Goal: Book appointment/travel/reservation

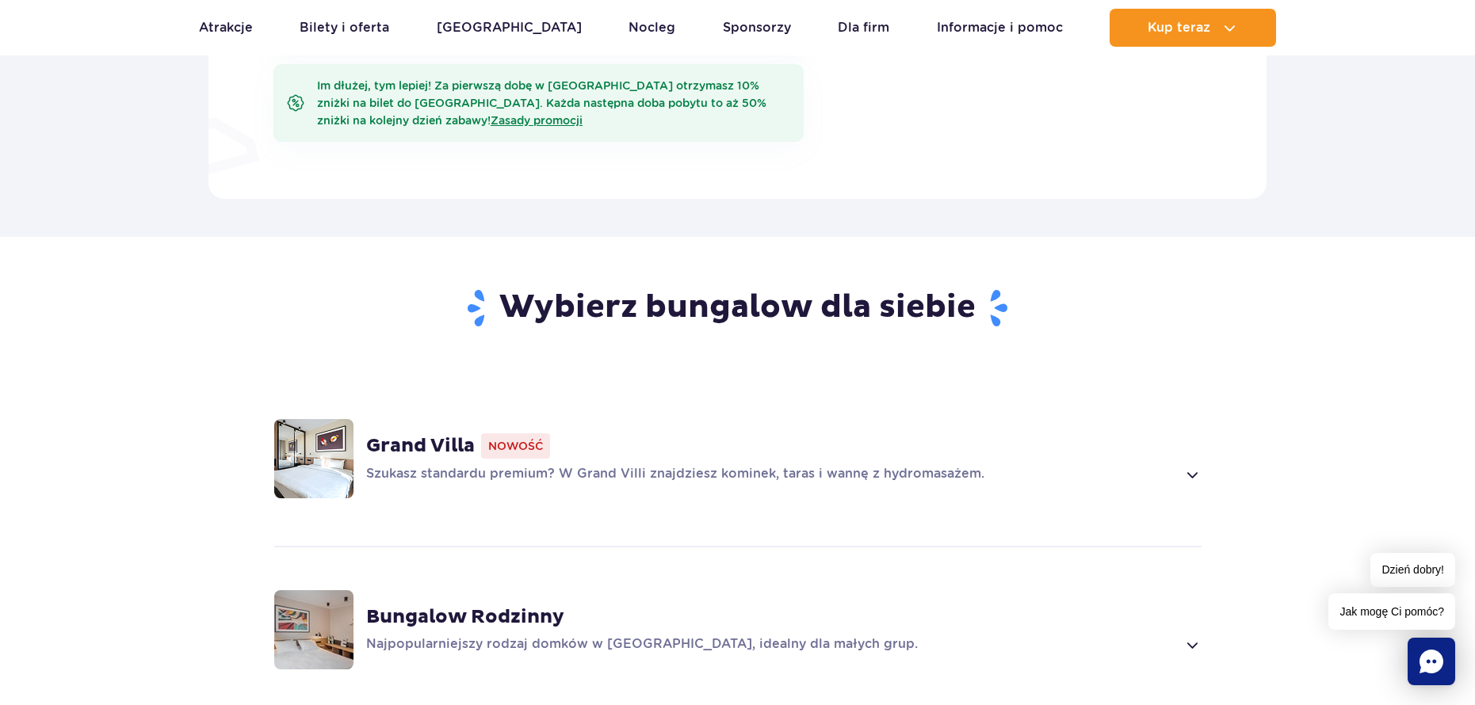
scroll to position [951, 0]
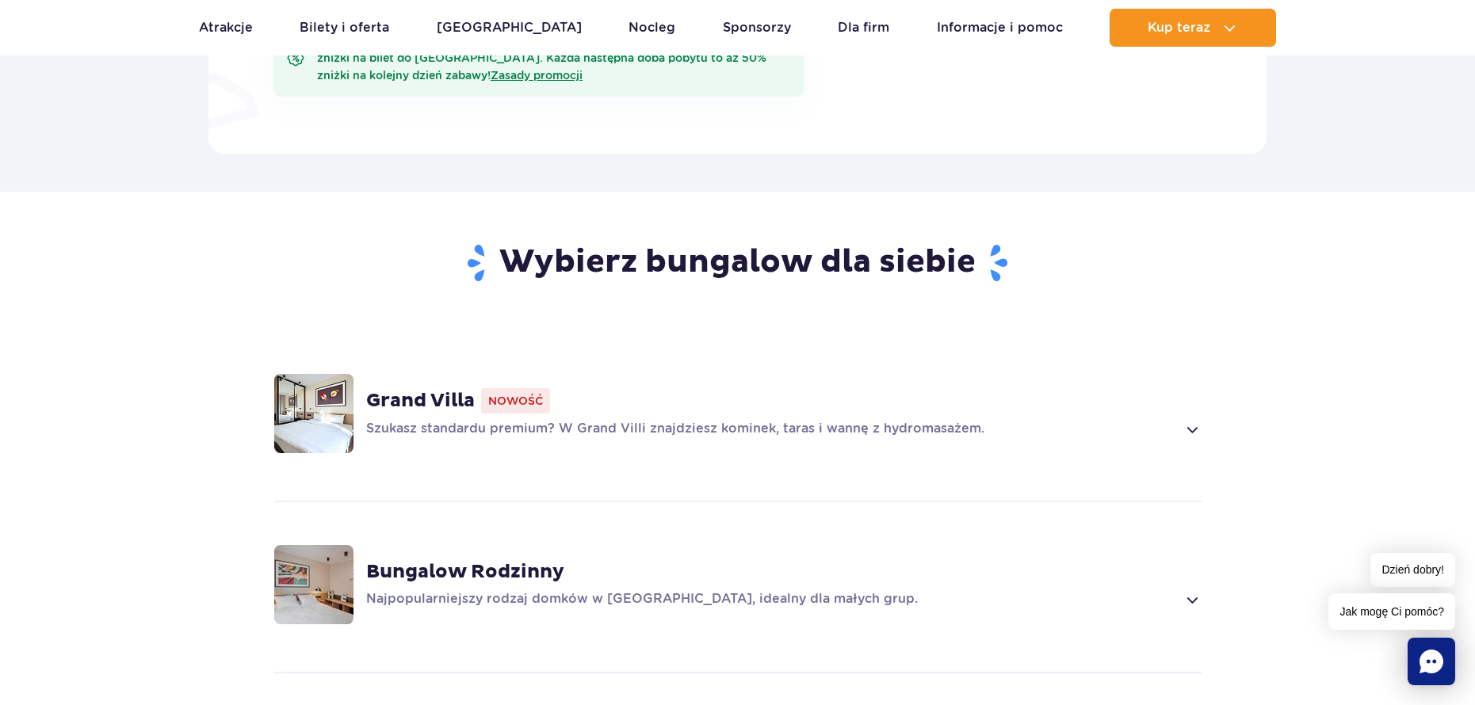
click at [403, 389] on strong "Grand Villa" at bounding box center [420, 401] width 109 height 24
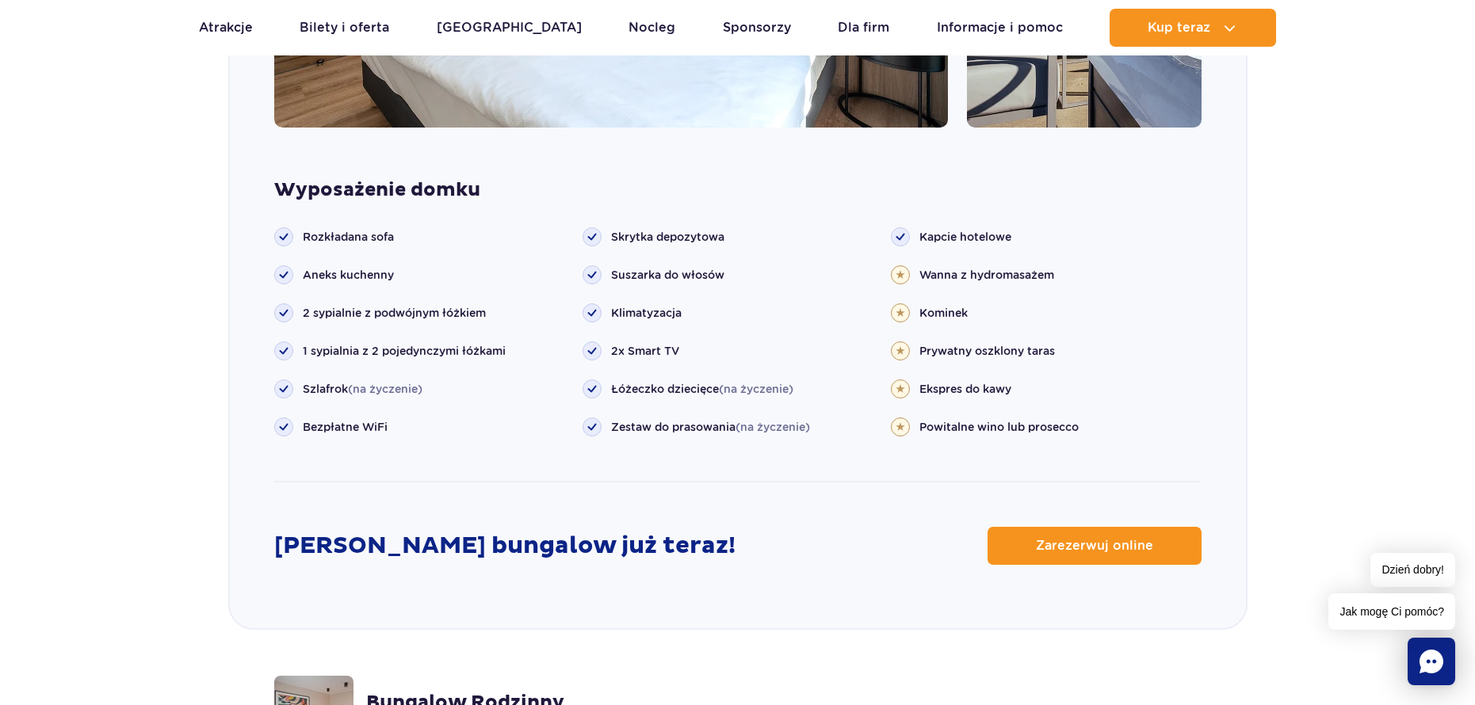
scroll to position [1754, 0]
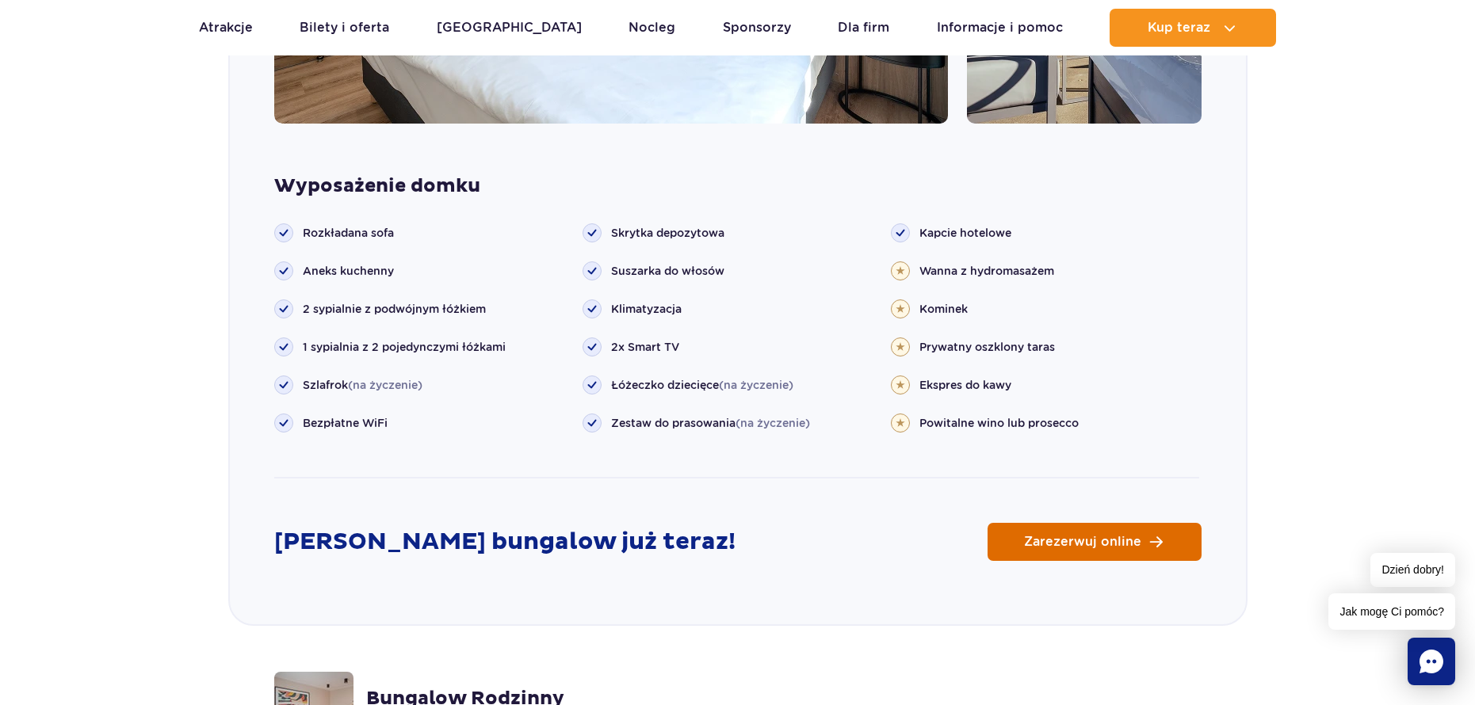
click at [1024, 523] on link "Zarezerwuj online" at bounding box center [1094, 542] width 214 height 38
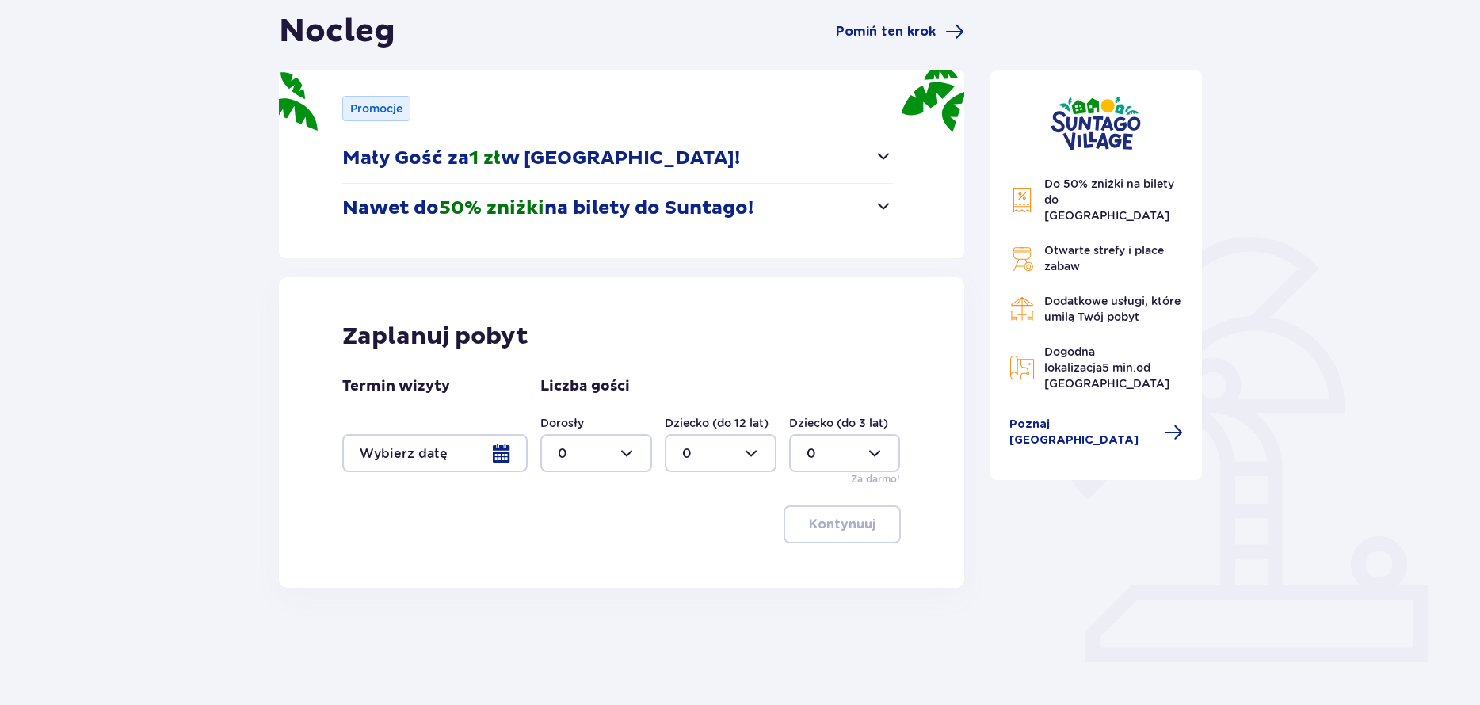
scroll to position [175, 0]
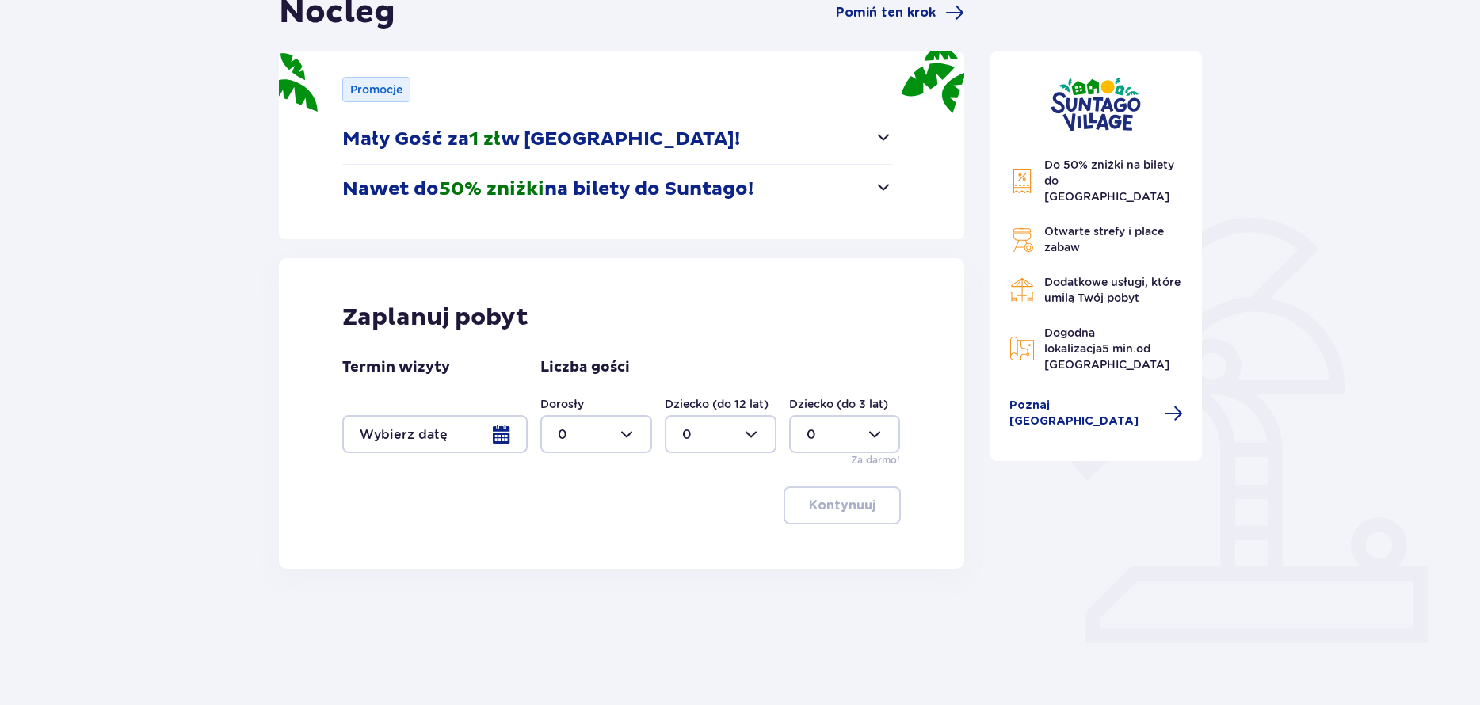
click at [494, 443] on div at bounding box center [434, 434] width 185 height 38
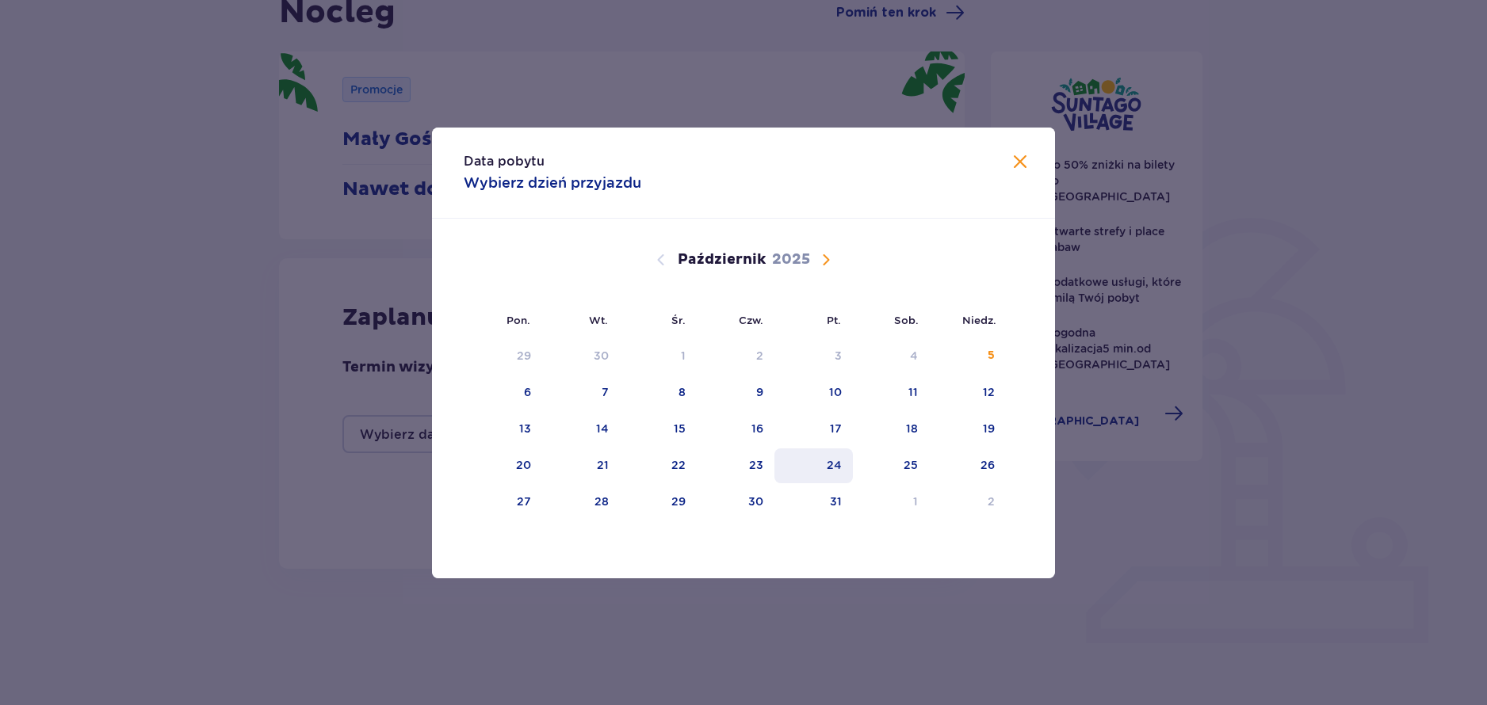
click at [832, 480] on div "24" at bounding box center [813, 466] width 78 height 35
drag, startPoint x: 901, startPoint y: 476, endPoint x: 938, endPoint y: 475, distance: 37.3
click at [900, 477] on div "25" at bounding box center [891, 466] width 77 height 35
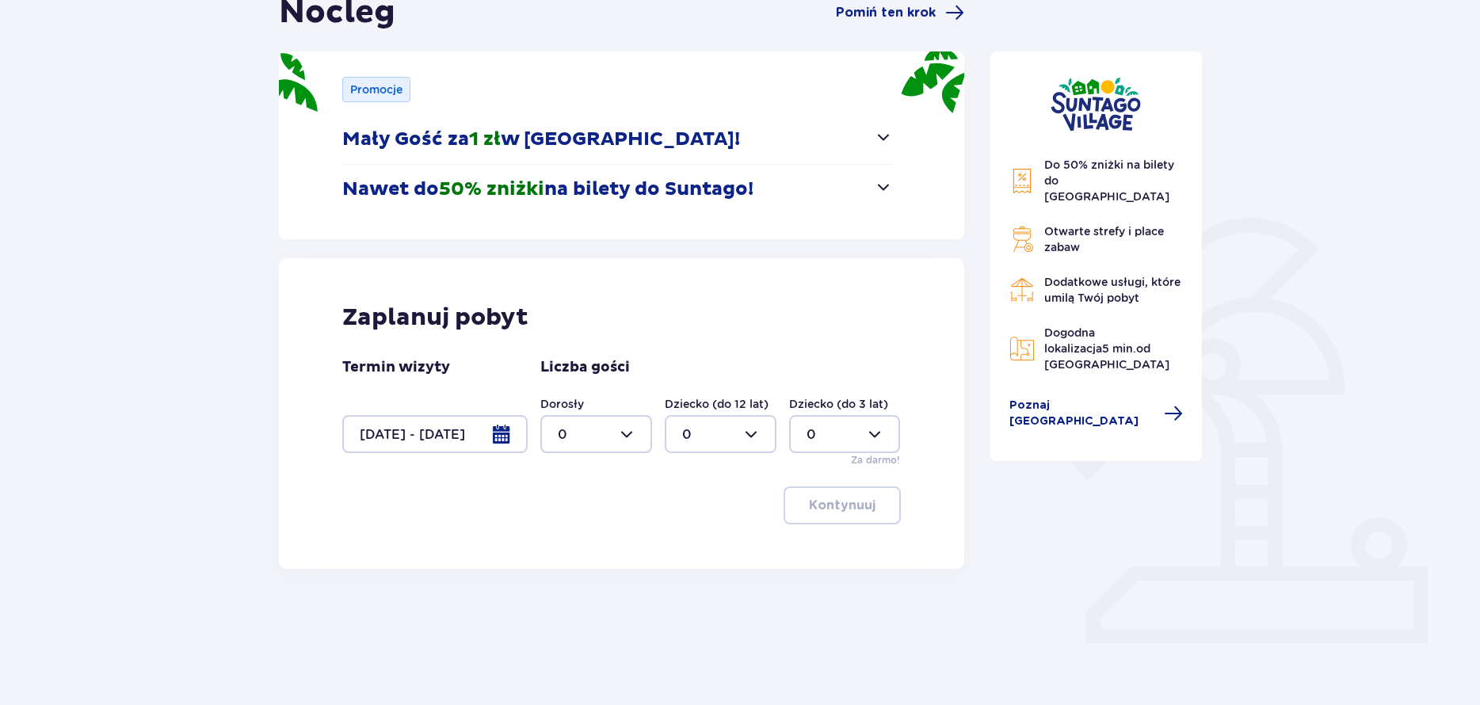
click at [984, 483] on div "Do 50% zniżki na bilety do parku Suntago Otwarte strefy i place zabaw Dodatkowe…" at bounding box center [1097, 324] width 238 height 662
click at [481, 431] on div at bounding box center [434, 434] width 185 height 38
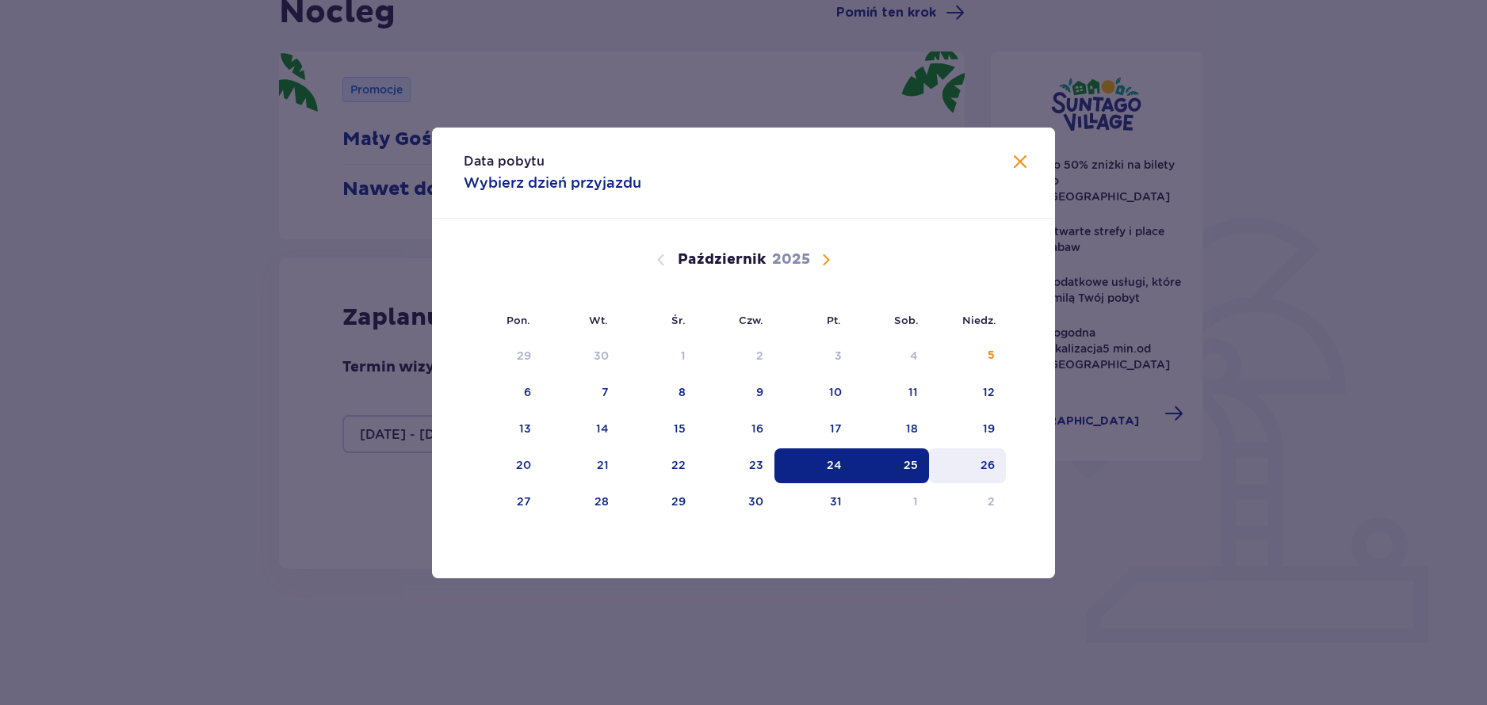
click at [979, 471] on div "26" at bounding box center [967, 466] width 77 height 35
click at [814, 471] on div "24" at bounding box center [813, 466] width 78 height 35
click at [890, 472] on div "25" at bounding box center [891, 466] width 77 height 35
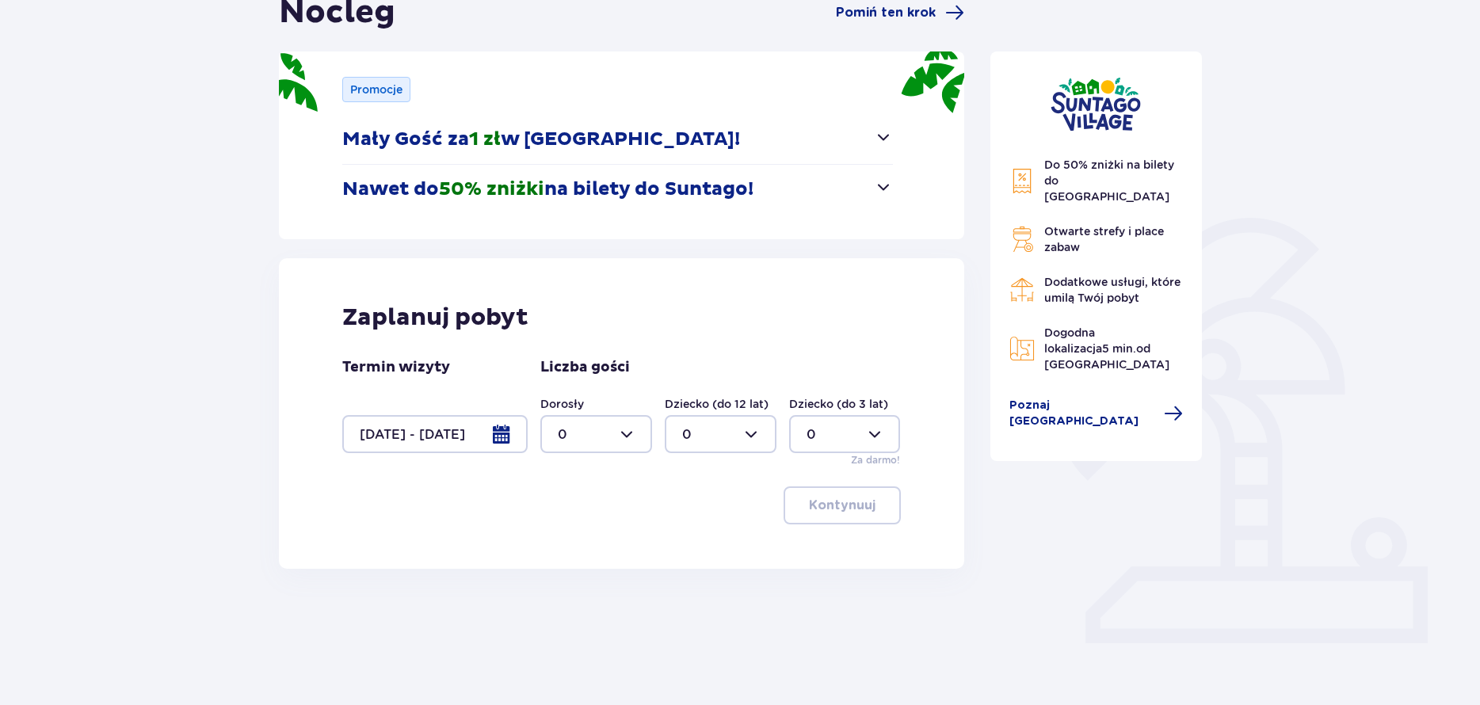
click at [491, 446] on div at bounding box center [434, 434] width 185 height 38
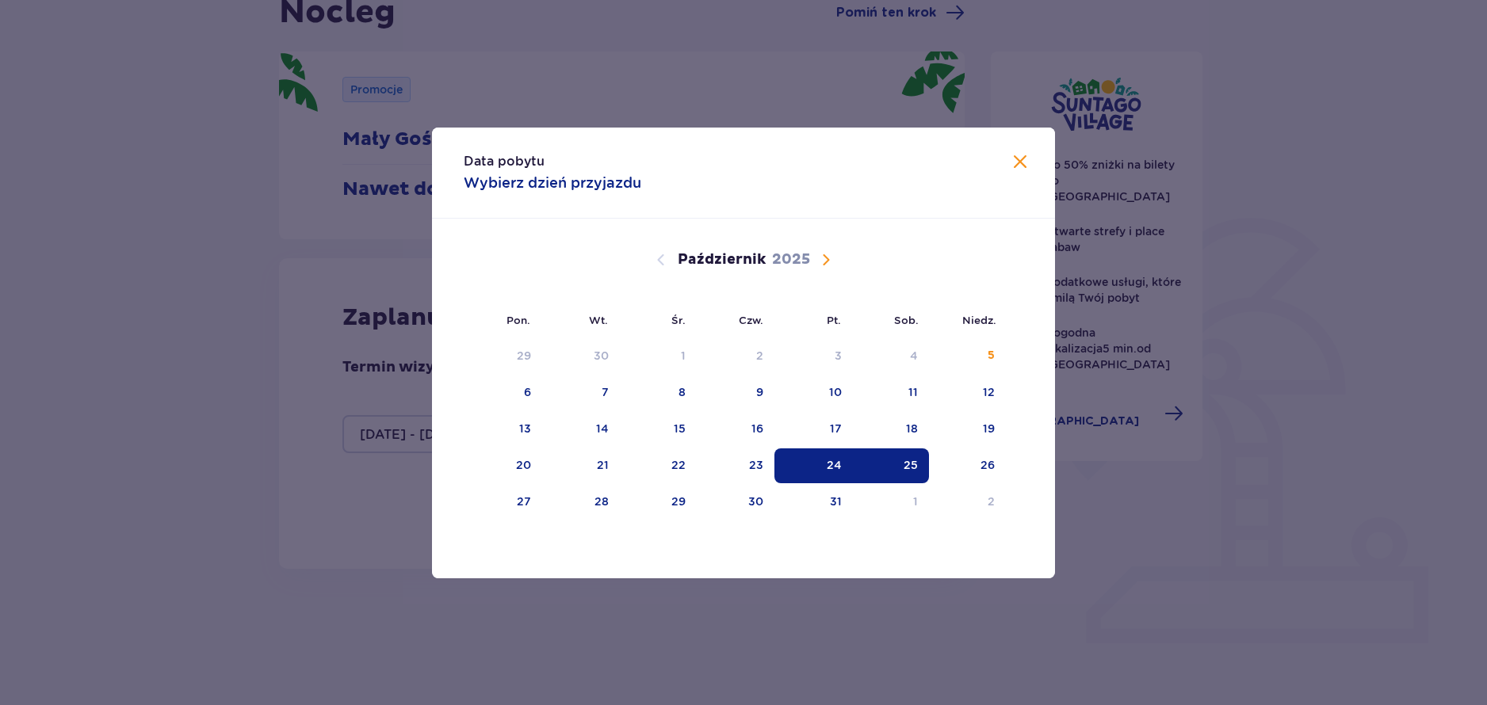
click at [824, 468] on div "24" at bounding box center [813, 466] width 78 height 35
click at [998, 474] on div "26" at bounding box center [967, 466] width 77 height 35
type input "24.10.25 - 26.10.25"
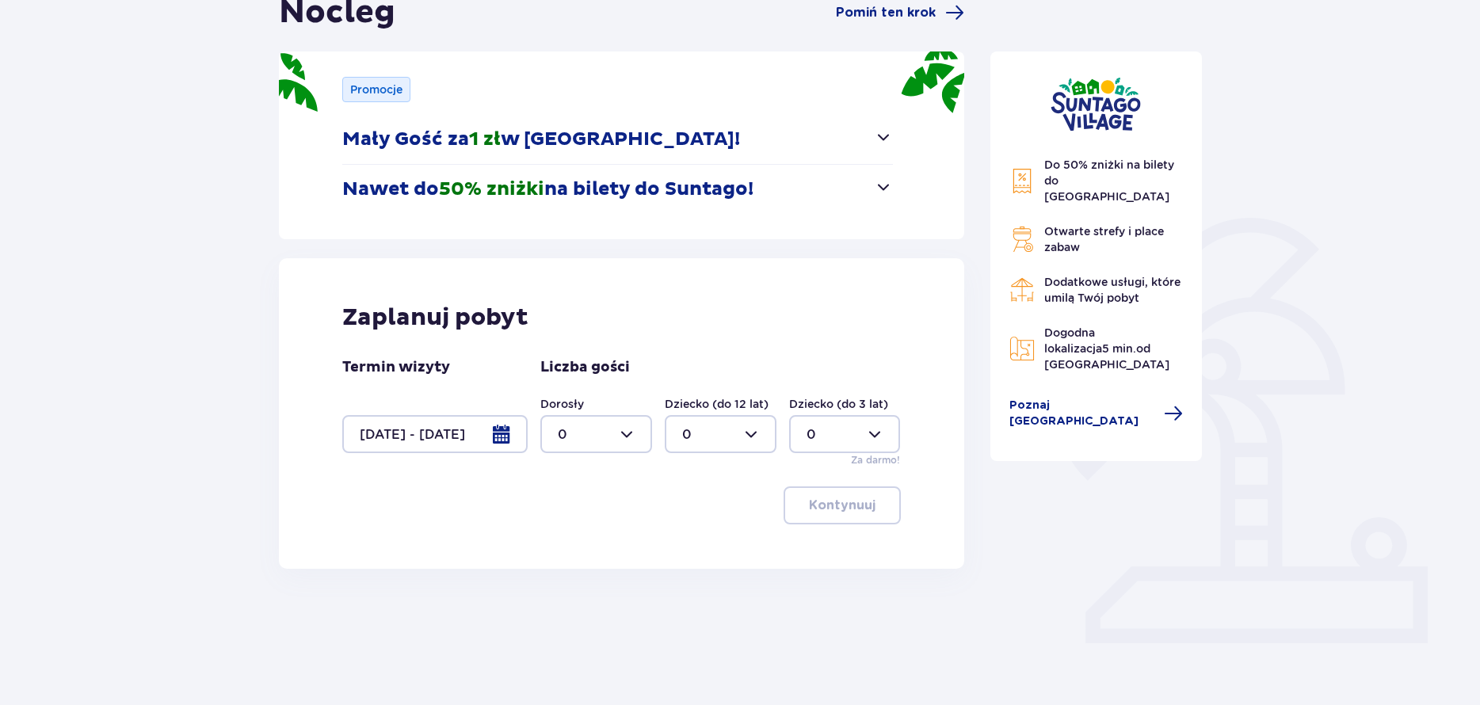
click at [621, 429] on div at bounding box center [596, 434] width 112 height 38
click at [586, 526] on div "4" at bounding box center [596, 520] width 77 height 17
type input "4"
click at [751, 435] on div at bounding box center [721, 434] width 112 height 38
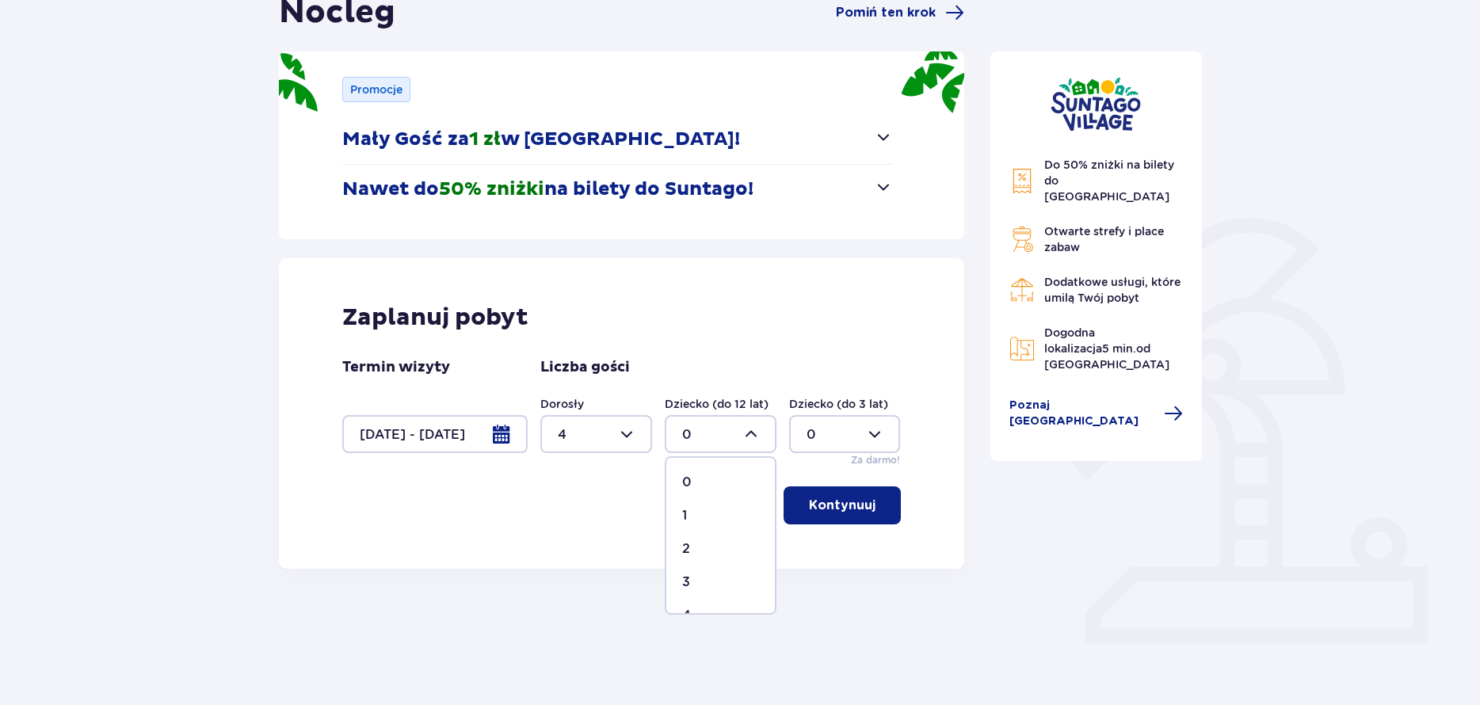
click at [694, 590] on div "3" at bounding box center [720, 582] width 77 height 17
type input "3"
click at [846, 521] on button "Kontynuuj" at bounding box center [842, 506] width 117 height 38
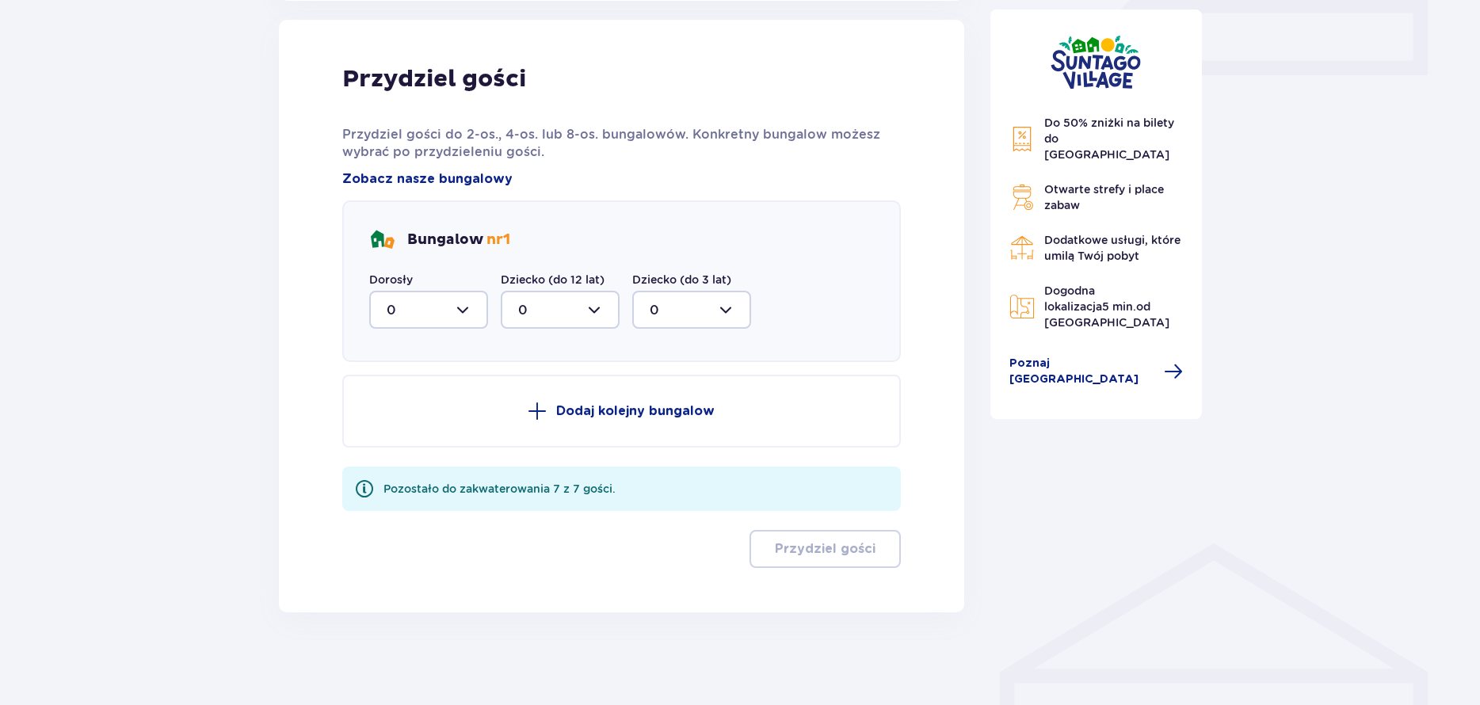
scroll to position [744, 0]
click at [472, 307] on div at bounding box center [428, 309] width 119 height 38
click at [408, 468] on div "4" at bounding box center [429, 463] width 84 height 17
type input "4"
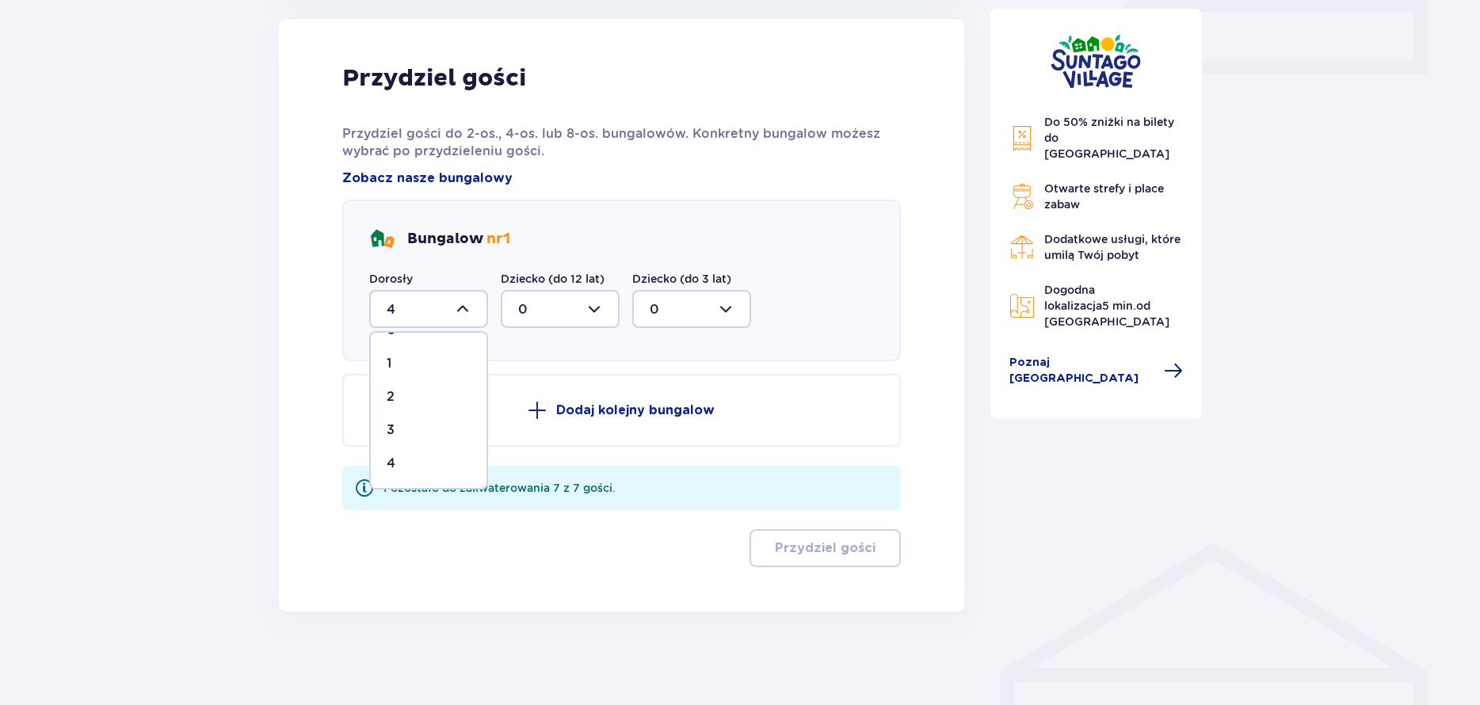
scroll to position [654, 0]
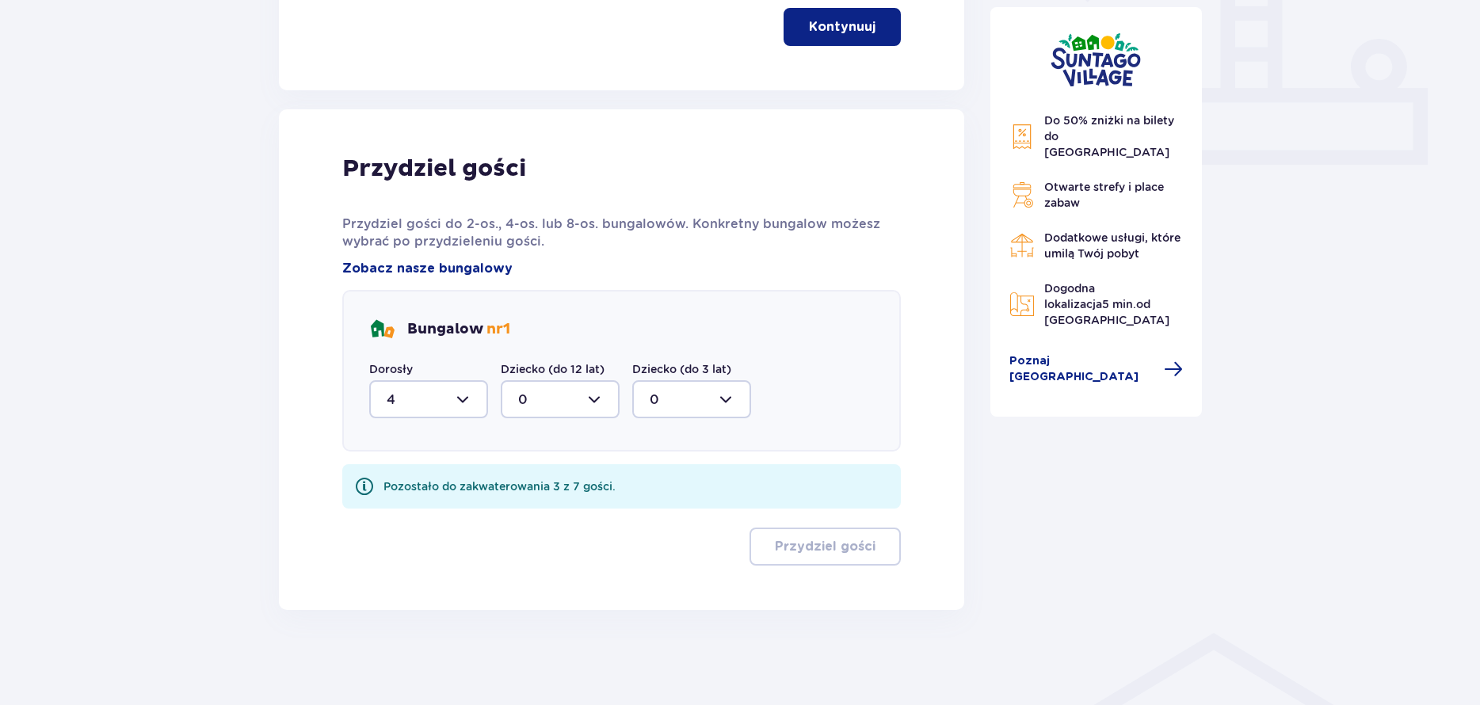
click at [544, 396] on div at bounding box center [560, 399] width 119 height 38
click at [545, 553] on div "3" at bounding box center [560, 547] width 84 height 17
type input "3"
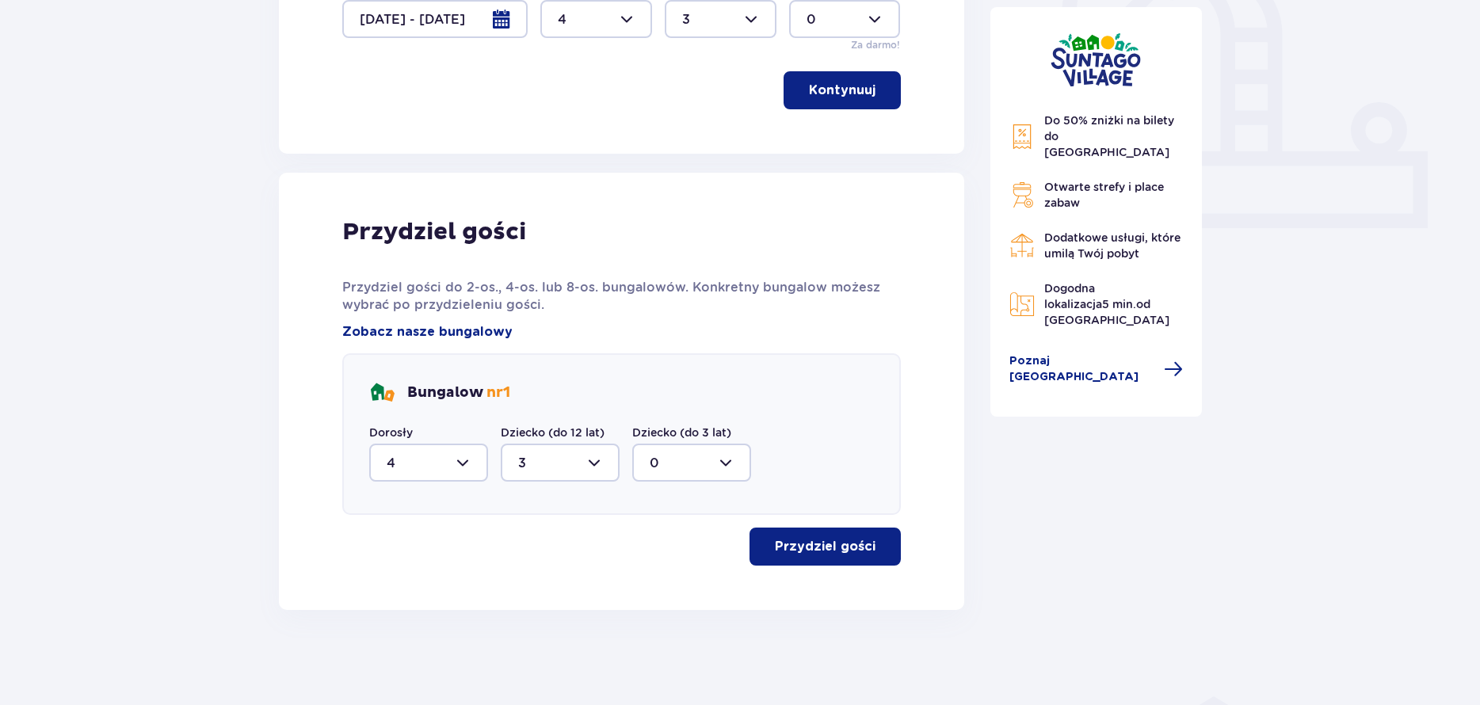
scroll to position [590, 0]
click at [834, 552] on p "Przydziel gości" at bounding box center [825, 546] width 101 height 17
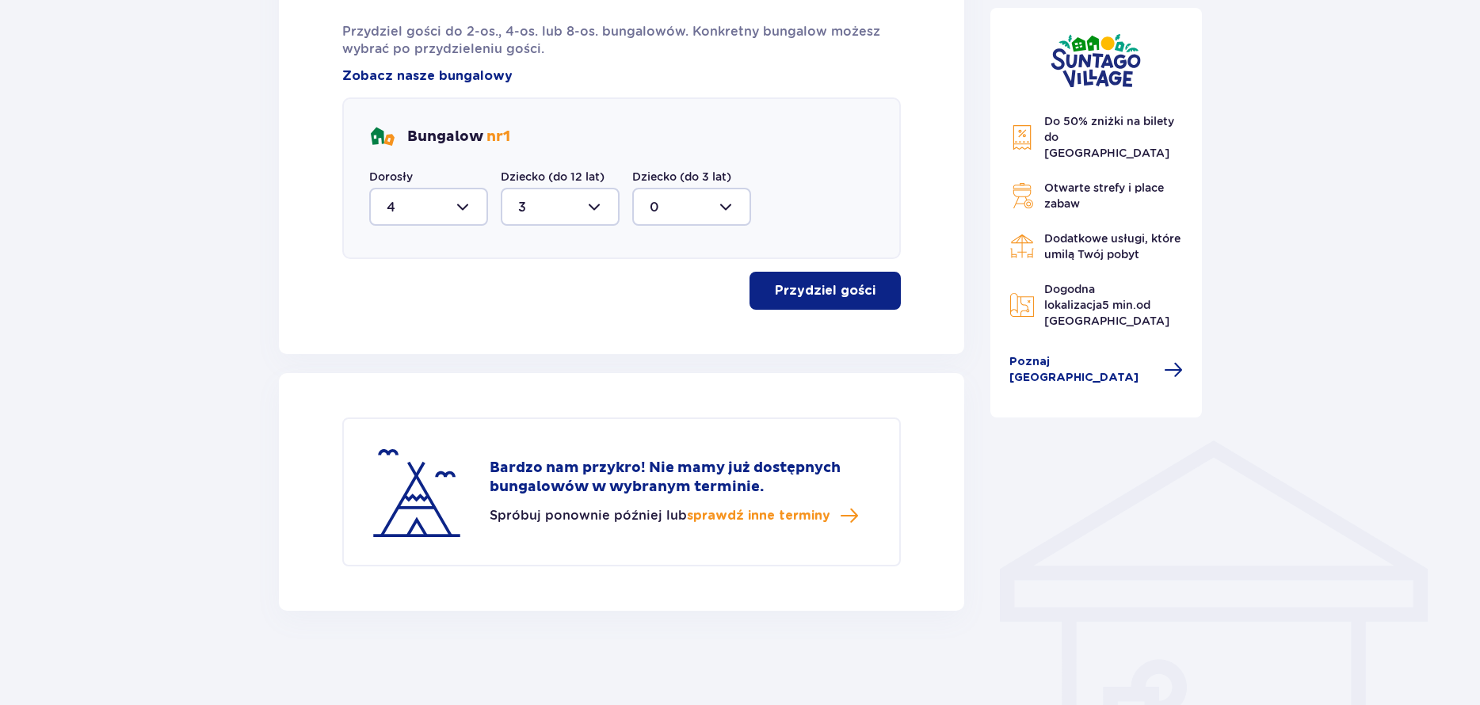
scroll to position [847, 0]
click at [727, 520] on span "sprawdź inne terminy" at bounding box center [758, 514] width 143 height 17
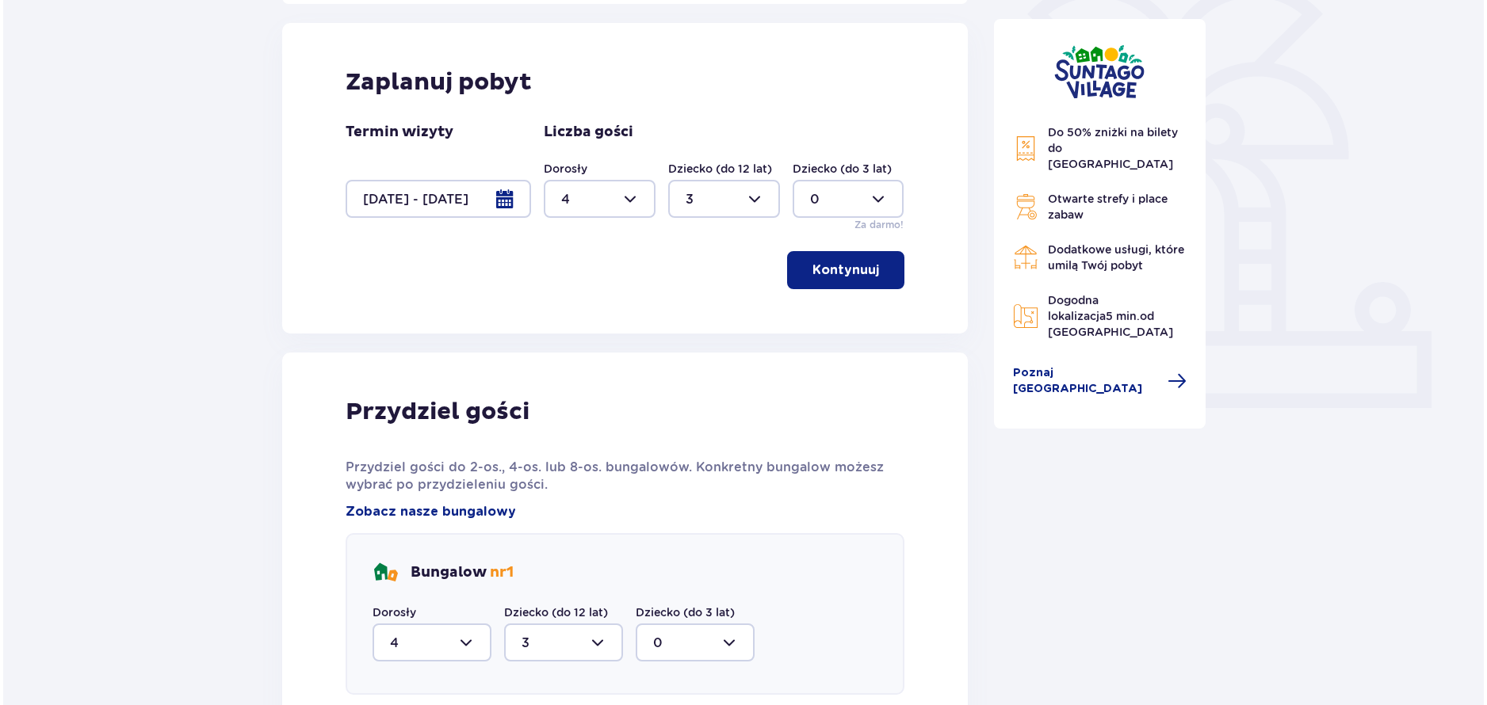
scroll to position [394, 0]
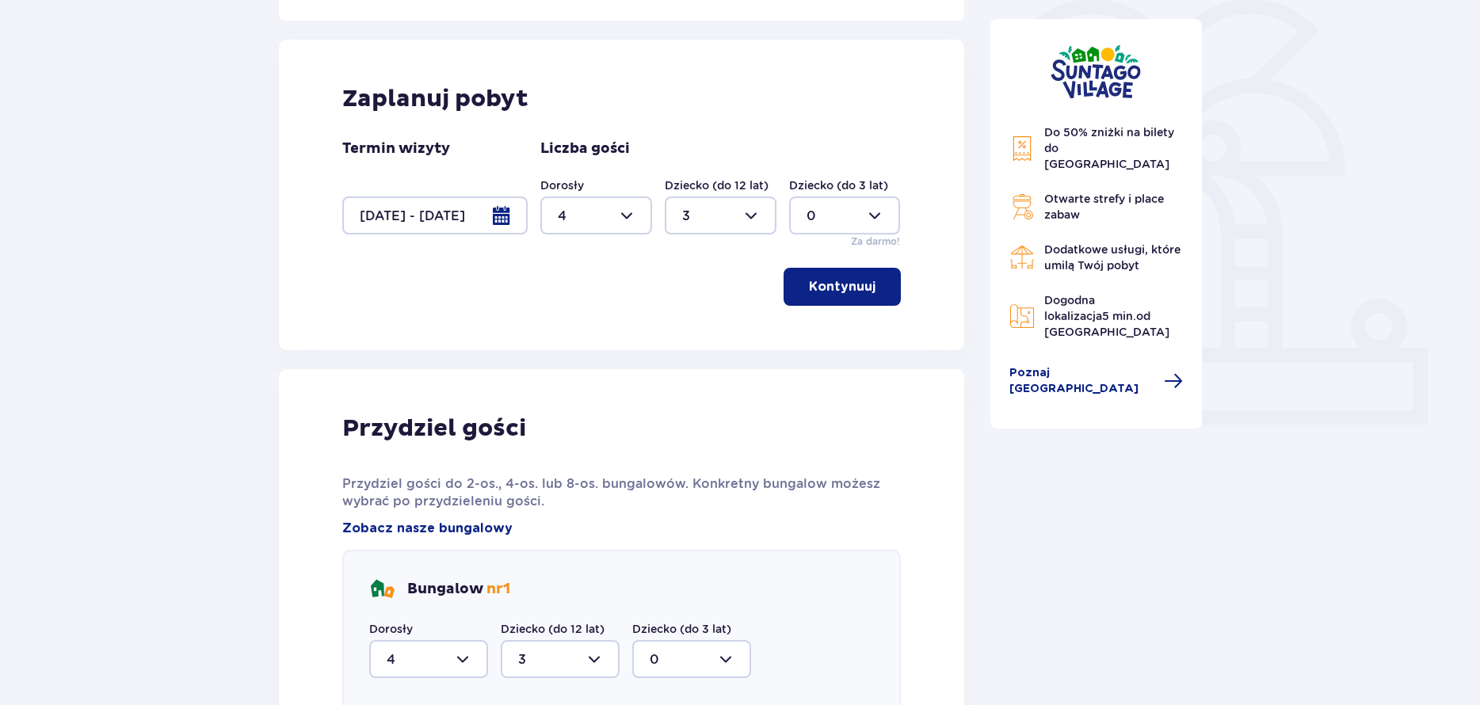
click at [497, 216] on div at bounding box center [434, 216] width 185 height 38
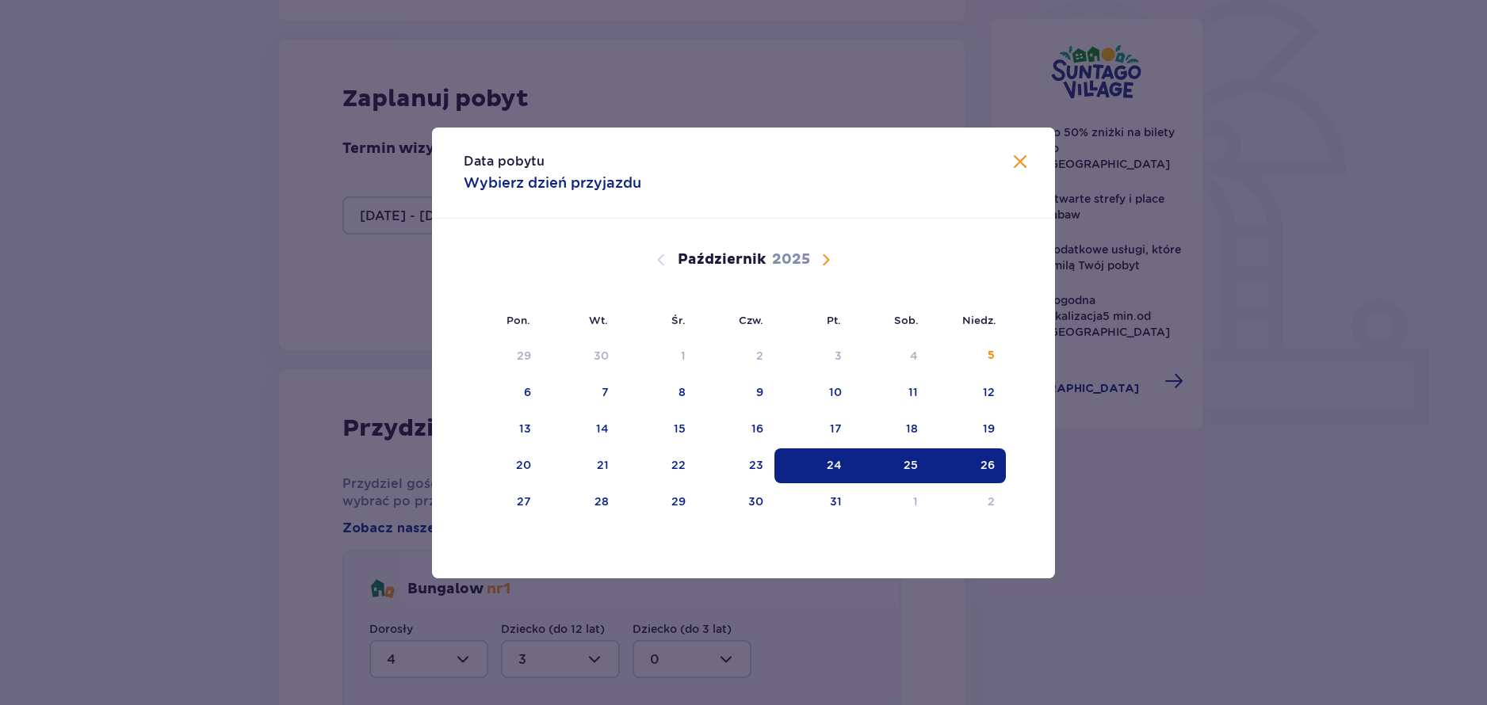
click at [828, 269] on span "Następny miesiąc" at bounding box center [825, 259] width 19 height 19
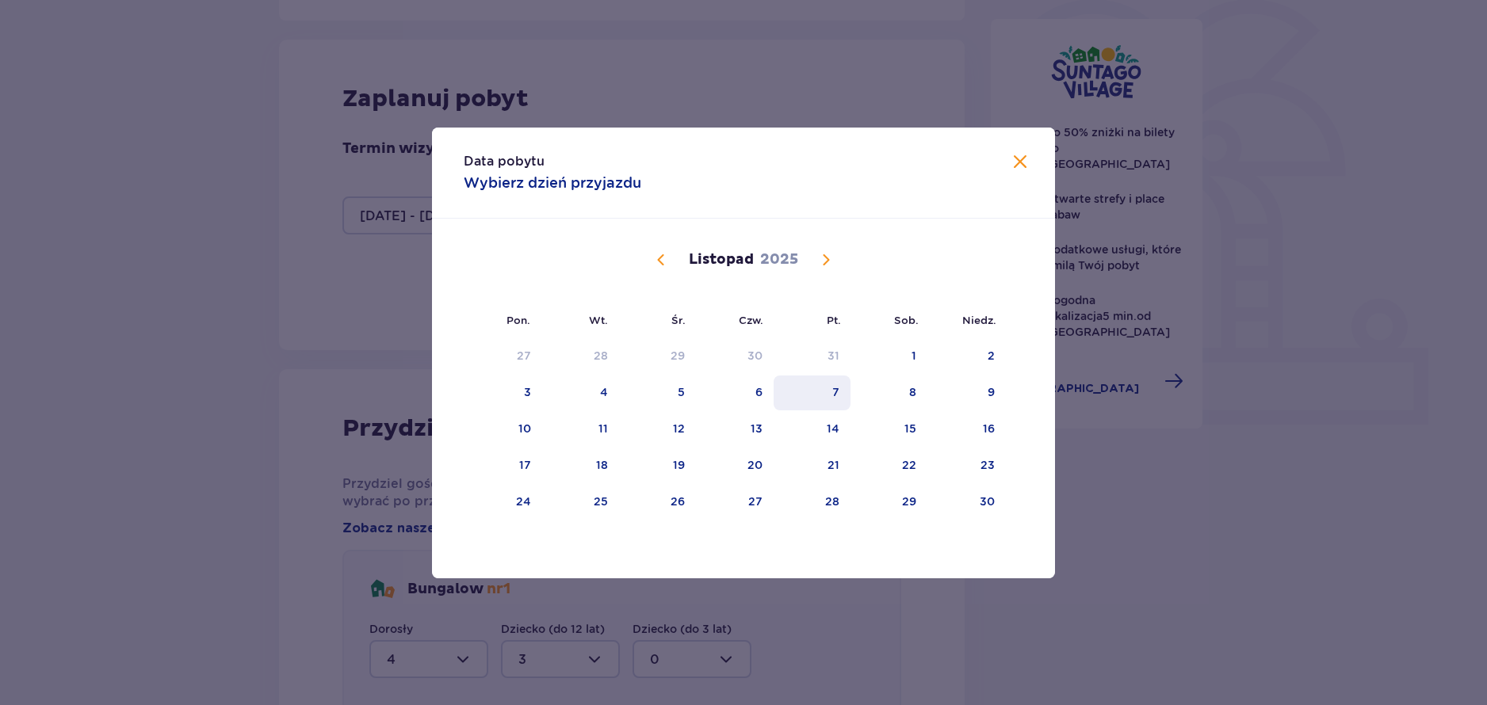
drag, startPoint x: 830, startPoint y: 386, endPoint x: 853, endPoint y: 391, distance: 22.7
click at [831, 386] on div "7" at bounding box center [811, 393] width 77 height 35
click at [985, 391] on div "9" at bounding box center [966, 393] width 78 height 35
type input "07.11.25 - 09.11.25"
type input "0"
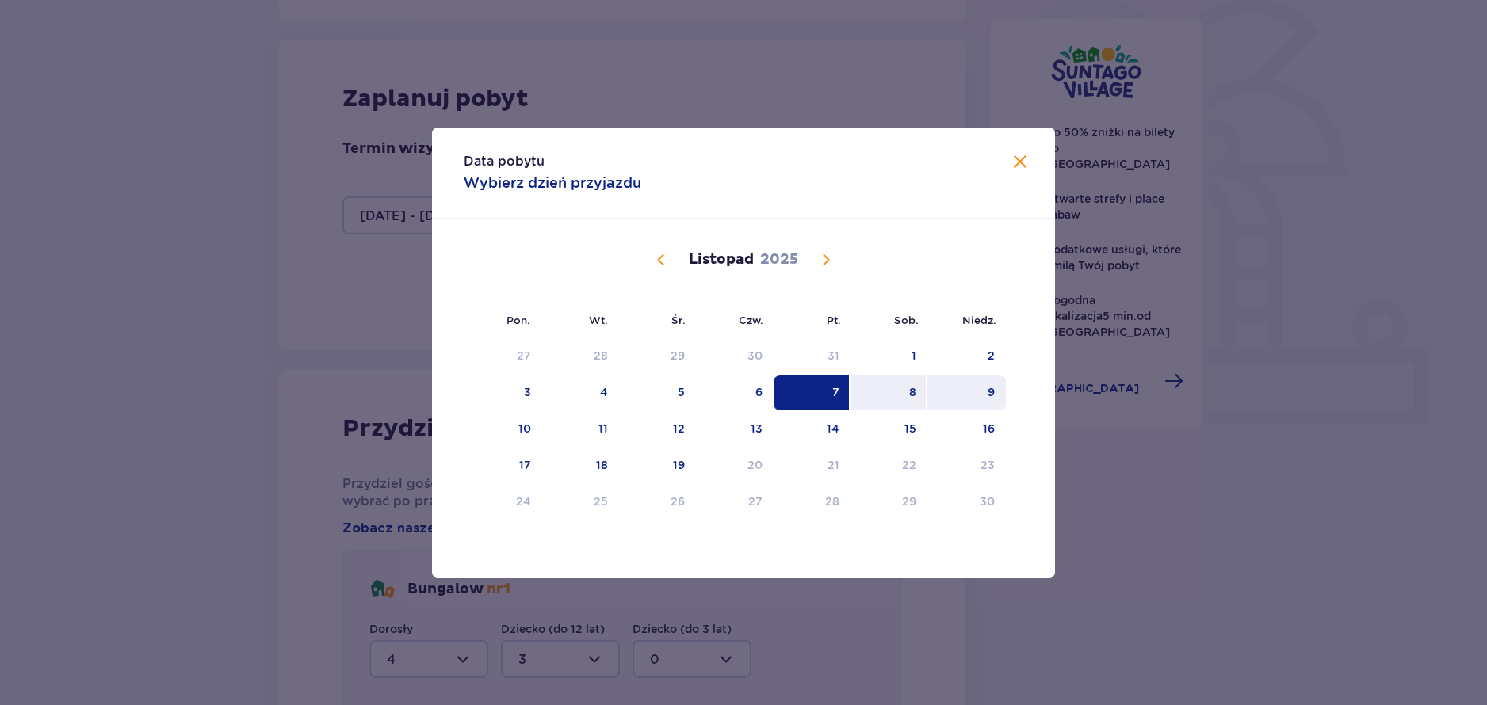
type input "0"
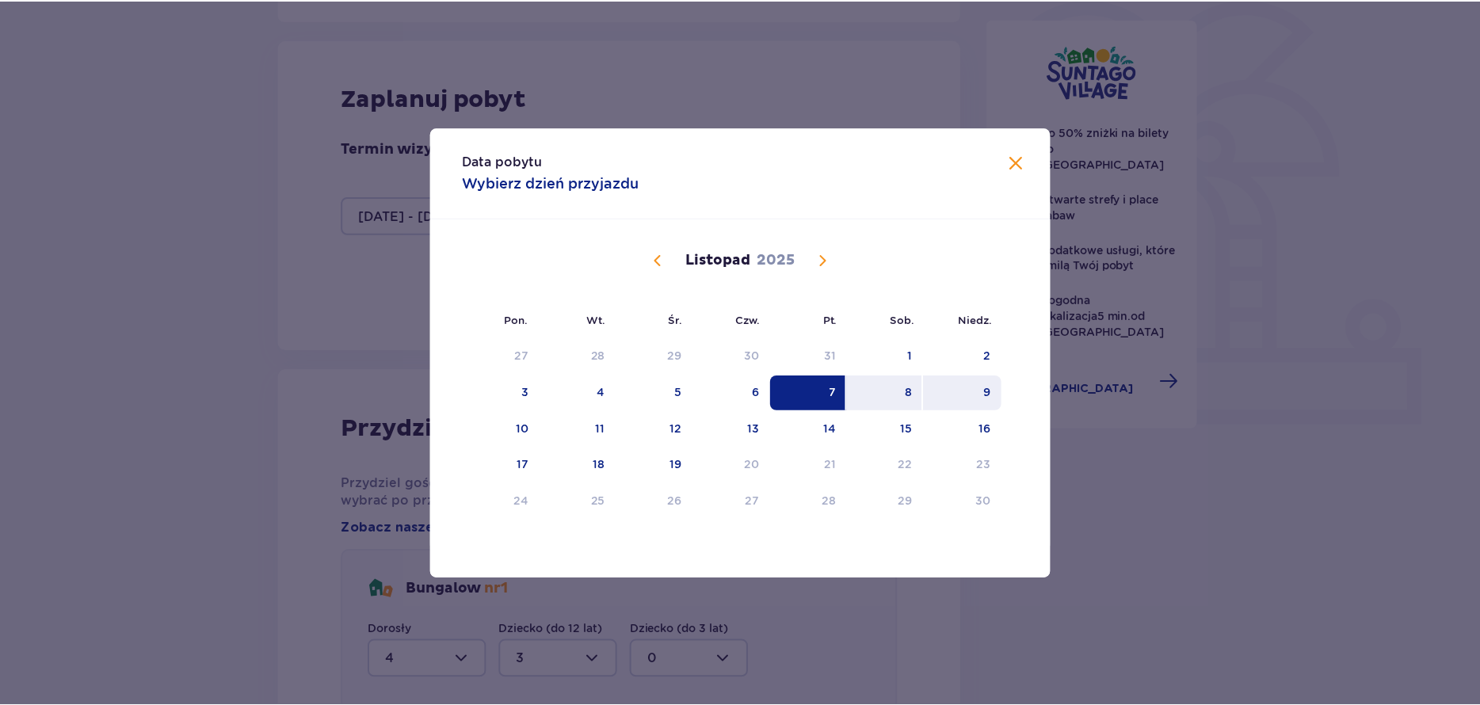
scroll to position [175, 0]
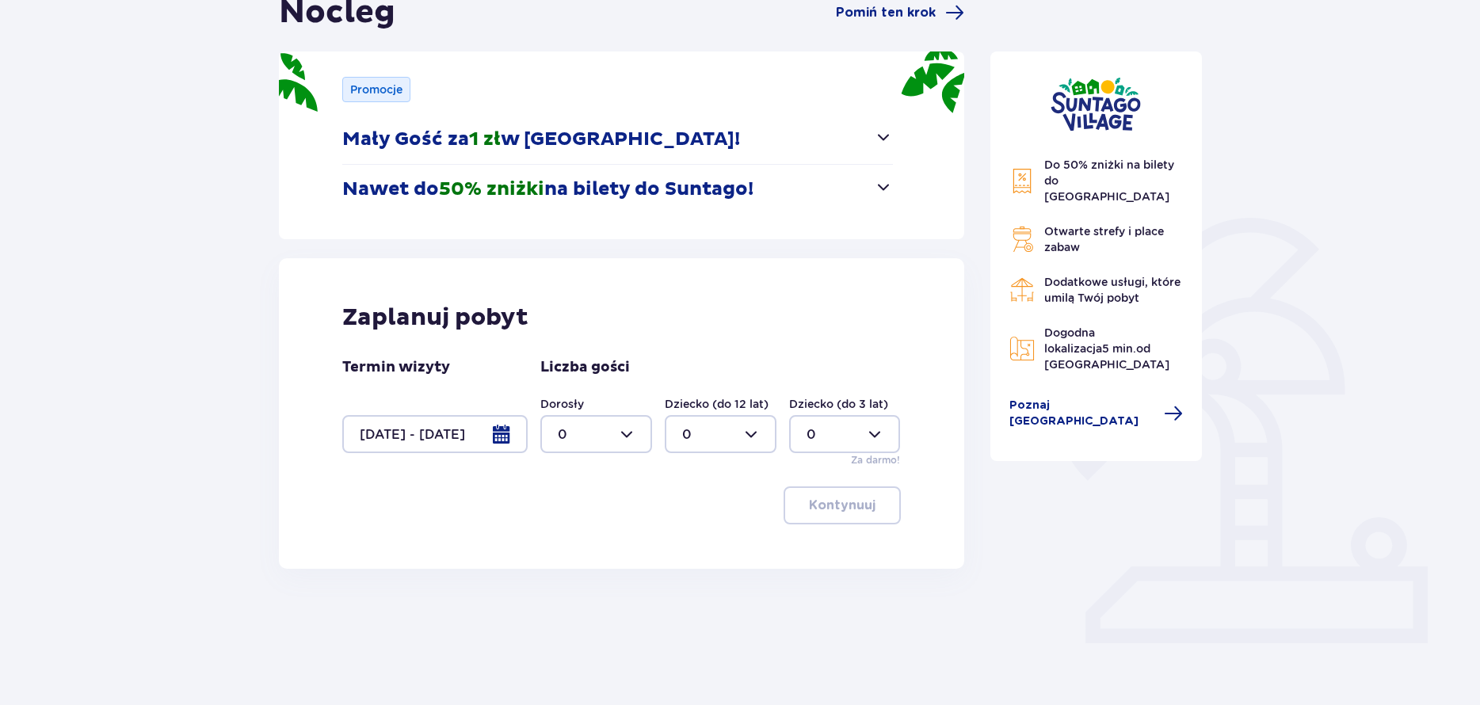
click at [638, 425] on div at bounding box center [596, 434] width 112 height 38
click at [594, 605] on span "4" at bounding box center [596, 615] width 109 height 33
type input "4"
click at [726, 444] on div at bounding box center [721, 434] width 112 height 38
click at [716, 579] on div "3" at bounding box center [720, 582] width 77 height 17
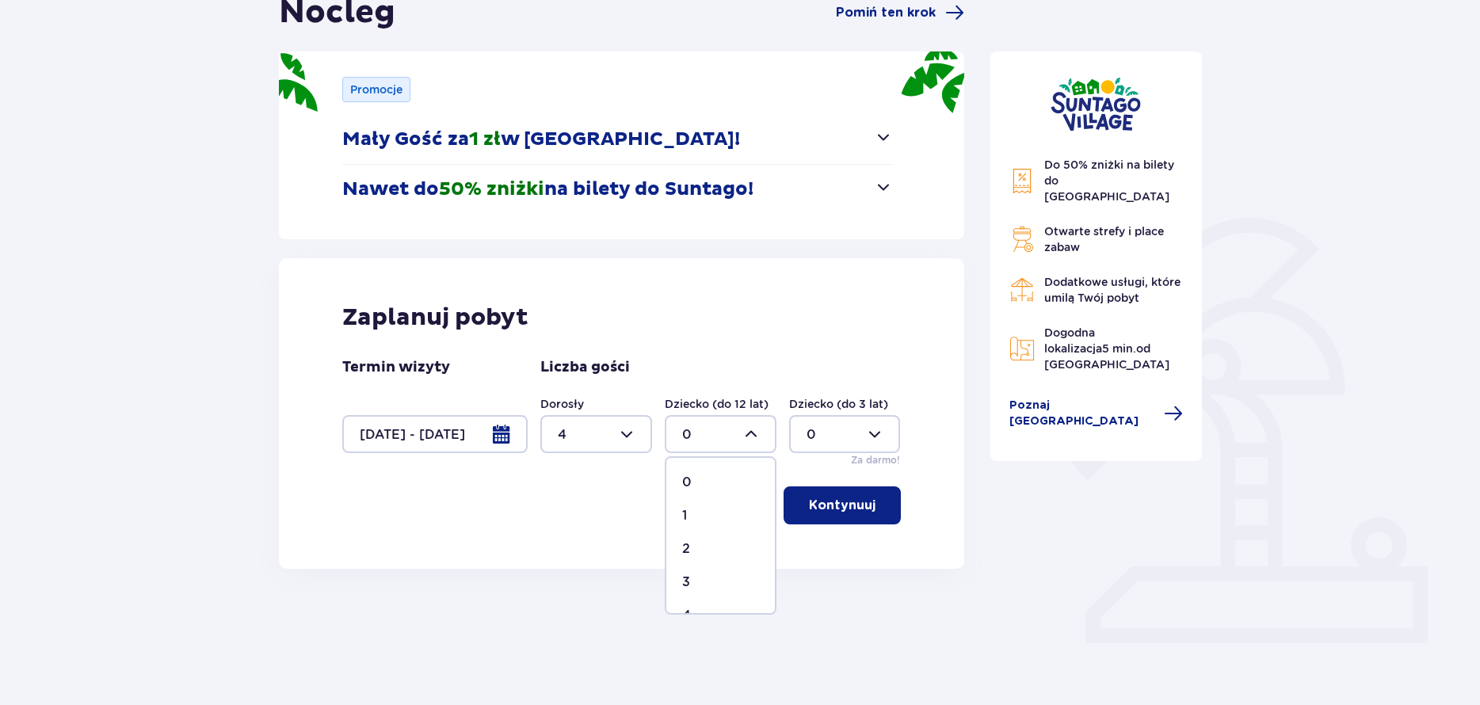
type input "3"
click at [809, 521] on button "Kontynuuj" at bounding box center [842, 506] width 117 height 38
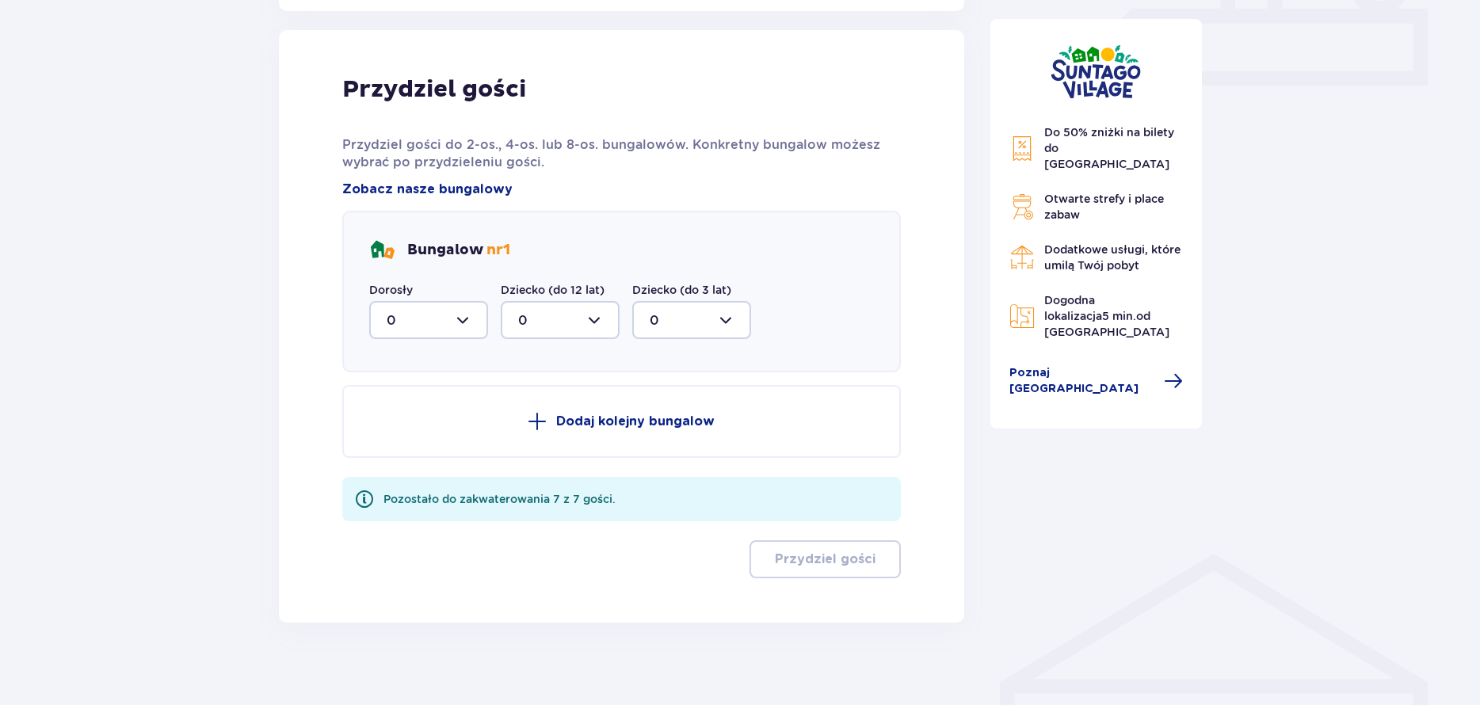
scroll to position [744, 0]
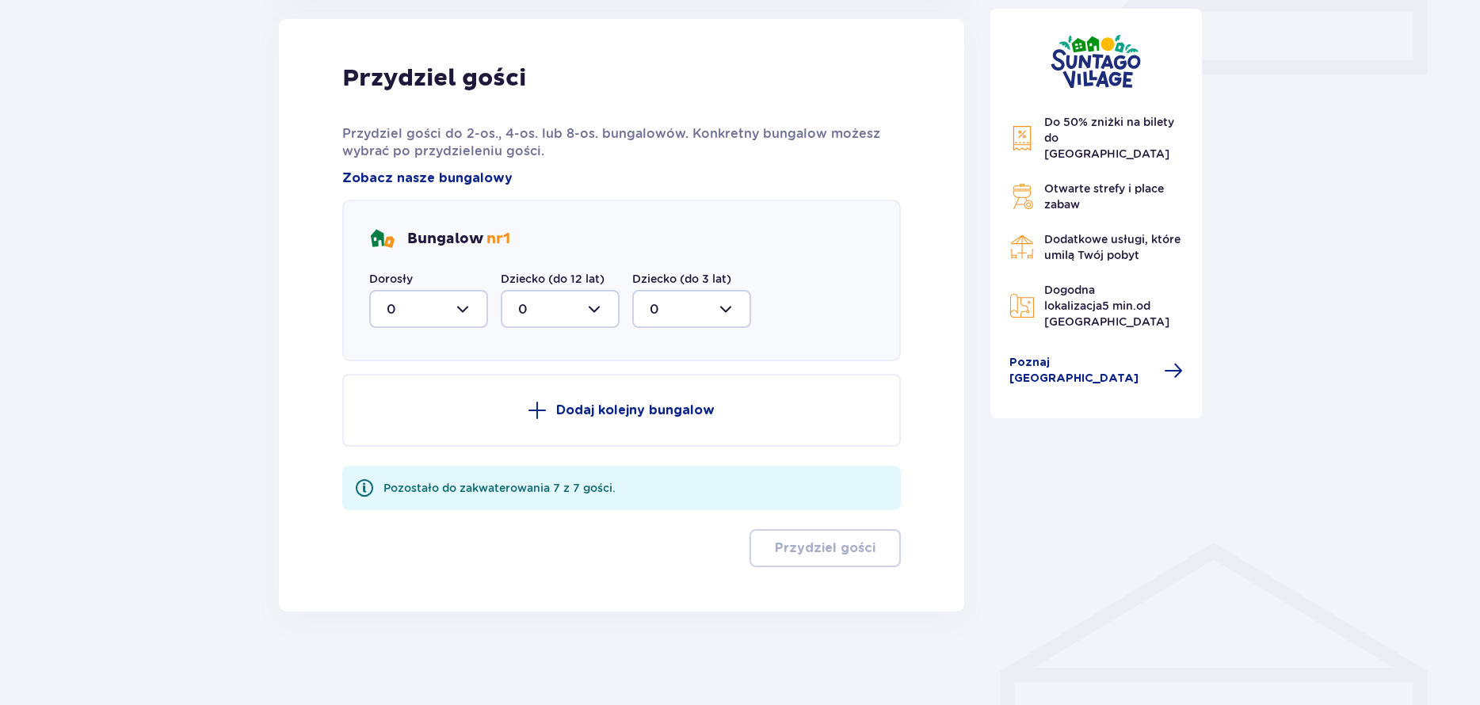
click at [469, 307] on div at bounding box center [428, 309] width 119 height 38
drag, startPoint x: 413, startPoint y: 462, endPoint x: 426, endPoint y: 451, distance: 17.5
click at [414, 460] on div "4" at bounding box center [429, 463] width 84 height 17
type input "4"
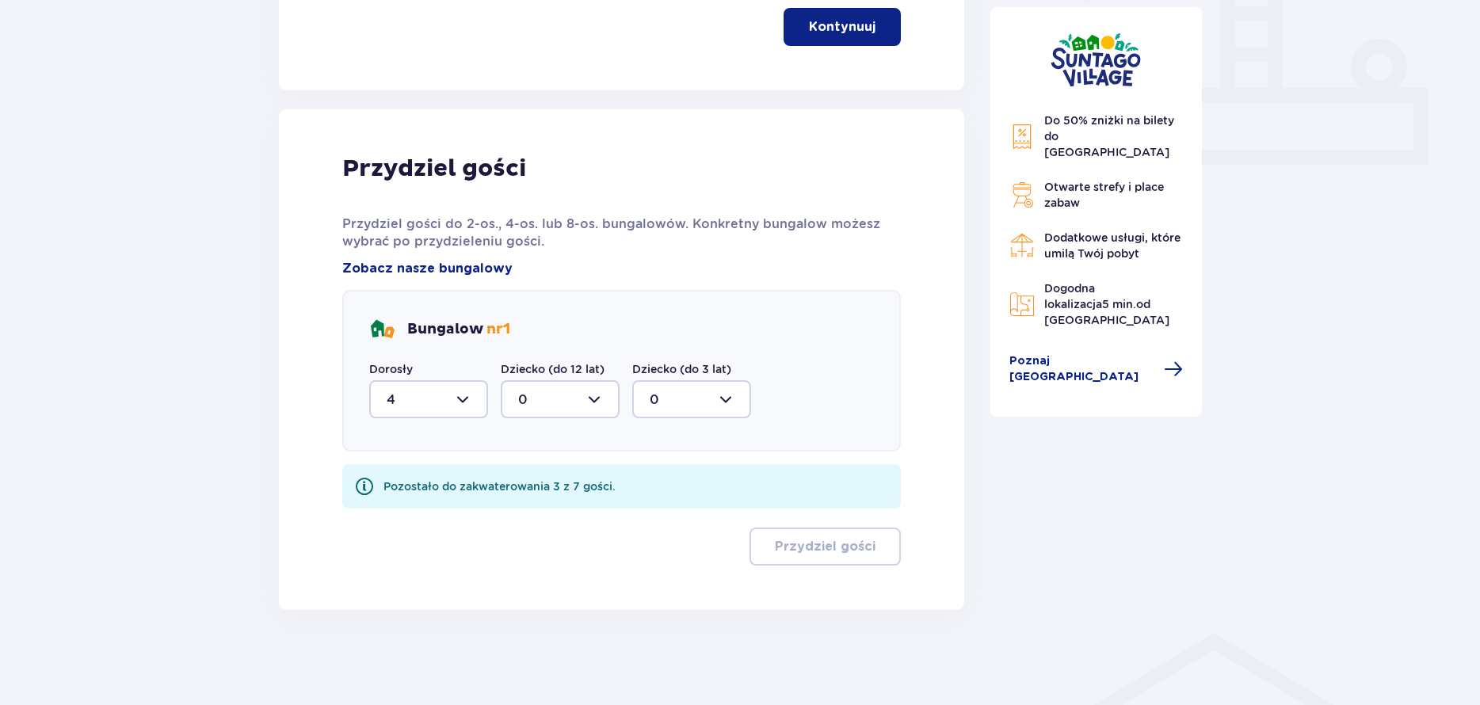
scroll to position [654, 0]
click at [577, 407] on div at bounding box center [560, 399] width 119 height 38
click at [553, 542] on div "3" at bounding box center [560, 547] width 84 height 17
type input "3"
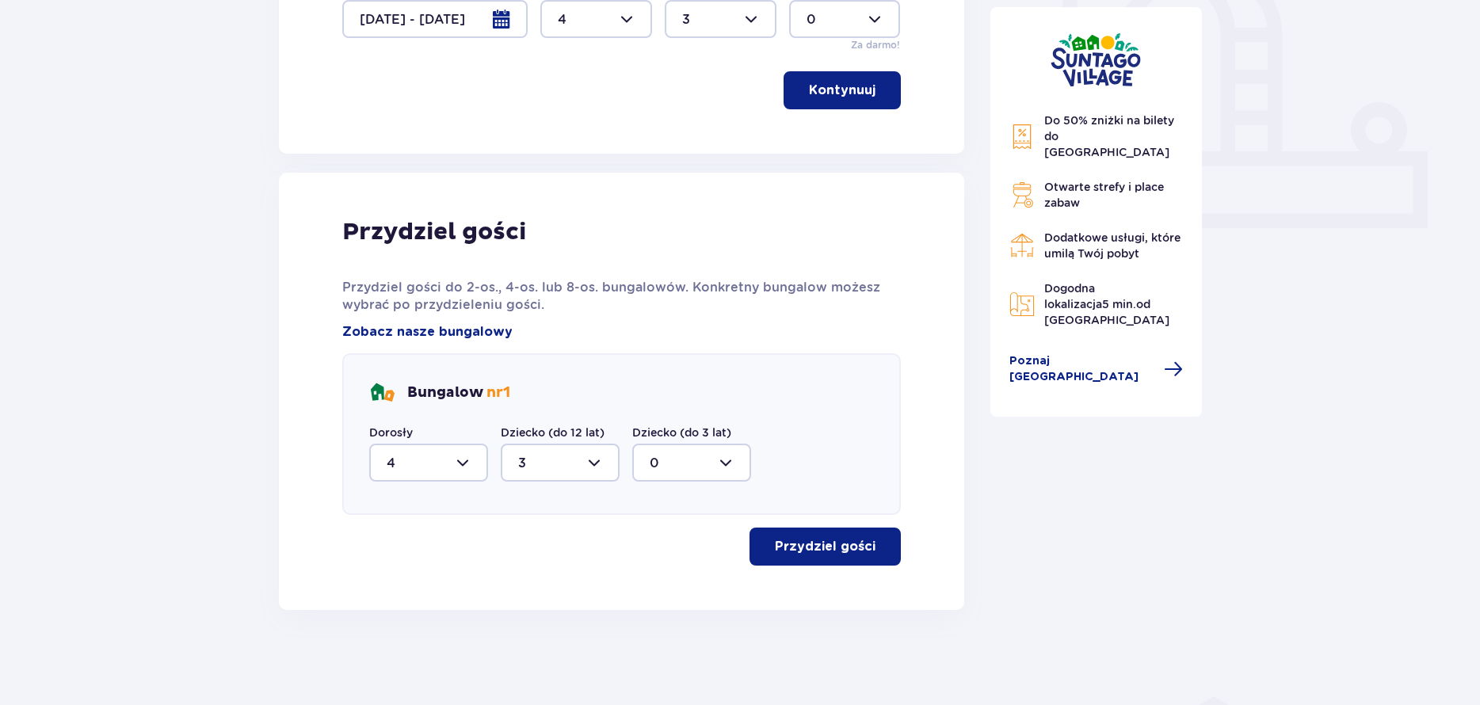
click at [817, 554] on p "Przydziel gości" at bounding box center [825, 546] width 101 height 17
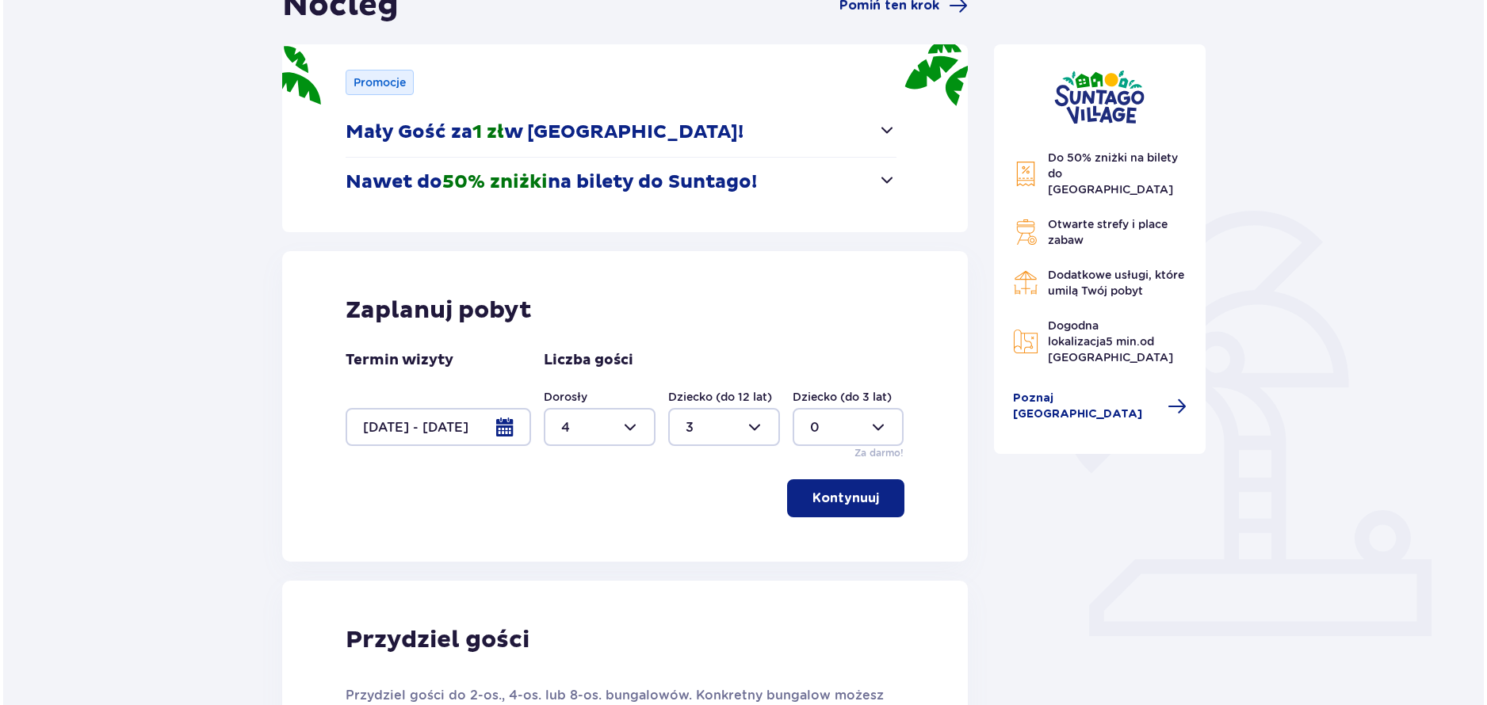
scroll to position [181, 0]
click at [502, 434] on div at bounding box center [434, 428] width 185 height 38
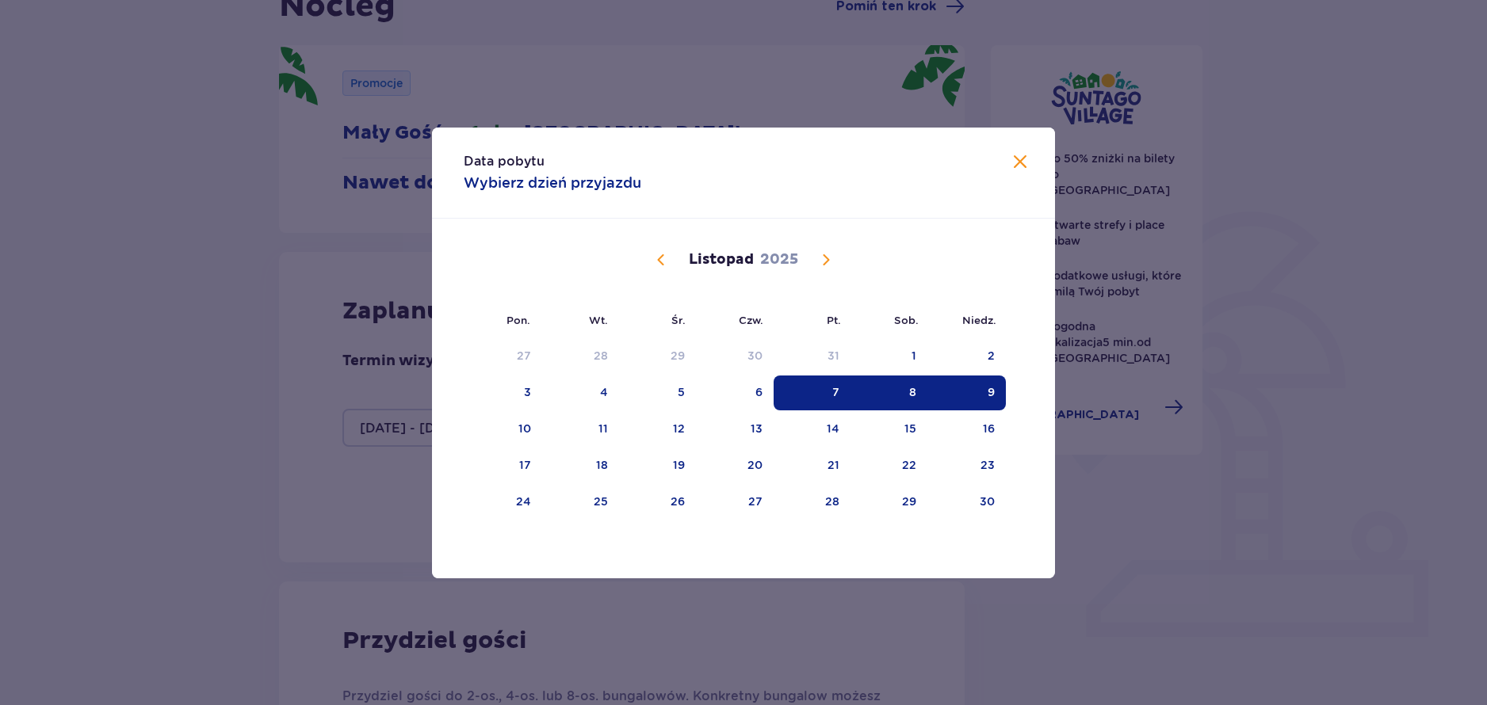
click at [823, 261] on span "Następny miesiąc" at bounding box center [825, 259] width 19 height 19
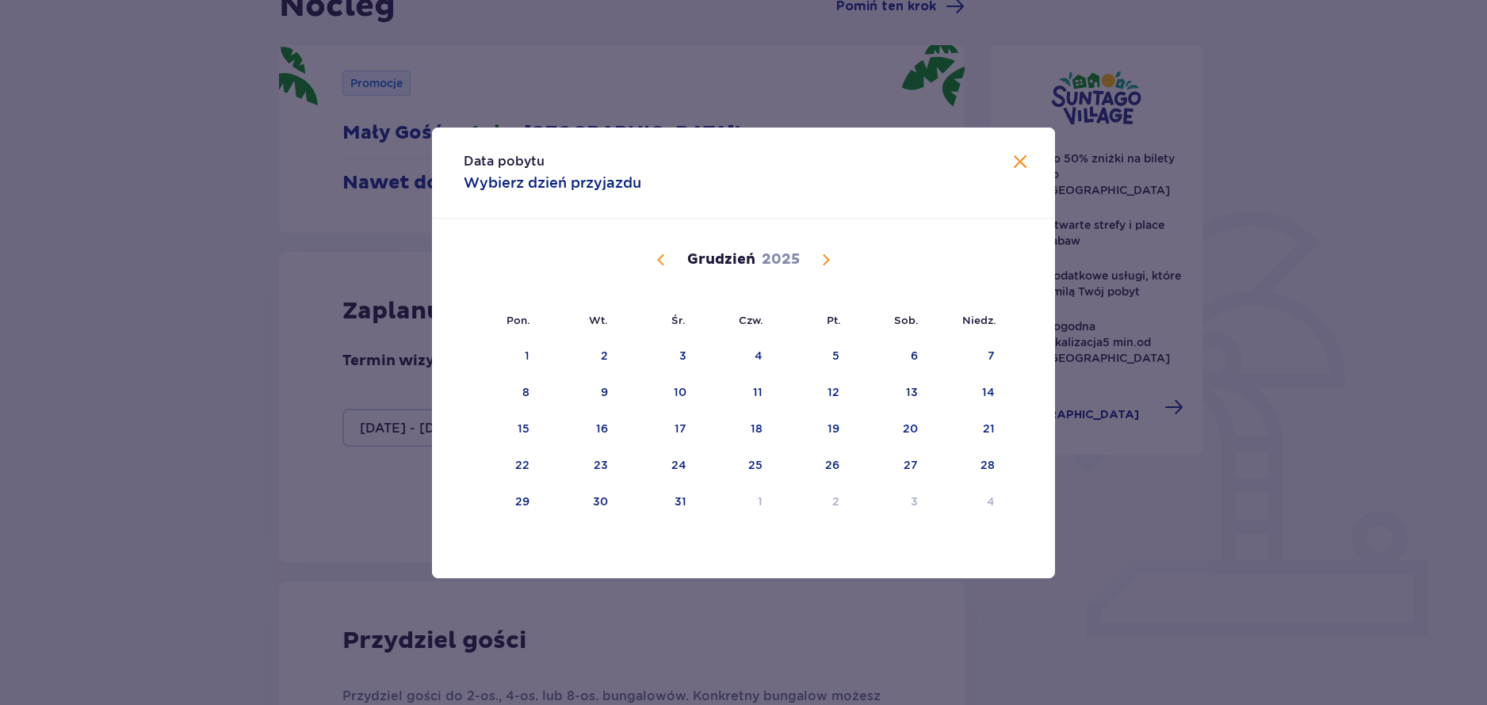
click at [823, 261] on span "Następny miesiąc" at bounding box center [825, 259] width 19 height 19
click at [833, 366] on div "2" at bounding box center [811, 356] width 78 height 35
click at [842, 431] on div "16" at bounding box center [811, 429] width 78 height 35
drag, startPoint x: 823, startPoint y: 359, endPoint x: 831, endPoint y: 349, distance: 12.4
click at [823, 359] on div "2" at bounding box center [811, 356] width 78 height 35
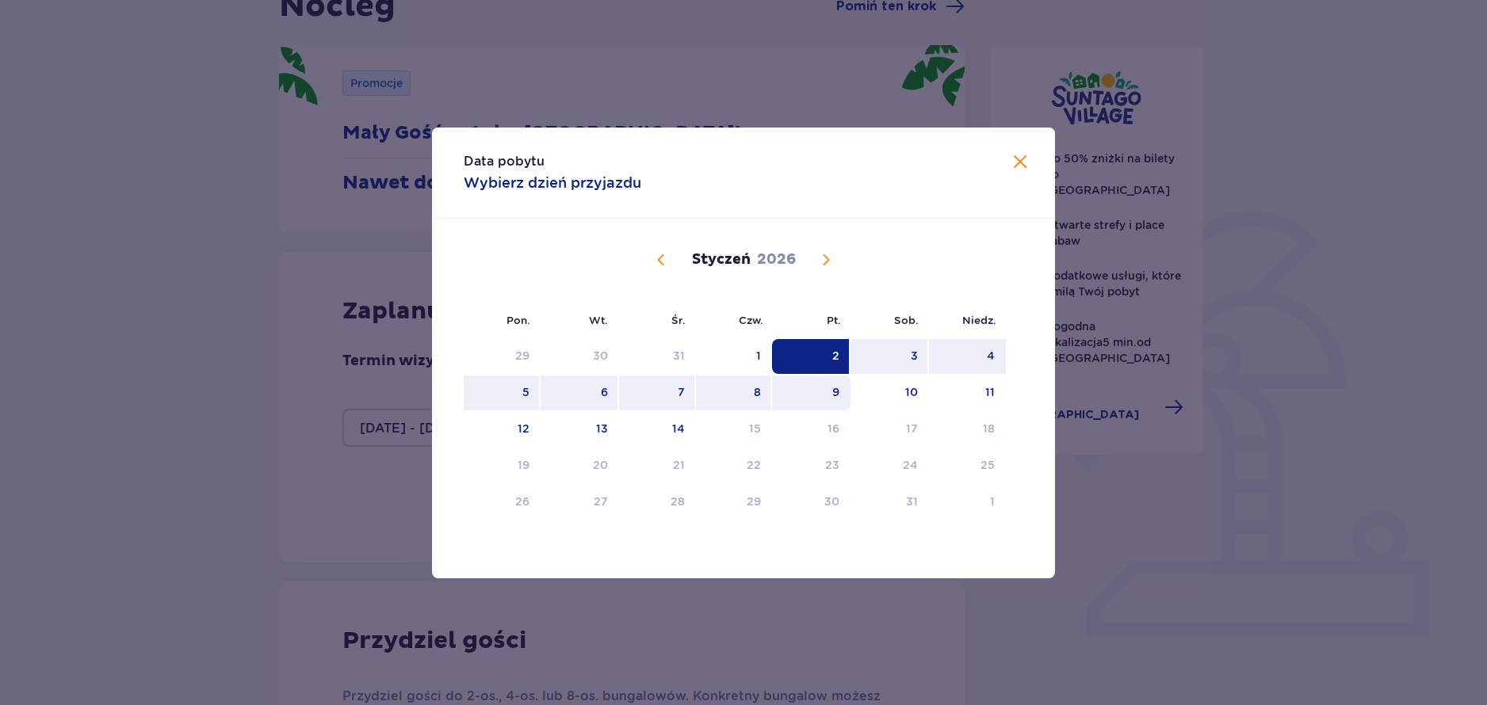
click at [803, 395] on div "9" at bounding box center [811, 393] width 78 height 35
type input "02.01.26 - 09.01.26"
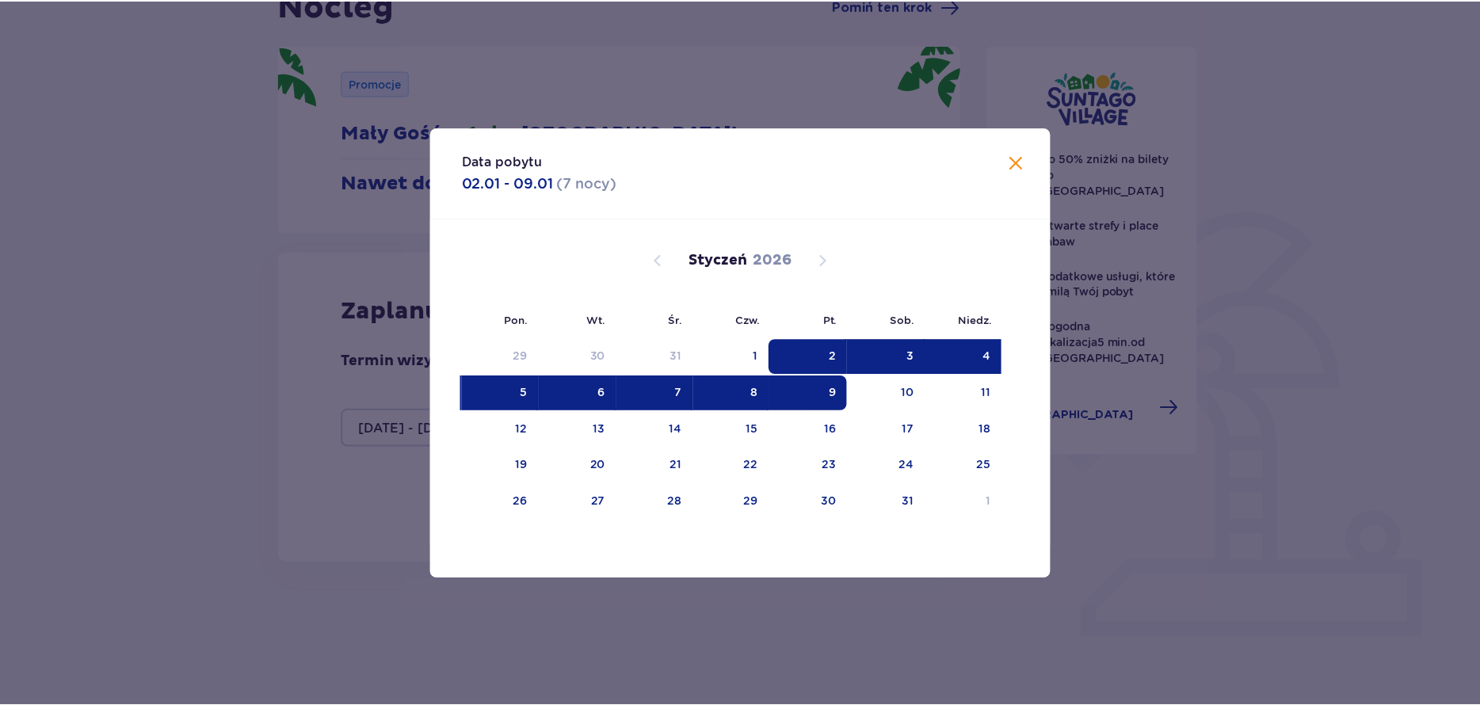
scroll to position [175, 0]
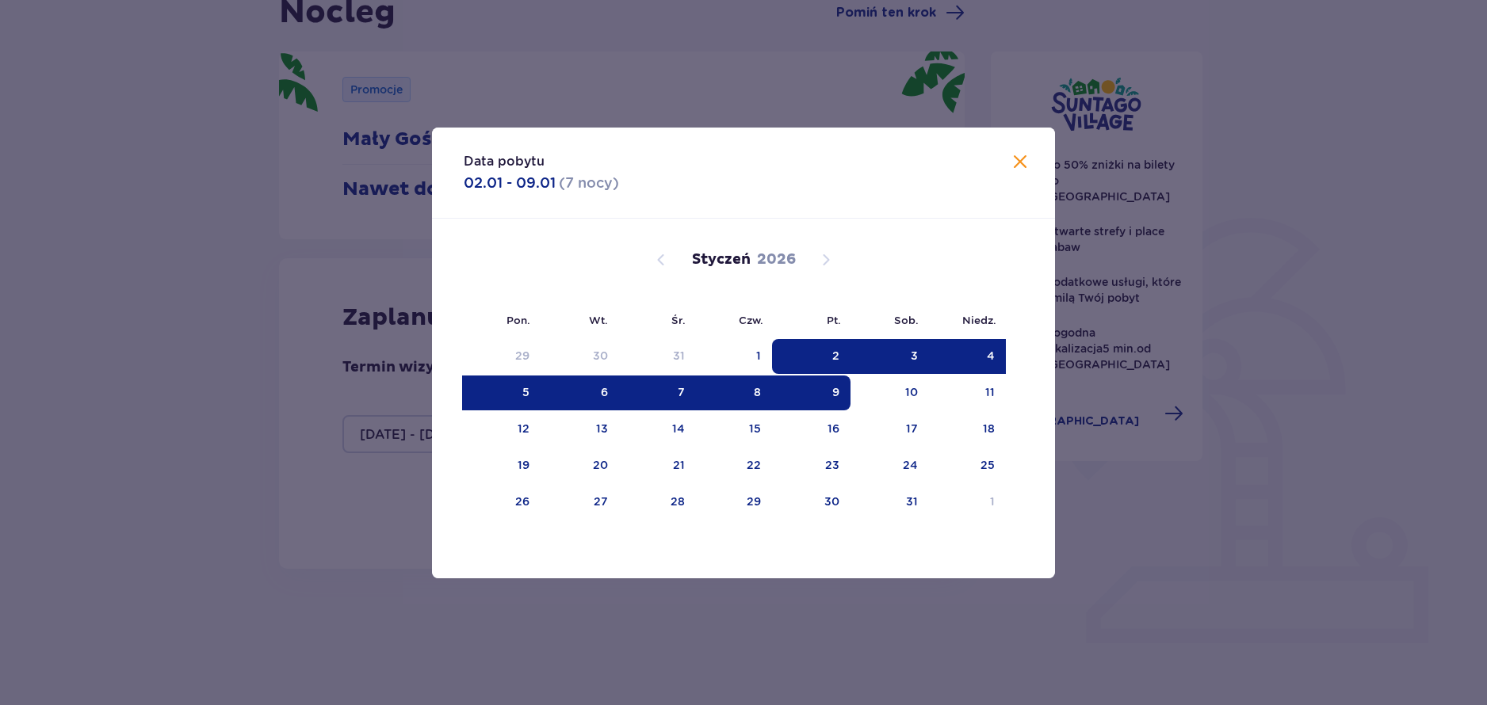
type input "0"
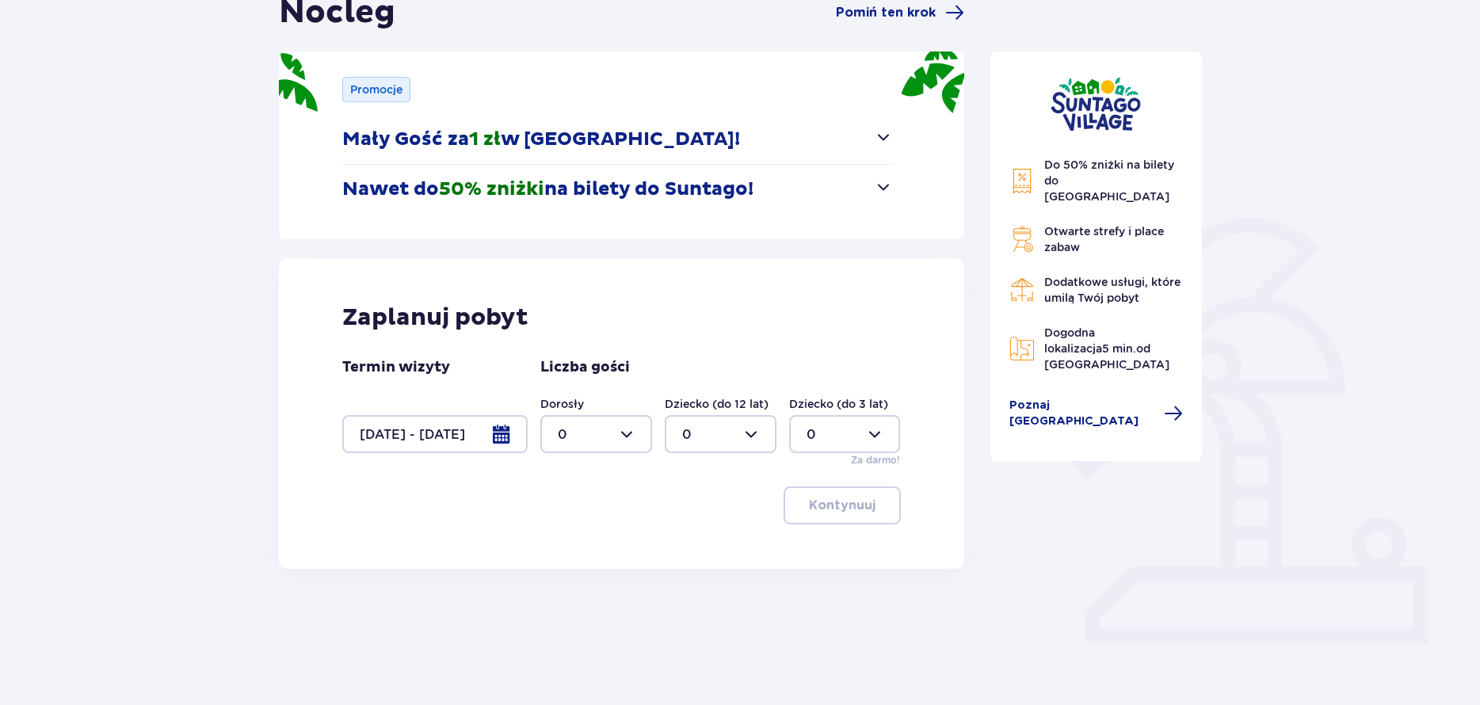
click at [826, 367] on div "Liczba gości Dorosły 0 Dziecko (do 12 lat) 0 Dziecko (do 3 lat) 0 Za darmo!" at bounding box center [720, 412] width 361 height 109
click at [476, 429] on div at bounding box center [434, 434] width 185 height 38
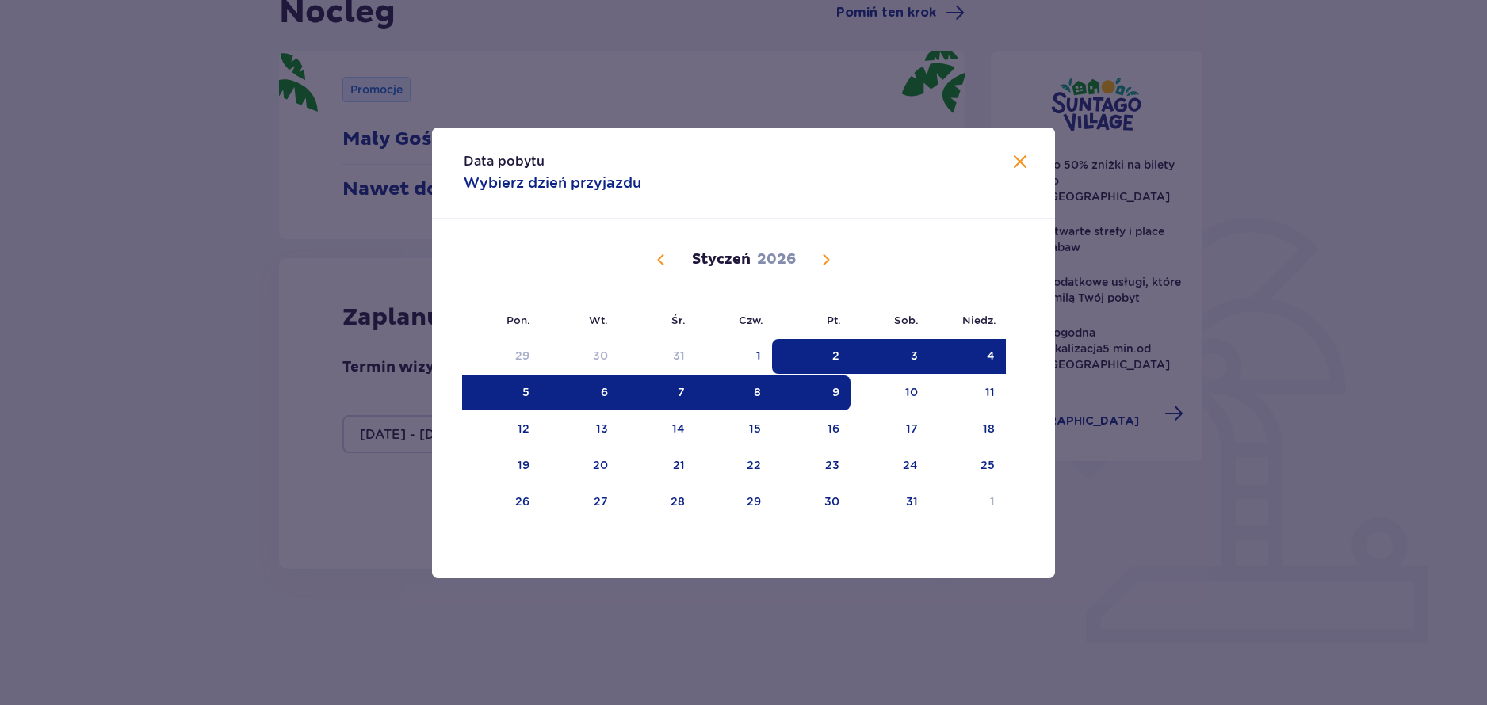
click at [839, 354] on div "2" at bounding box center [835, 356] width 7 height 16
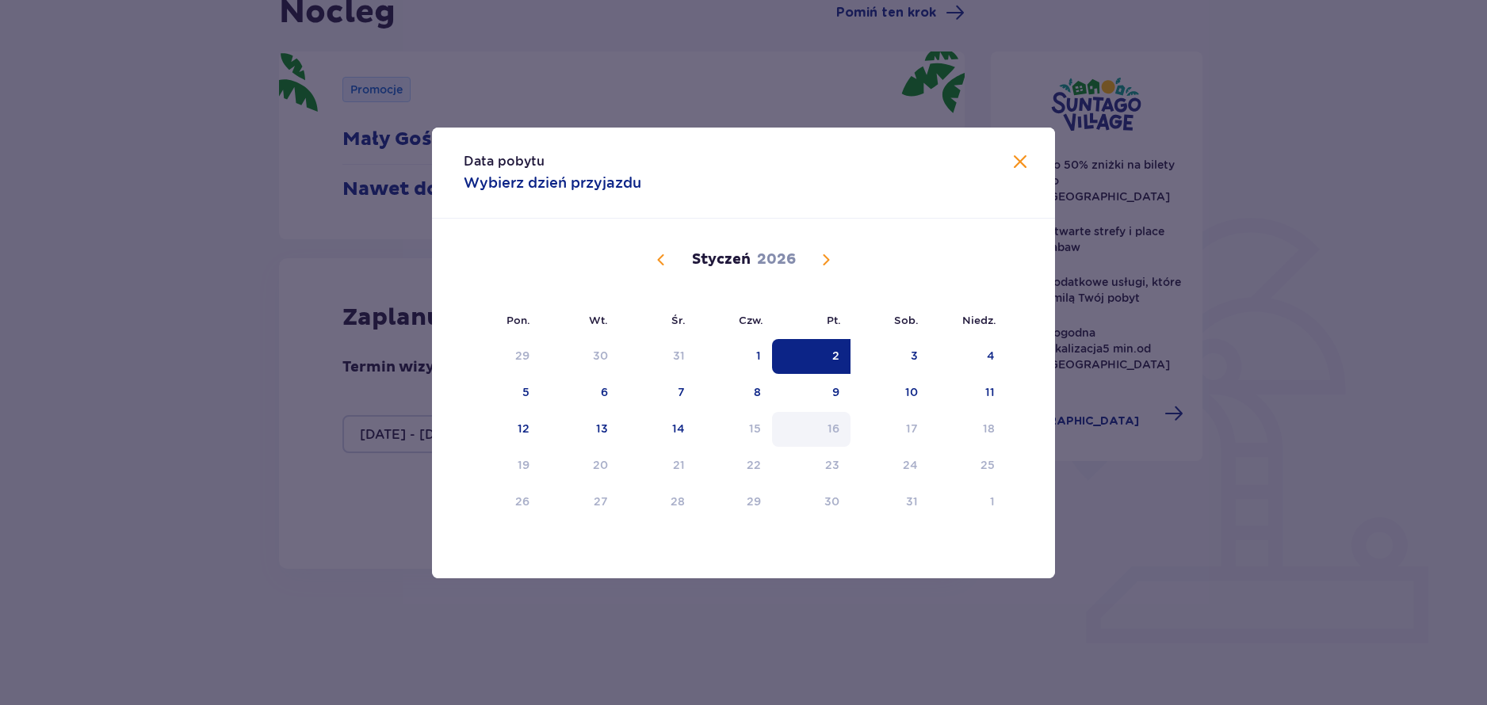
click at [839, 437] on div "16" at bounding box center [811, 429] width 78 height 35
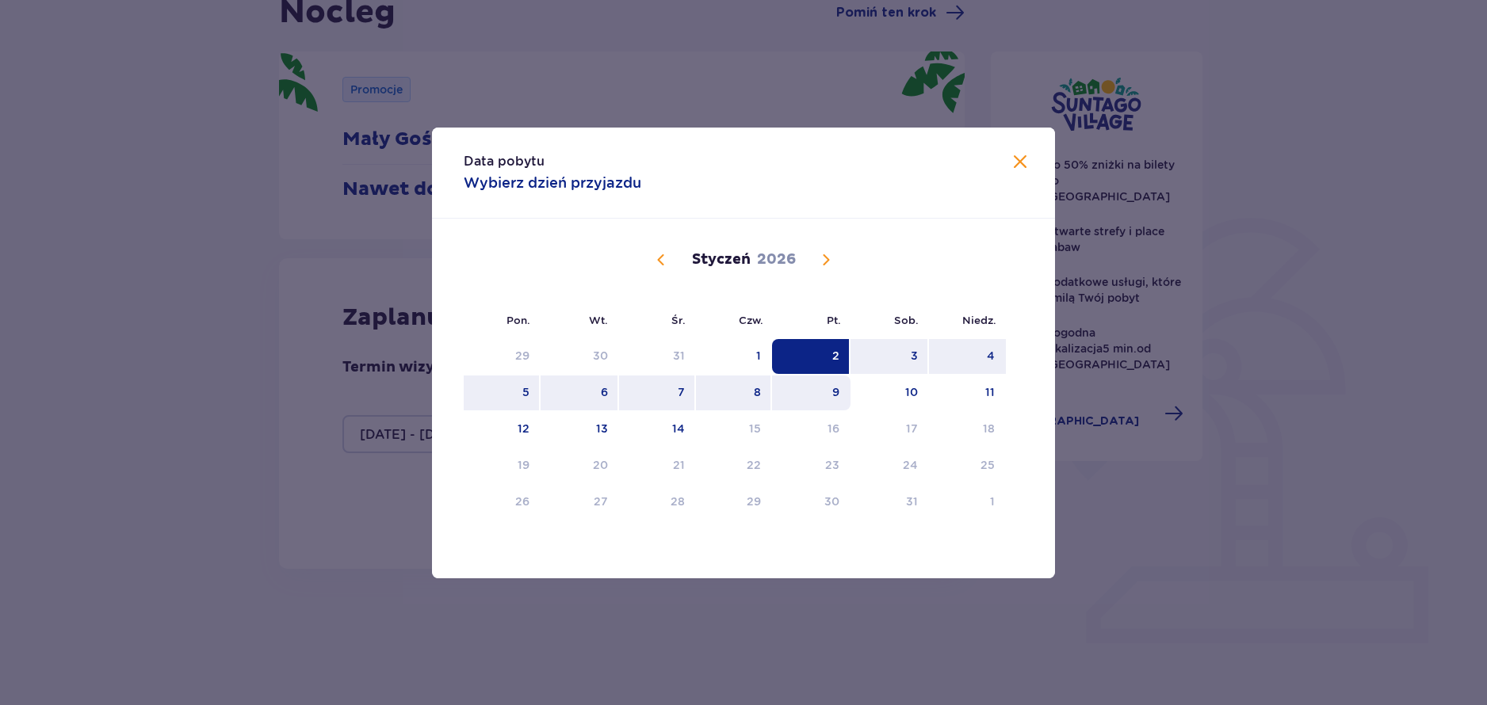
click at [813, 403] on div "9" at bounding box center [811, 393] width 78 height 35
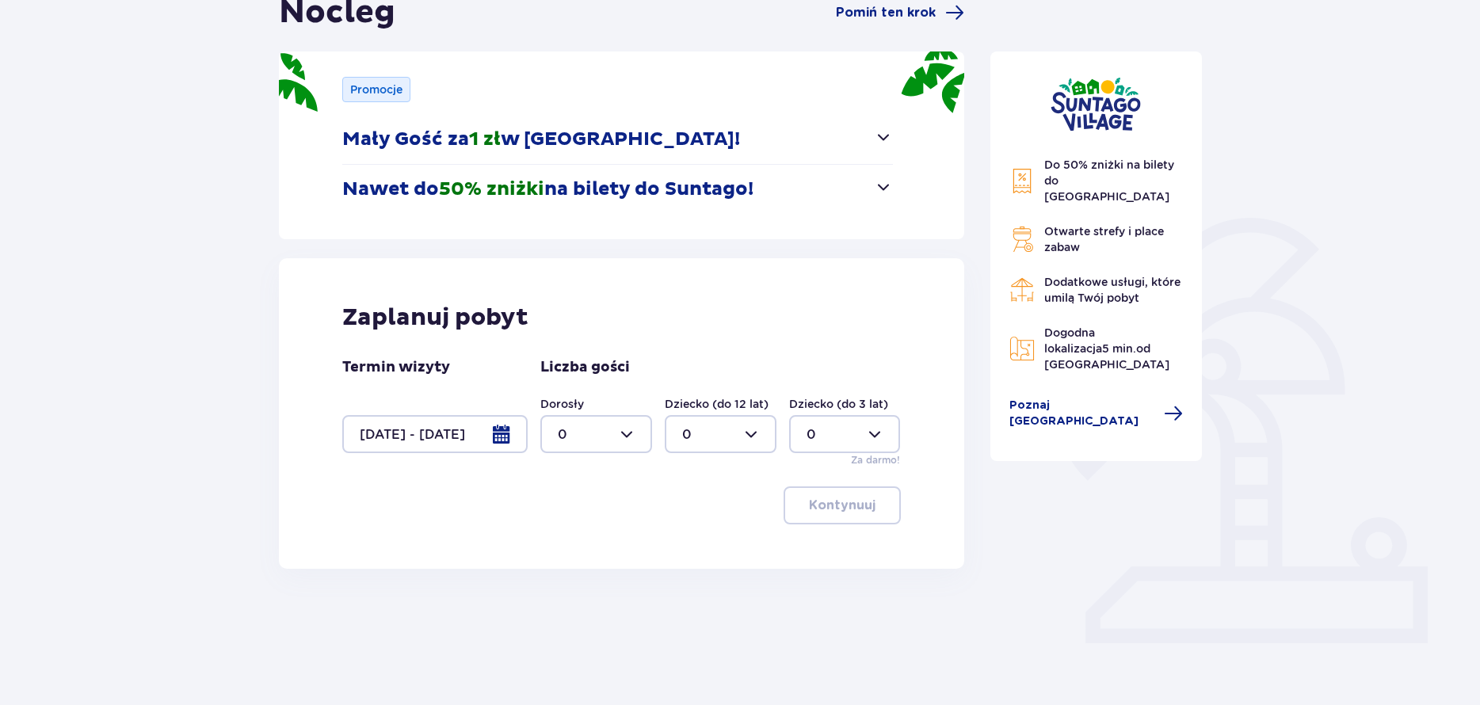
click at [513, 423] on div at bounding box center [434, 434] width 185 height 38
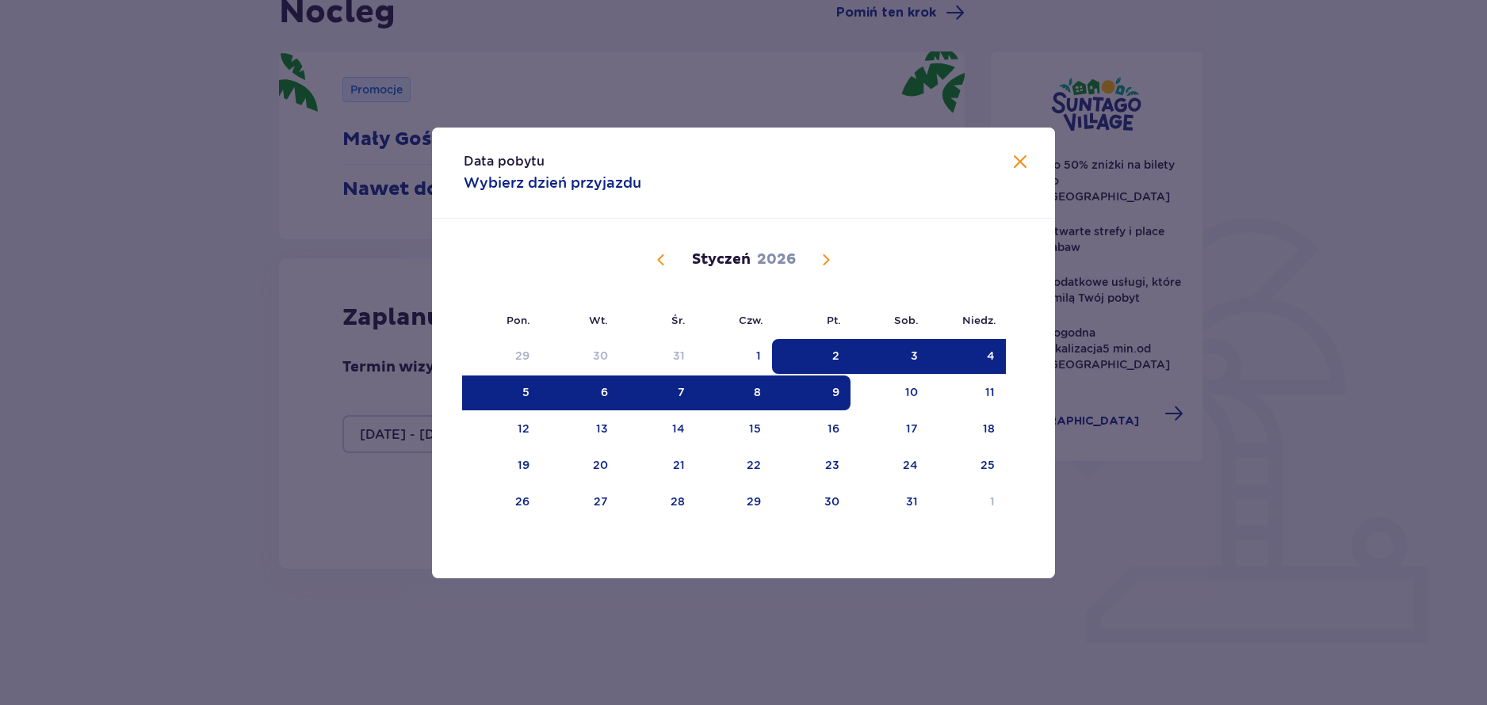
click at [825, 392] on div "9" at bounding box center [811, 393] width 78 height 35
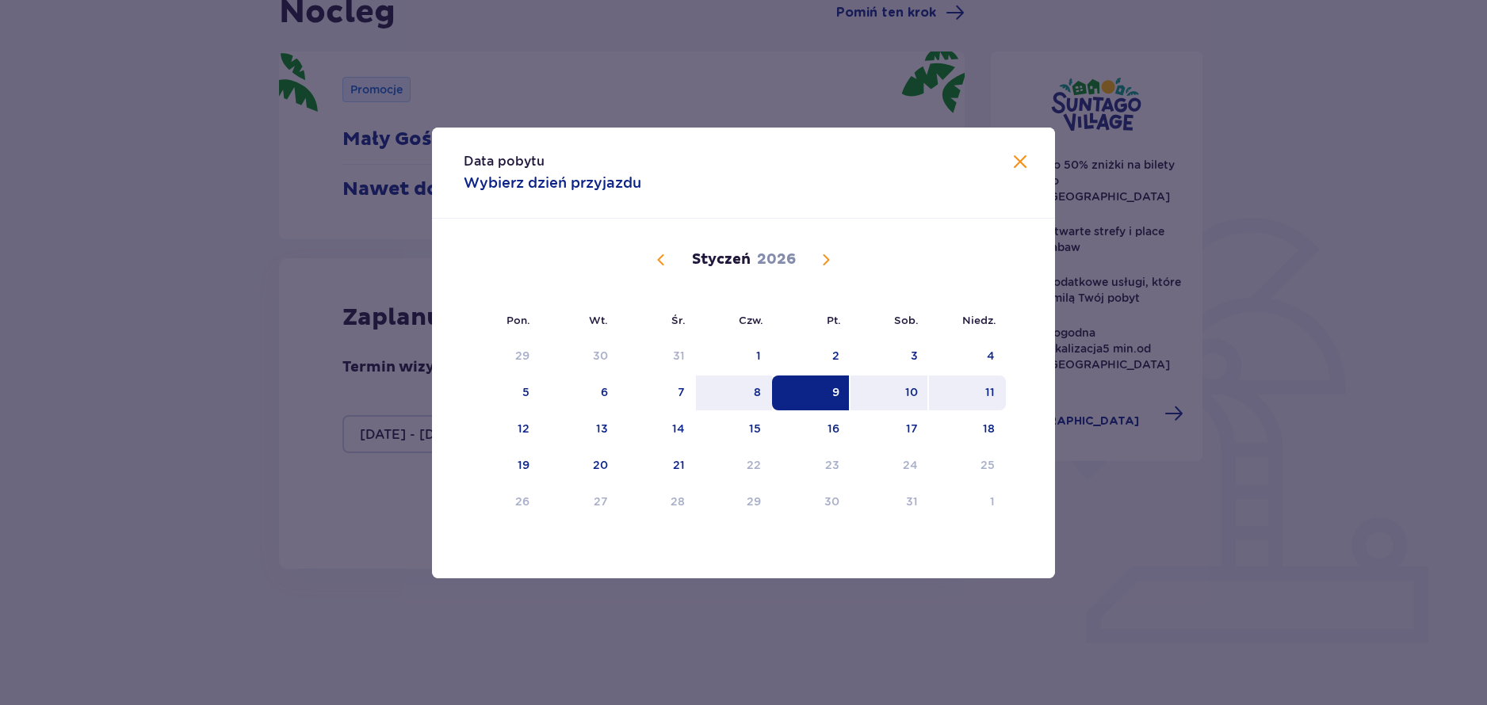
click at [982, 406] on div "11" at bounding box center [967, 393] width 77 height 35
type input "09.01.26 - 11.01.26"
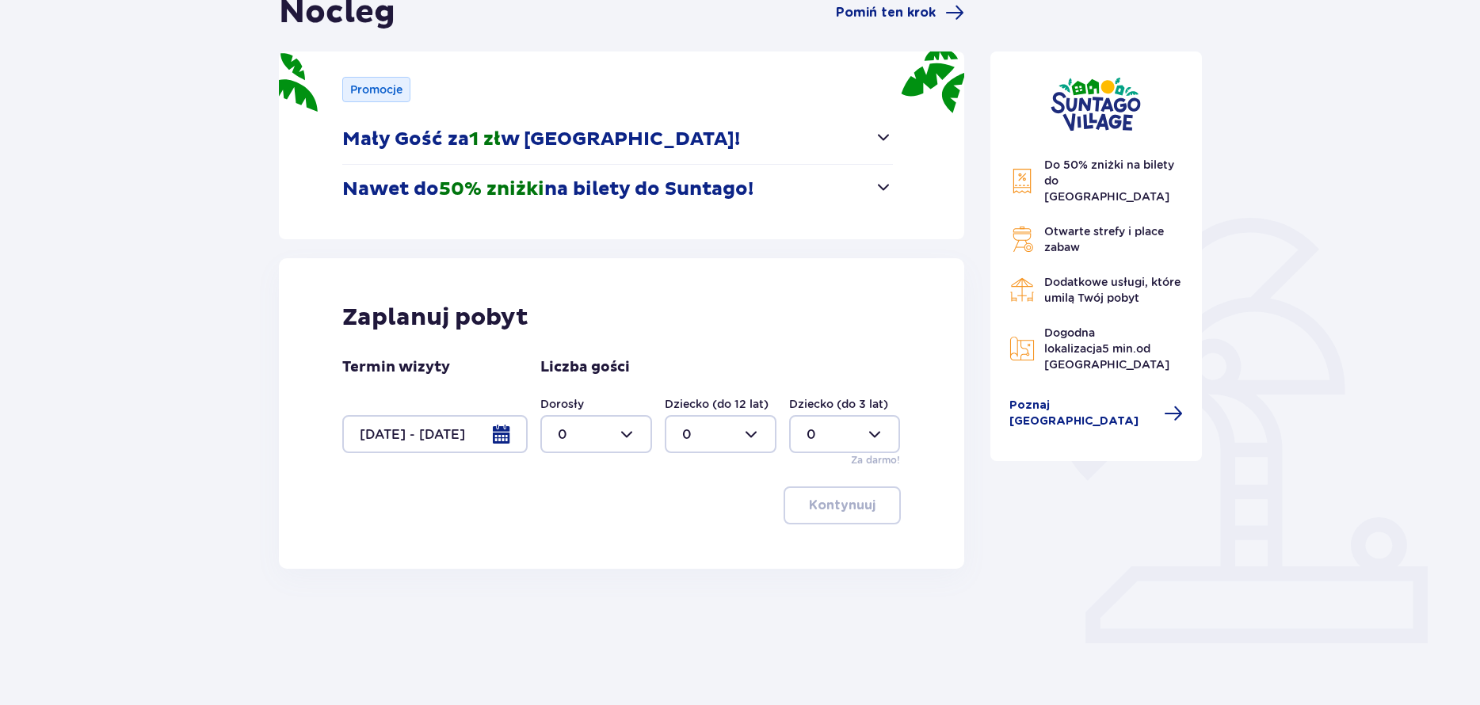
click at [611, 426] on div at bounding box center [596, 434] width 112 height 38
click at [581, 530] on span "4" at bounding box center [596, 520] width 109 height 33
type input "4"
click at [713, 446] on div at bounding box center [721, 434] width 112 height 38
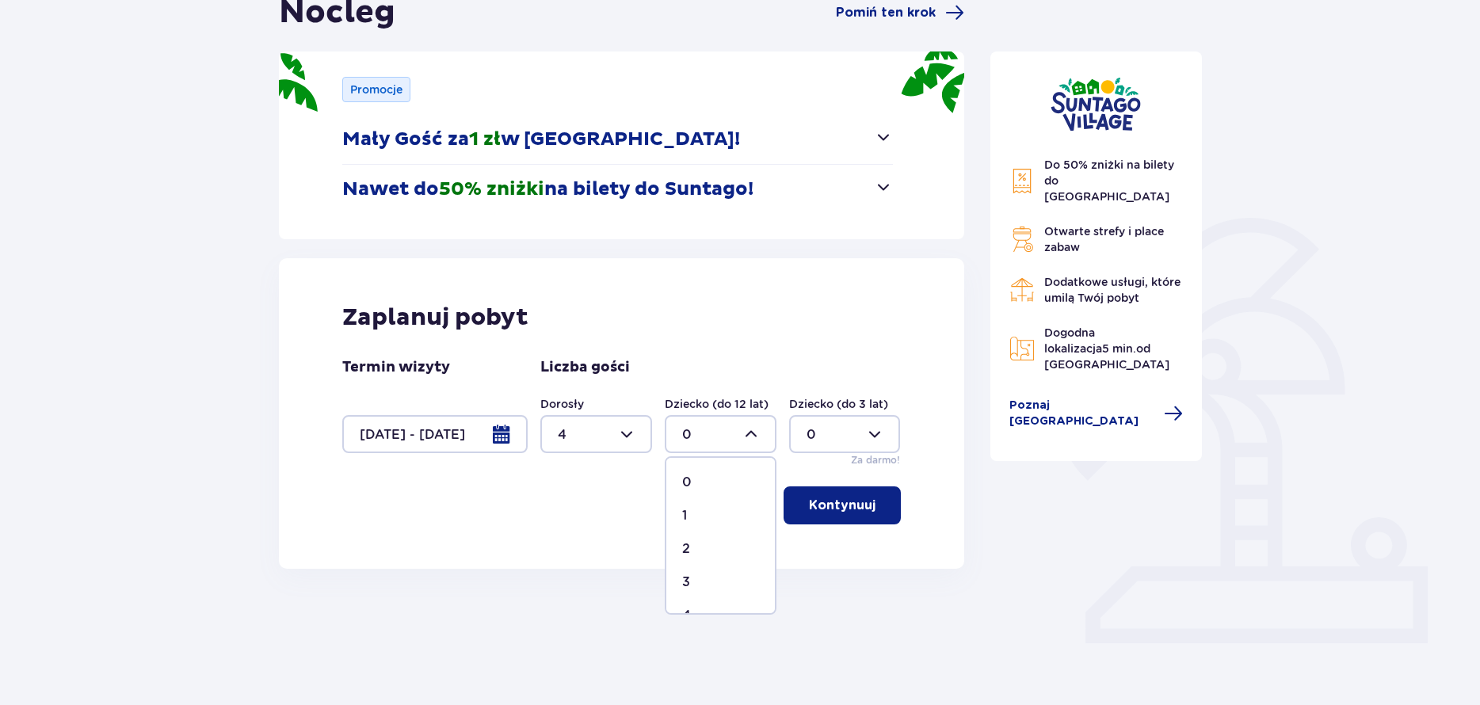
drag, startPoint x: 697, startPoint y: 582, endPoint x: 742, endPoint y: 562, distance: 48.6
click at [704, 578] on div "3" at bounding box center [720, 582] width 77 height 17
type input "3"
click at [846, 514] on p "Kontynuuj" at bounding box center [842, 505] width 67 height 17
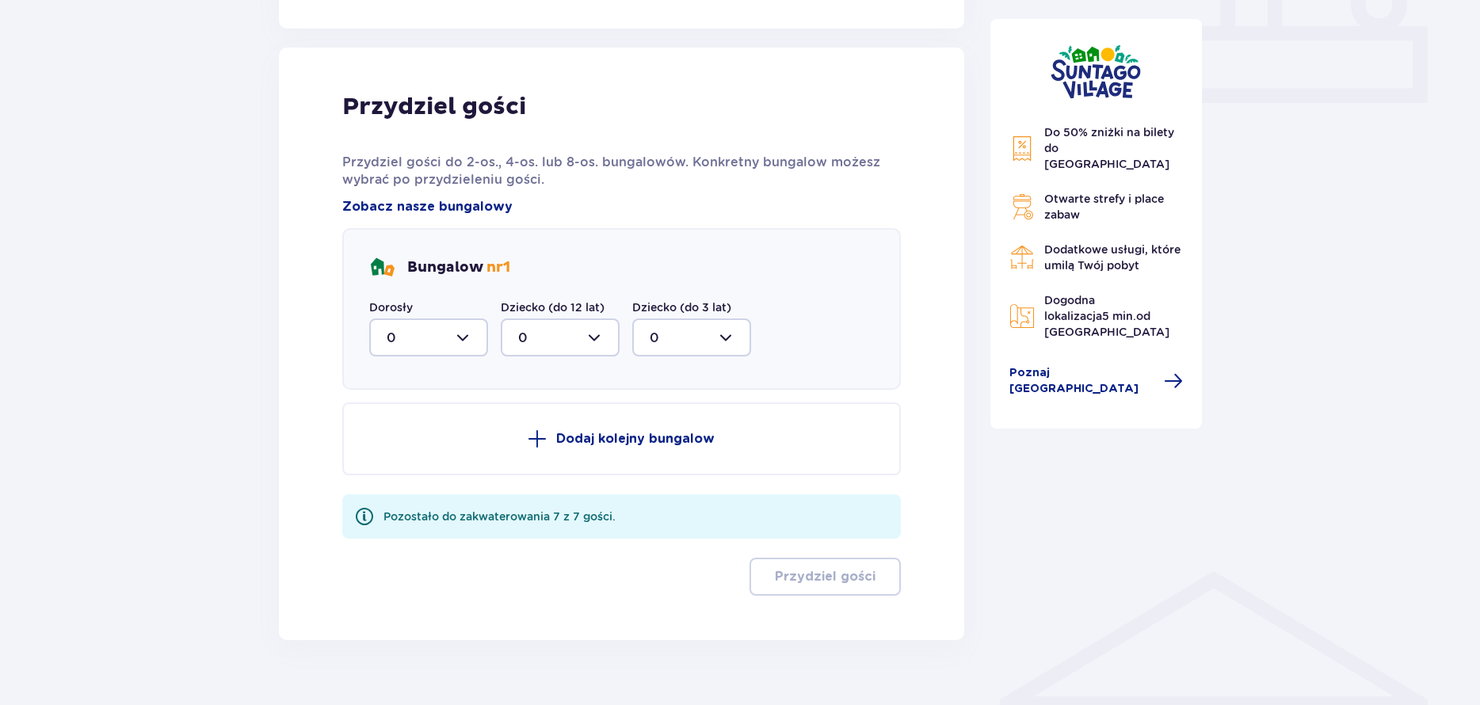
scroll to position [744, 0]
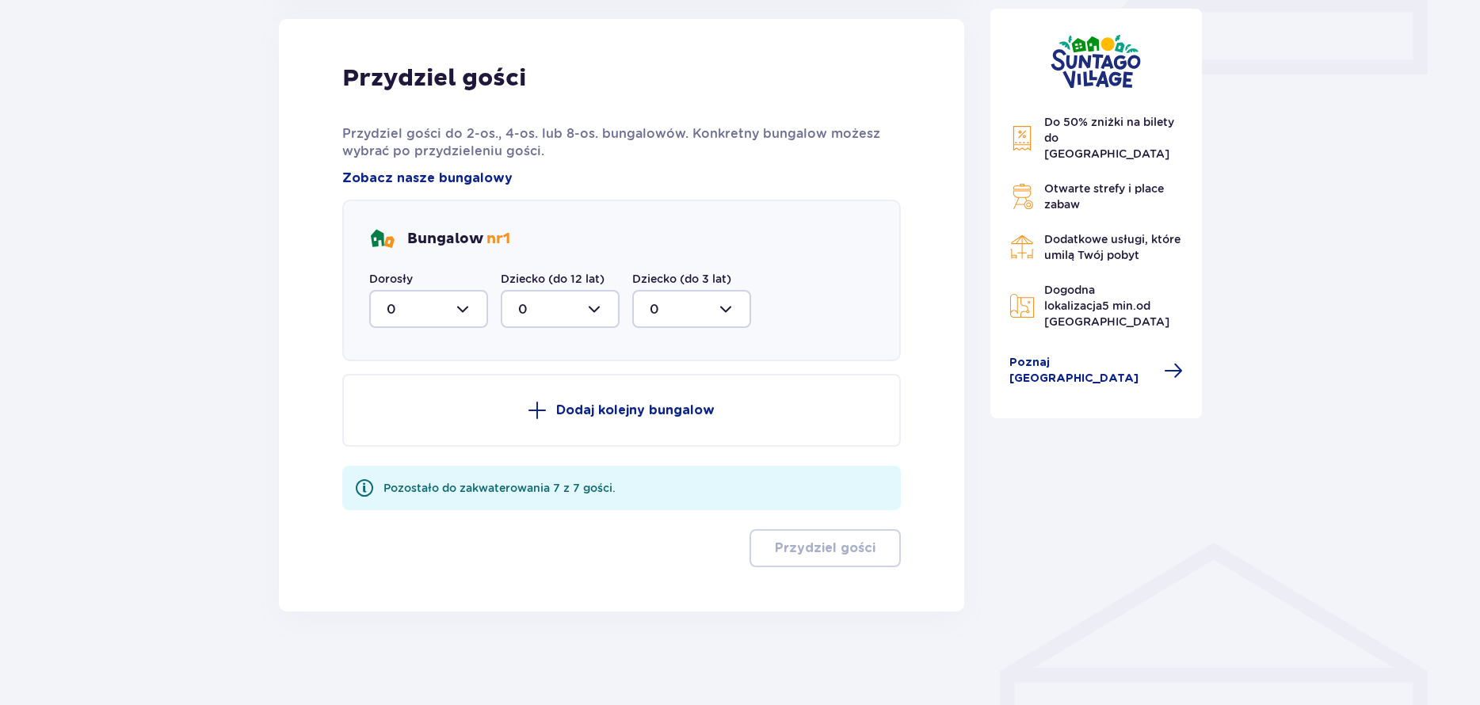
click at [475, 313] on div at bounding box center [428, 309] width 119 height 38
click at [410, 465] on div "4" at bounding box center [429, 463] width 84 height 17
type input "4"
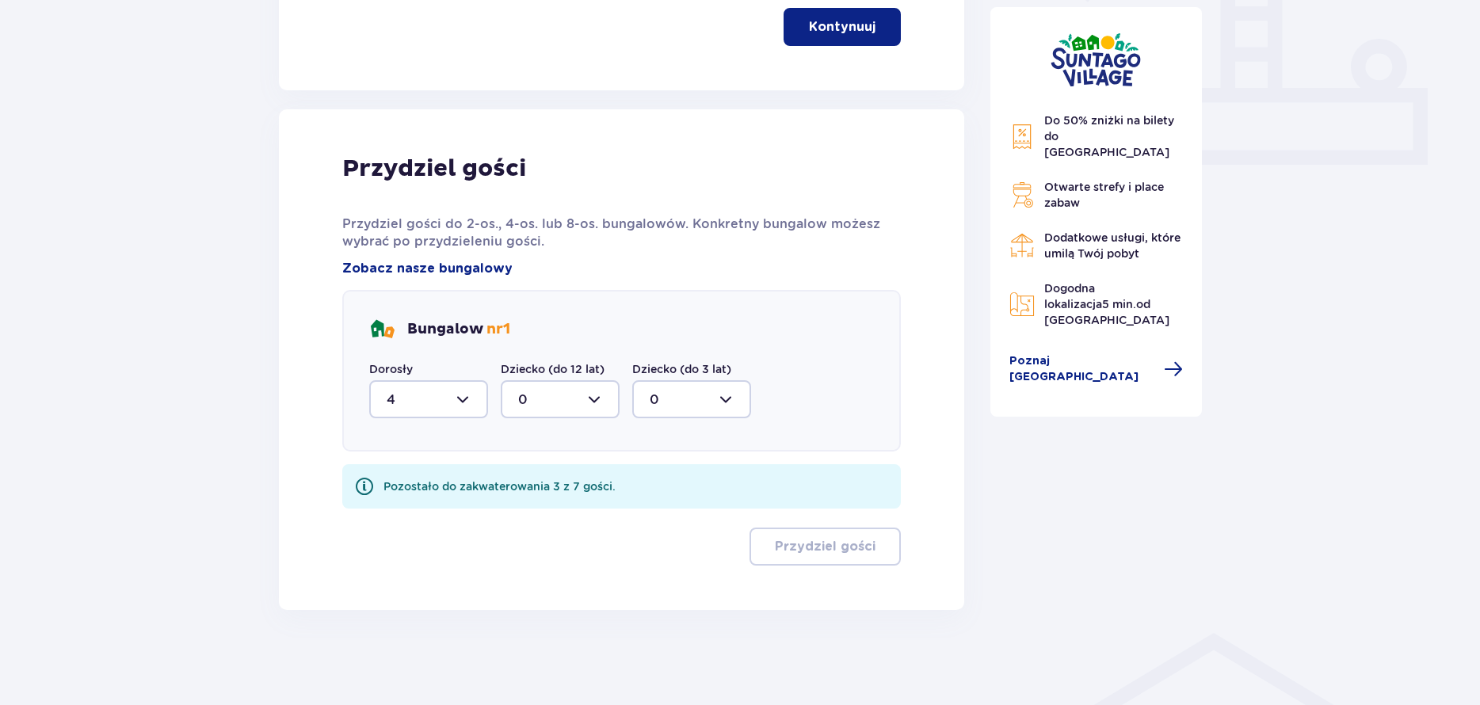
scroll to position [654, 0]
click at [580, 394] on div at bounding box center [560, 399] width 119 height 38
click at [545, 544] on div "3" at bounding box center [560, 547] width 84 height 17
type input "3"
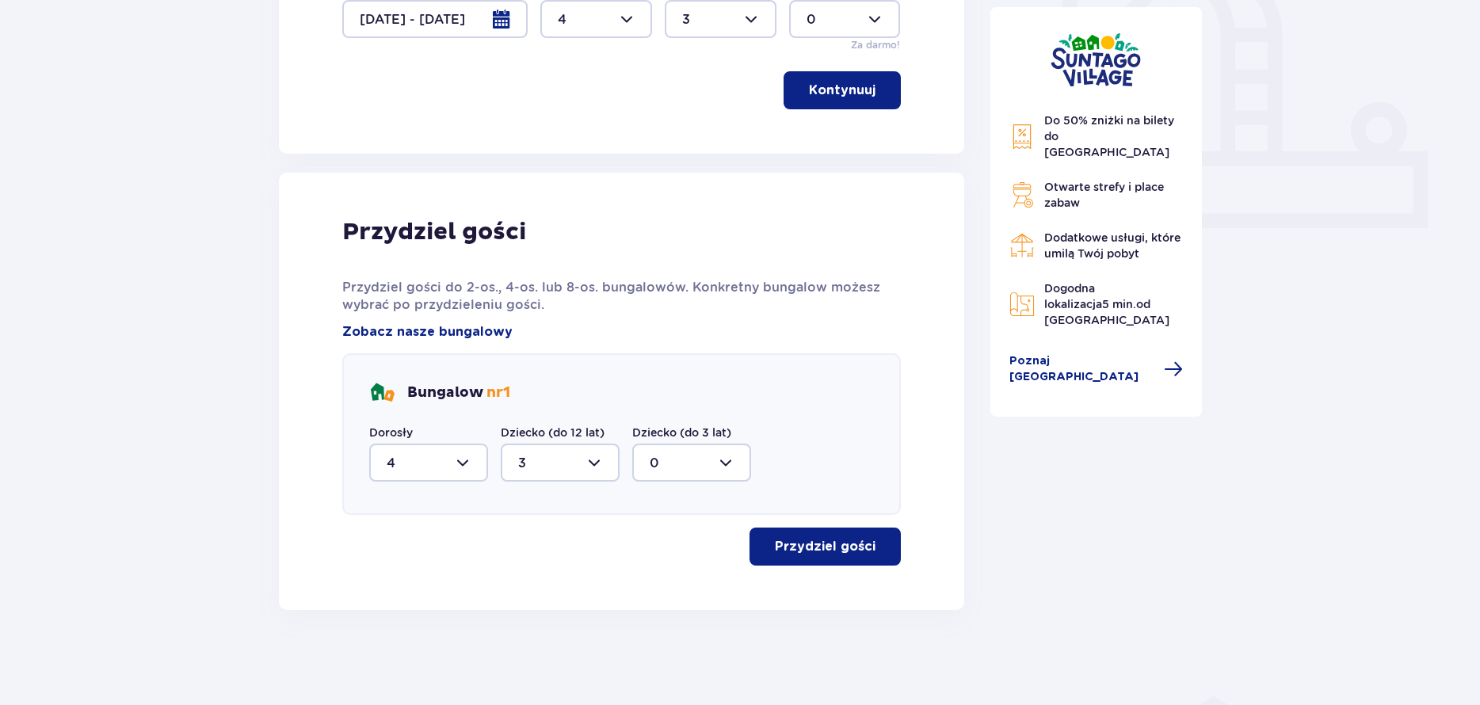
click at [827, 542] on p "Przydziel gości" at bounding box center [825, 546] width 101 height 17
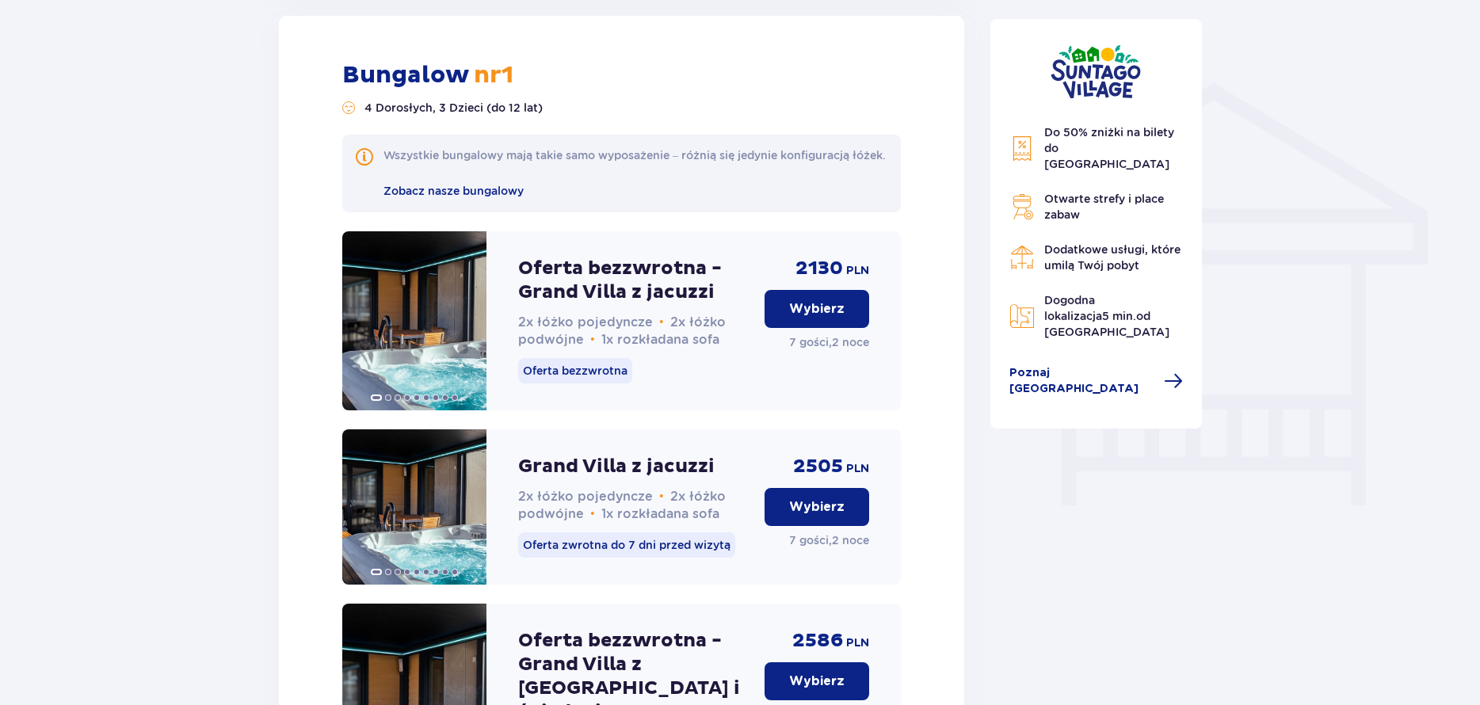
scroll to position [1201, 0]
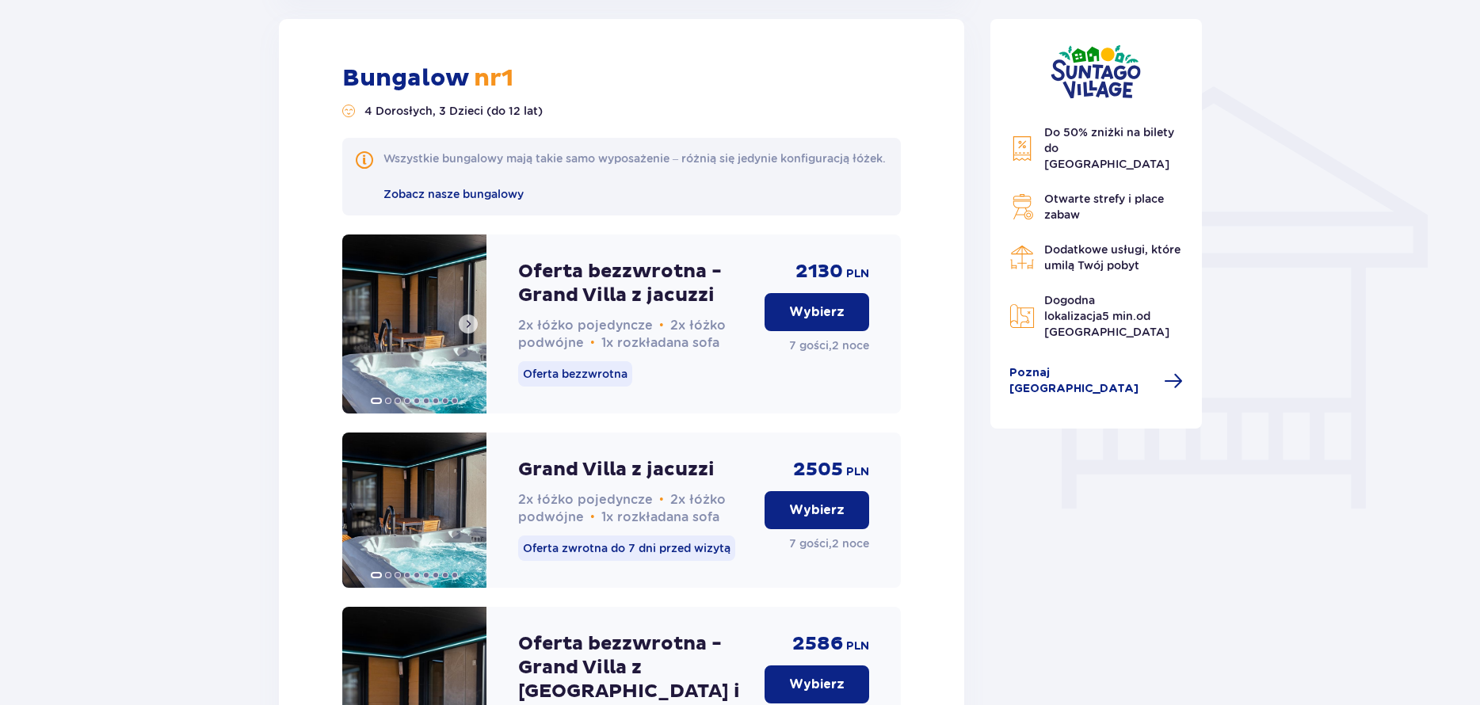
click at [417, 330] on img at bounding box center [414, 324] width 144 height 179
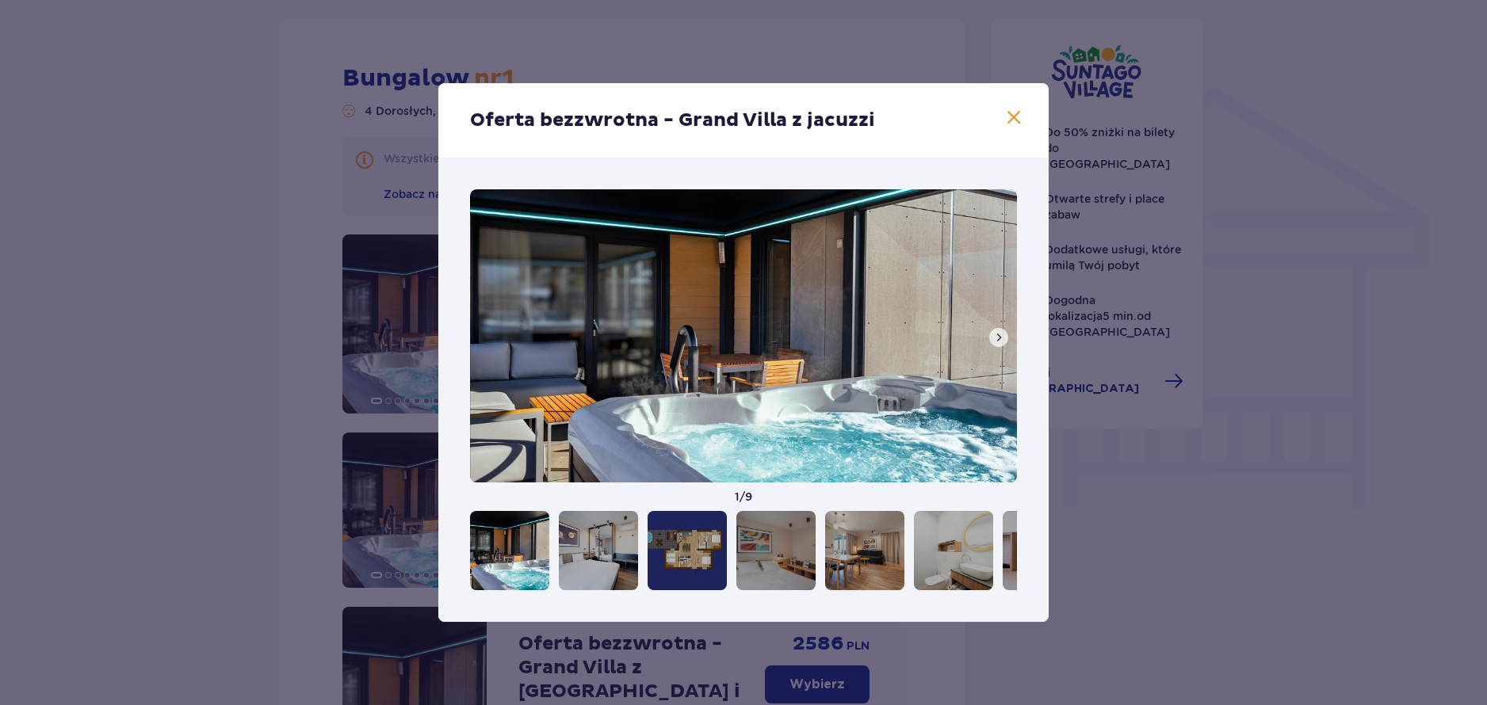
click at [995, 339] on span at bounding box center [998, 337] width 13 height 13
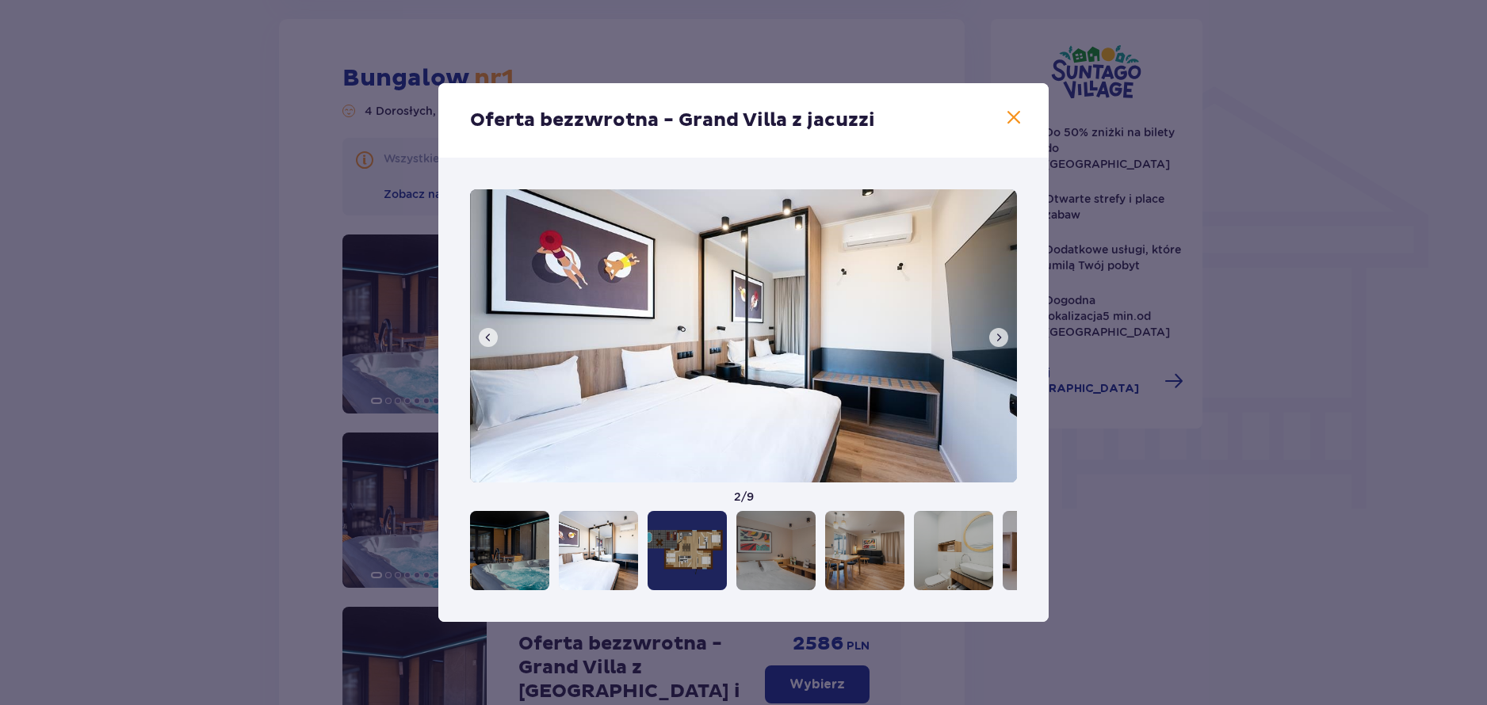
click at [994, 336] on span at bounding box center [998, 337] width 13 height 13
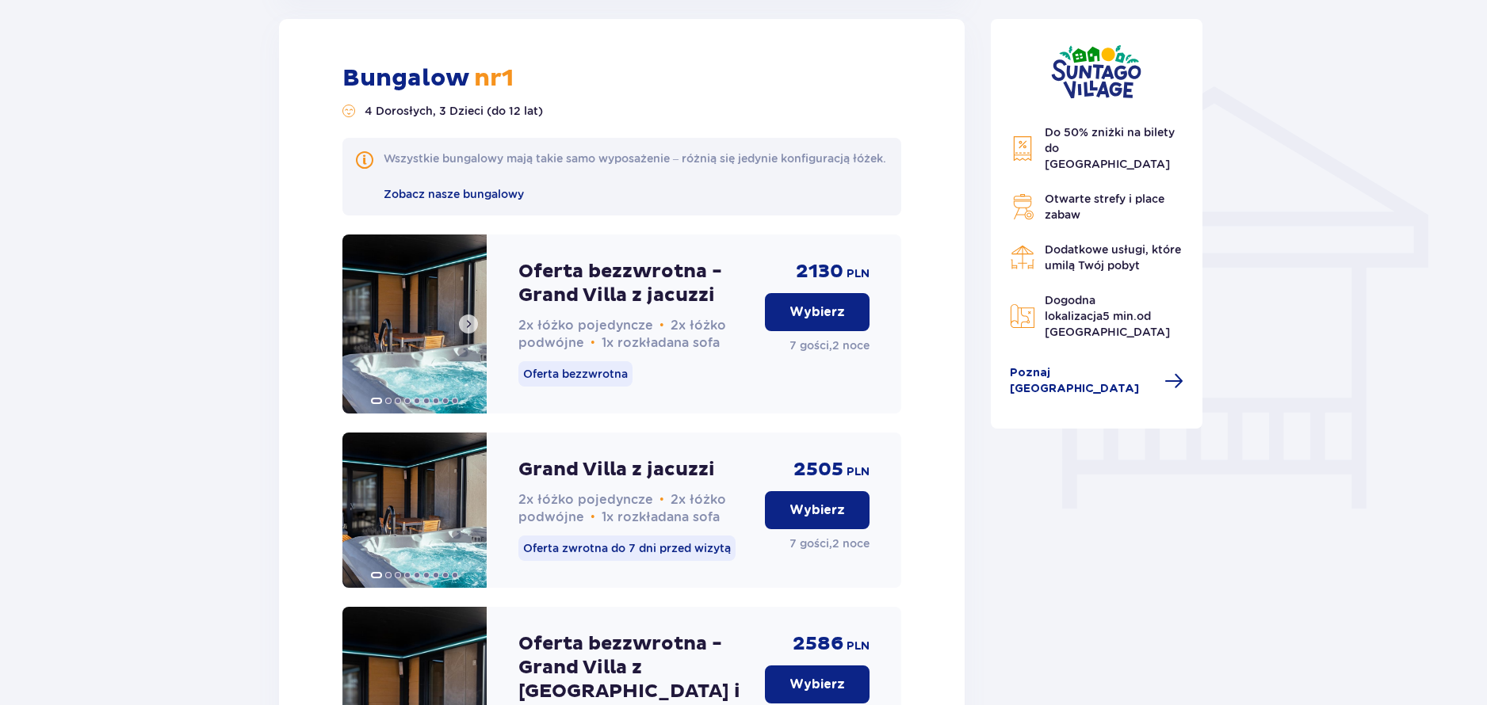
click at [423, 327] on img at bounding box center [414, 324] width 144 height 179
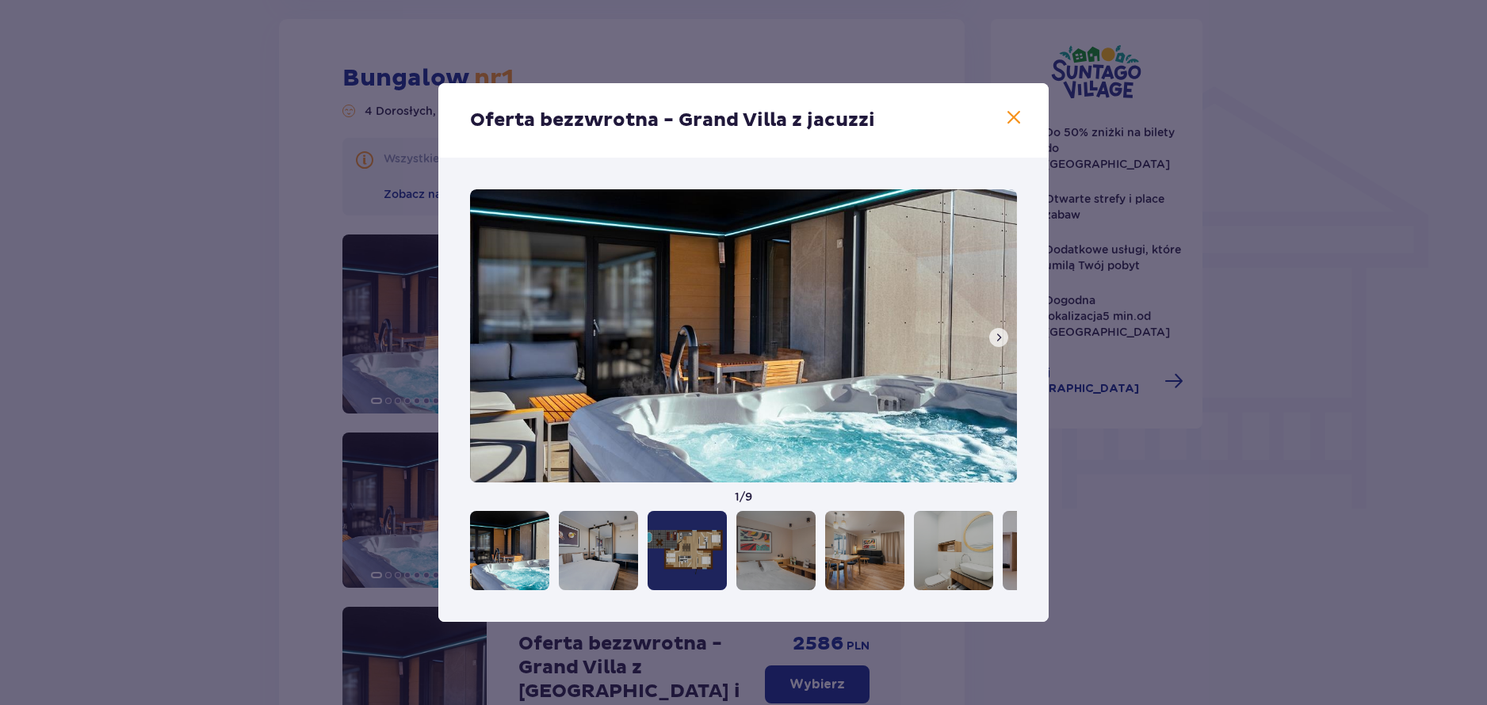
click at [1001, 346] on button at bounding box center [998, 337] width 19 height 19
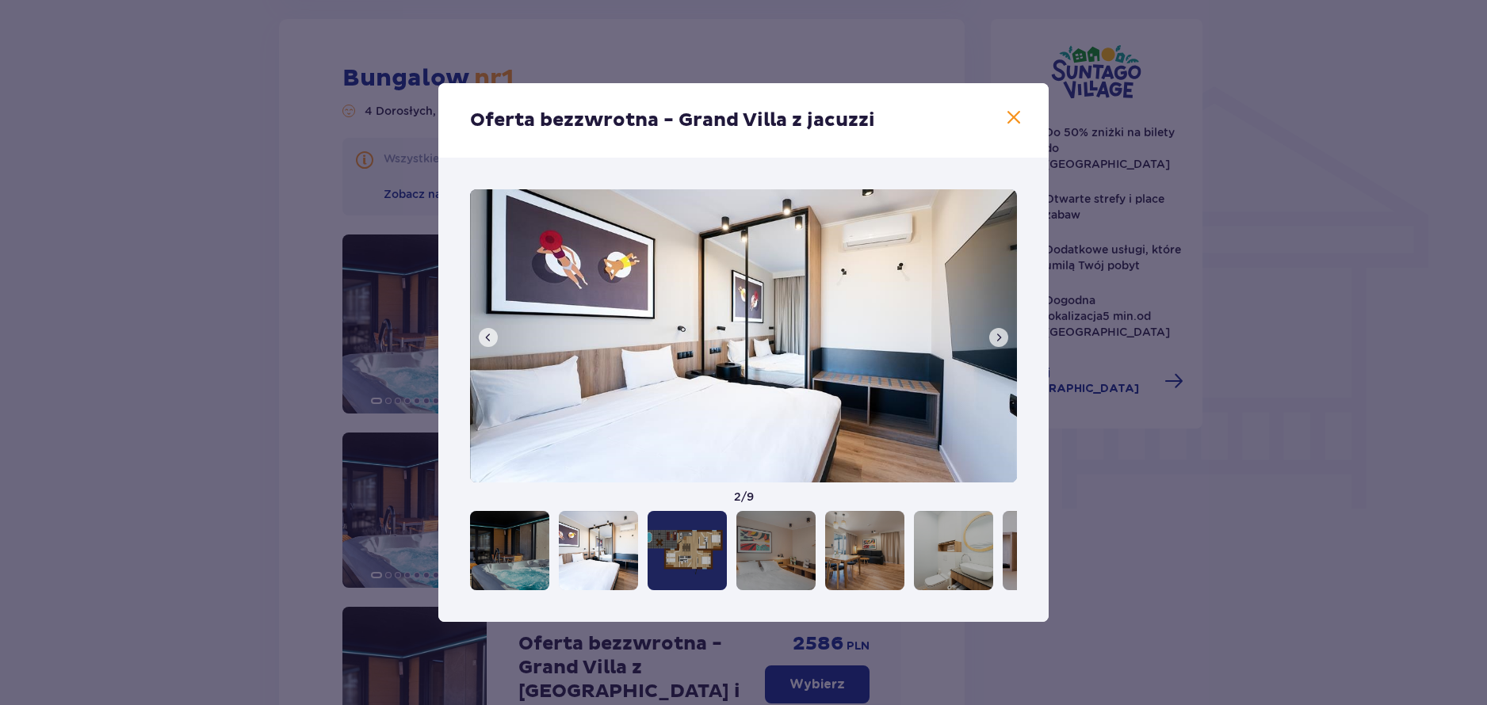
click at [1002, 343] on span at bounding box center [998, 337] width 13 height 13
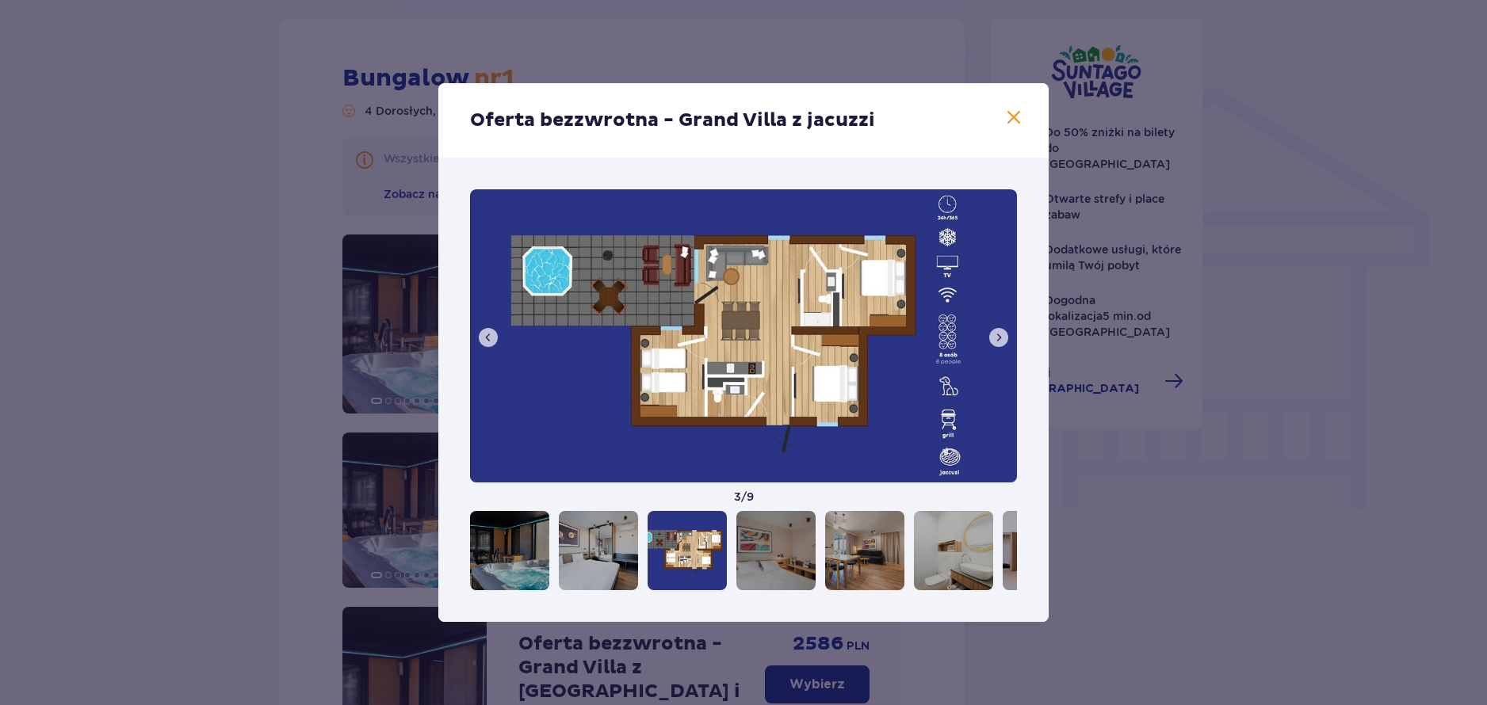
click at [801, 418] on img at bounding box center [743, 335] width 547 height 293
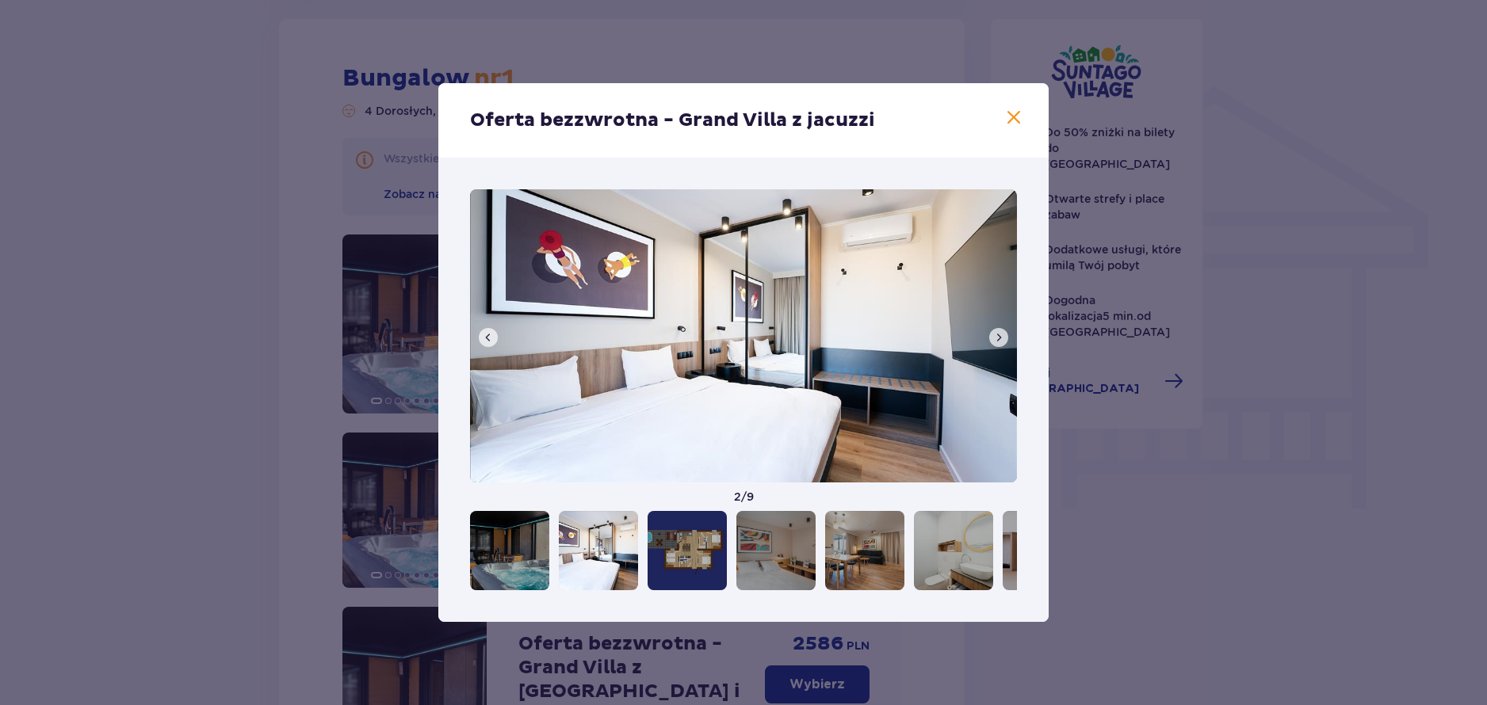
click at [1006, 335] on button at bounding box center [998, 337] width 19 height 19
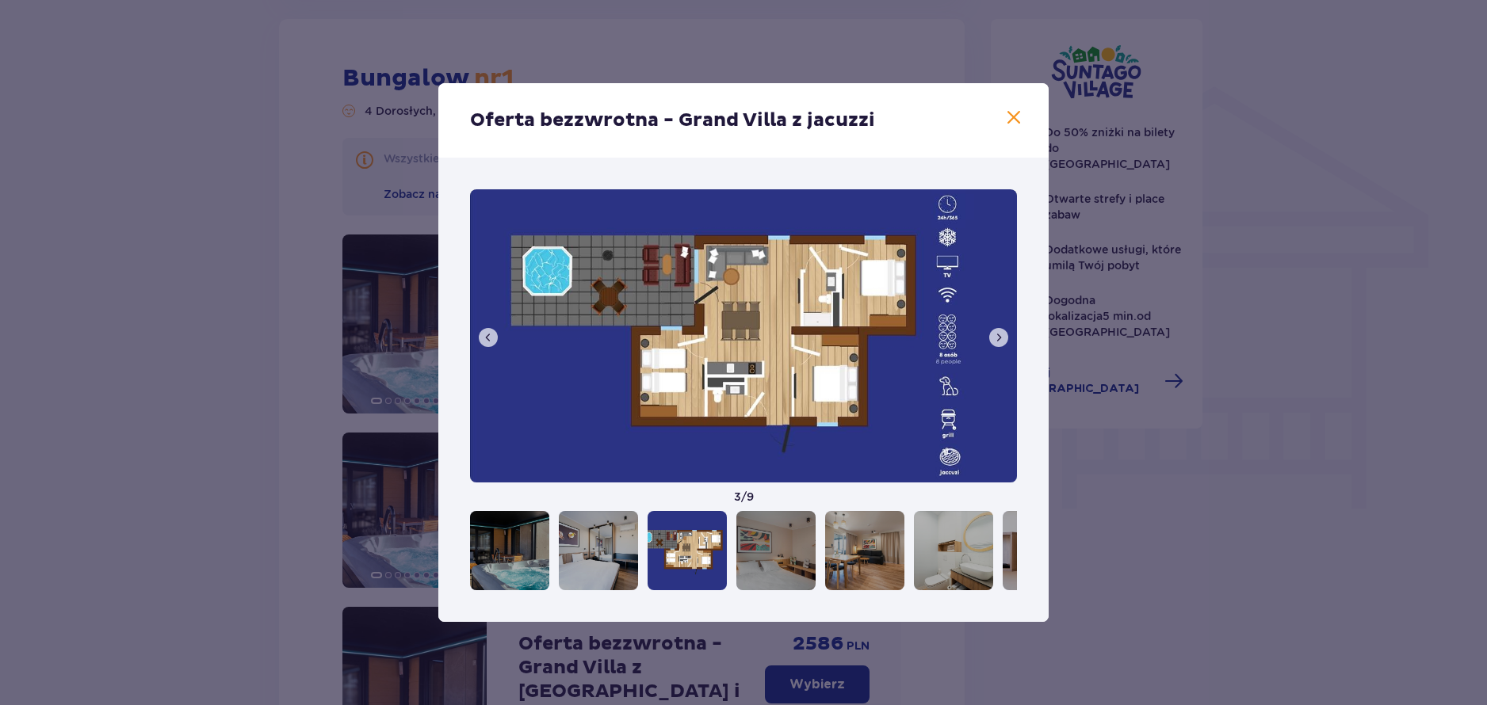
click at [1000, 334] on span at bounding box center [998, 337] width 13 height 13
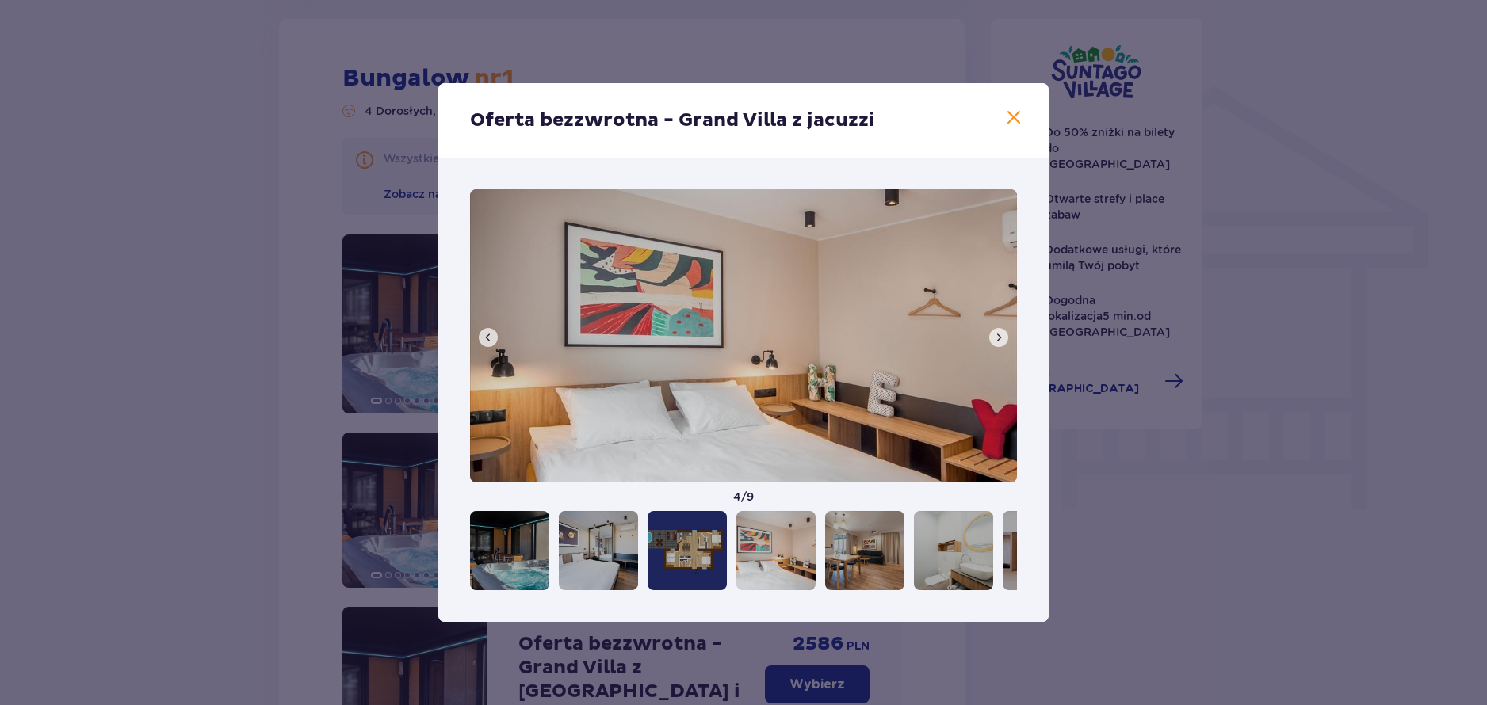
click at [999, 333] on span at bounding box center [998, 337] width 13 height 13
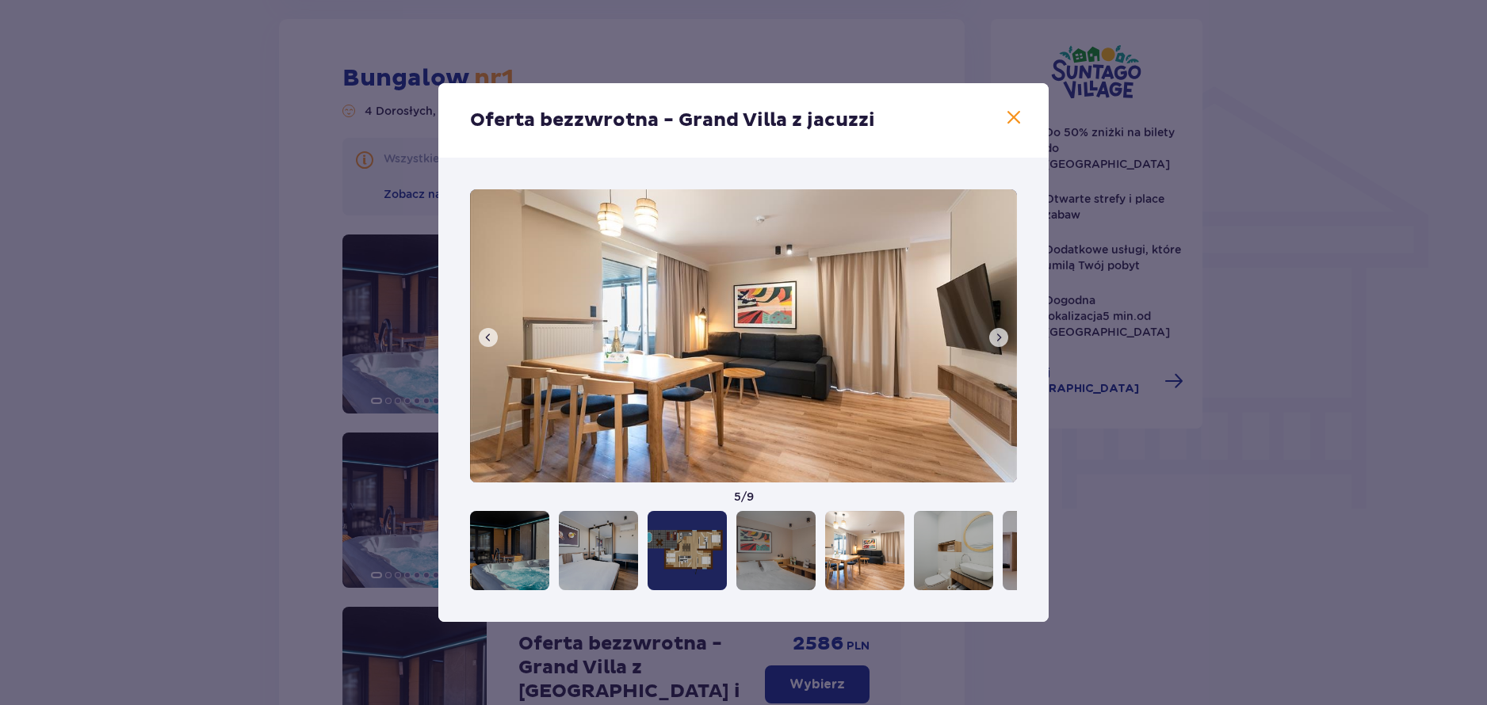
click at [998, 334] on span at bounding box center [998, 337] width 13 height 13
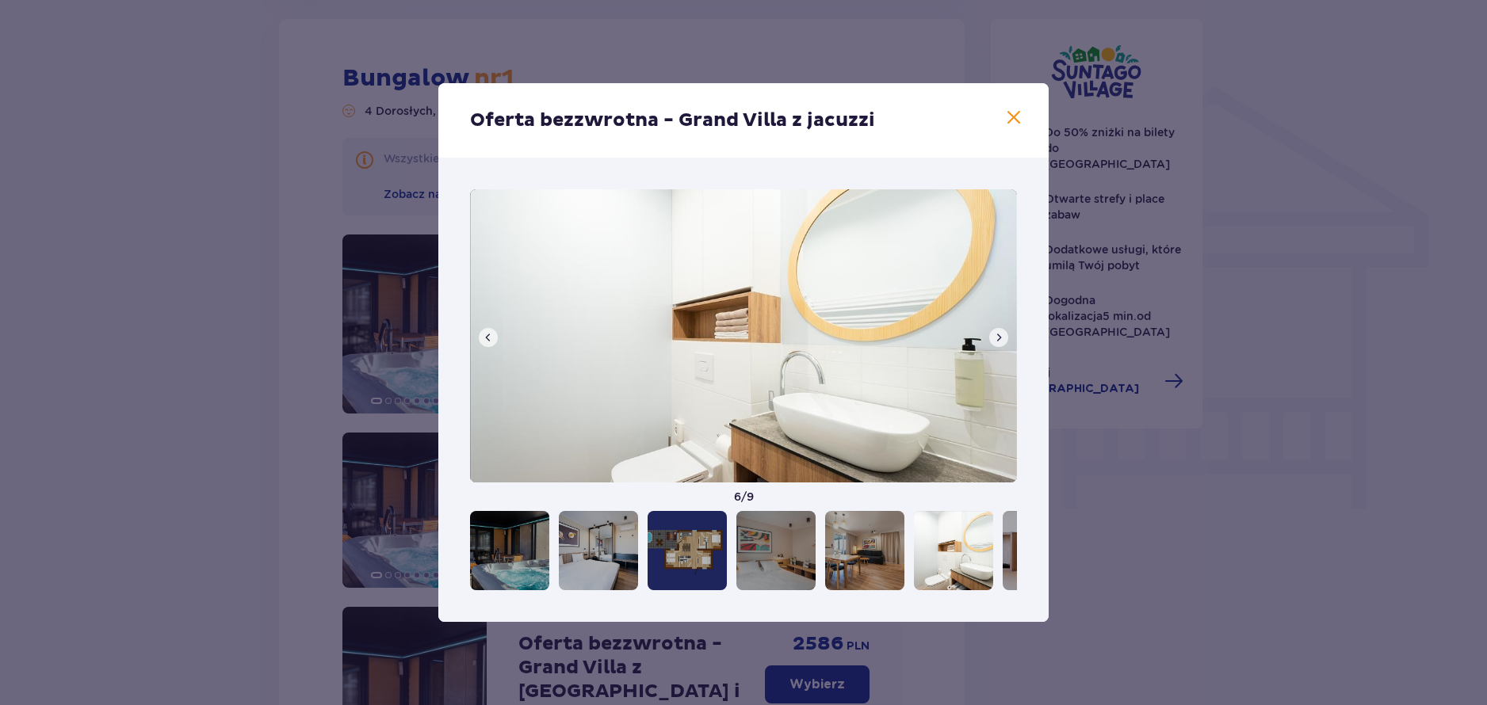
click at [998, 334] on span at bounding box center [998, 337] width 13 height 13
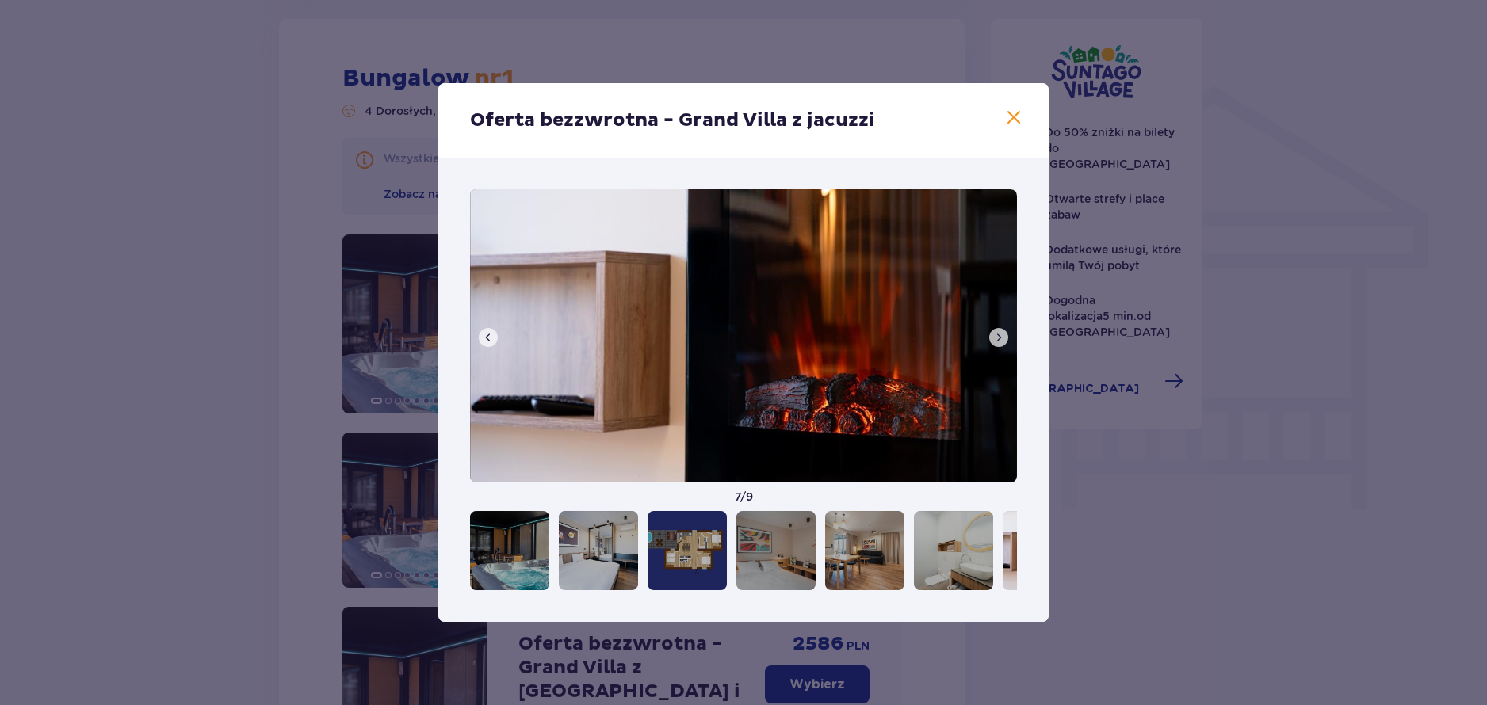
click at [999, 337] on span at bounding box center [998, 337] width 13 height 13
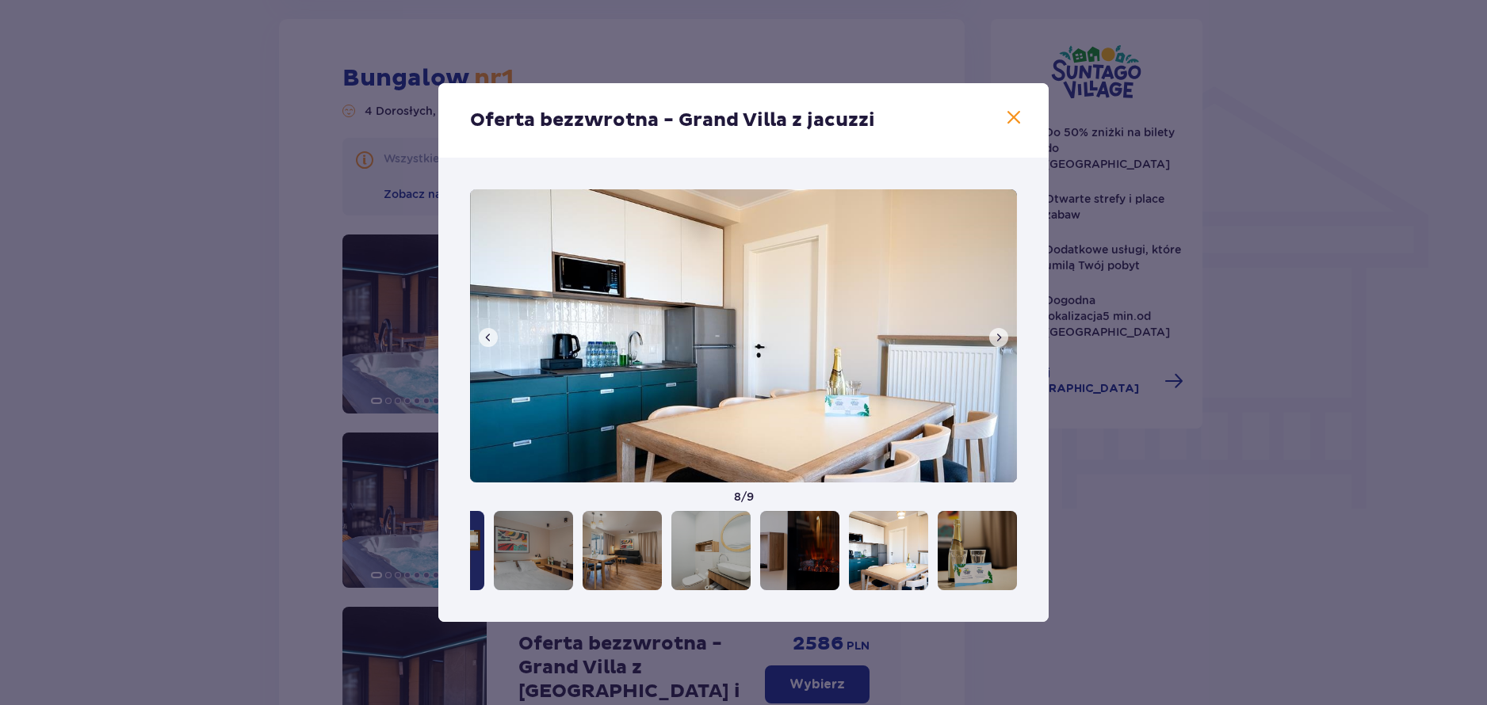
click at [1005, 342] on button at bounding box center [998, 337] width 19 height 19
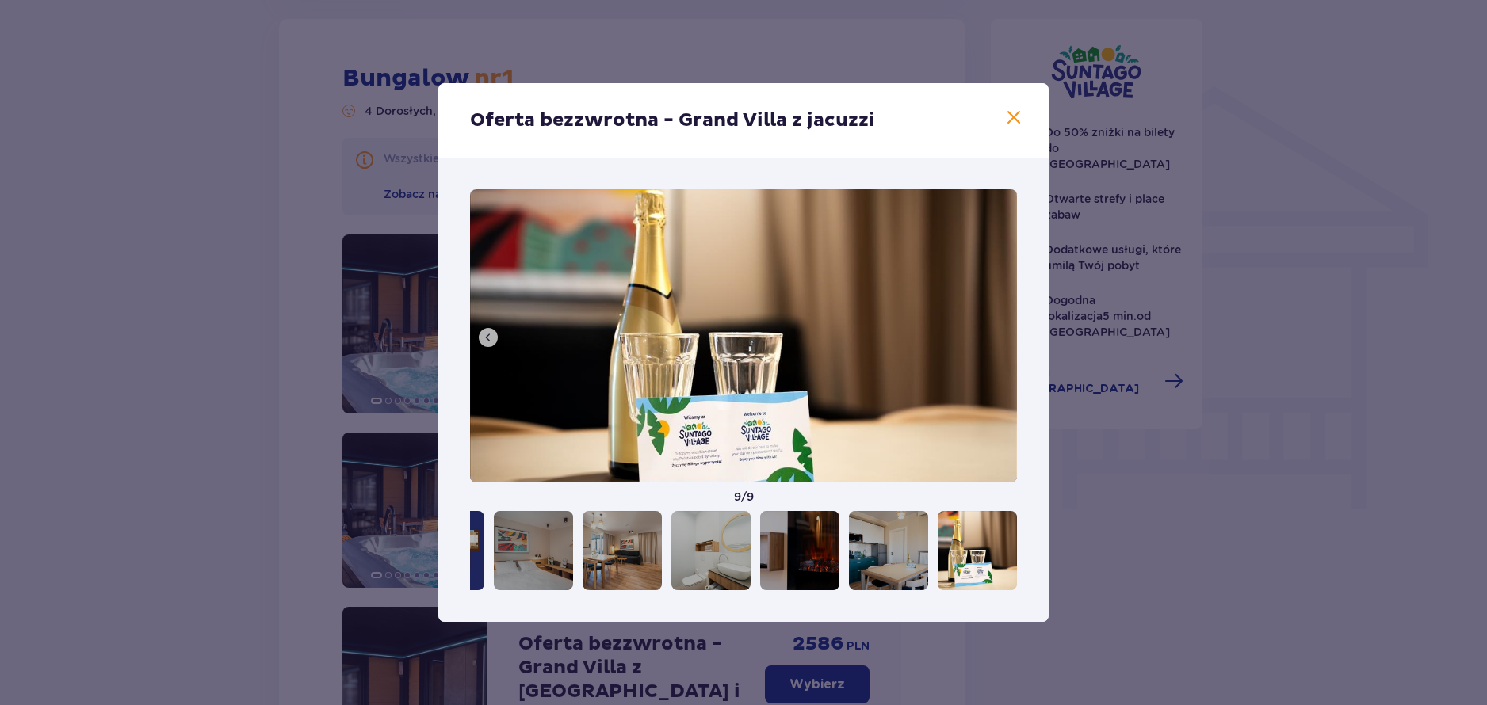
click at [1016, 112] on span at bounding box center [1013, 118] width 19 height 19
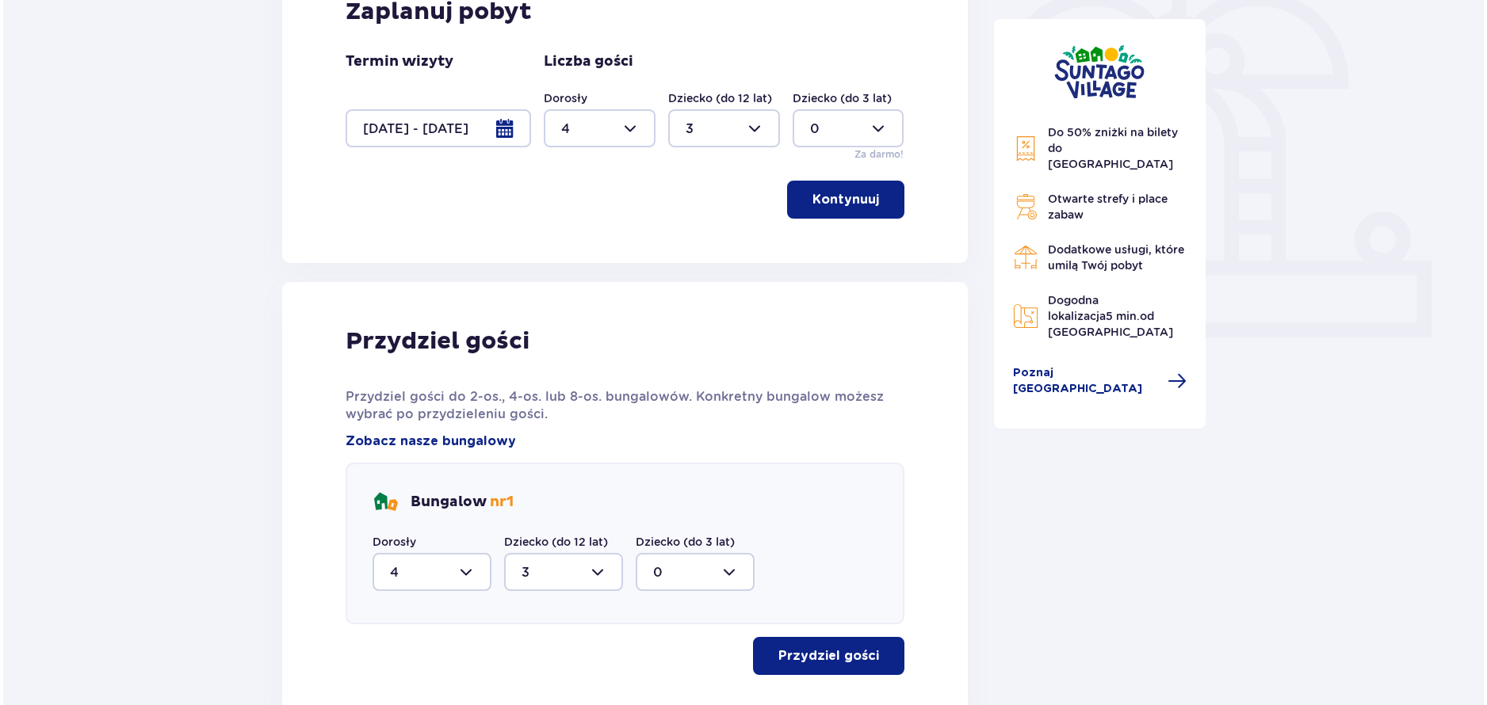
scroll to position [250, 0]
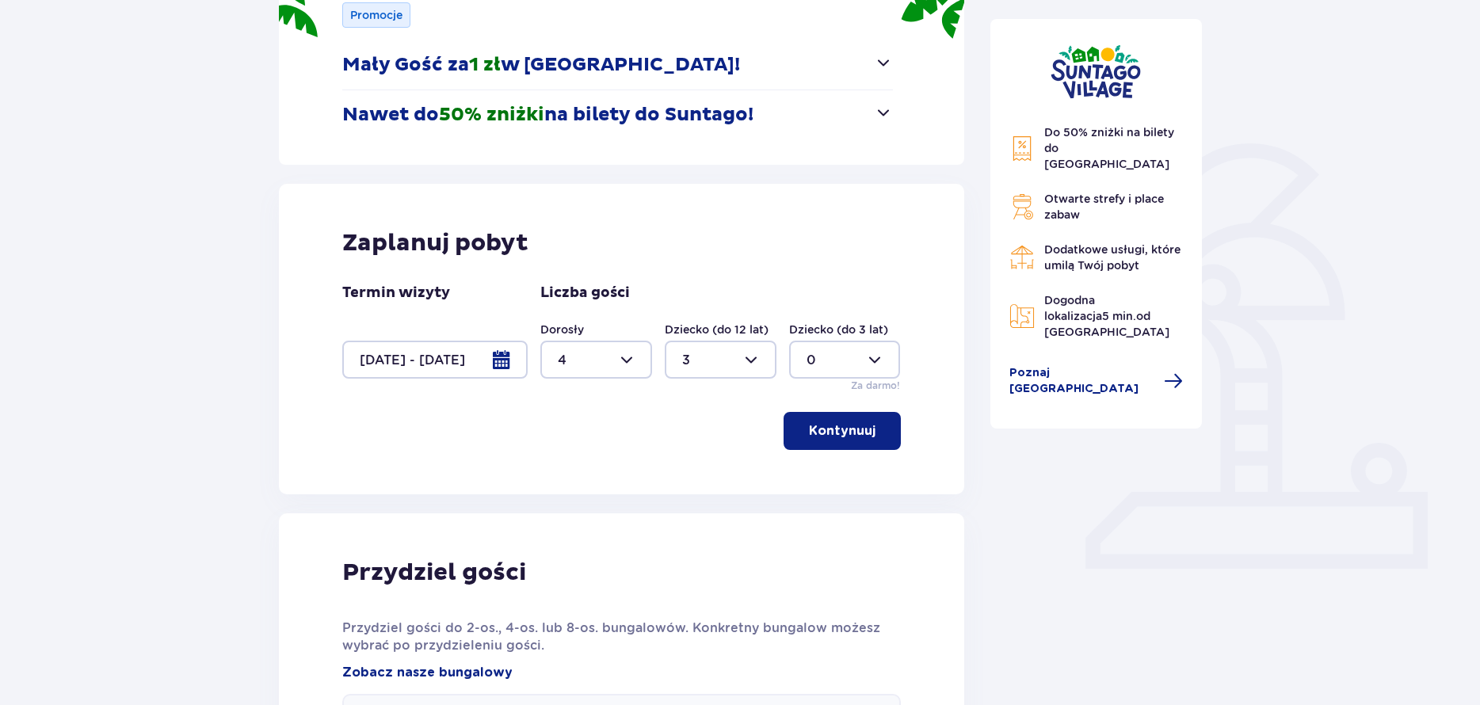
click at [495, 365] on div at bounding box center [434, 360] width 185 height 38
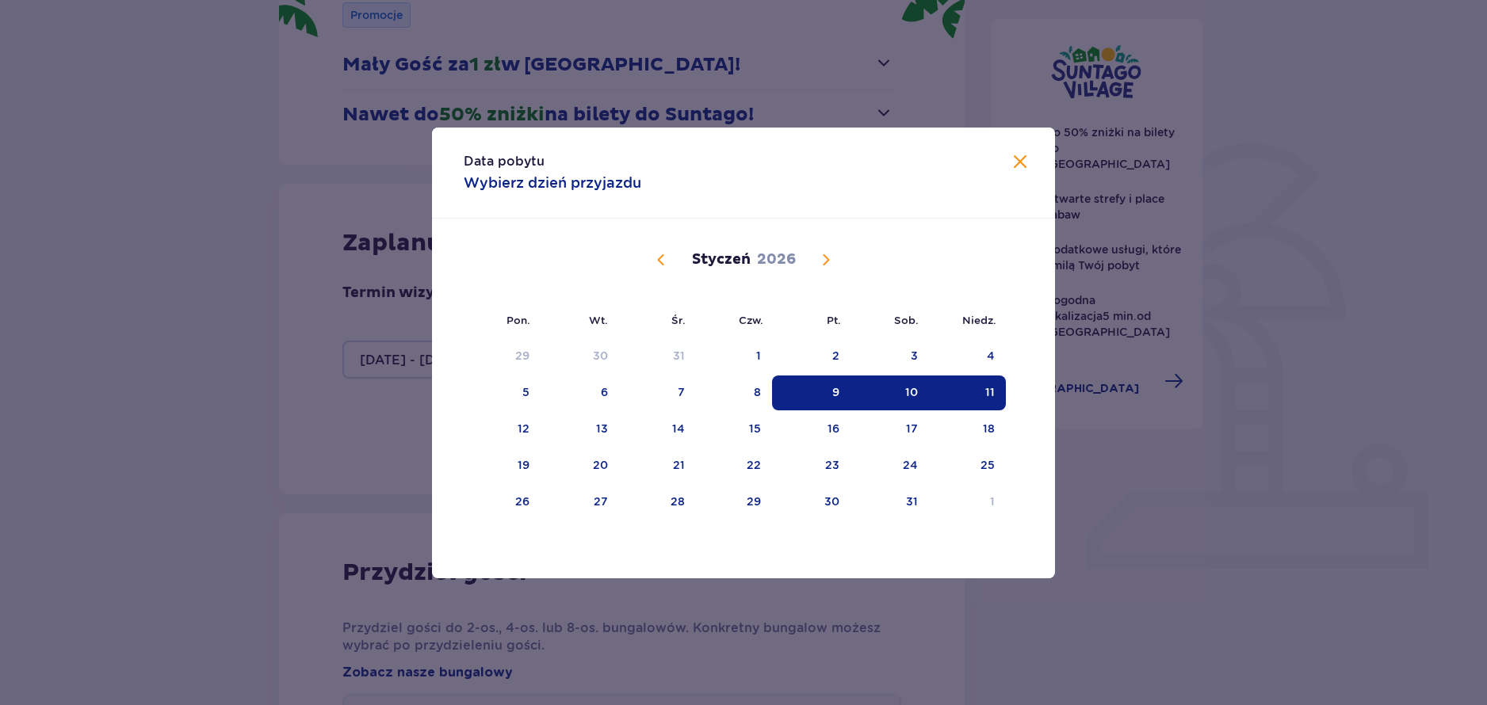
click at [664, 261] on span "Poprzedni miesiąc" at bounding box center [660, 259] width 19 height 19
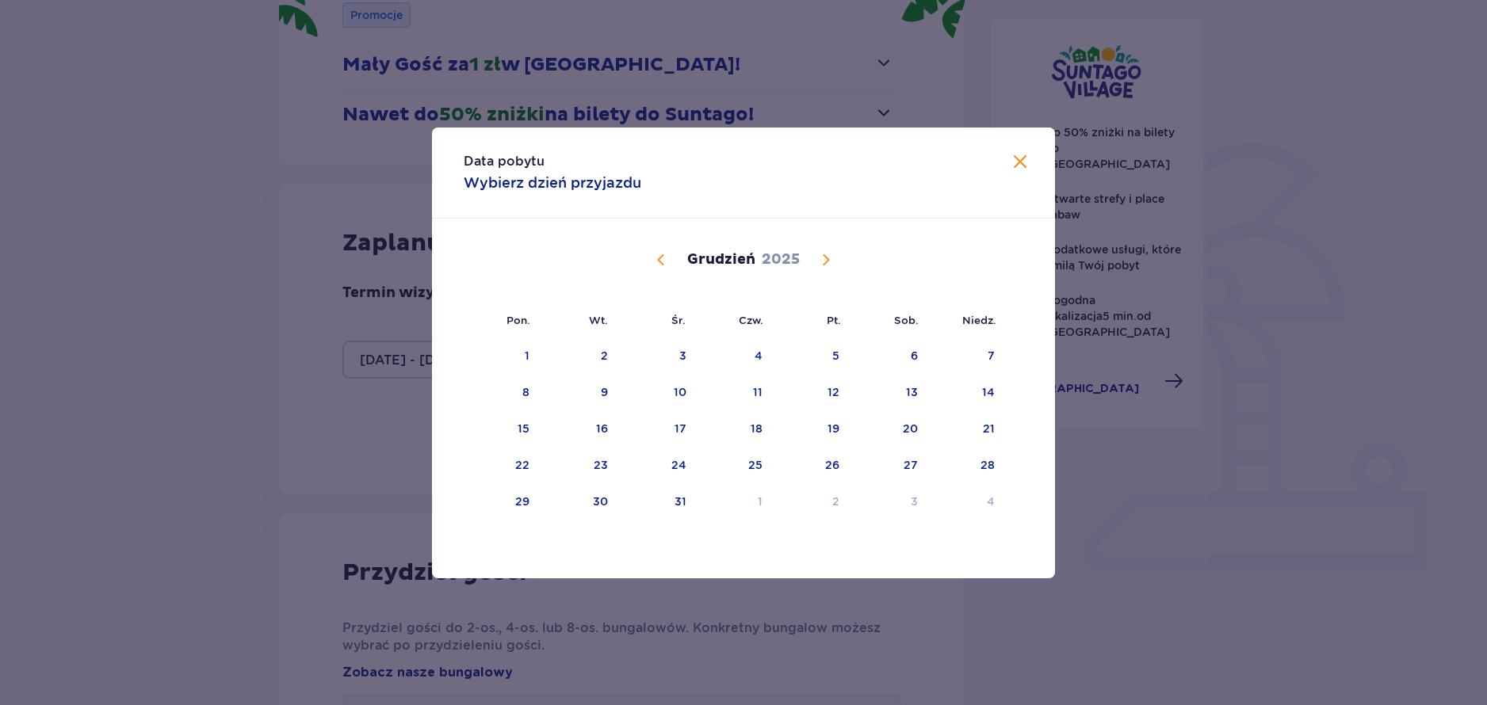
click at [657, 265] on span "Poprzedni miesiąc" at bounding box center [660, 259] width 19 height 19
click at [826, 393] on div "7" at bounding box center [811, 393] width 77 height 35
click at [998, 389] on div "9" at bounding box center [966, 393] width 78 height 35
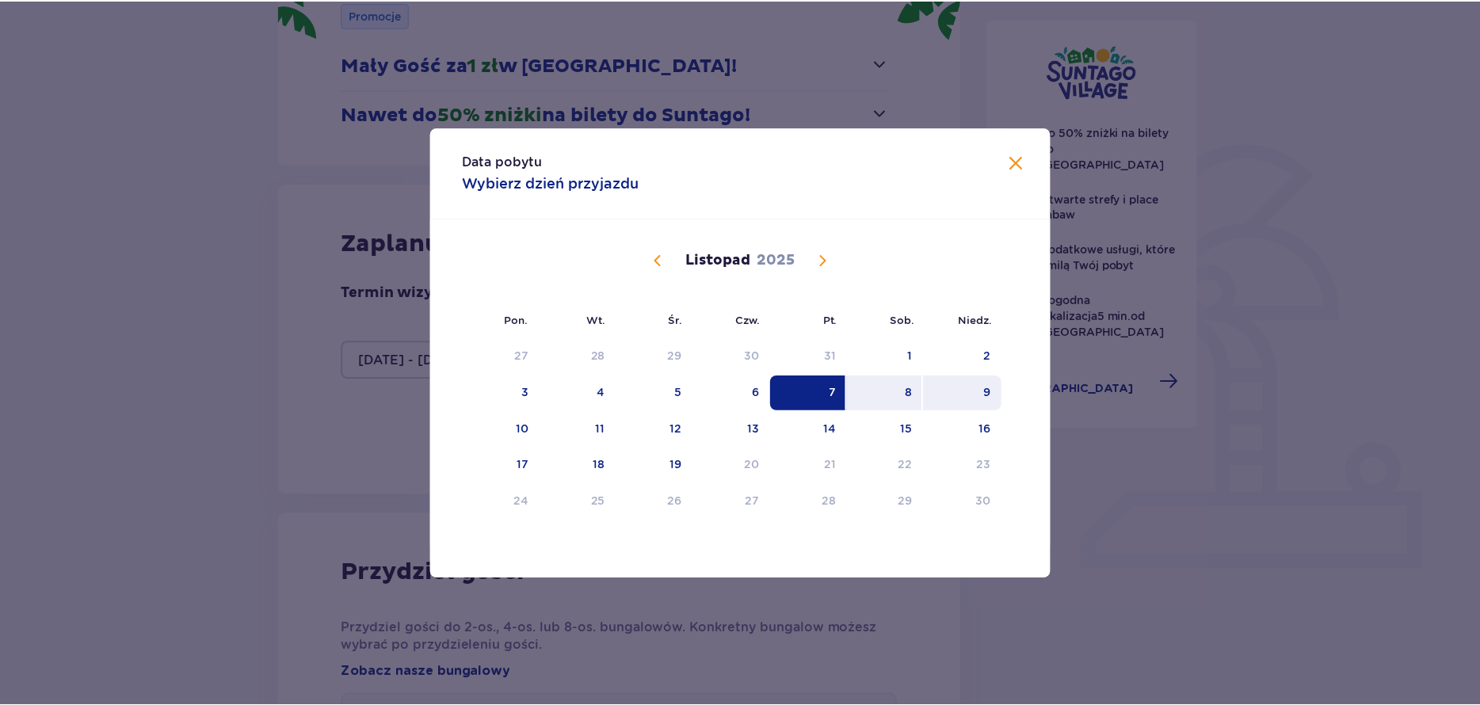
scroll to position [175, 0]
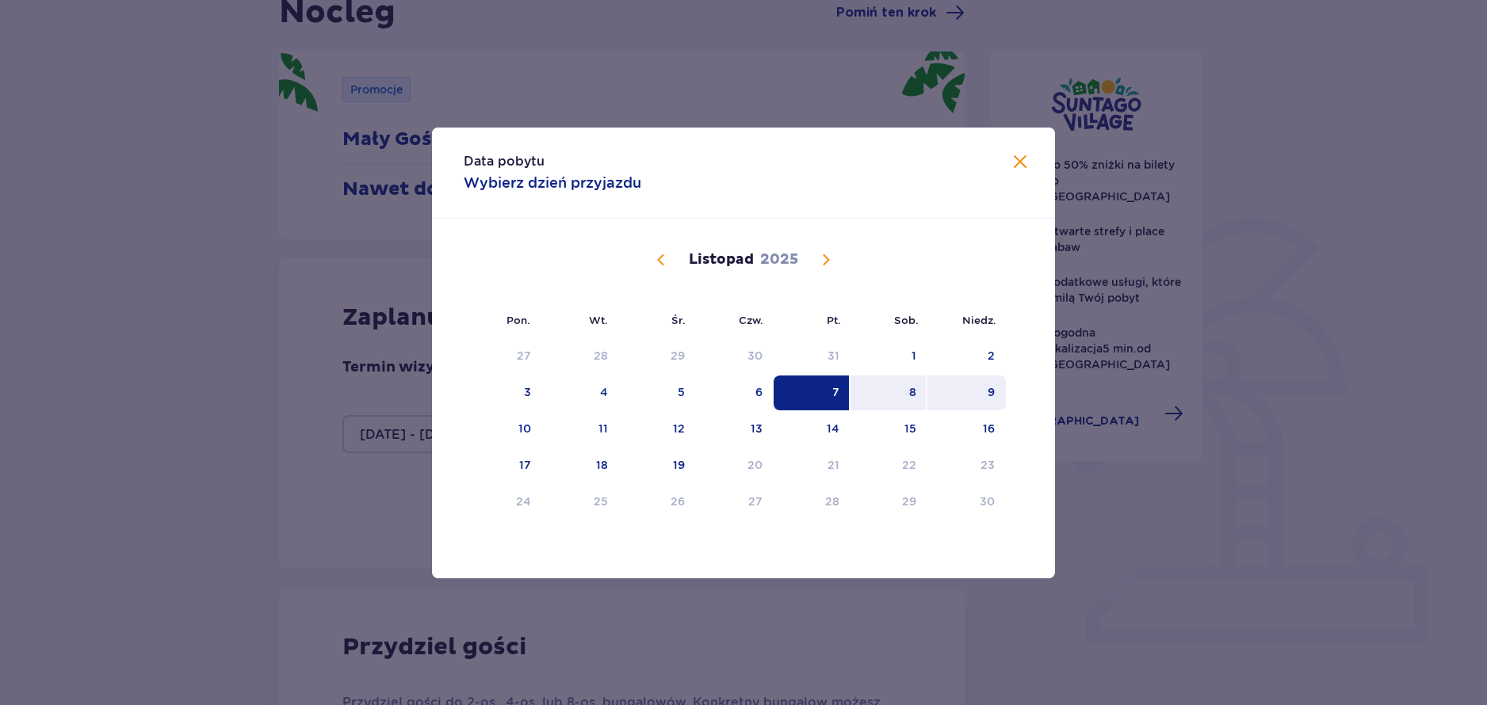
type input "07.11.25 - 09.11.25"
type input "0"
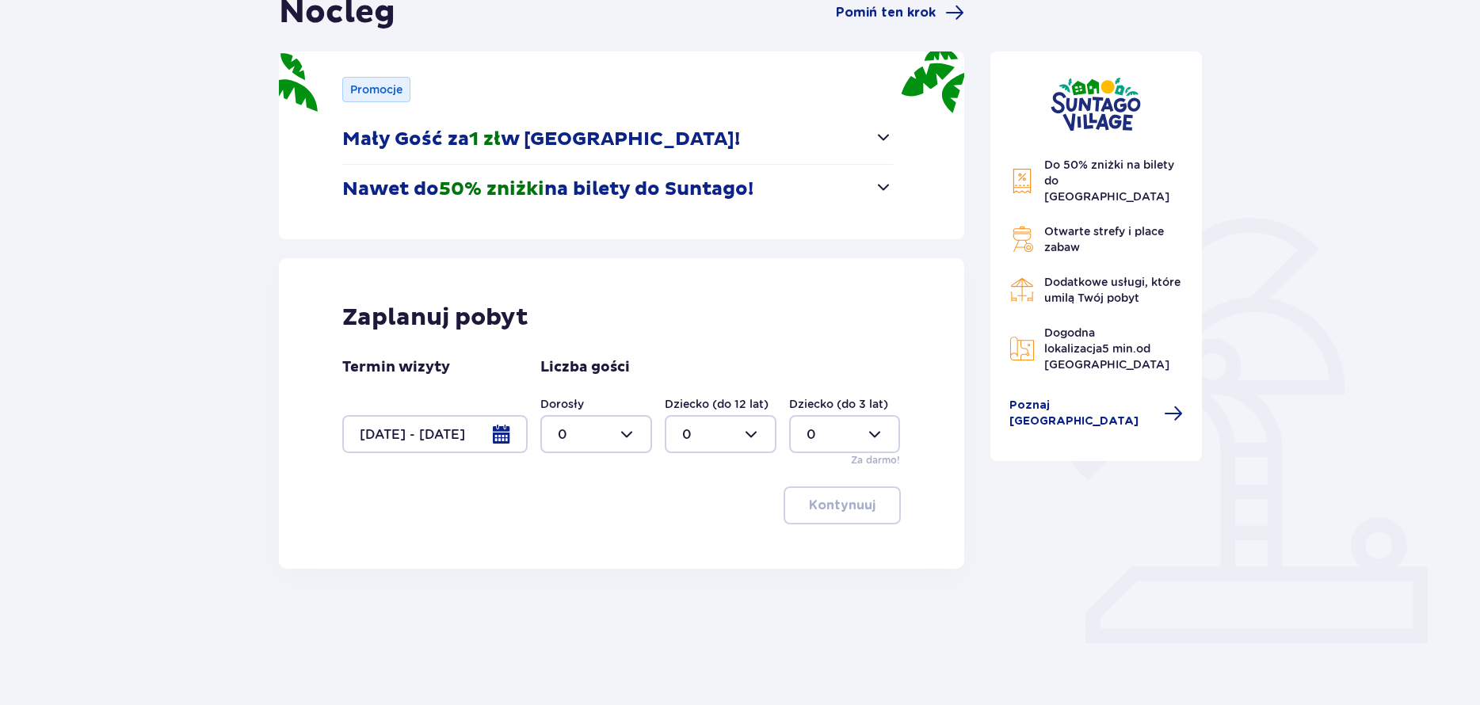
click at [612, 431] on div at bounding box center [596, 434] width 112 height 38
click at [579, 598] on span "0 1 2 3 4 5 6 7 8 9 10 11 12 13 14 15 16 17 18" at bounding box center [596, 535] width 112 height 158
click at [574, 609] on div "Nocleg Pomiń ten krok Promocje Mały Gość za 1 zł w Suntago Village! Noc za złot…" at bounding box center [740, 348] width 1480 height 801
click at [599, 445] on div at bounding box center [596, 434] width 112 height 38
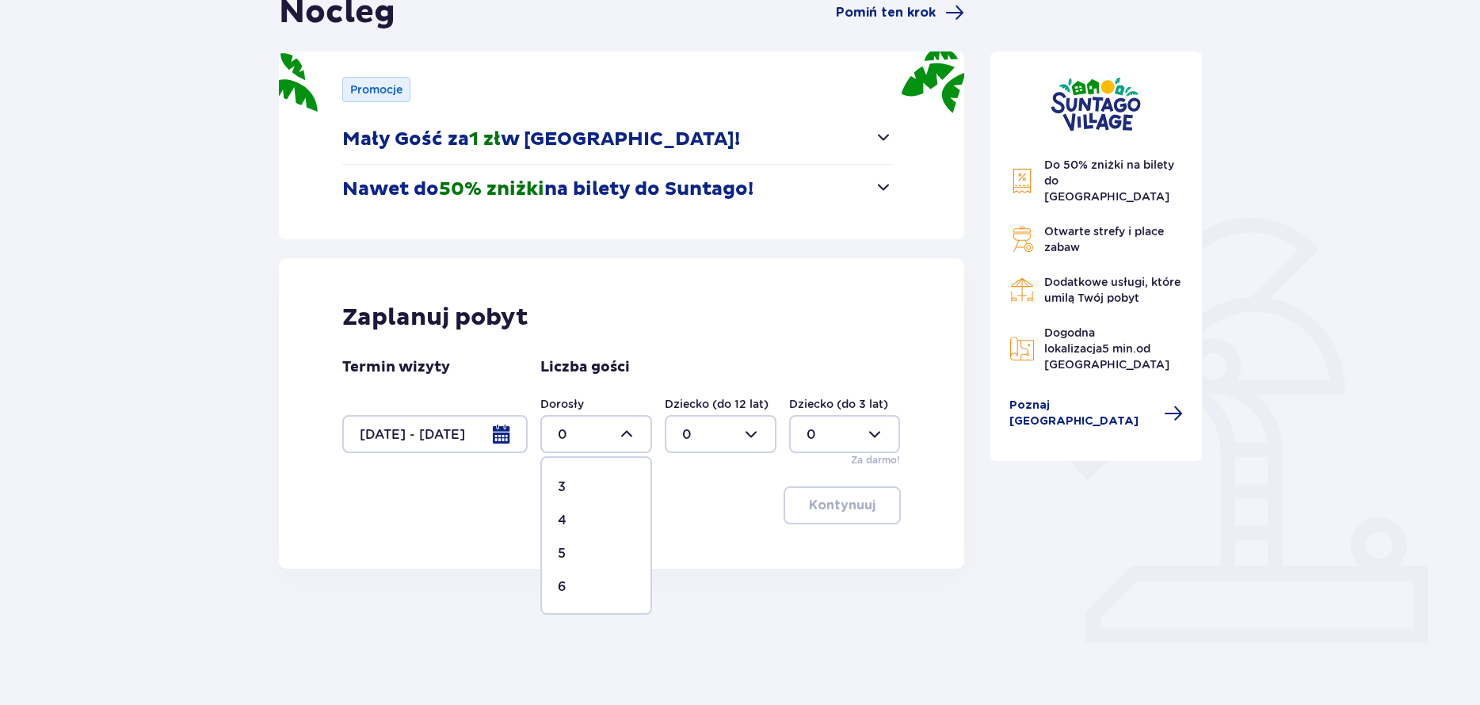
click at [576, 526] on div "4" at bounding box center [596, 520] width 77 height 17
type input "4"
click at [734, 439] on div at bounding box center [721, 434] width 112 height 38
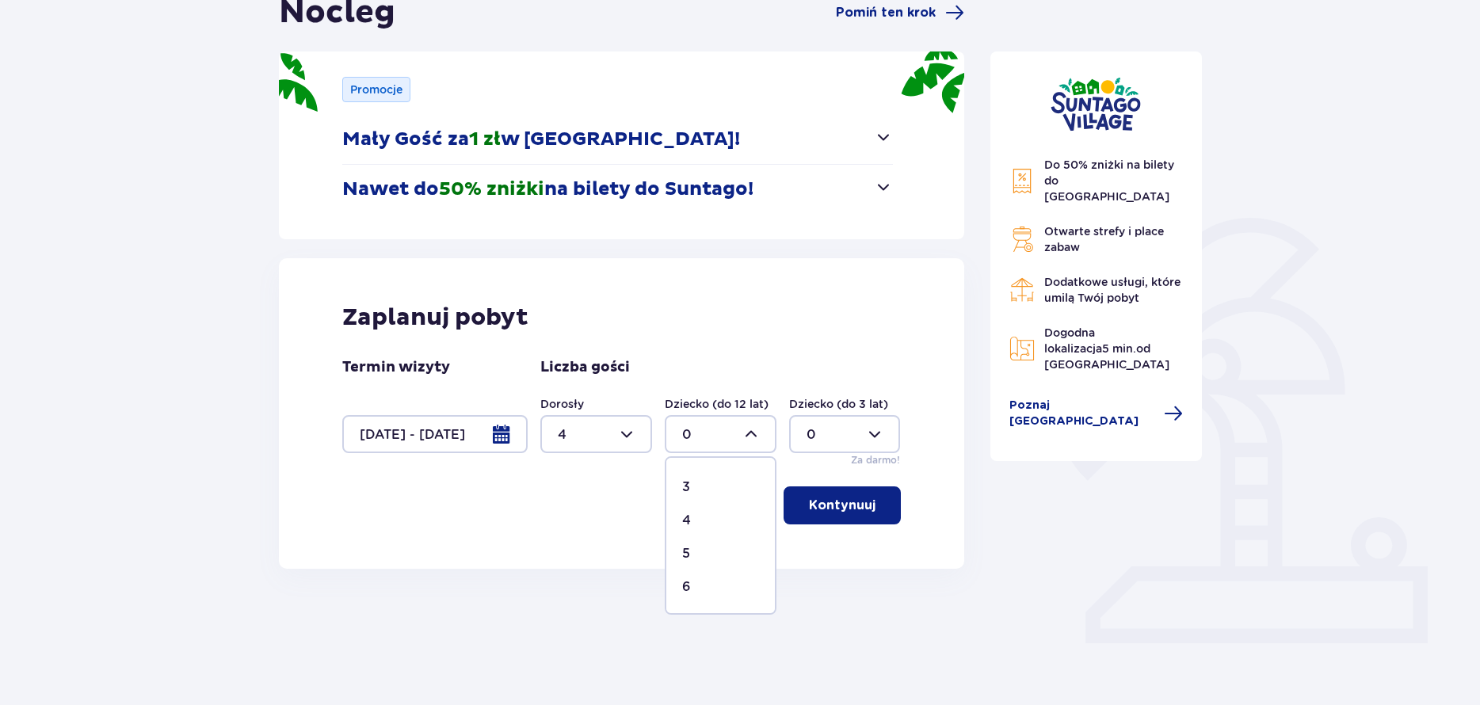
drag, startPoint x: 704, startPoint y: 495, endPoint x: 713, endPoint y: 491, distance: 10.3
click at [703, 495] on div "3" at bounding box center [720, 487] width 77 height 17
type input "3"
click at [815, 498] on p "Kontynuuj" at bounding box center [842, 505] width 67 height 17
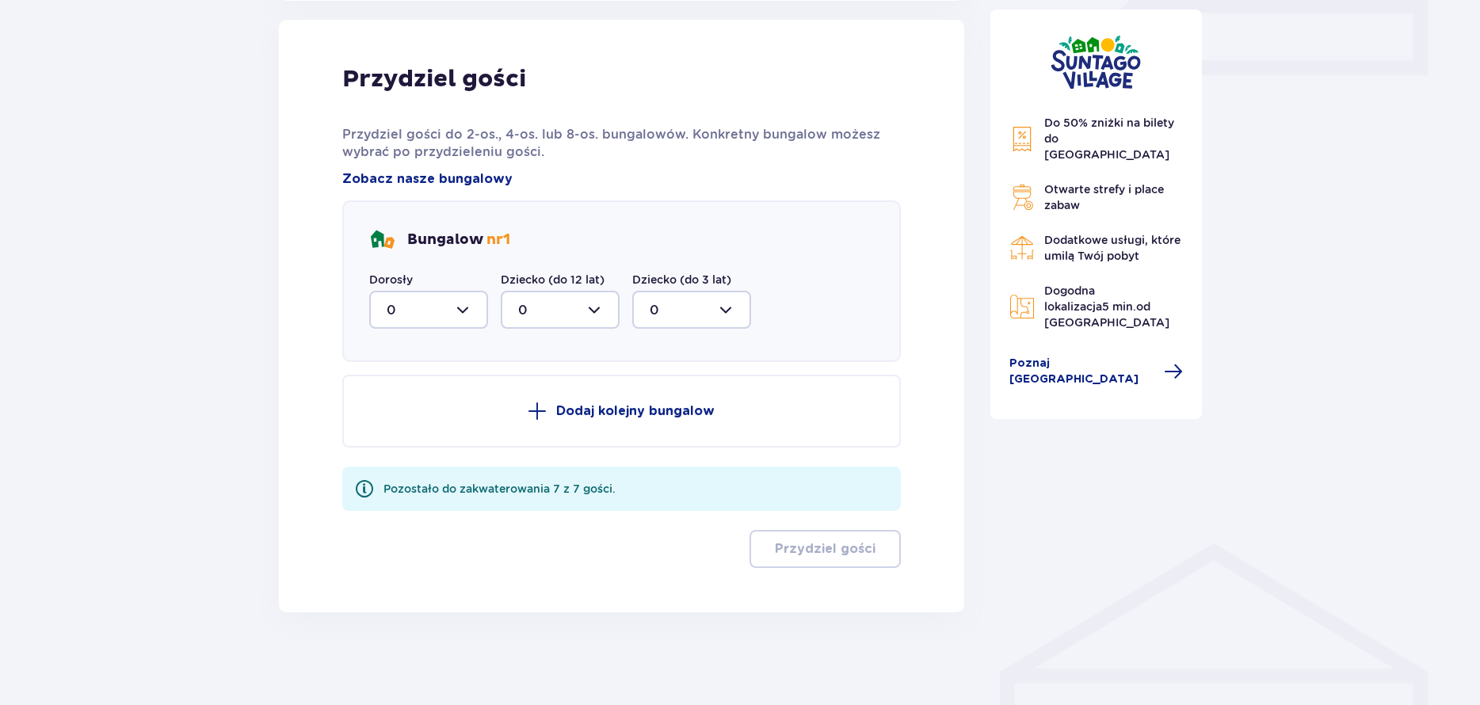
scroll to position [744, 0]
click at [469, 315] on div at bounding box center [428, 309] width 119 height 38
drag, startPoint x: 393, startPoint y: 467, endPoint x: 455, endPoint y: 425, distance: 74.7
click at [396, 464] on div "4" at bounding box center [429, 463] width 84 height 17
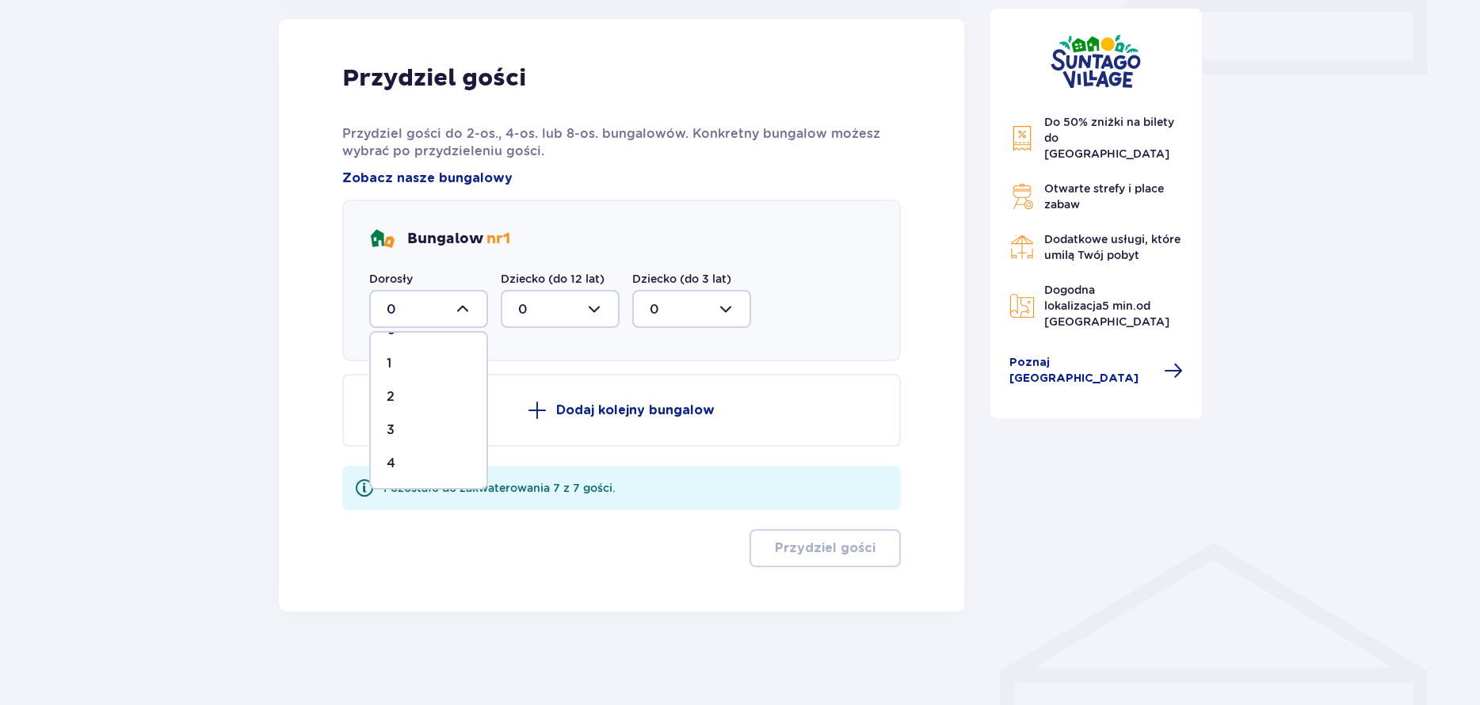
type input "4"
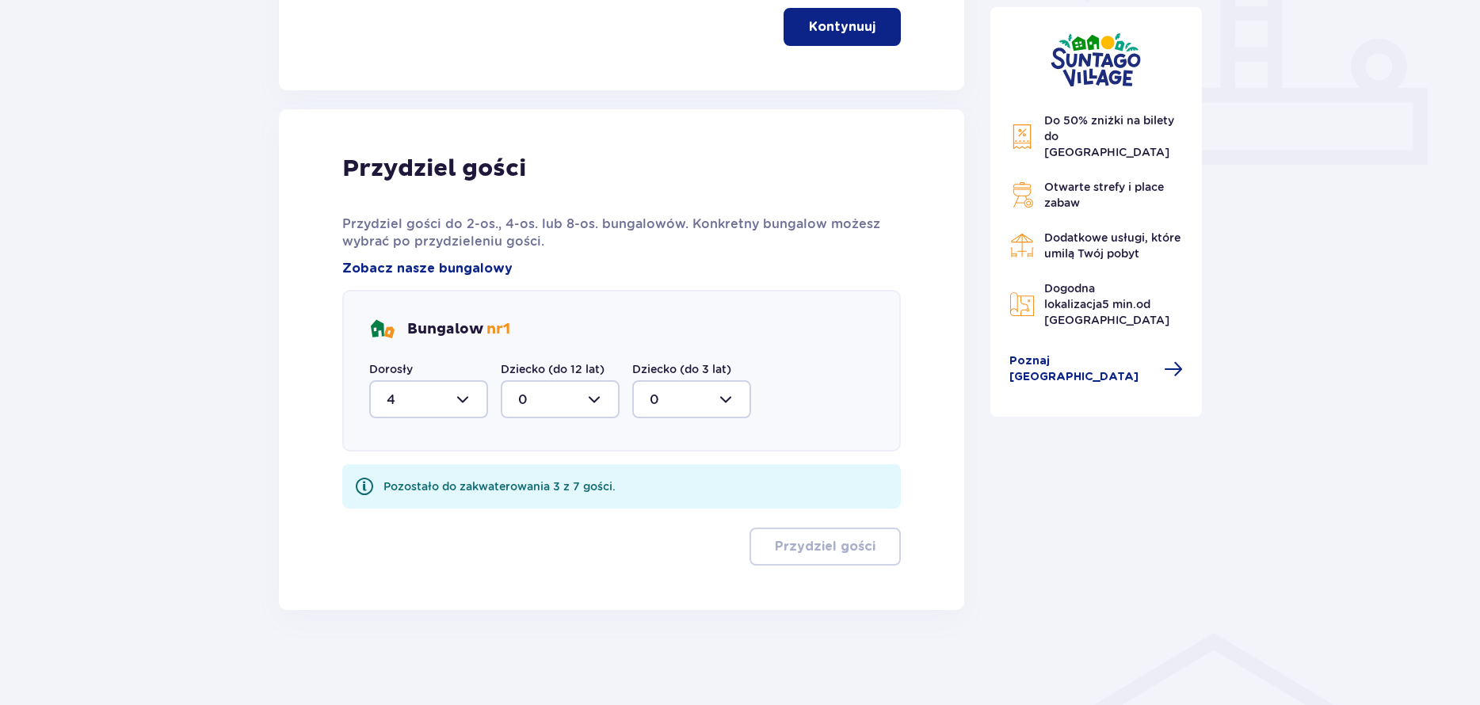
scroll to position [654, 0]
drag, startPoint x: 590, startPoint y: 410, endPoint x: 597, endPoint y: 402, distance: 10.1
click at [590, 408] on div at bounding box center [560, 399] width 119 height 38
click at [537, 546] on div "3" at bounding box center [560, 547] width 84 height 17
type input "3"
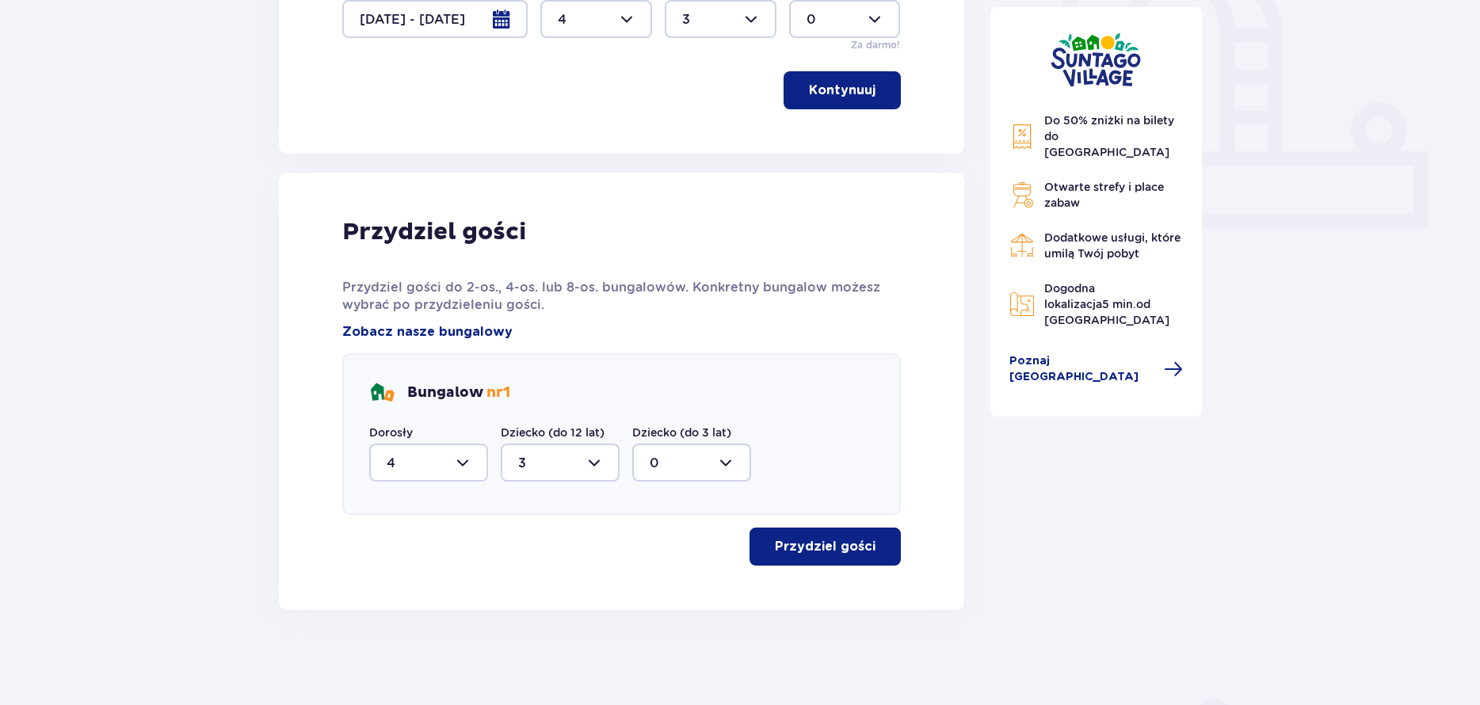
scroll to position [590, 0]
click at [876, 536] on button "Przydziel gości" at bounding box center [825, 547] width 151 height 38
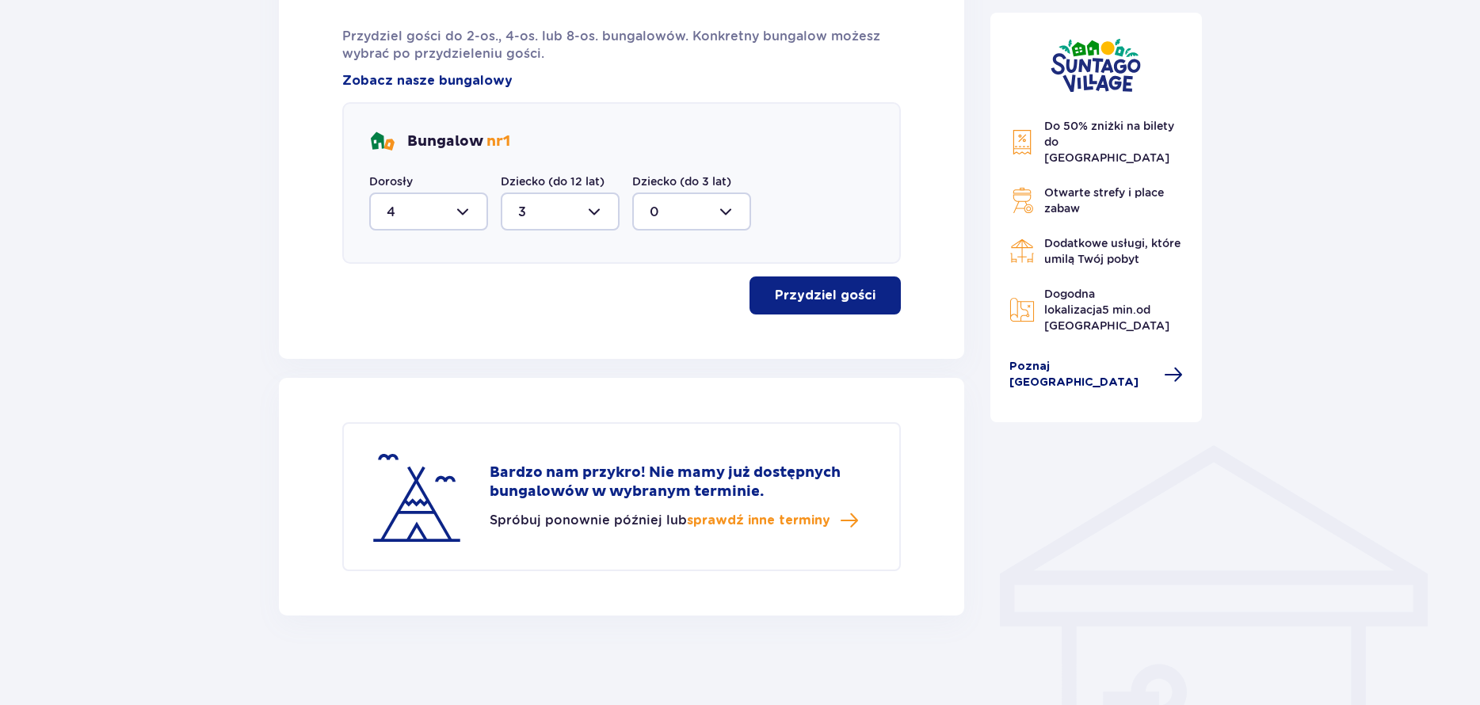
scroll to position [847, 0]
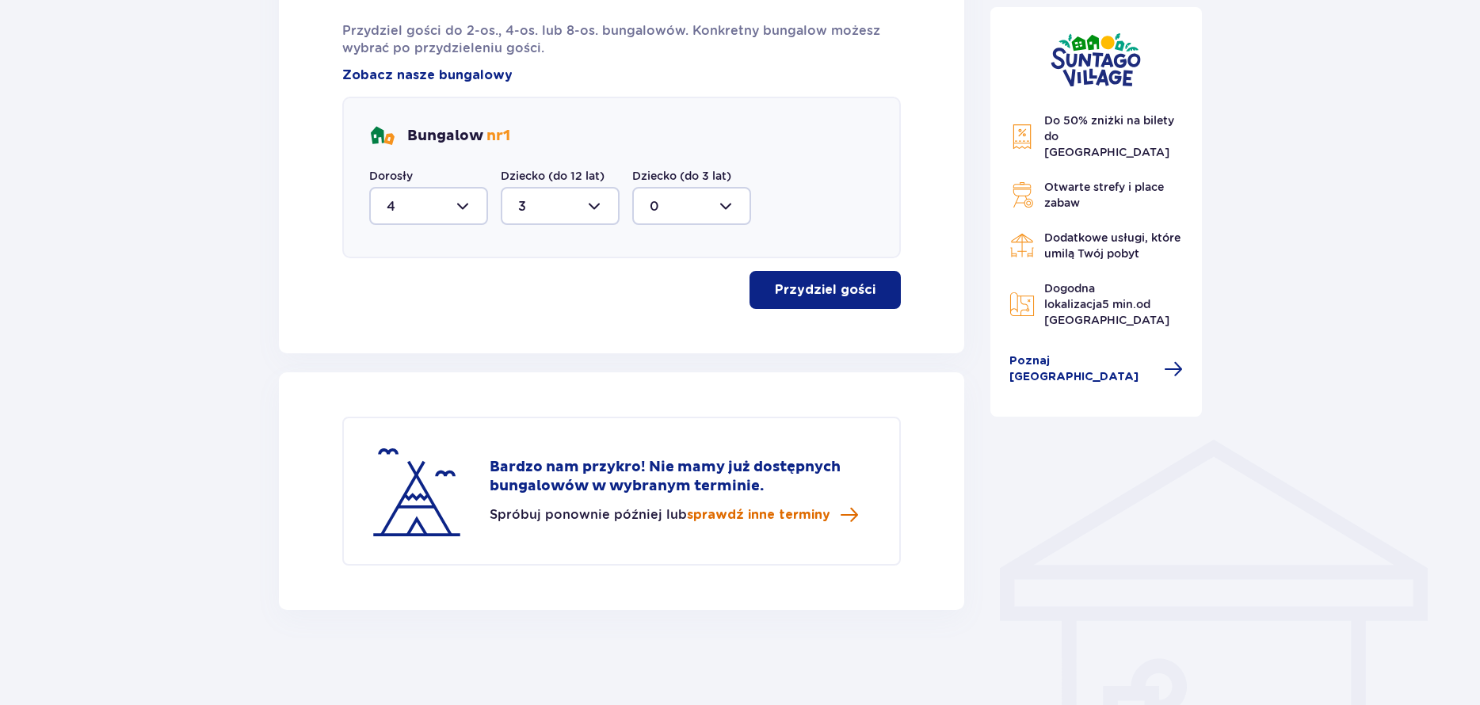
click at [799, 513] on span "sprawdź inne terminy" at bounding box center [758, 514] width 143 height 17
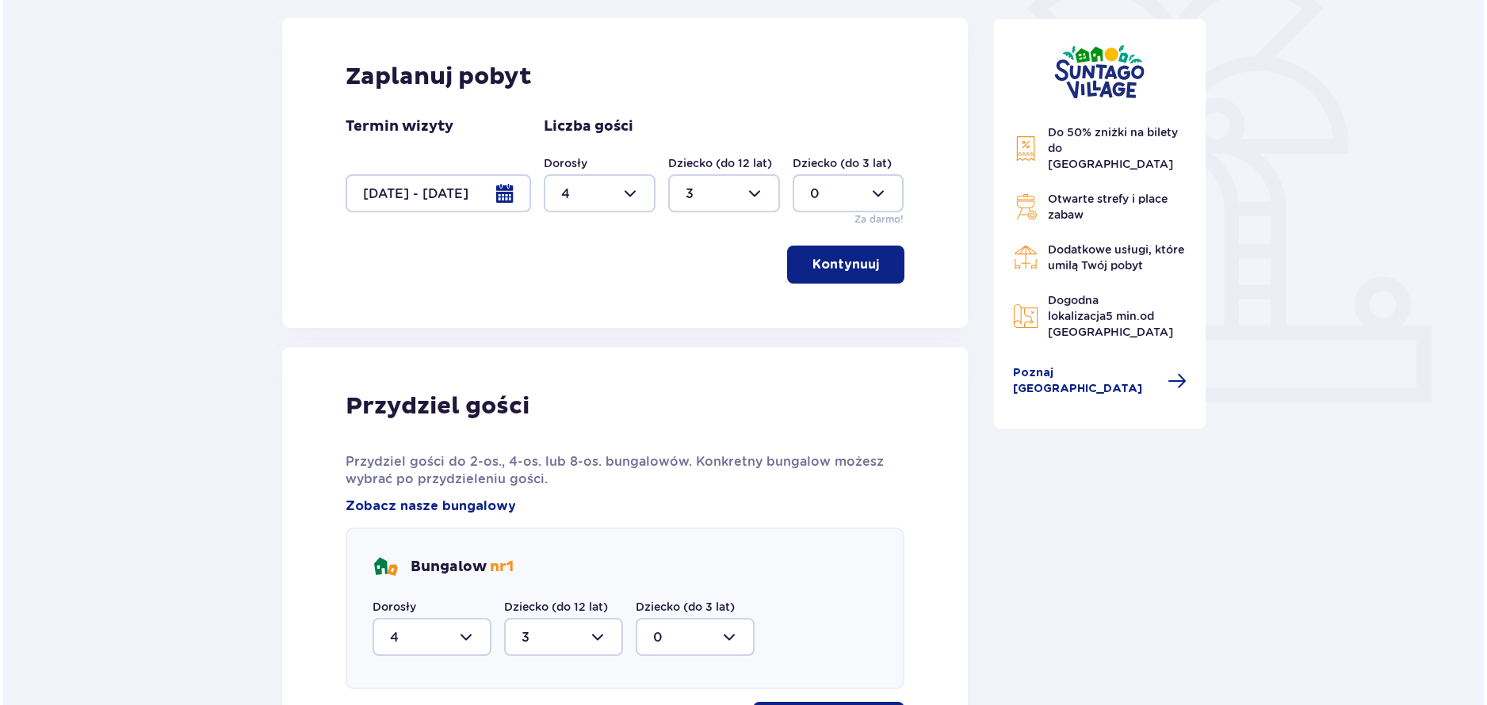
scroll to position [394, 0]
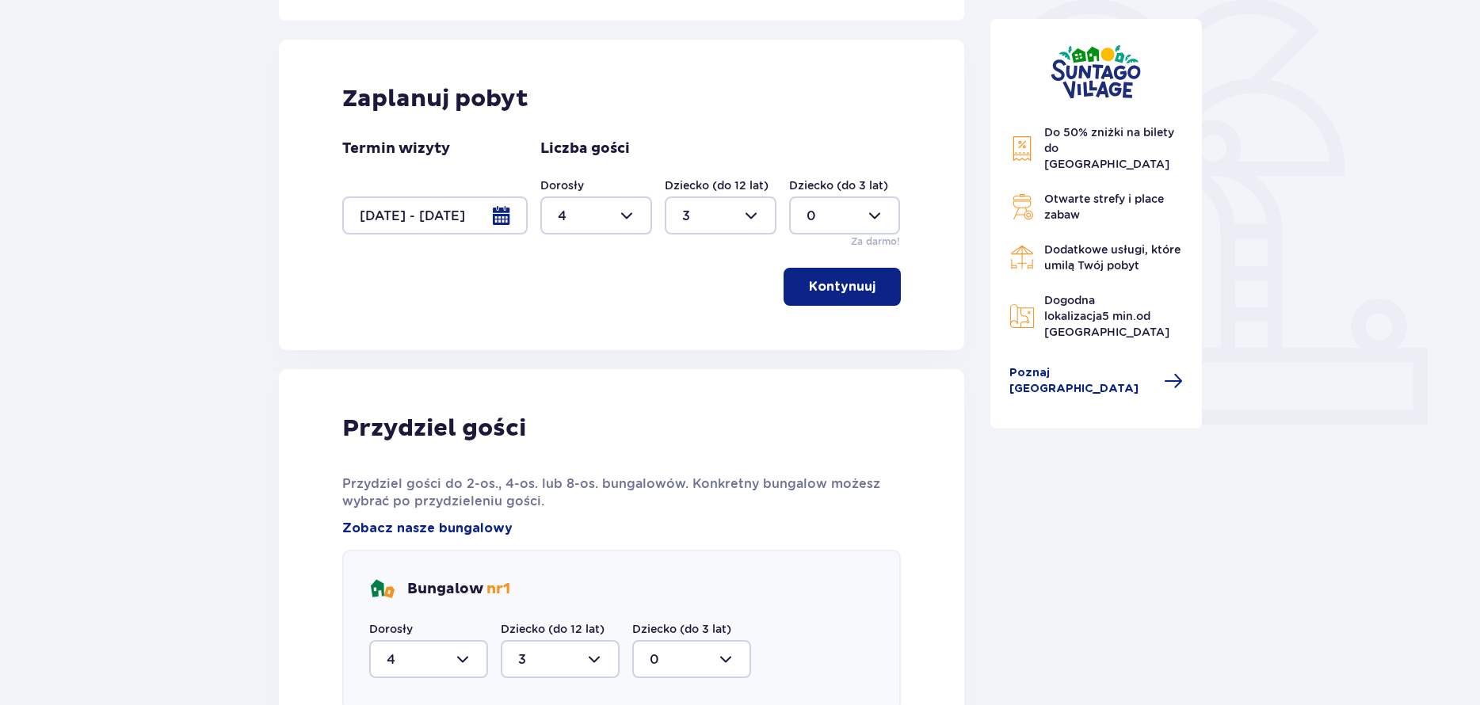
click at [504, 218] on div at bounding box center [434, 216] width 185 height 38
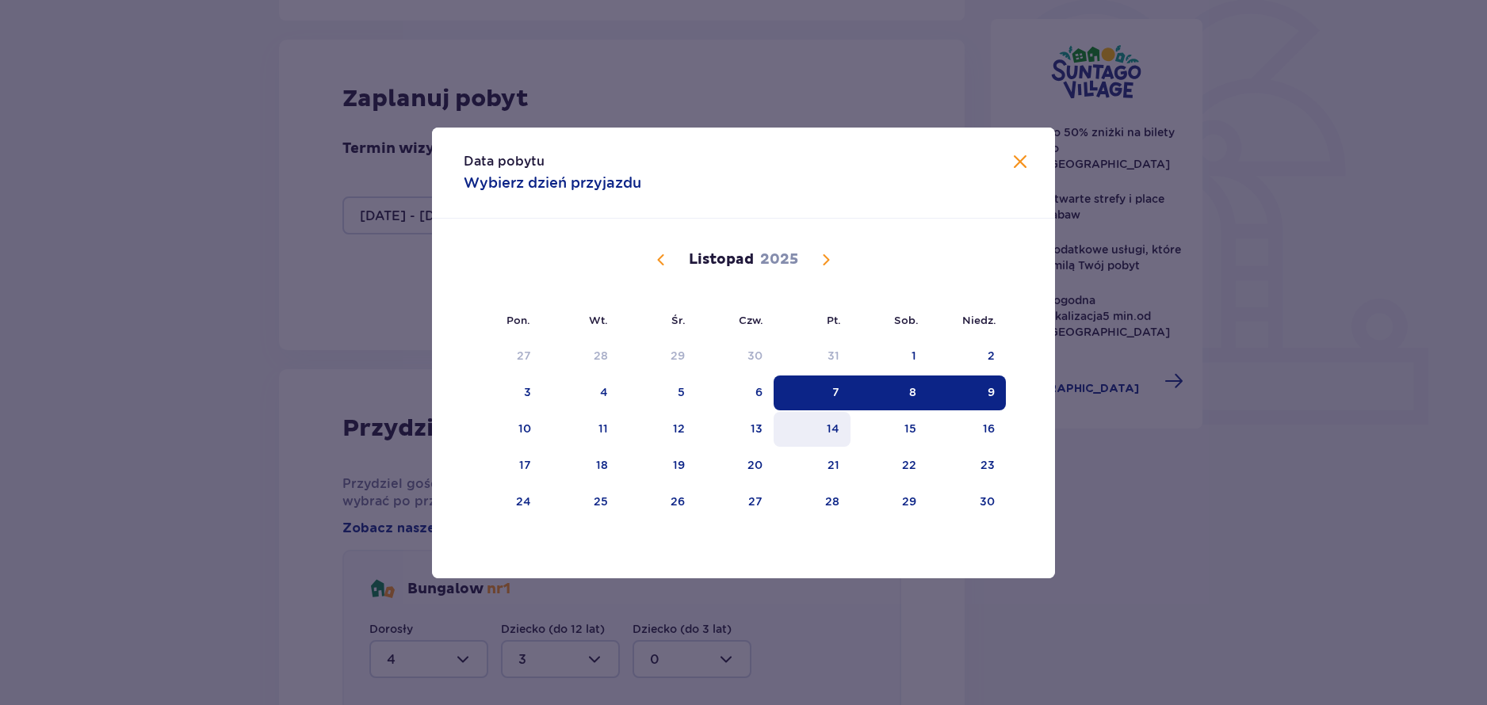
click at [832, 435] on div "14" at bounding box center [832, 429] width 13 height 16
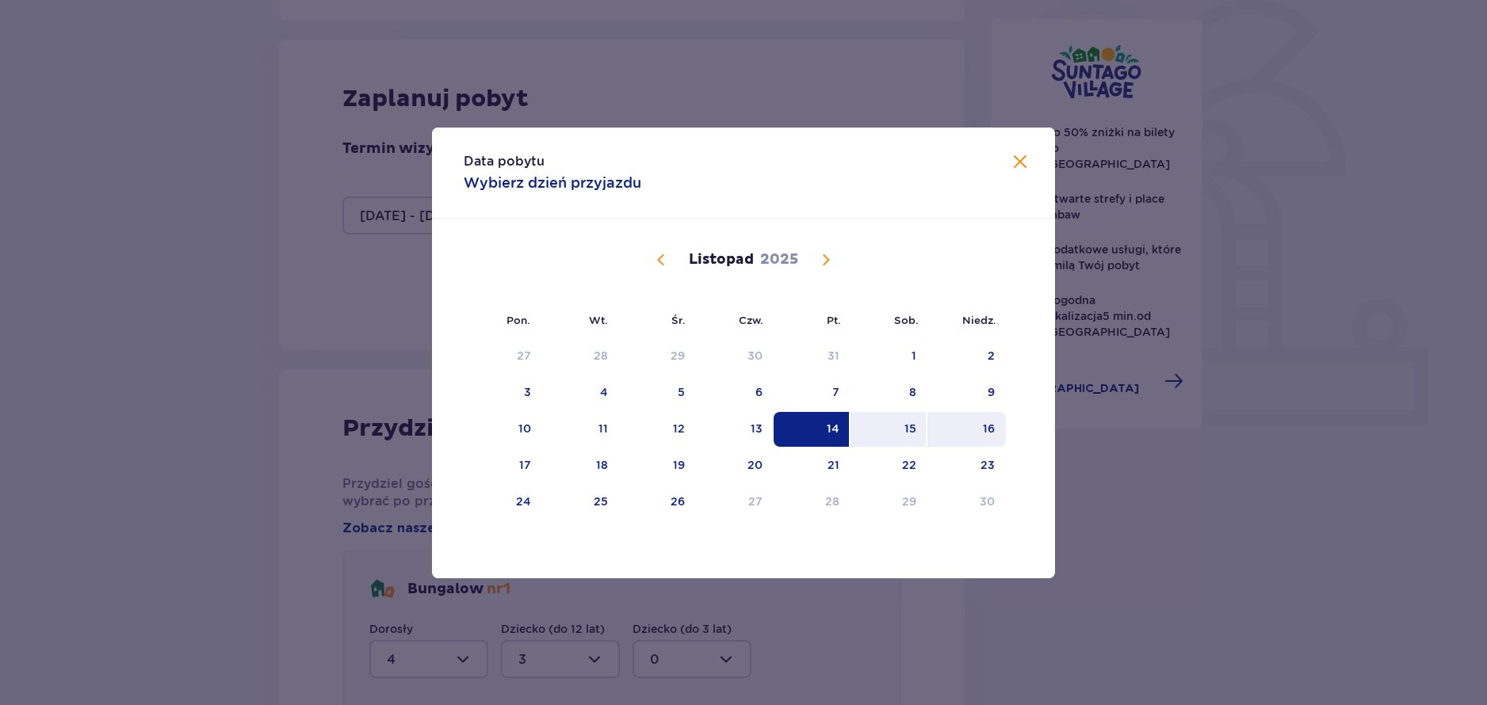
click at [989, 432] on div "16" at bounding box center [989, 429] width 12 height 16
type input "14.11.25 - 16.11.25"
type input "0"
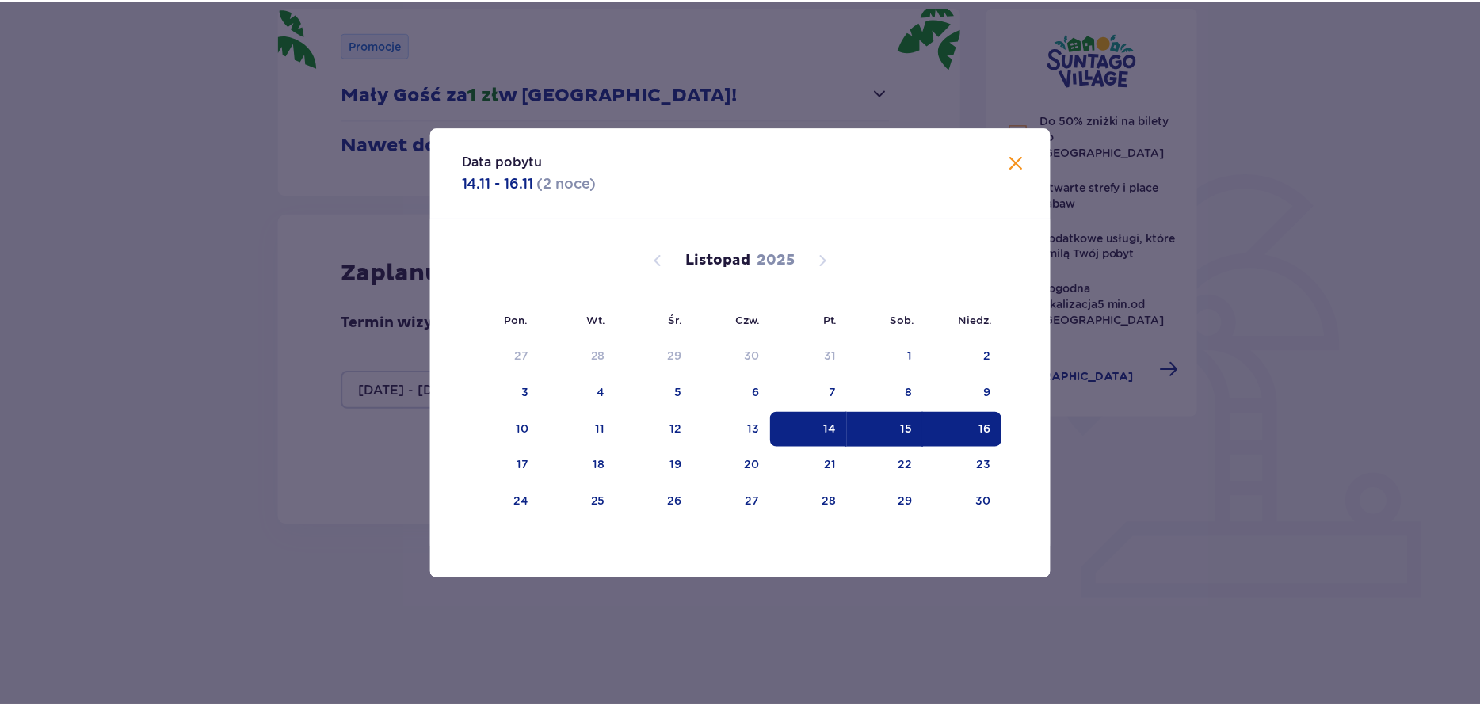
scroll to position [175, 0]
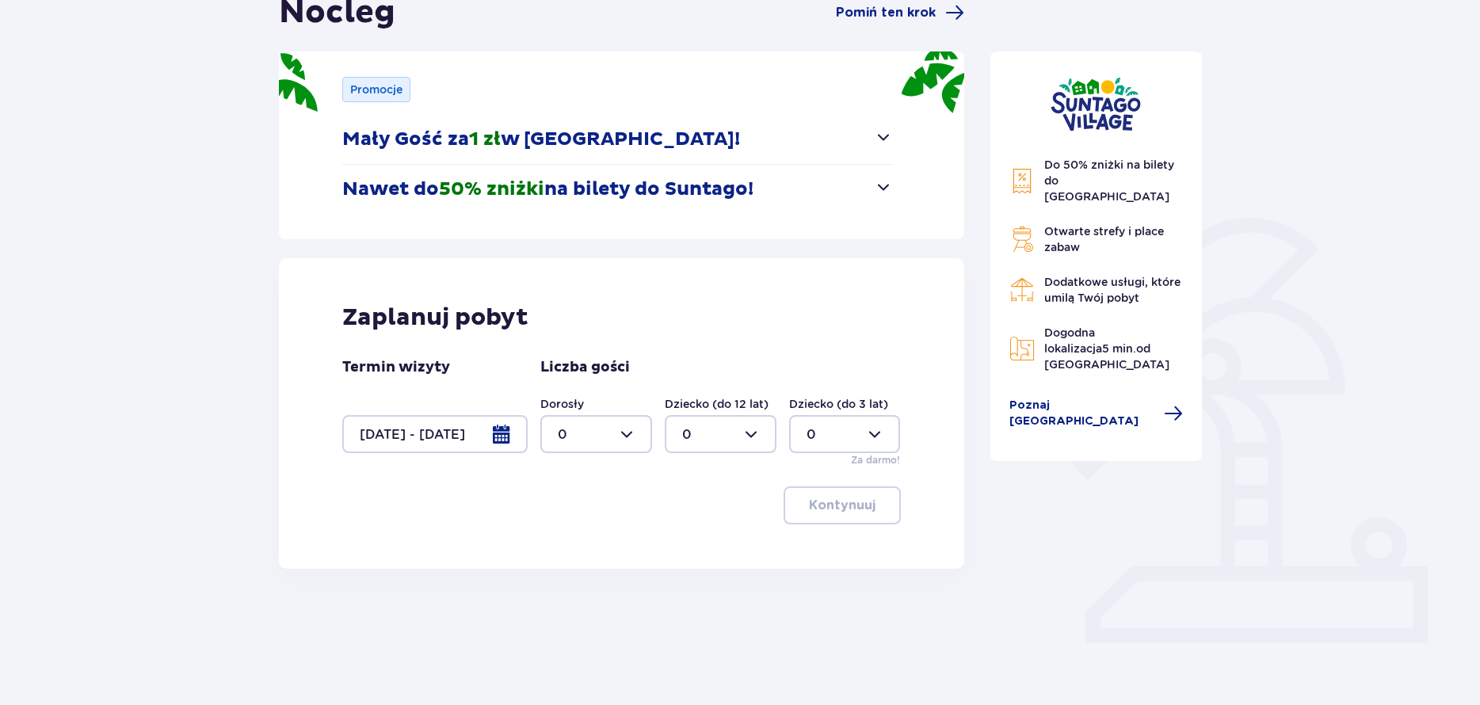
click at [643, 429] on div at bounding box center [596, 434] width 112 height 38
drag, startPoint x: 590, startPoint y: 606, endPoint x: 598, endPoint y: 593, distance: 15.6
click at [588, 606] on span "0 1 2 3 4 5 6 7 8 9 10 11 12 13 14 15 16 17 18" at bounding box center [596, 535] width 112 height 158
click at [588, 537] on div "4" at bounding box center [596, 540] width 77 height 17
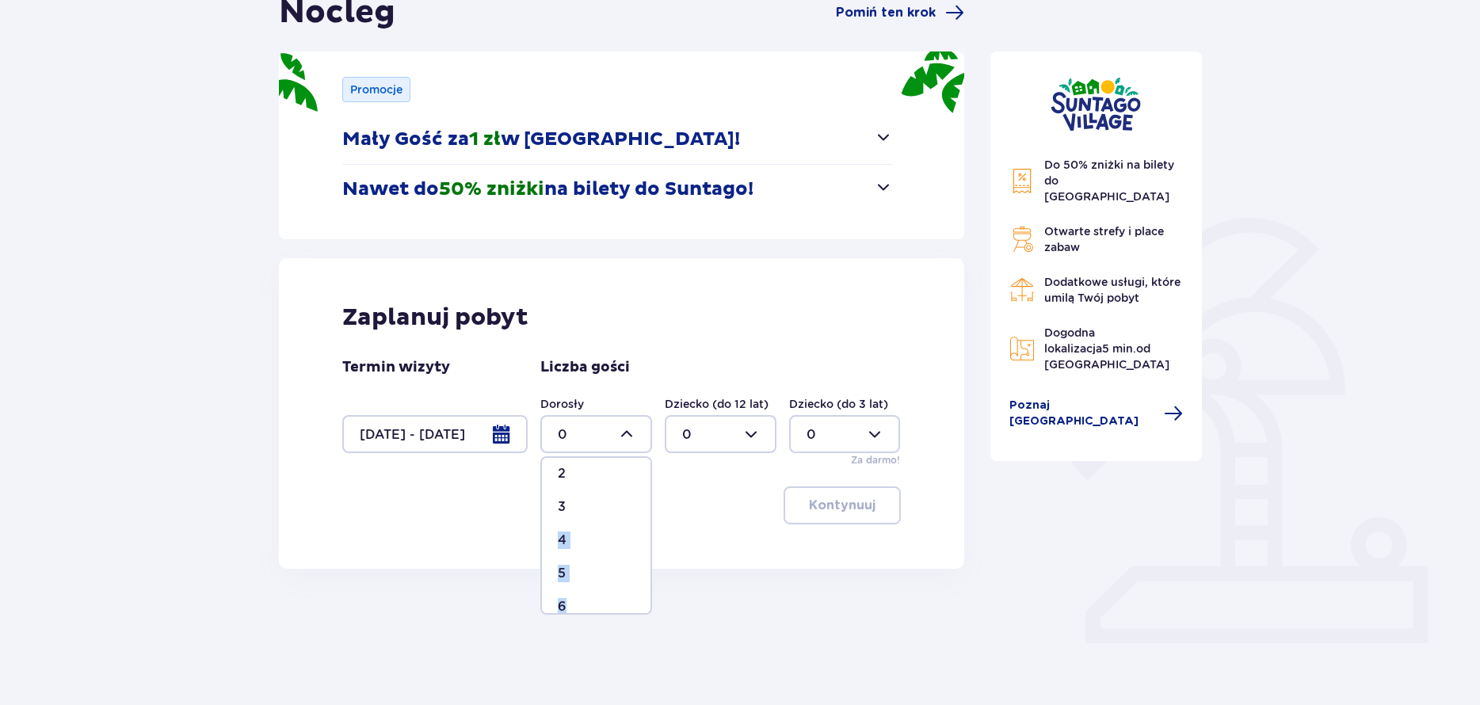
type input "4"
click at [688, 448] on div at bounding box center [721, 434] width 112 height 38
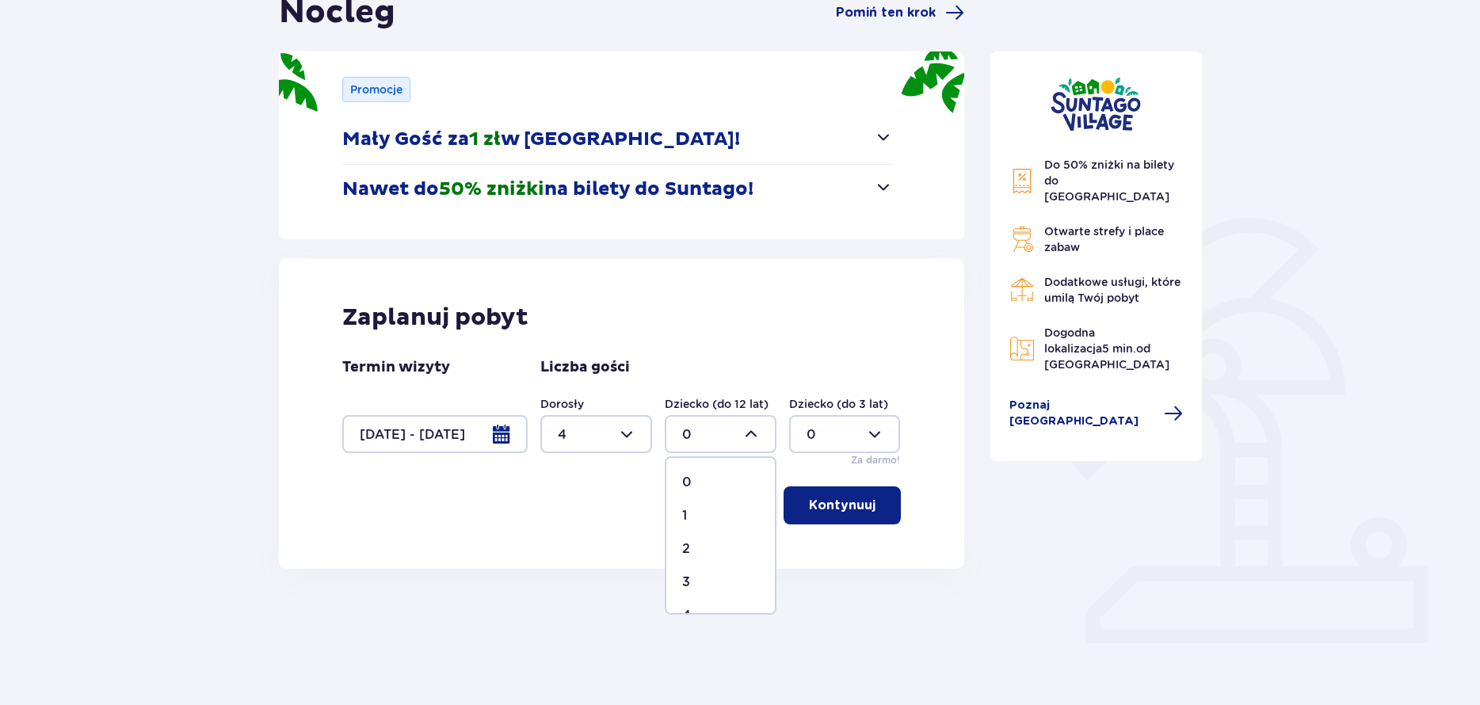
click at [701, 580] on div "3" at bounding box center [720, 582] width 77 height 17
type input "3"
click at [828, 500] on p "Kontynuuj" at bounding box center [842, 505] width 67 height 17
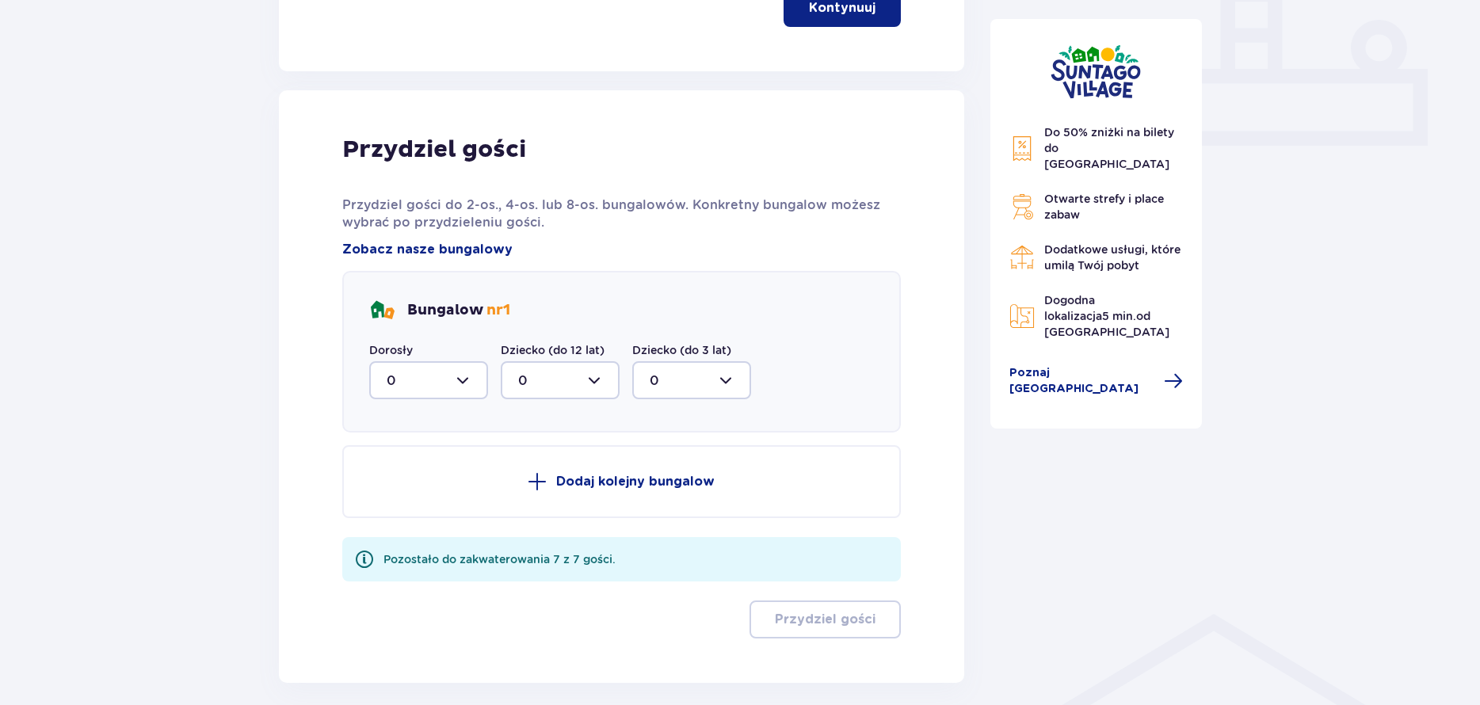
scroll to position [744, 0]
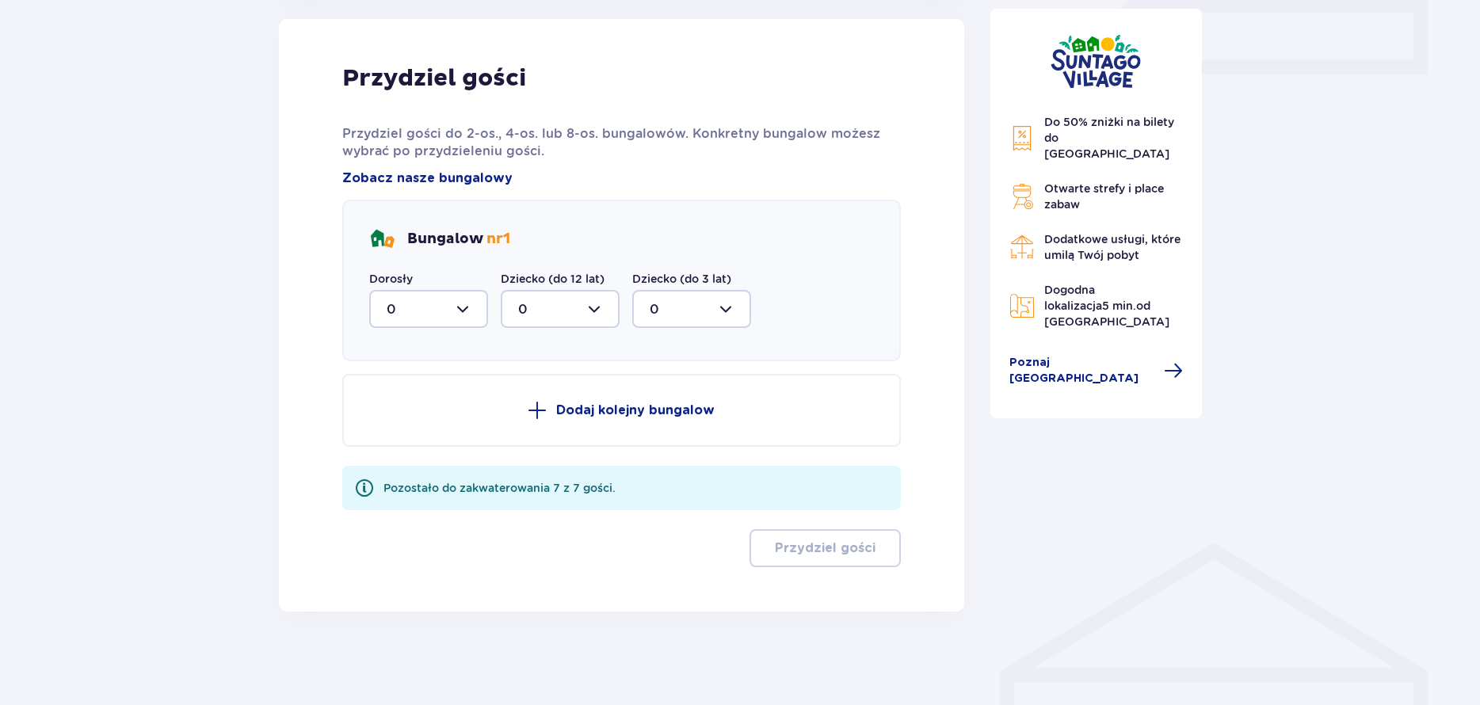
click at [468, 318] on div at bounding box center [428, 309] width 119 height 38
drag, startPoint x: 392, startPoint y: 468, endPoint x: 421, endPoint y: 456, distance: 30.9
click at [396, 466] on div "4" at bounding box center [429, 463] width 84 height 17
type input "4"
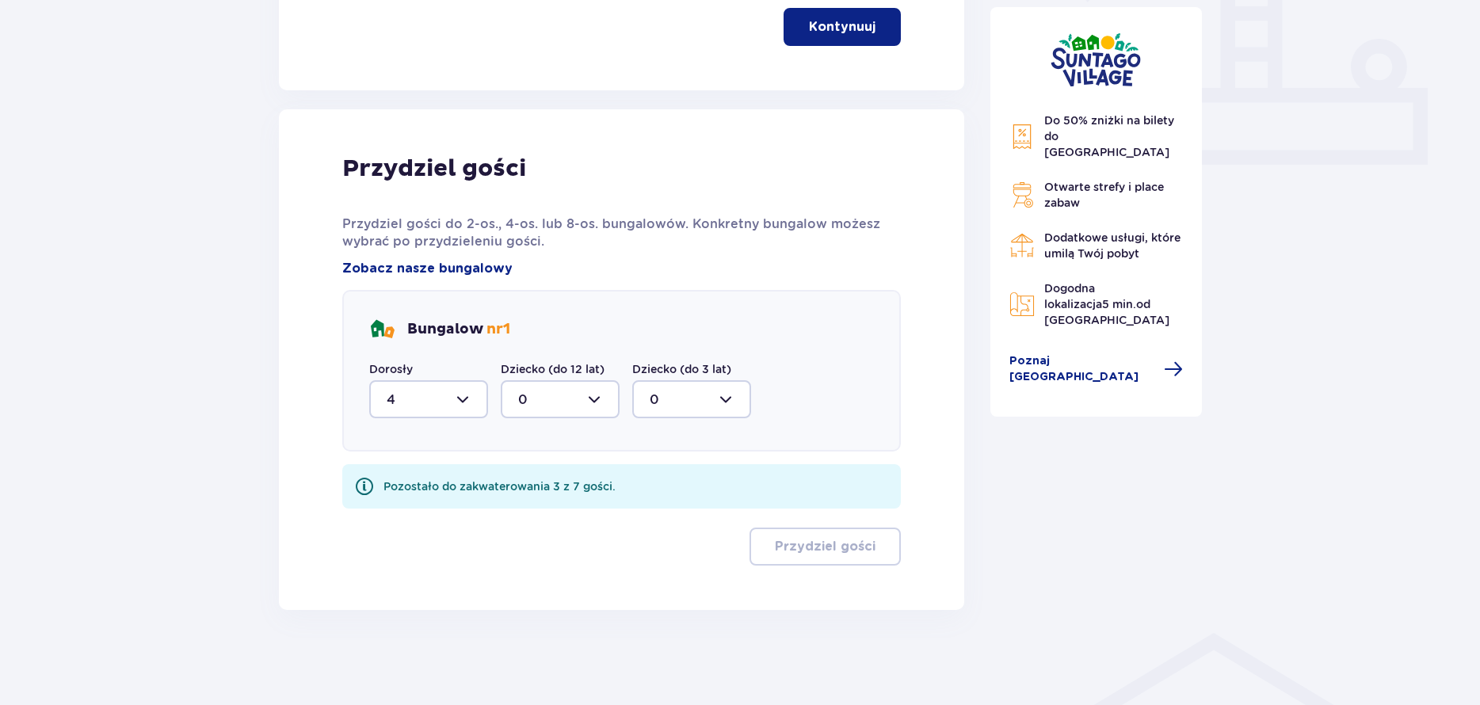
scroll to position [654, 0]
click at [554, 412] on div at bounding box center [560, 399] width 119 height 38
drag, startPoint x: 529, startPoint y: 545, endPoint x: 555, endPoint y: 535, distance: 28.1
click at [531, 544] on div "3" at bounding box center [560, 547] width 84 height 17
type input "3"
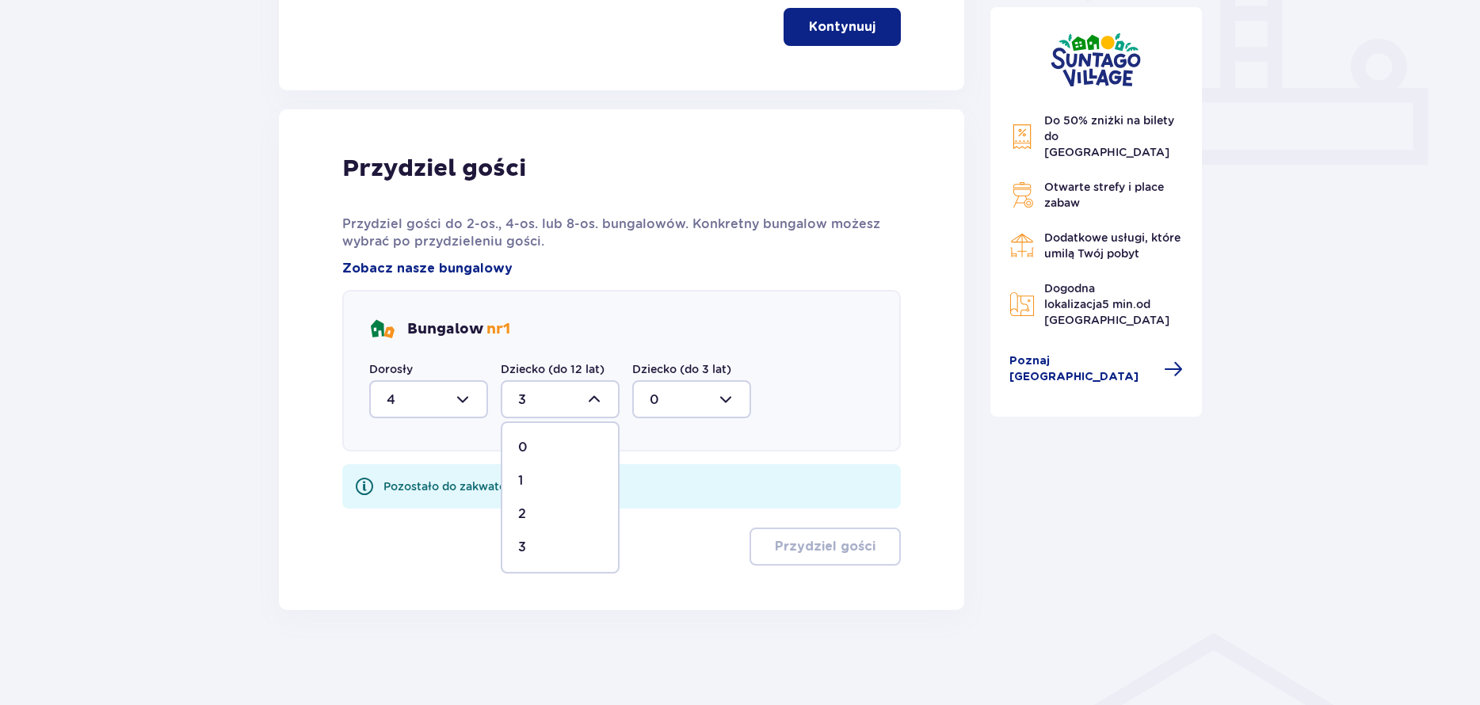
scroll to position [590, 0]
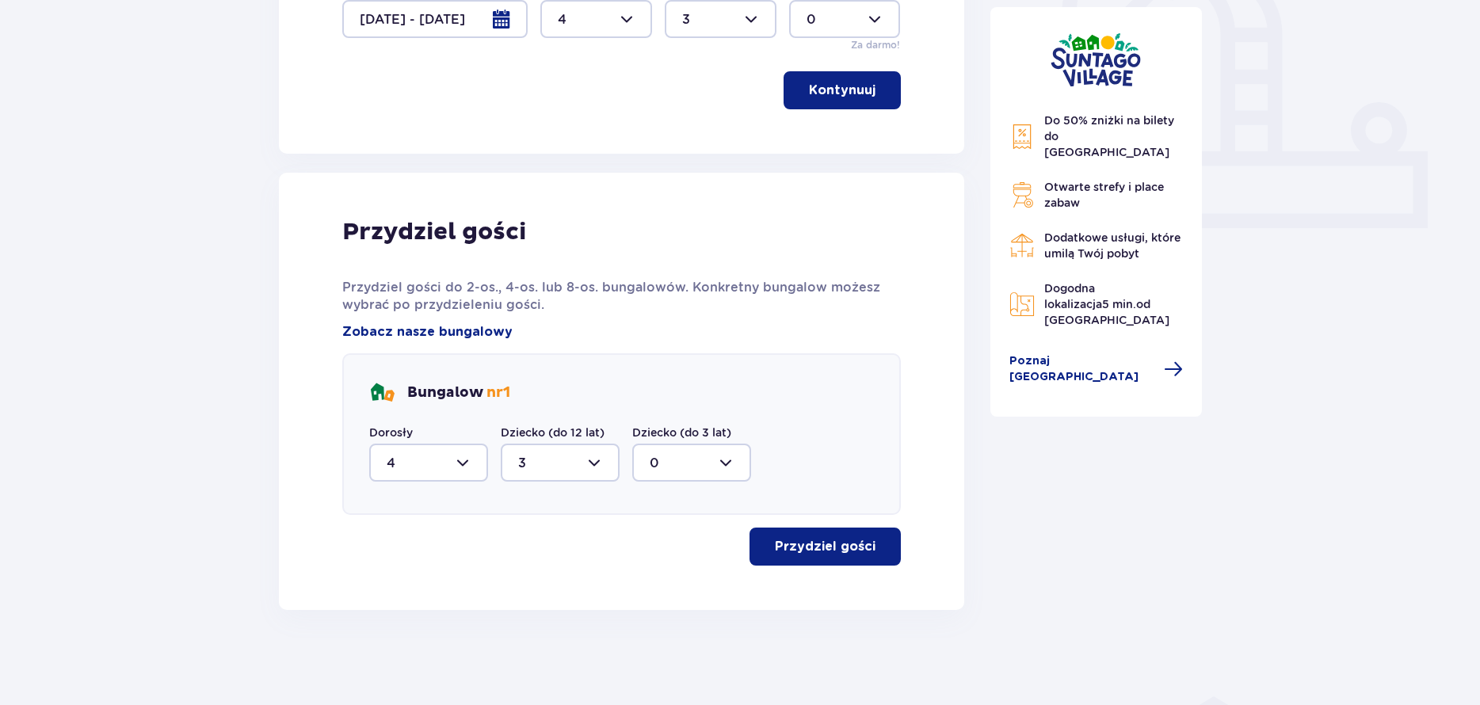
click at [818, 541] on p "Przydziel gości" at bounding box center [825, 546] width 101 height 17
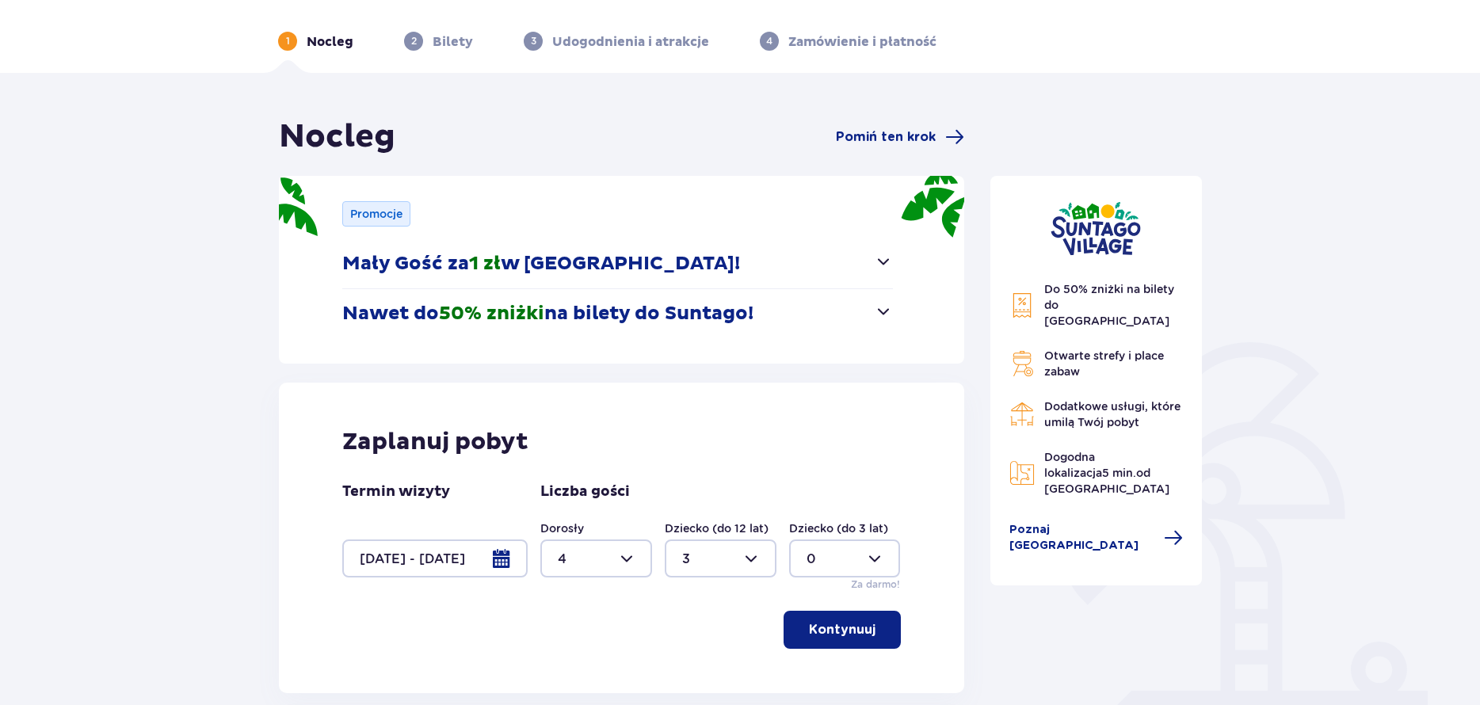
scroll to position [95, 0]
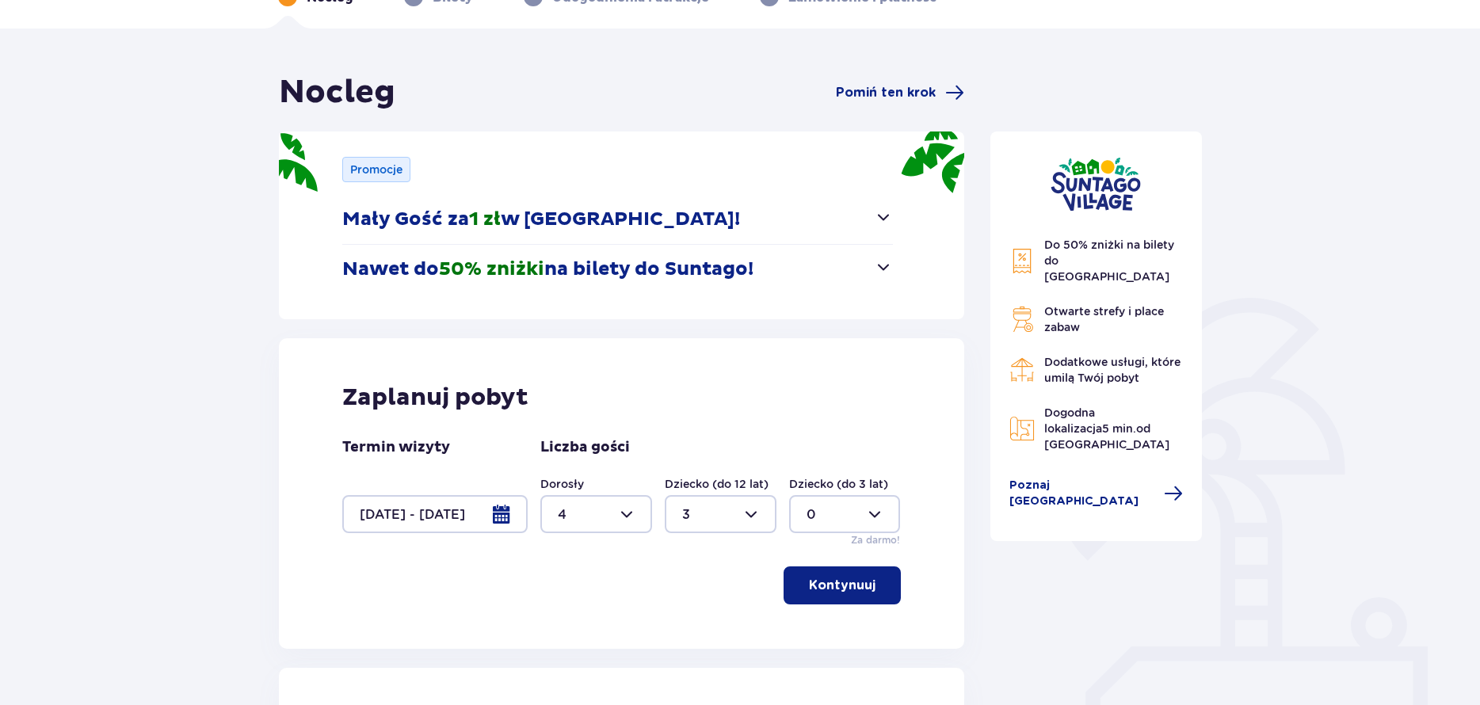
click at [510, 511] on div at bounding box center [434, 514] width 185 height 38
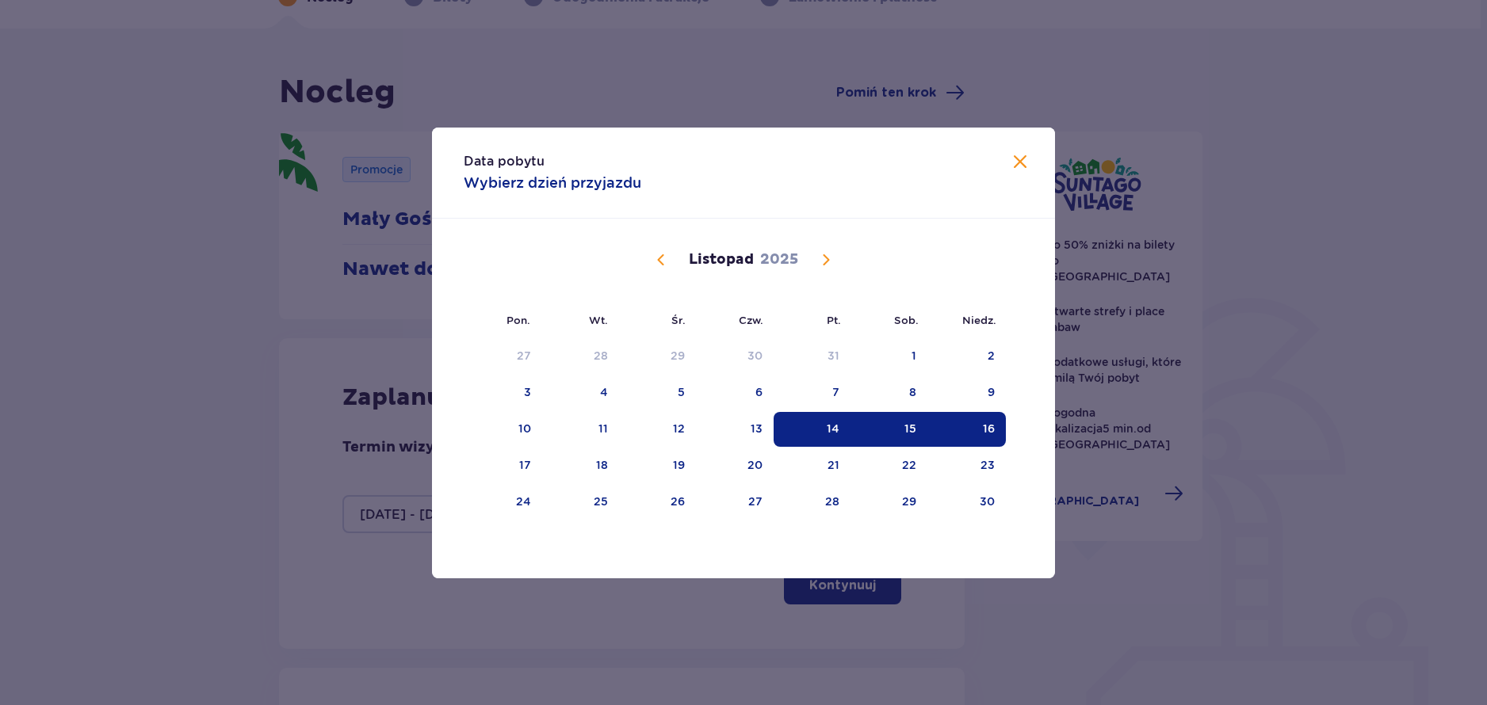
click at [658, 262] on span "Poprzedni miesiąc" at bounding box center [660, 259] width 19 height 19
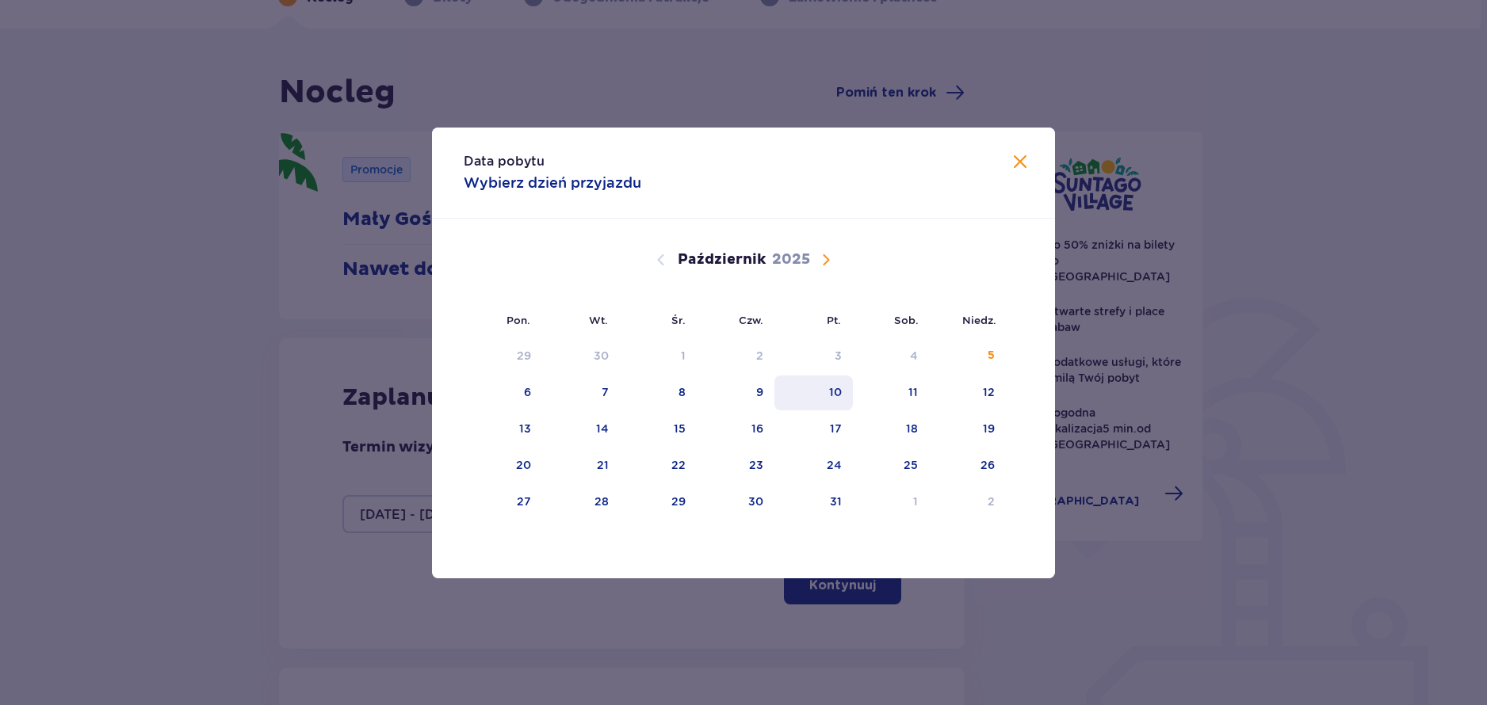
click at [835, 385] on div "10" at bounding box center [835, 392] width 13 height 16
click at [989, 399] on div "12" at bounding box center [989, 392] width 12 height 16
type input "10.10.25 - 12.10.25"
type input "0"
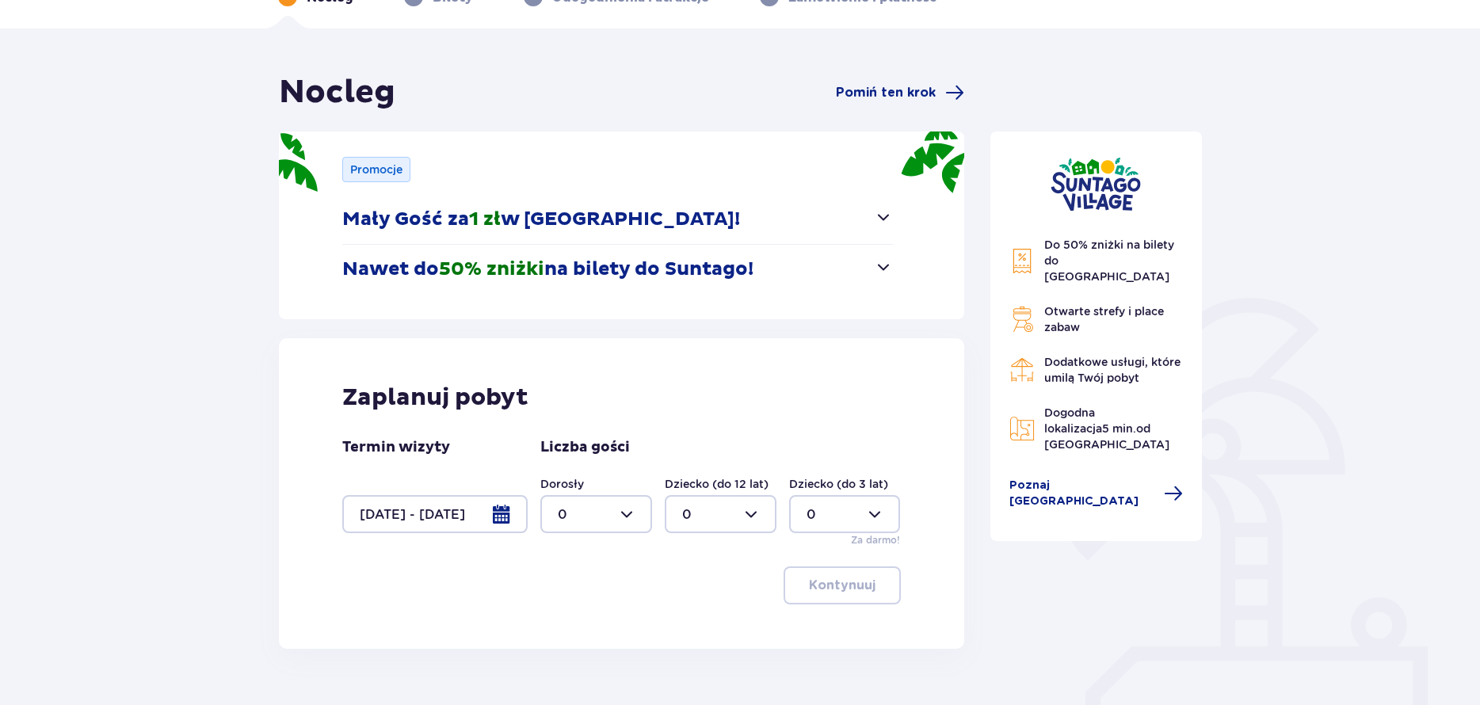
click at [628, 503] on div at bounding box center [596, 514] width 112 height 38
click at [576, 601] on div "4" at bounding box center [596, 600] width 77 height 17
type input "4"
click at [754, 517] on div at bounding box center [721, 514] width 112 height 38
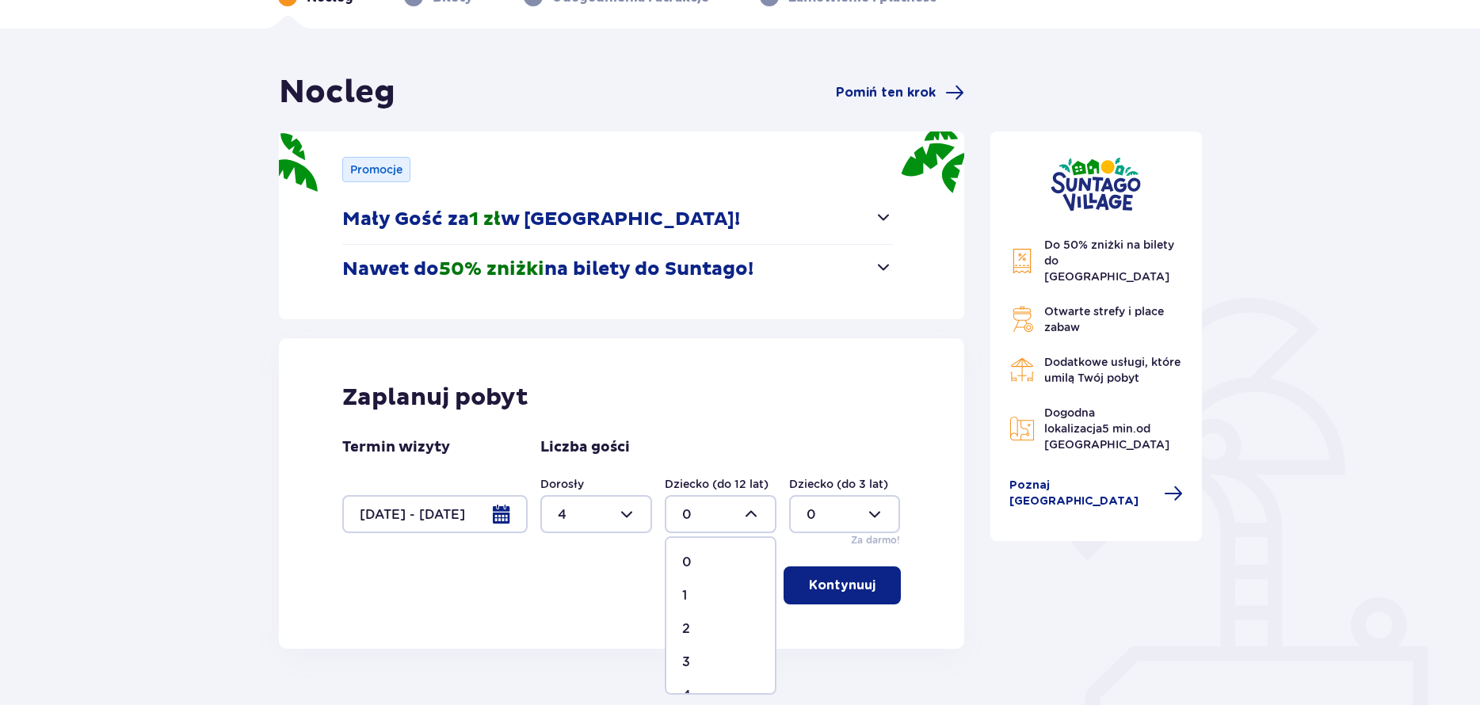
drag, startPoint x: 709, startPoint y: 658, endPoint x: 769, endPoint y: 632, distance: 64.6
click at [709, 658] on div "3" at bounding box center [720, 662] width 77 height 17
type input "3"
click at [834, 593] on p "Kontynuuj" at bounding box center [842, 585] width 67 height 17
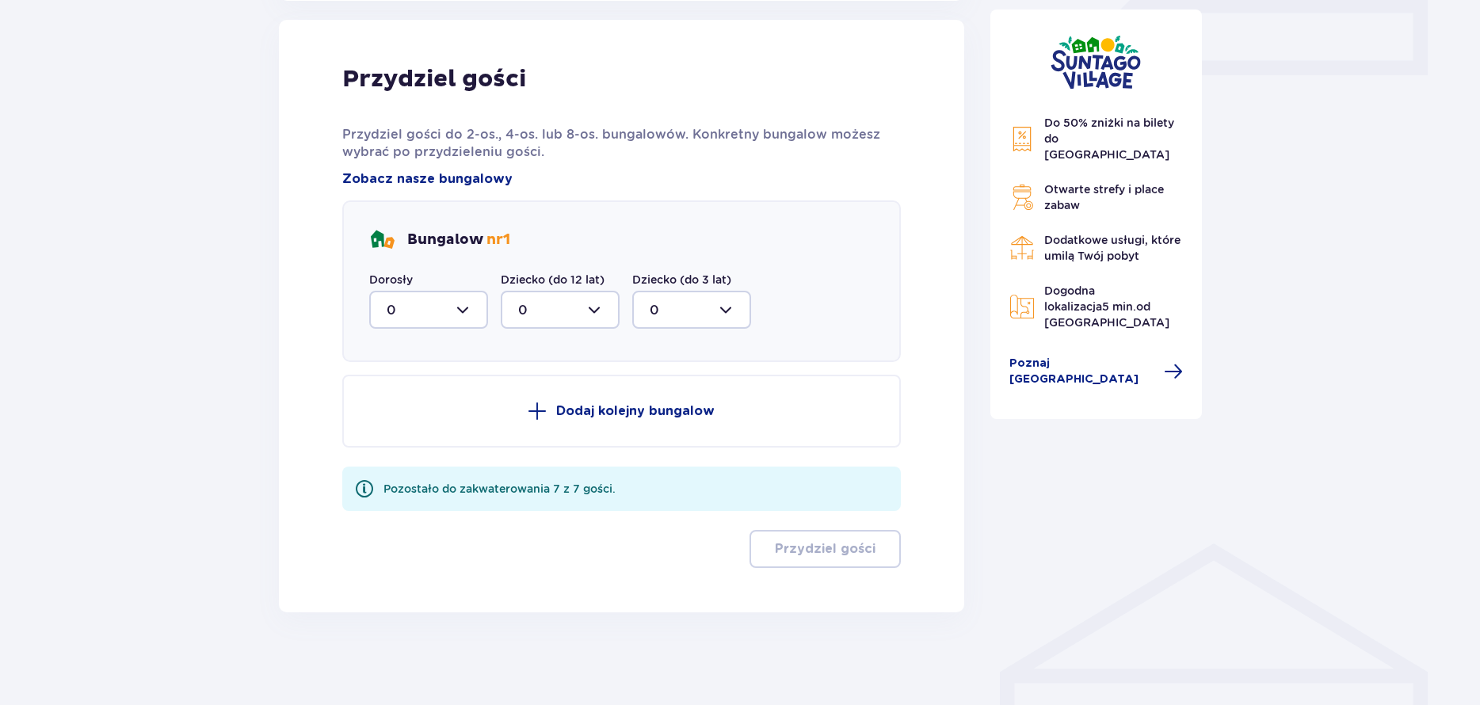
scroll to position [744, 0]
click at [474, 311] on div at bounding box center [428, 309] width 119 height 38
drag, startPoint x: 394, startPoint y: 471, endPoint x: 438, endPoint y: 456, distance: 46.9
click at [395, 470] on p "4" at bounding box center [391, 463] width 9 height 17
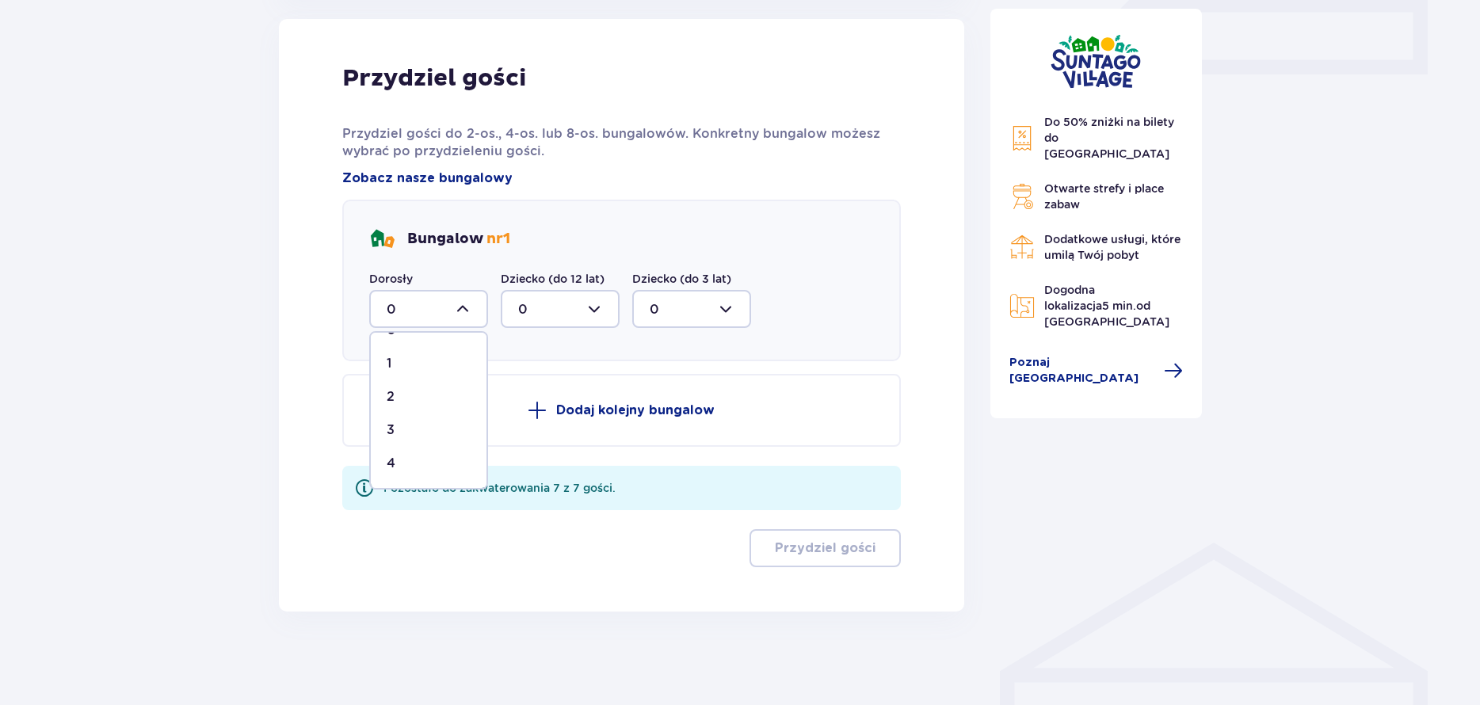
type input "4"
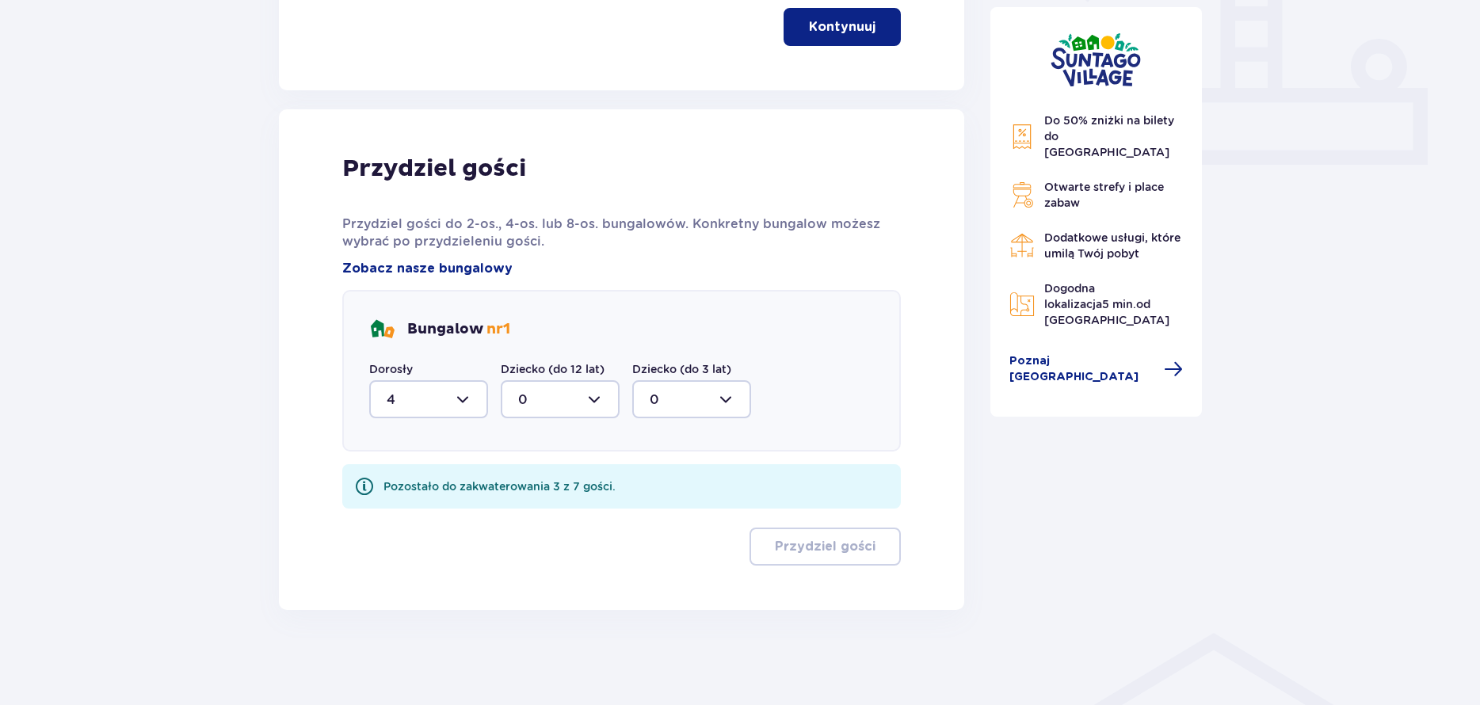
scroll to position [654, 0]
drag, startPoint x: 561, startPoint y: 405, endPoint x: 565, endPoint y: 397, distance: 8.9
click at [561, 404] on div at bounding box center [560, 399] width 119 height 38
click at [523, 553] on p "3" at bounding box center [522, 547] width 8 height 17
type input "3"
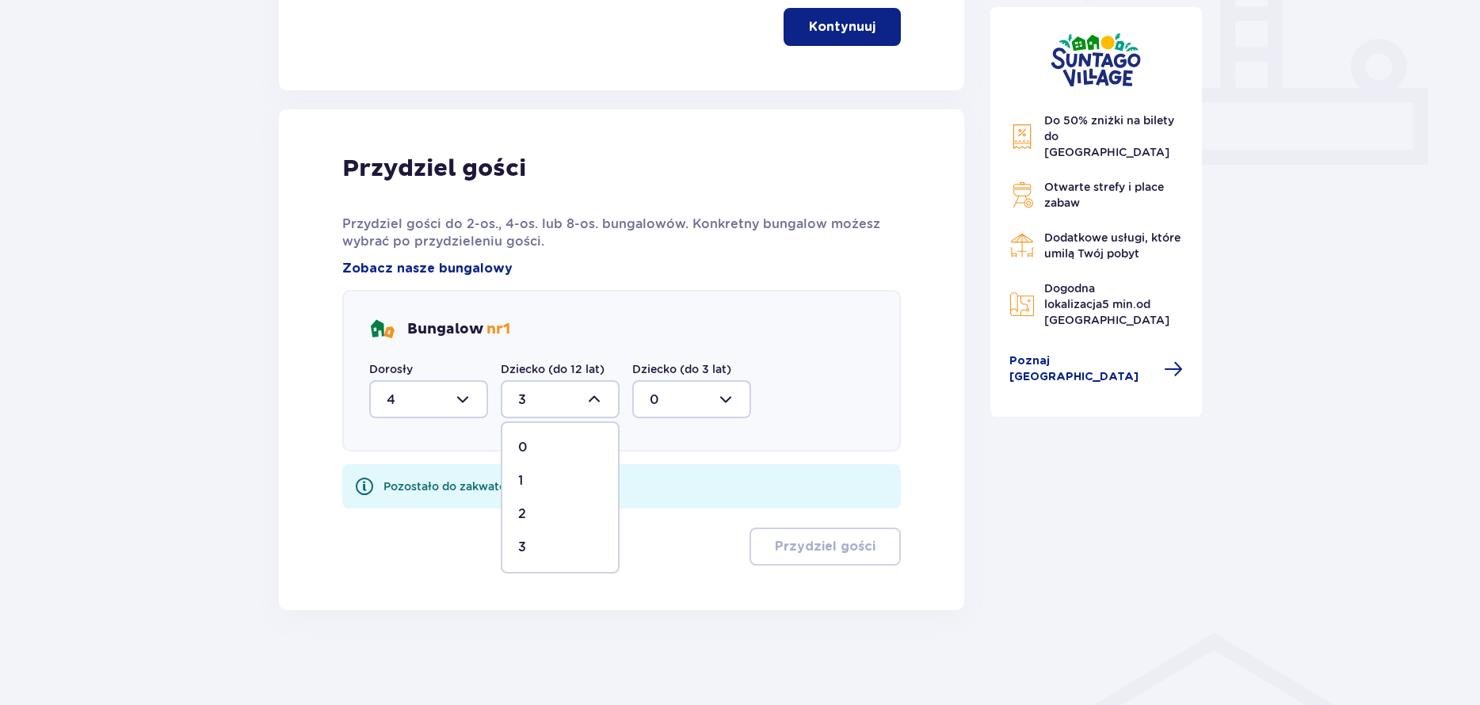
scroll to position [590, 0]
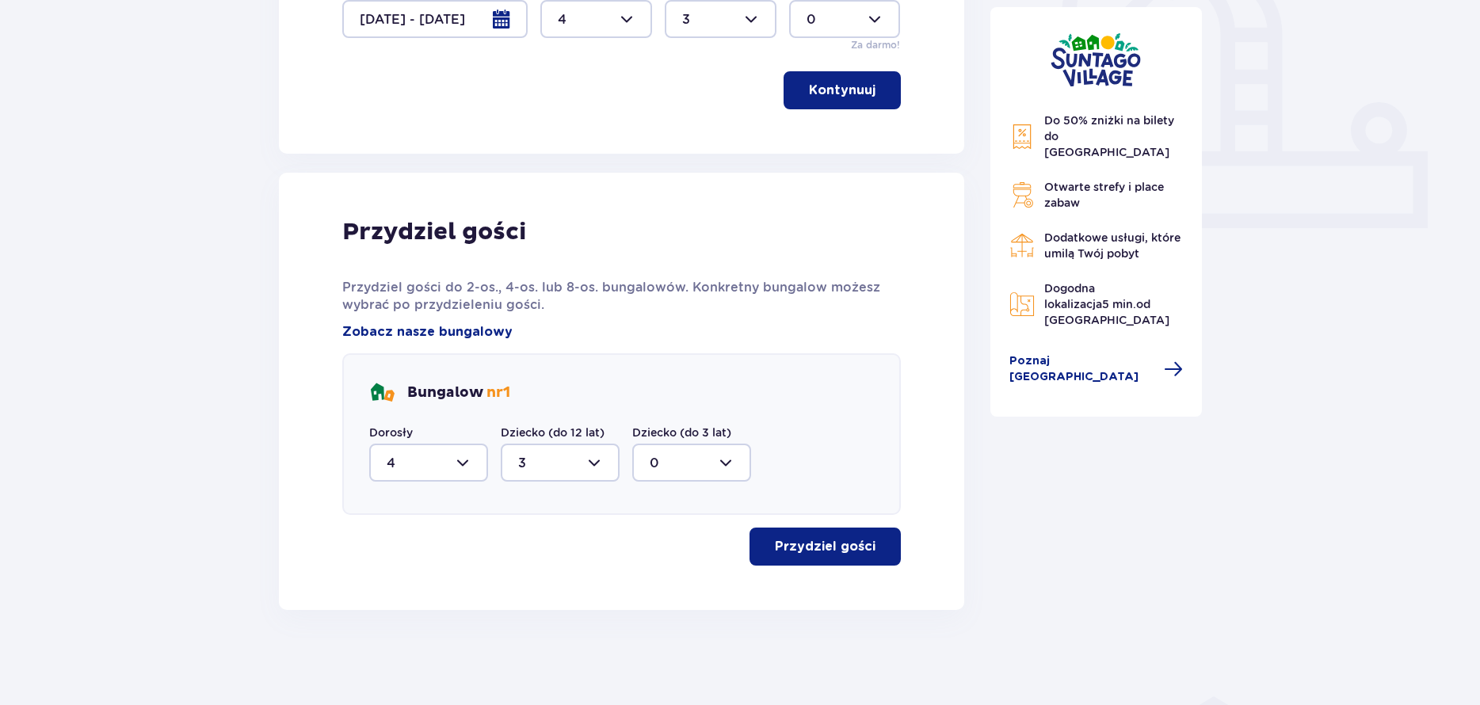
click at [816, 527] on div "Przydziel gości Przydziel gości do 2-os., 4-os. lub 8-os. bungalowów. Konkretny…" at bounding box center [621, 391] width 559 height 349
click at [816, 551] on p "Przydziel gości" at bounding box center [825, 546] width 101 height 17
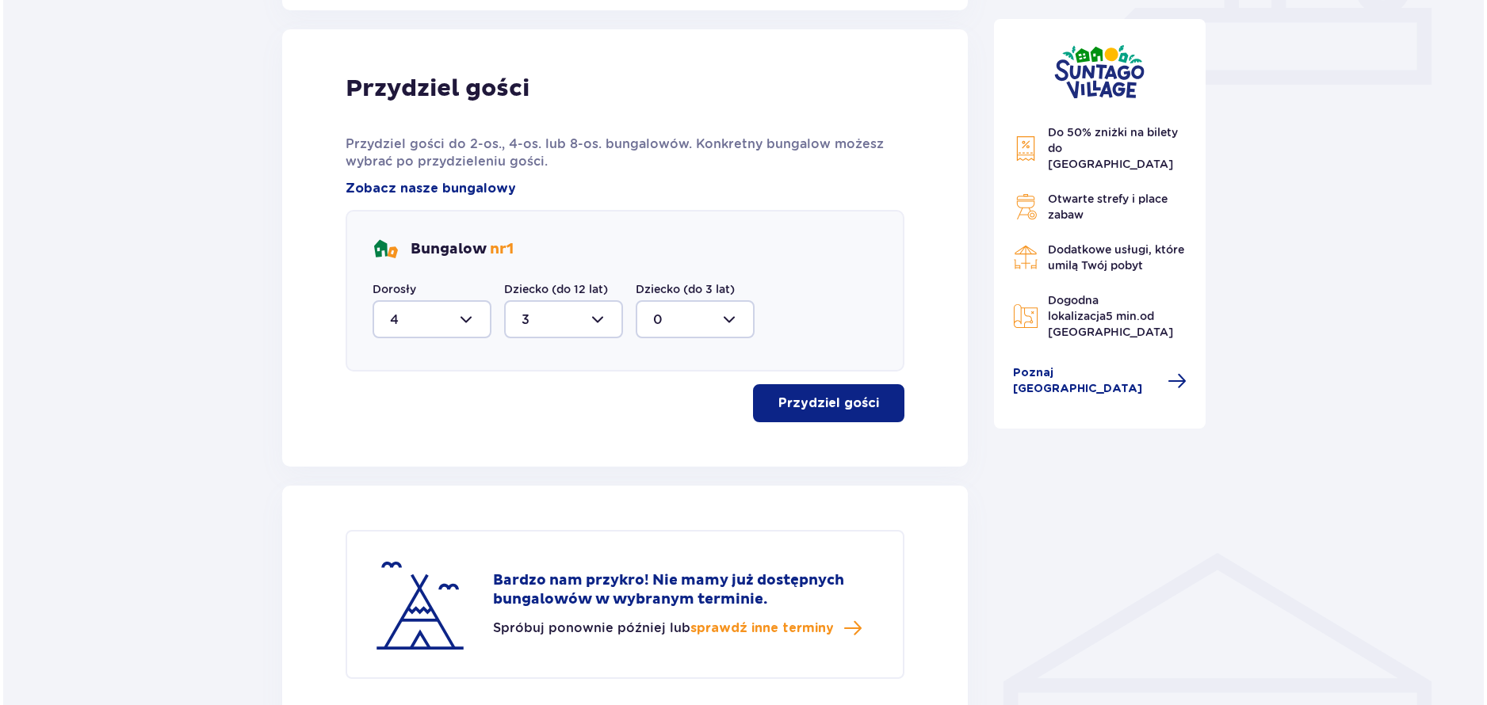
scroll to position [562, 0]
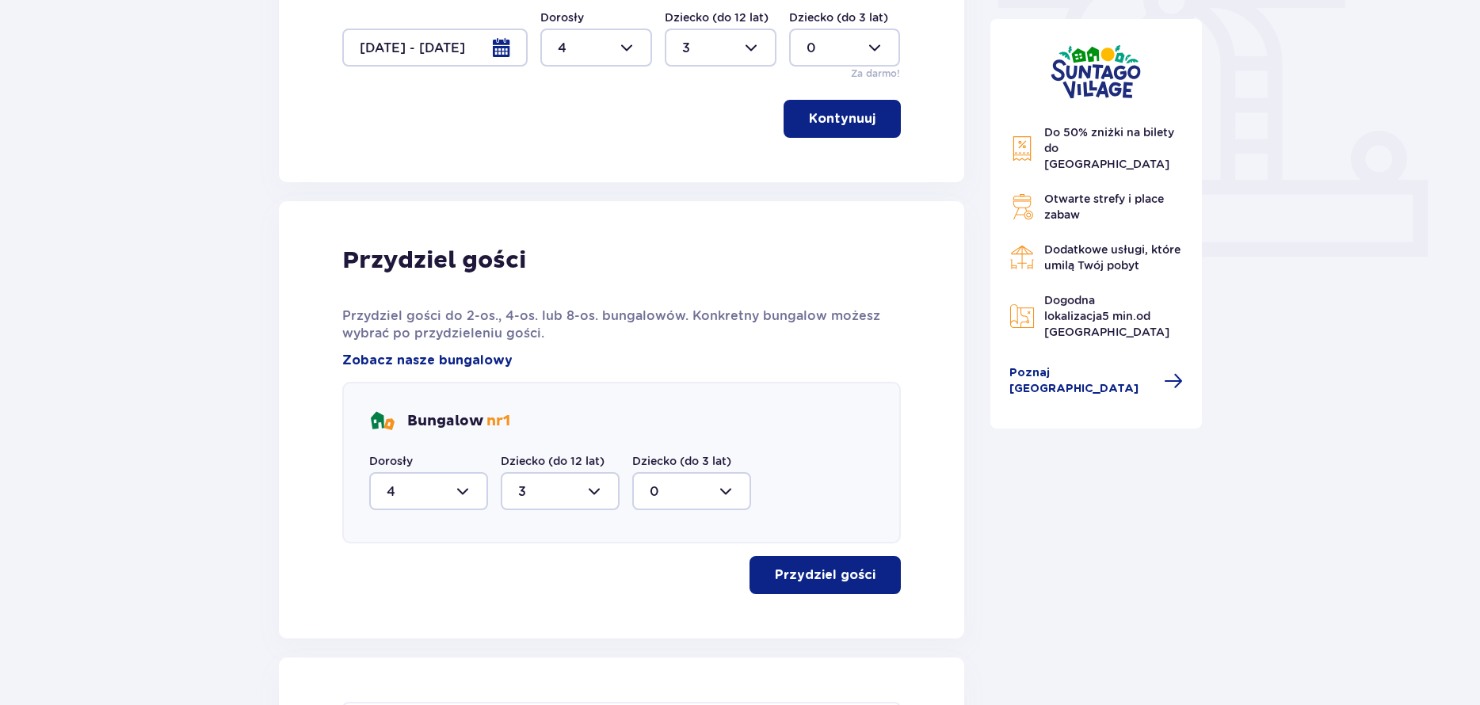
click at [486, 53] on div at bounding box center [434, 48] width 185 height 38
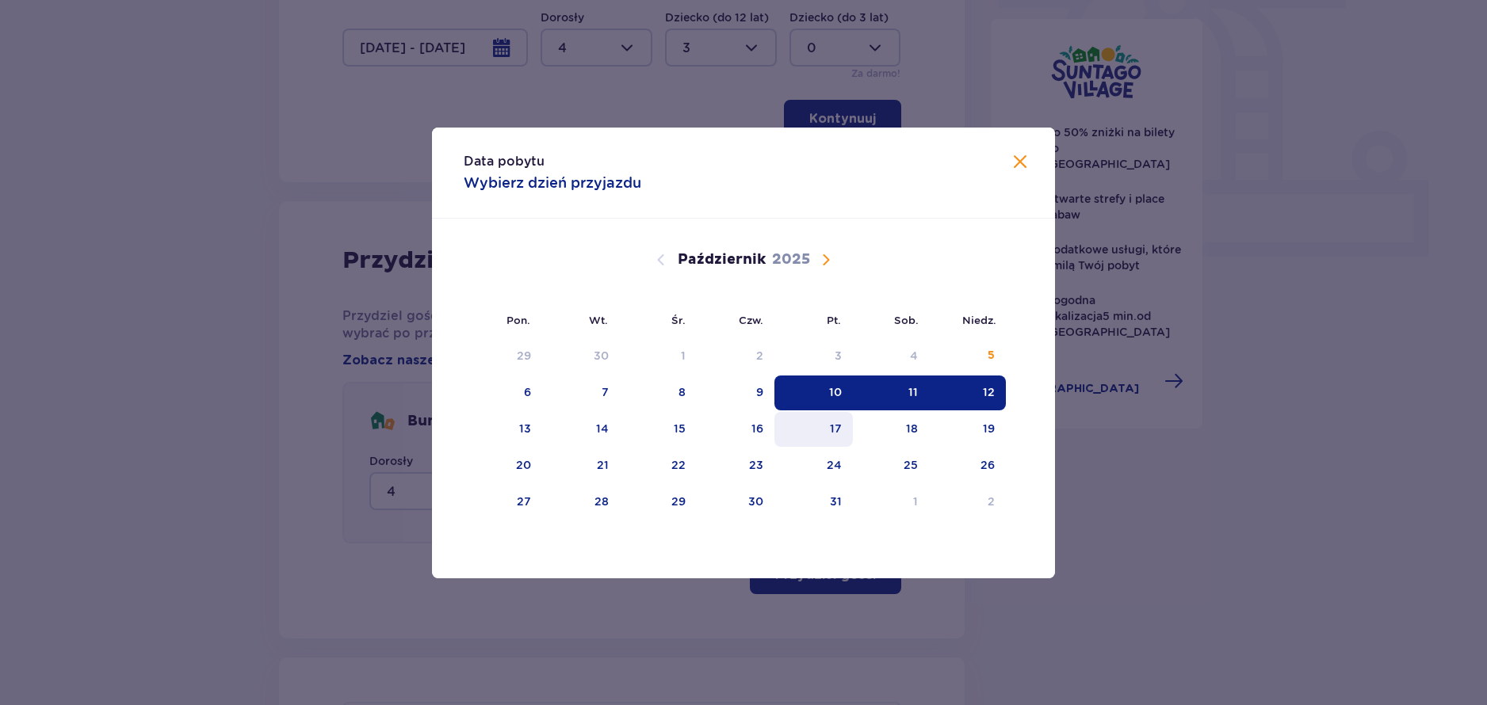
click at [851, 429] on div "17" at bounding box center [813, 429] width 78 height 35
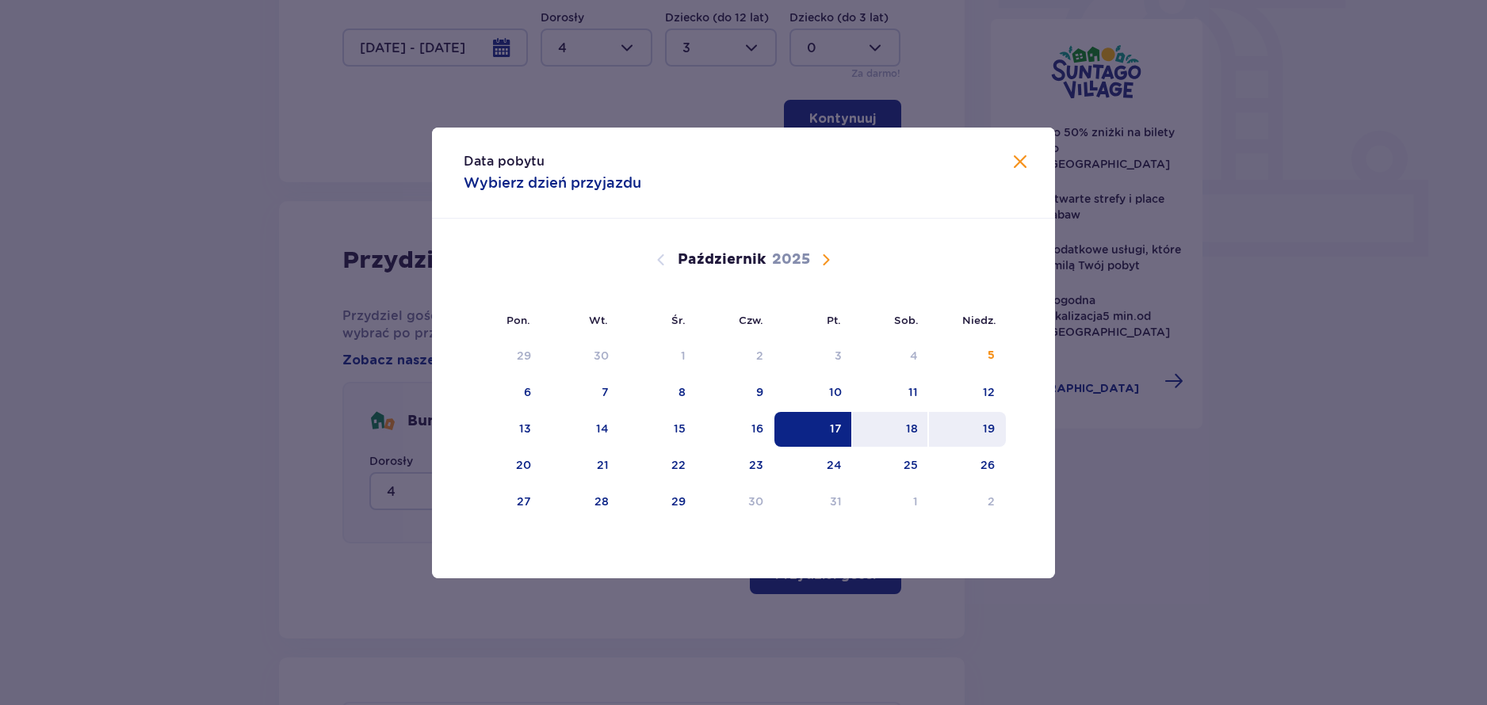
click at [993, 417] on div "19" at bounding box center [967, 429] width 77 height 35
type input "17.10.25 - 19.10.25"
type input "0"
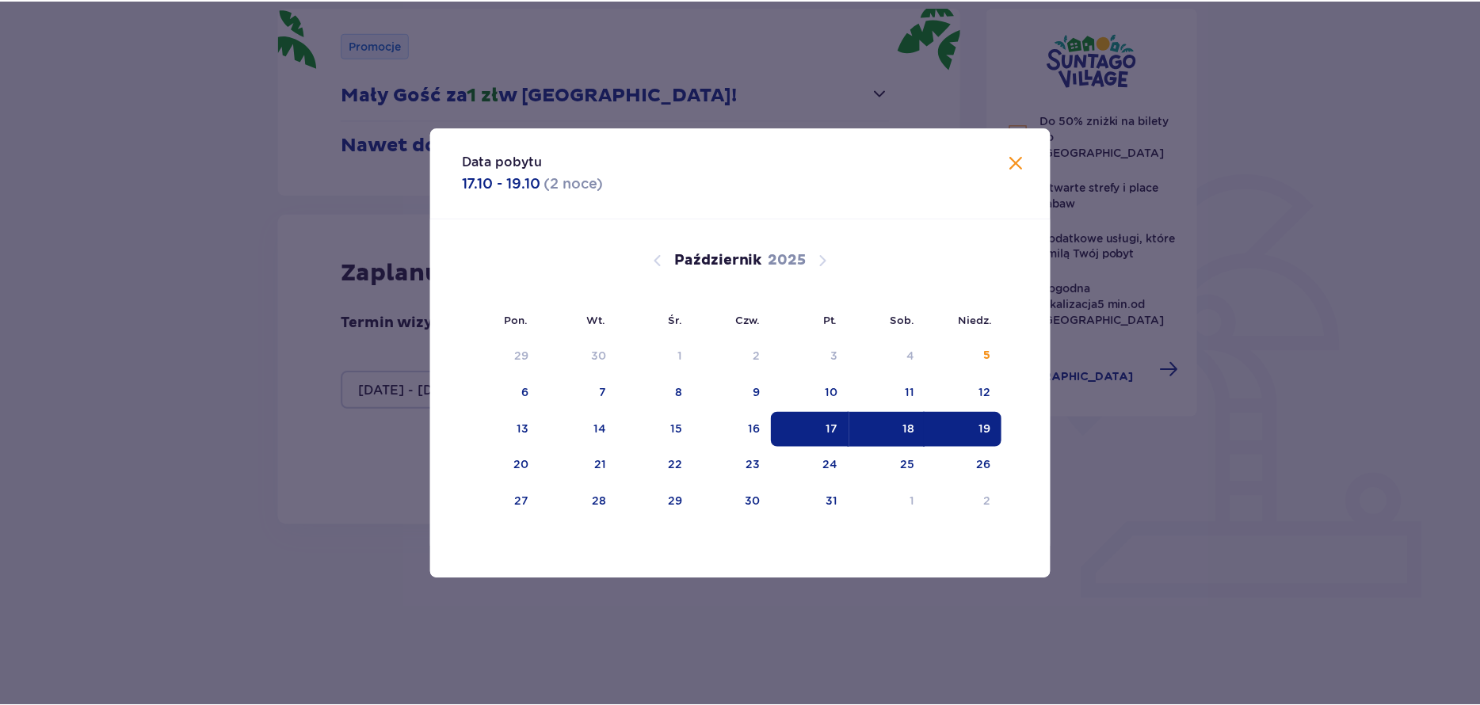
scroll to position [175, 0]
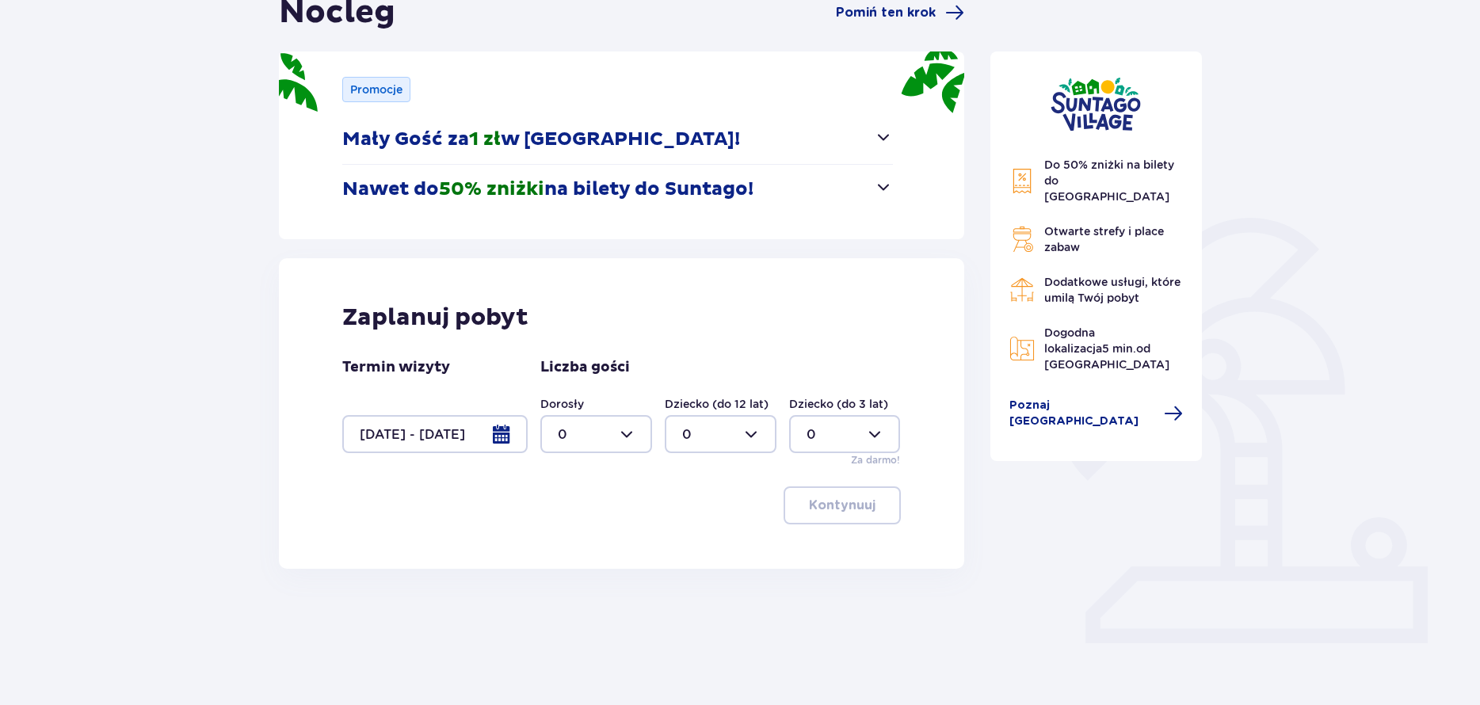
click at [638, 441] on div at bounding box center [596, 434] width 112 height 38
click at [586, 600] on span "4" at bounding box center [596, 615] width 109 height 33
type input "4"
click at [745, 421] on div at bounding box center [721, 434] width 112 height 38
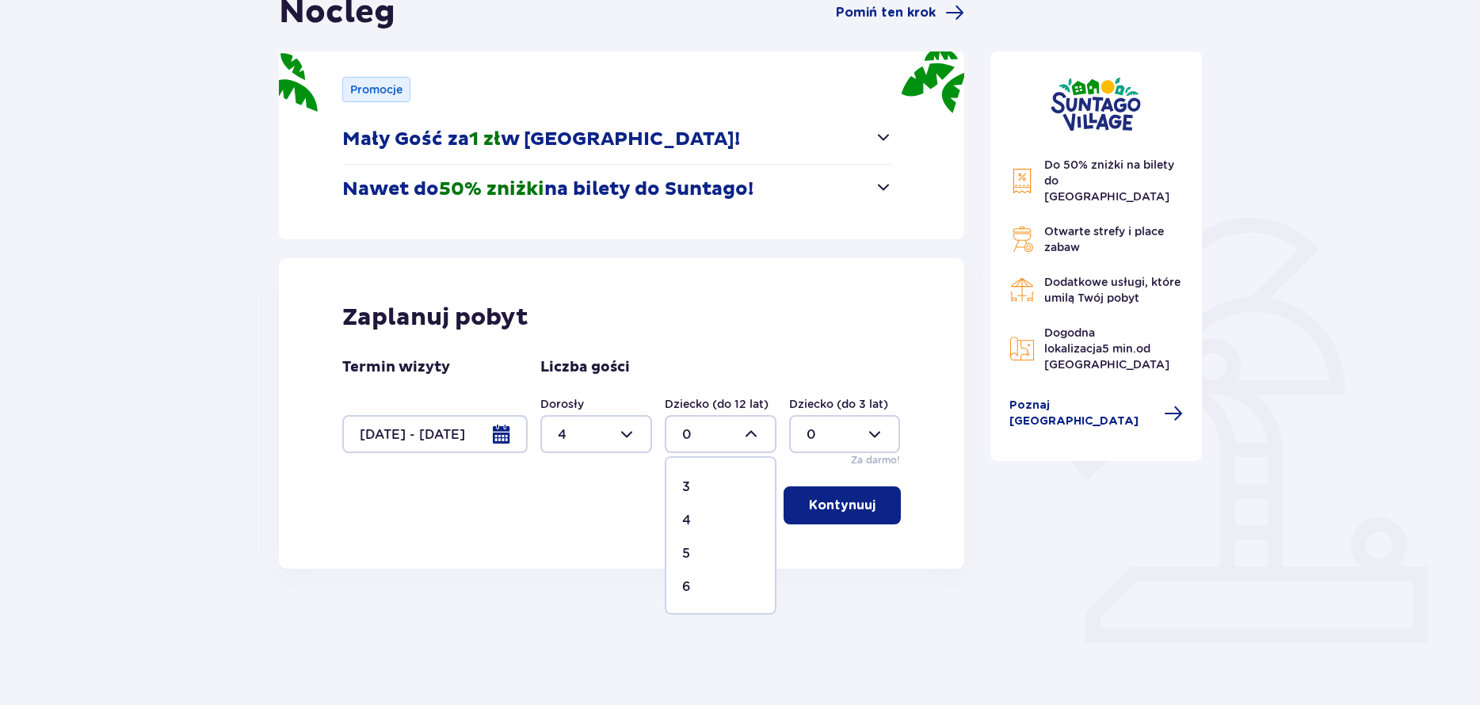
click at [720, 491] on div "3" at bounding box center [720, 487] width 77 height 17
type input "3"
click at [857, 504] on p "Kontynuuj" at bounding box center [842, 505] width 67 height 17
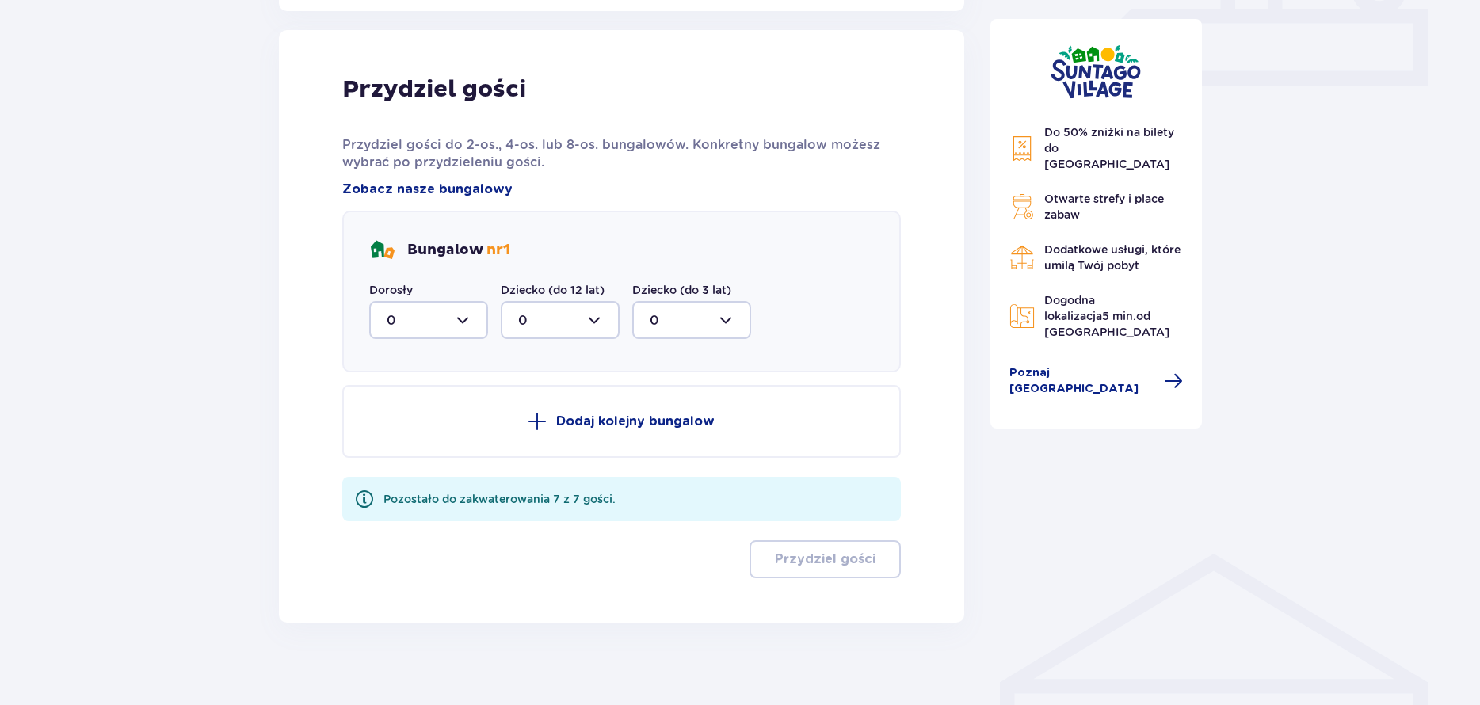
scroll to position [744, 0]
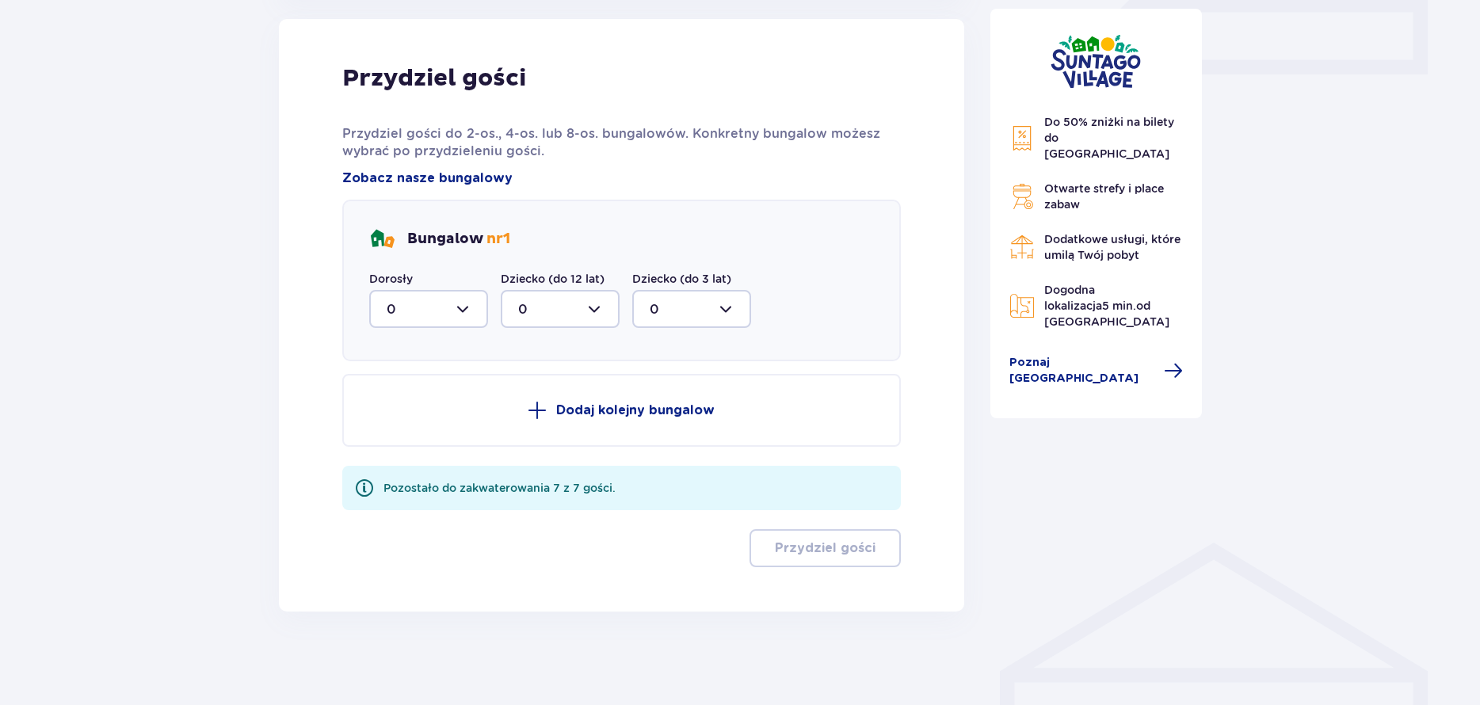
click at [462, 319] on div at bounding box center [428, 309] width 119 height 38
drag, startPoint x: 401, startPoint y: 483, endPoint x: 413, endPoint y: 470, distance: 17.4
click at [401, 482] on div "4" at bounding box center [429, 490] width 84 height 17
type input "4"
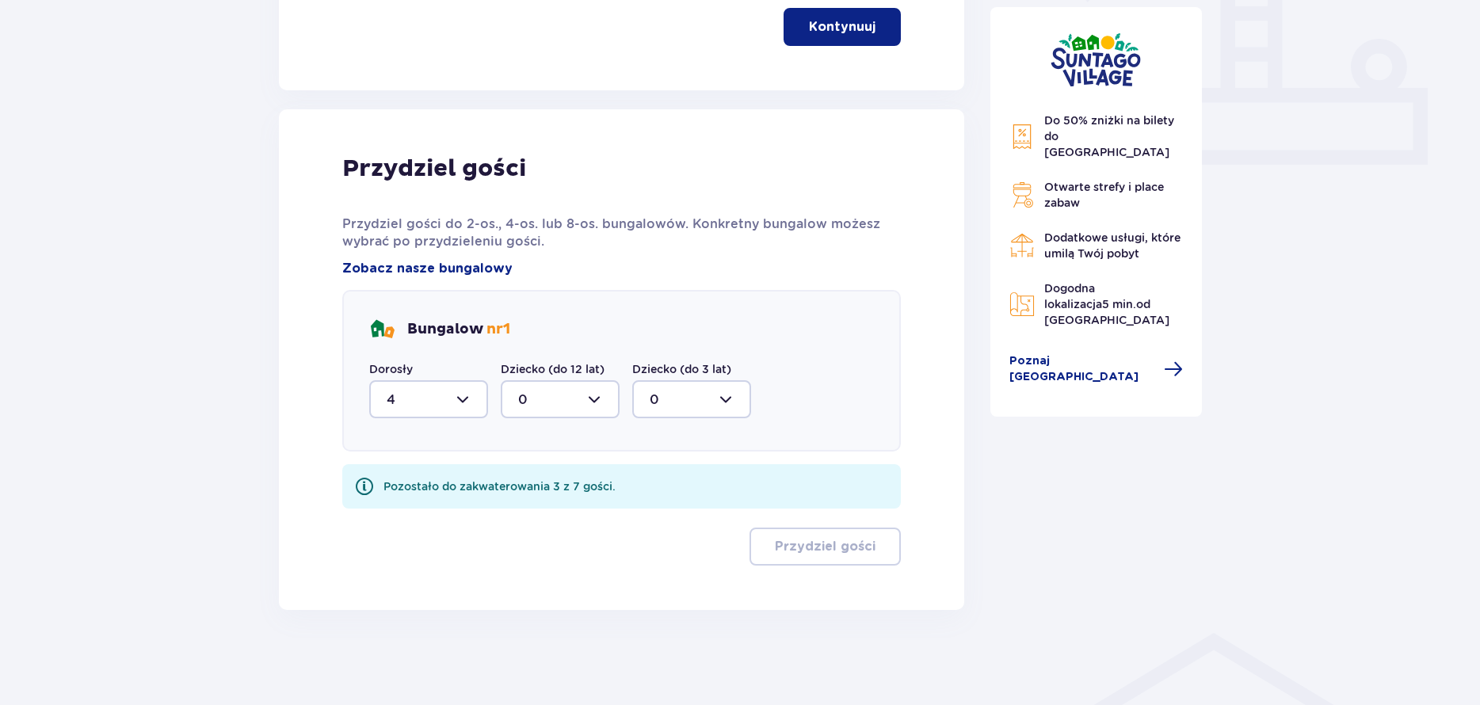
scroll to position [654, 0]
click at [593, 411] on div at bounding box center [560, 399] width 119 height 38
drag, startPoint x: 556, startPoint y: 546, endPoint x: 601, endPoint y: 538, distance: 45.9
click at [559, 542] on div "3" at bounding box center [560, 547] width 84 height 17
type input "3"
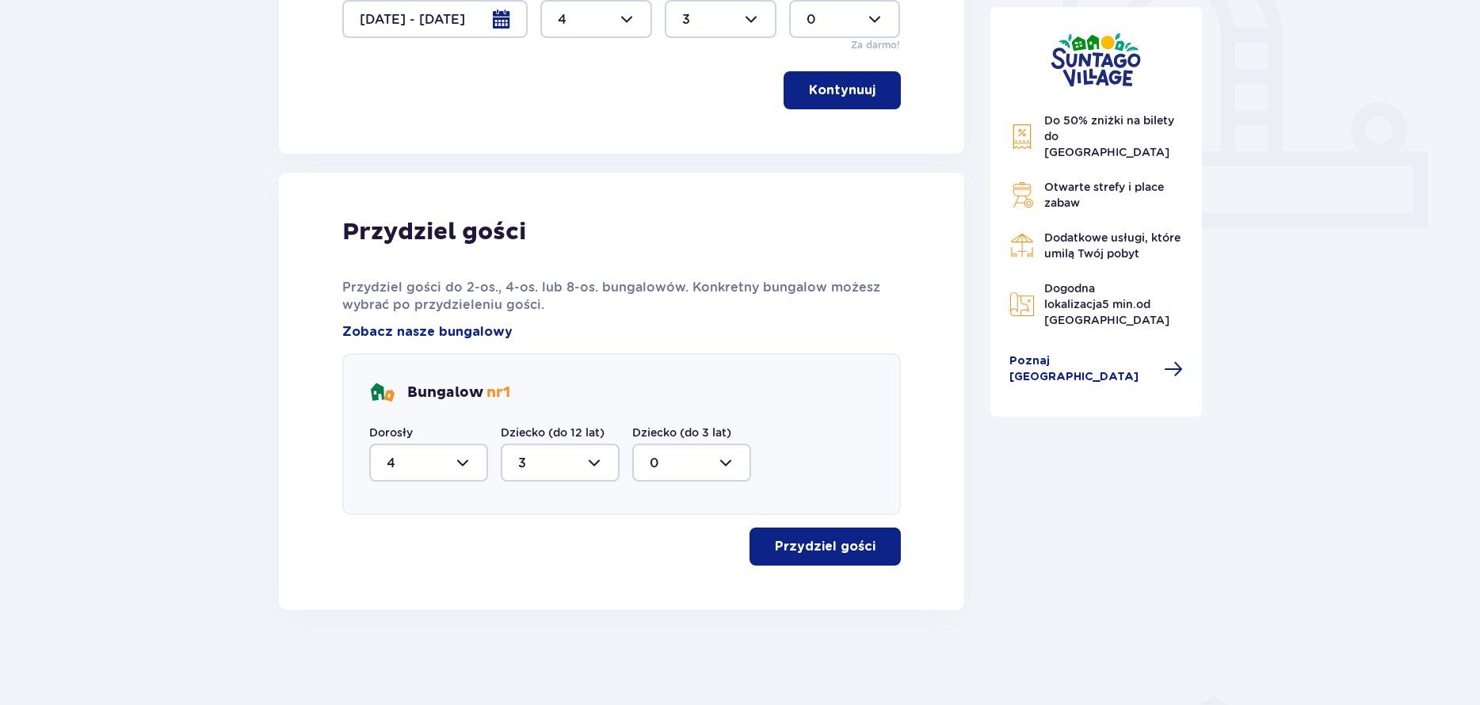
scroll to position [590, 0]
drag, startPoint x: 788, startPoint y: 542, endPoint x: 754, endPoint y: 540, distance: 34.2
click at [784, 543] on p "Przydziel gości" at bounding box center [825, 546] width 101 height 17
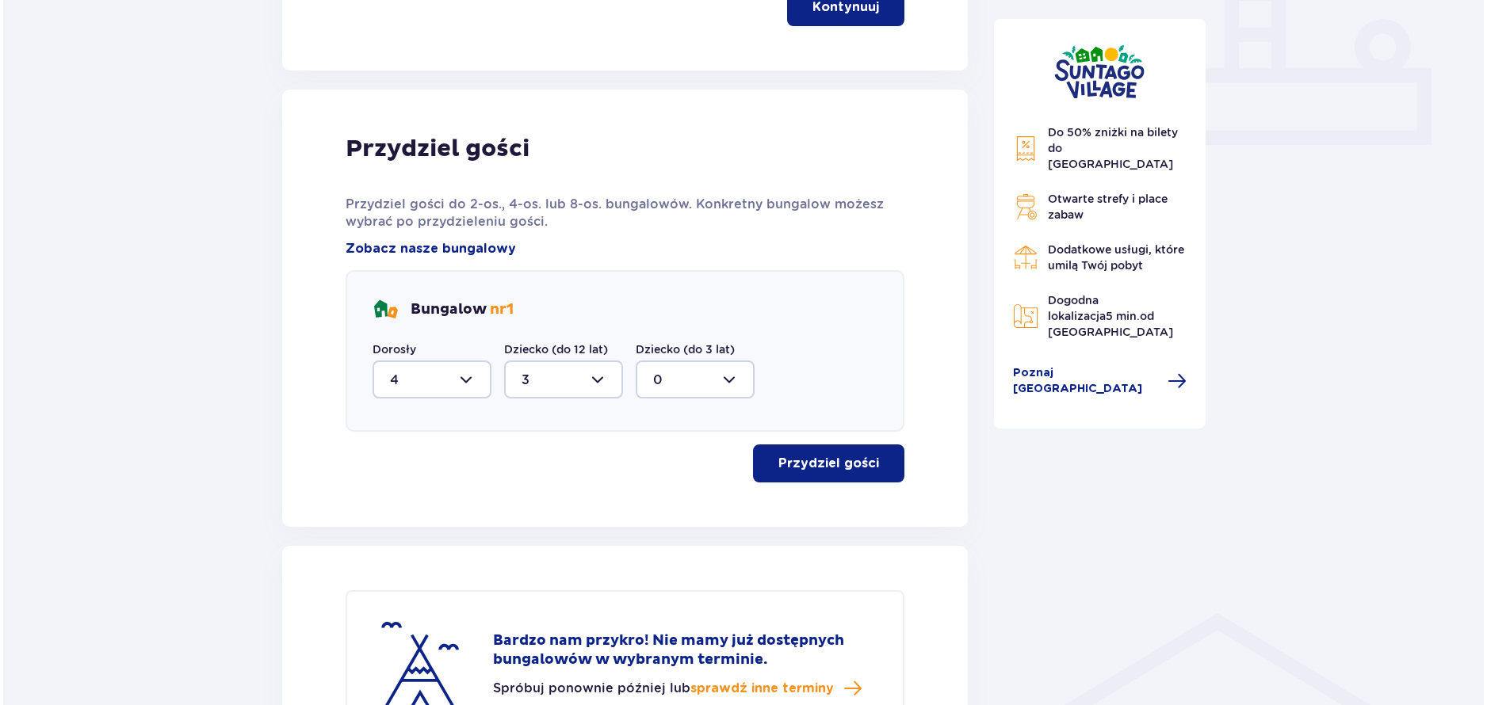
scroll to position [562, 0]
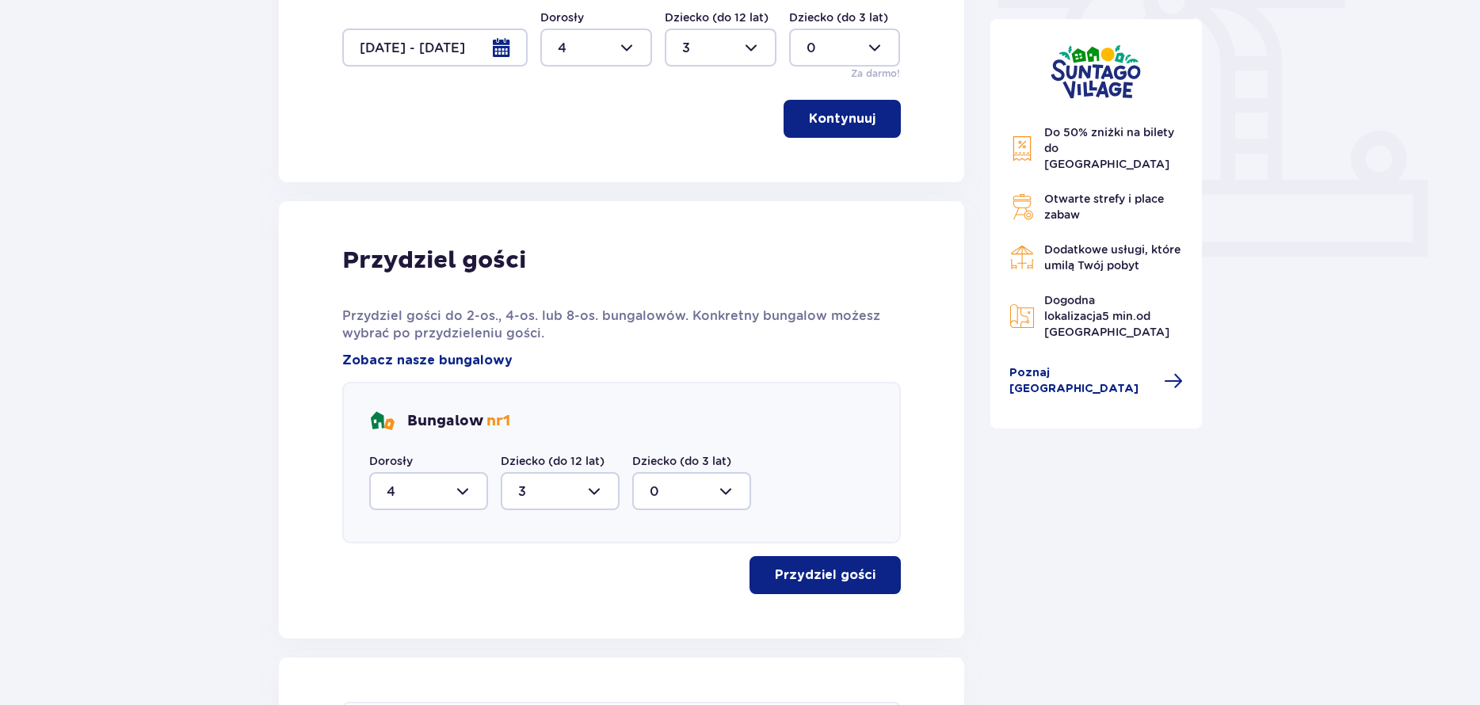
click at [469, 59] on div at bounding box center [434, 48] width 185 height 38
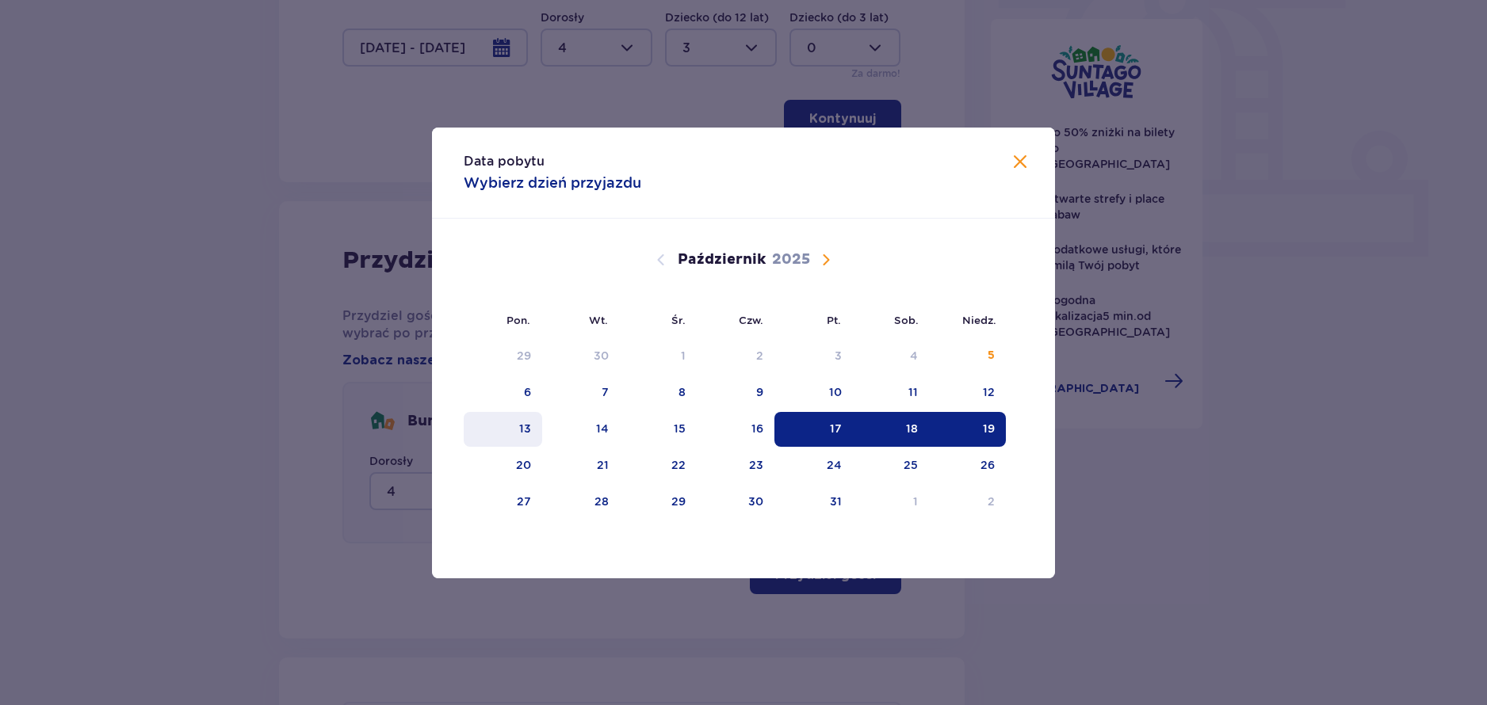
click at [507, 424] on div "13" at bounding box center [503, 429] width 78 height 35
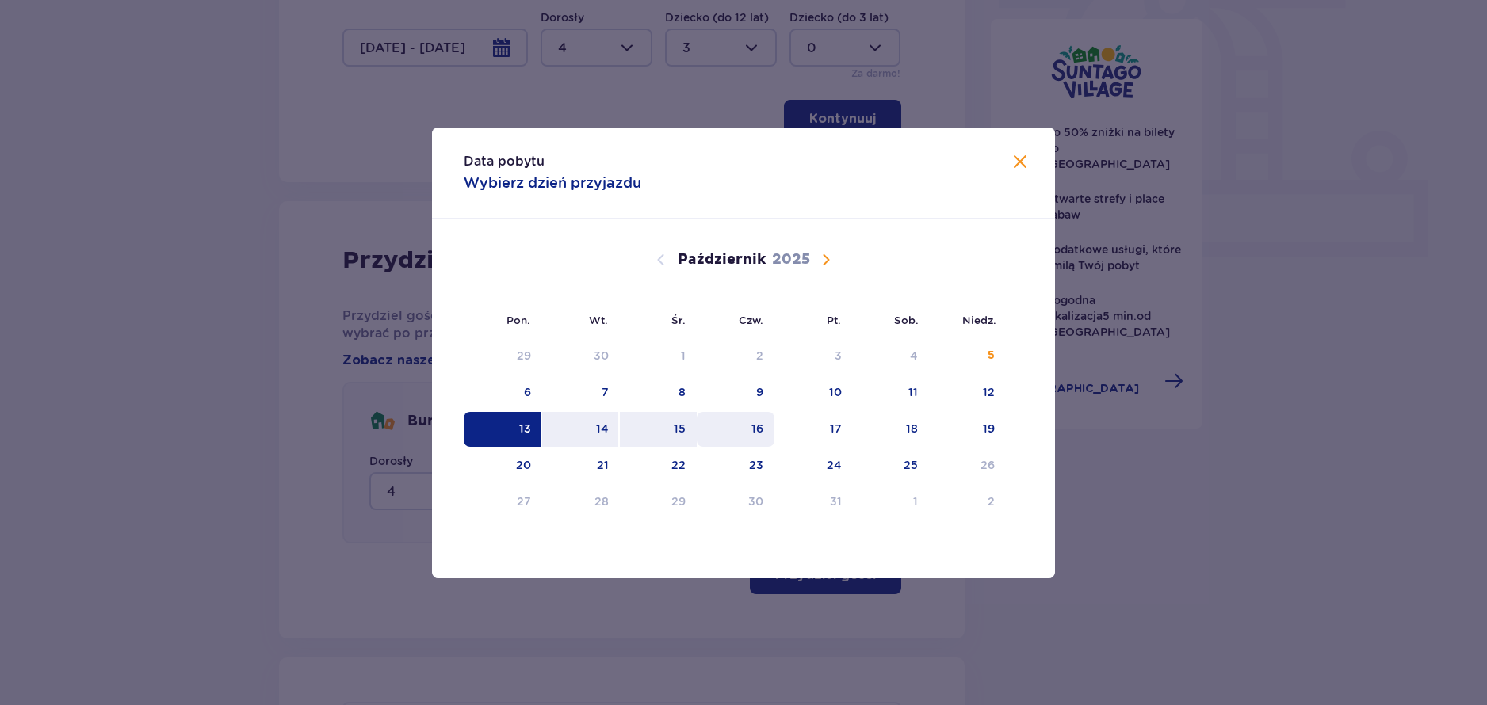
click at [681, 426] on div "15" at bounding box center [680, 429] width 12 height 16
type input "13.10.25 - 15.10.25"
type input "0"
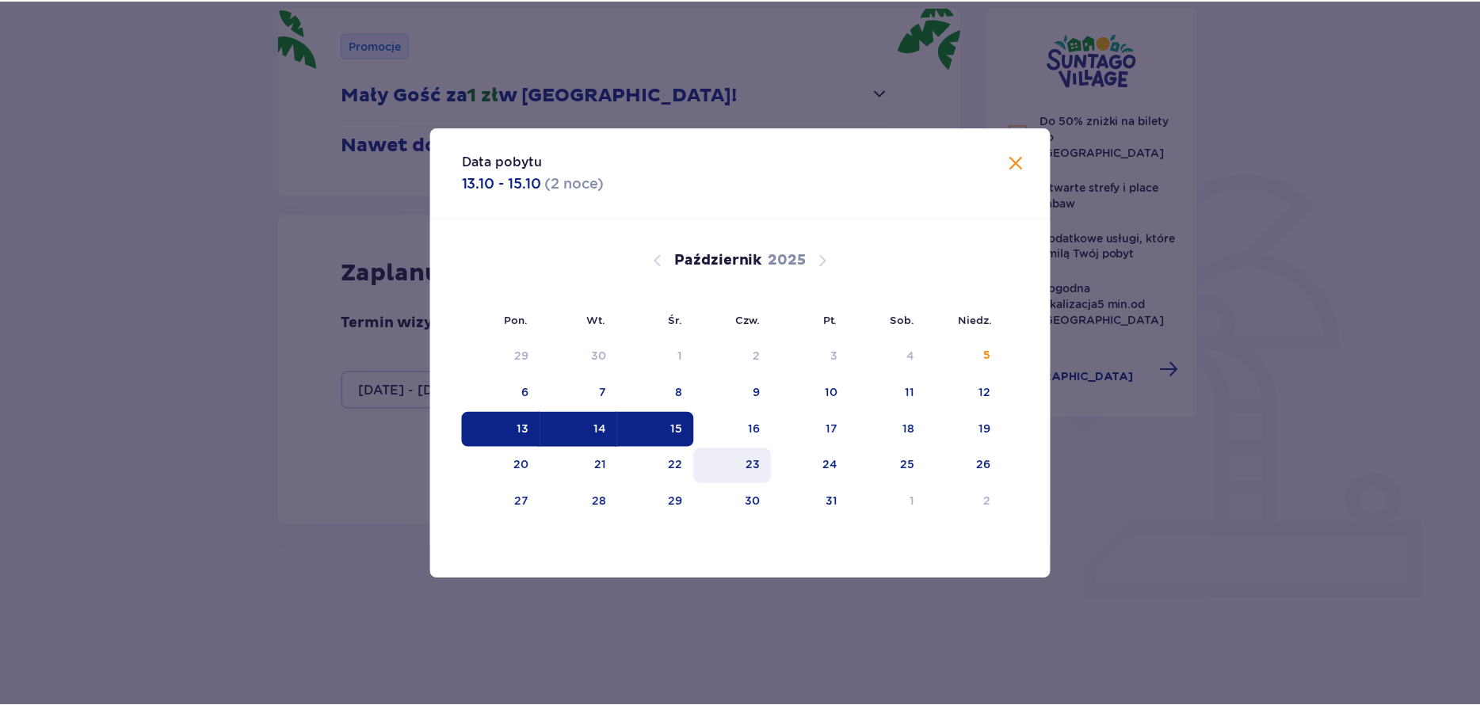
scroll to position [175, 0]
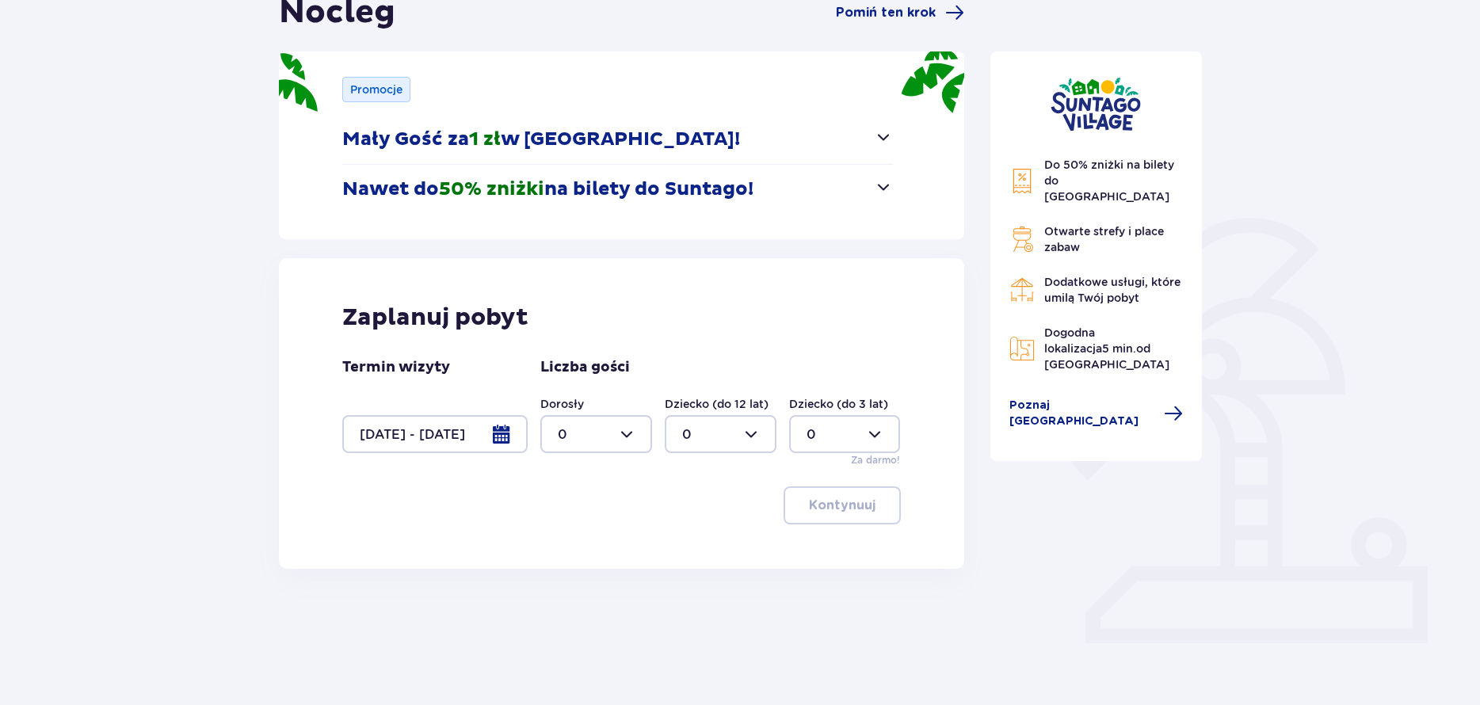
click at [623, 440] on div at bounding box center [596, 434] width 112 height 38
drag, startPoint x: 582, startPoint y: 607, endPoint x: 587, endPoint y: 600, distance: 8.6
click at [582, 607] on div "4" at bounding box center [596, 615] width 77 height 17
type input "4"
click at [742, 428] on div at bounding box center [721, 434] width 112 height 38
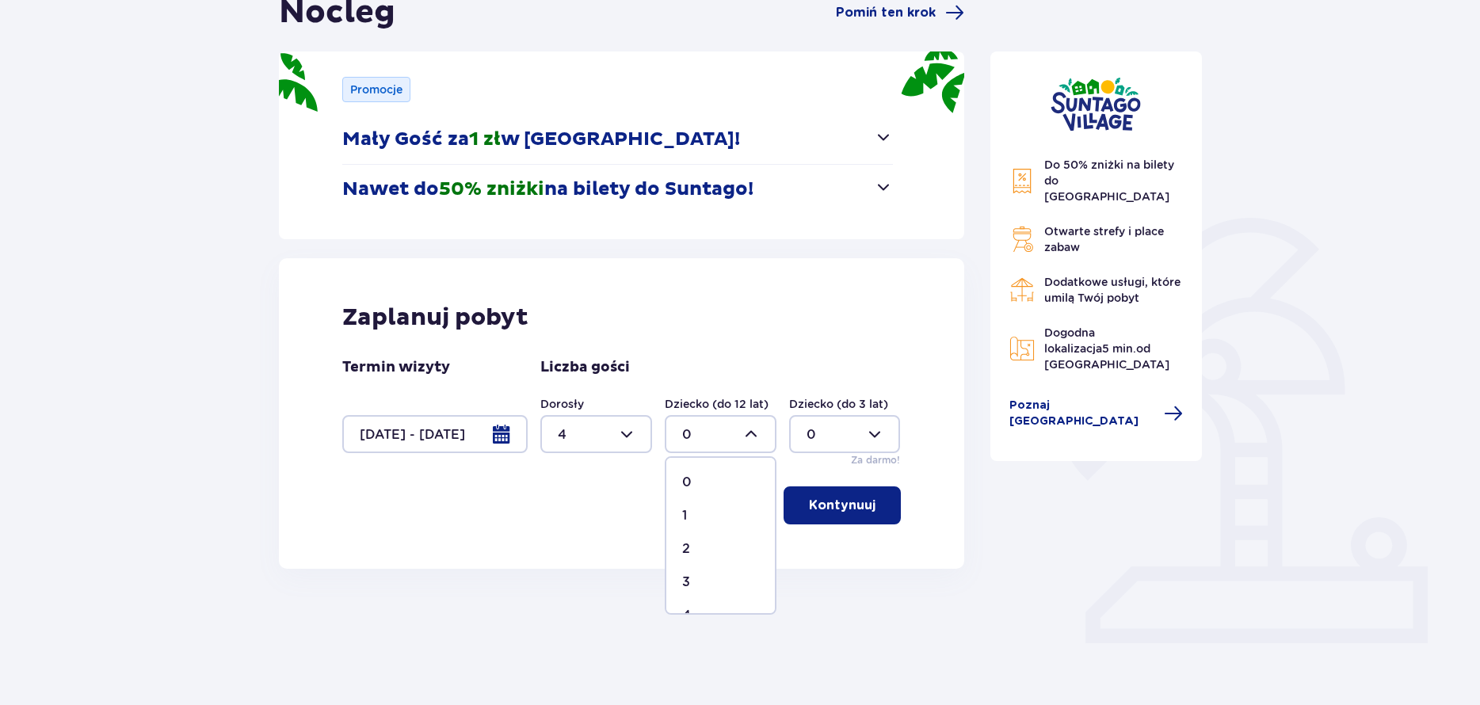
drag, startPoint x: 729, startPoint y: 574, endPoint x: 745, endPoint y: 559, distance: 21.9
click at [727, 572] on span "3" at bounding box center [720, 582] width 109 height 33
type input "3"
drag, startPoint x: 858, startPoint y: 513, endPoint x: 839, endPoint y: 499, distance: 23.3
click at [853, 507] on button "Kontynuuj" at bounding box center [842, 506] width 117 height 38
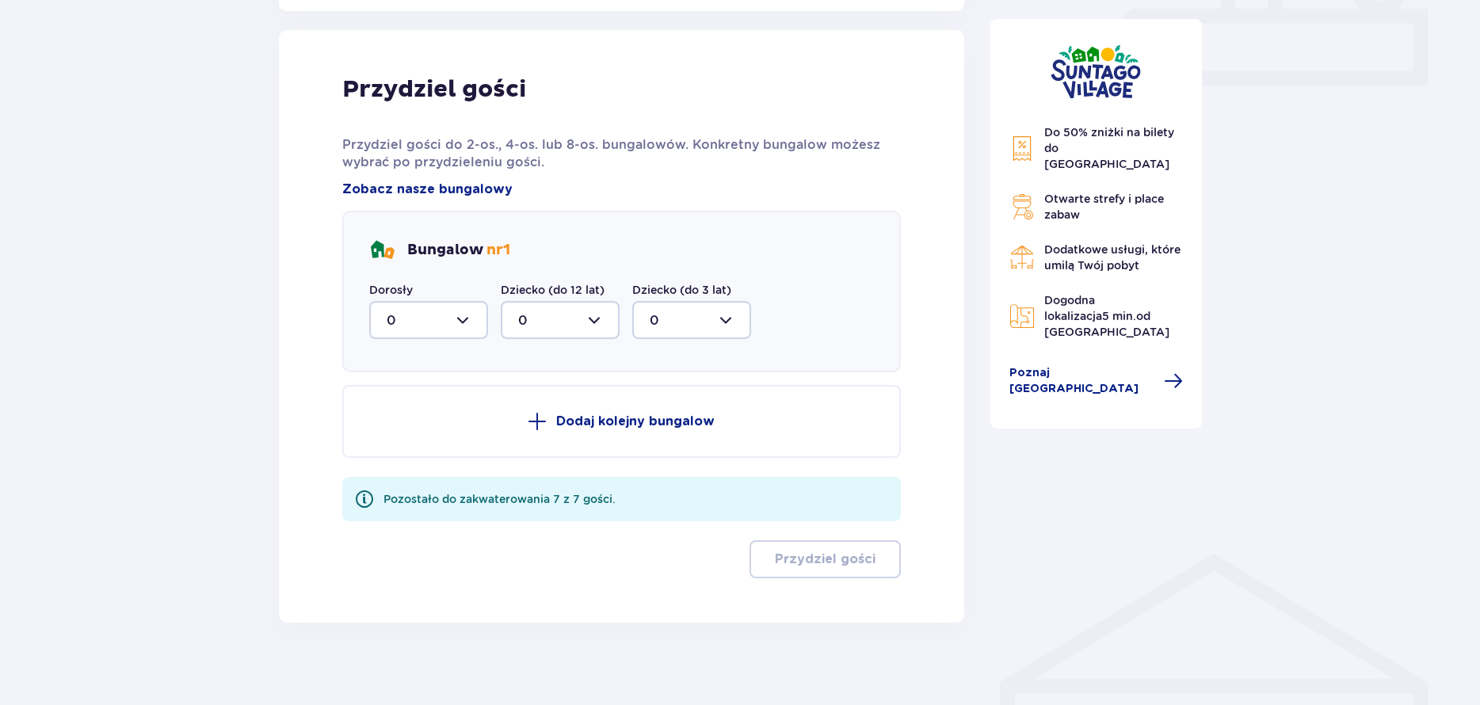
scroll to position [744, 0]
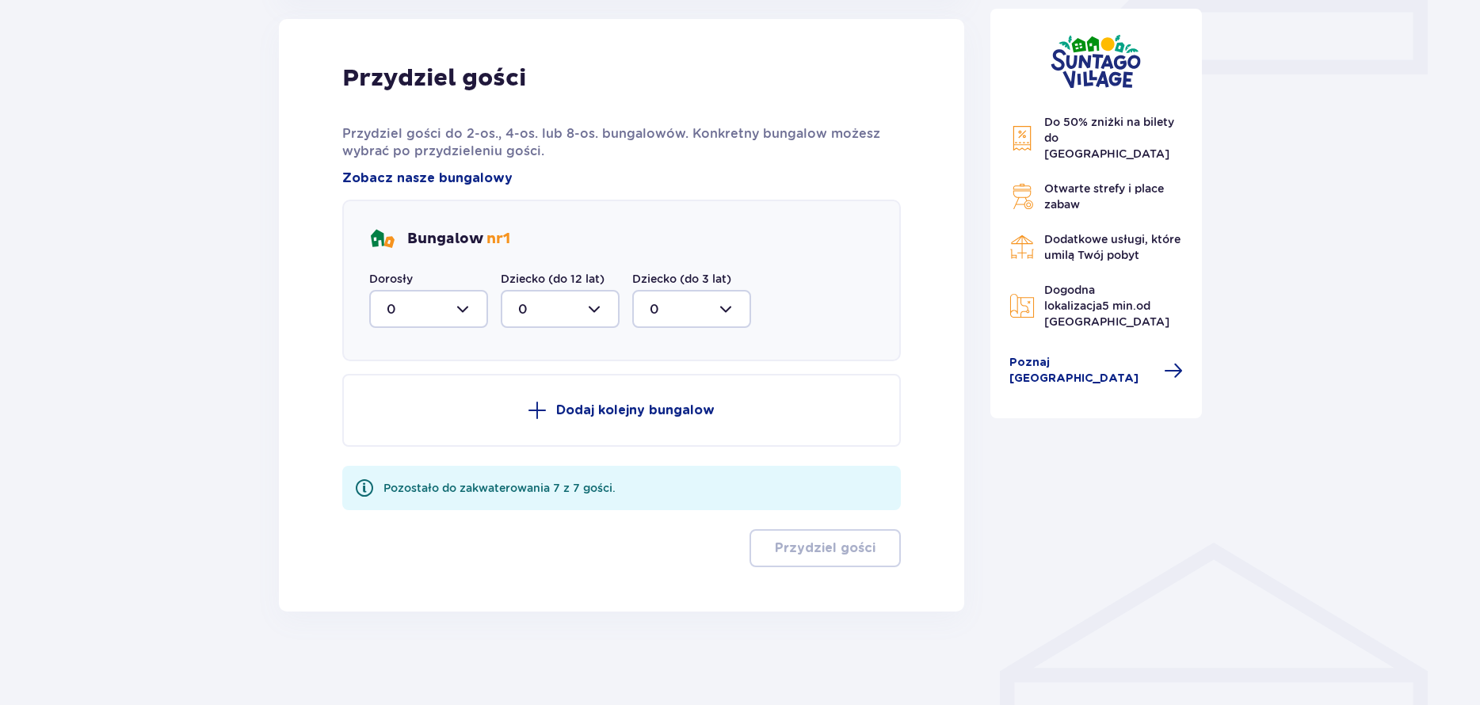
click at [471, 322] on div at bounding box center [428, 309] width 119 height 38
drag, startPoint x: 404, startPoint y: 479, endPoint x: 471, endPoint y: 448, distance: 74.1
click at [411, 473] on span "0 1 2 3 4" at bounding box center [428, 410] width 119 height 158
drag, startPoint x: 395, startPoint y: 485, endPoint x: 423, endPoint y: 467, distance: 33.2
click at [398, 481] on span "4" at bounding box center [429, 490] width 116 height 33
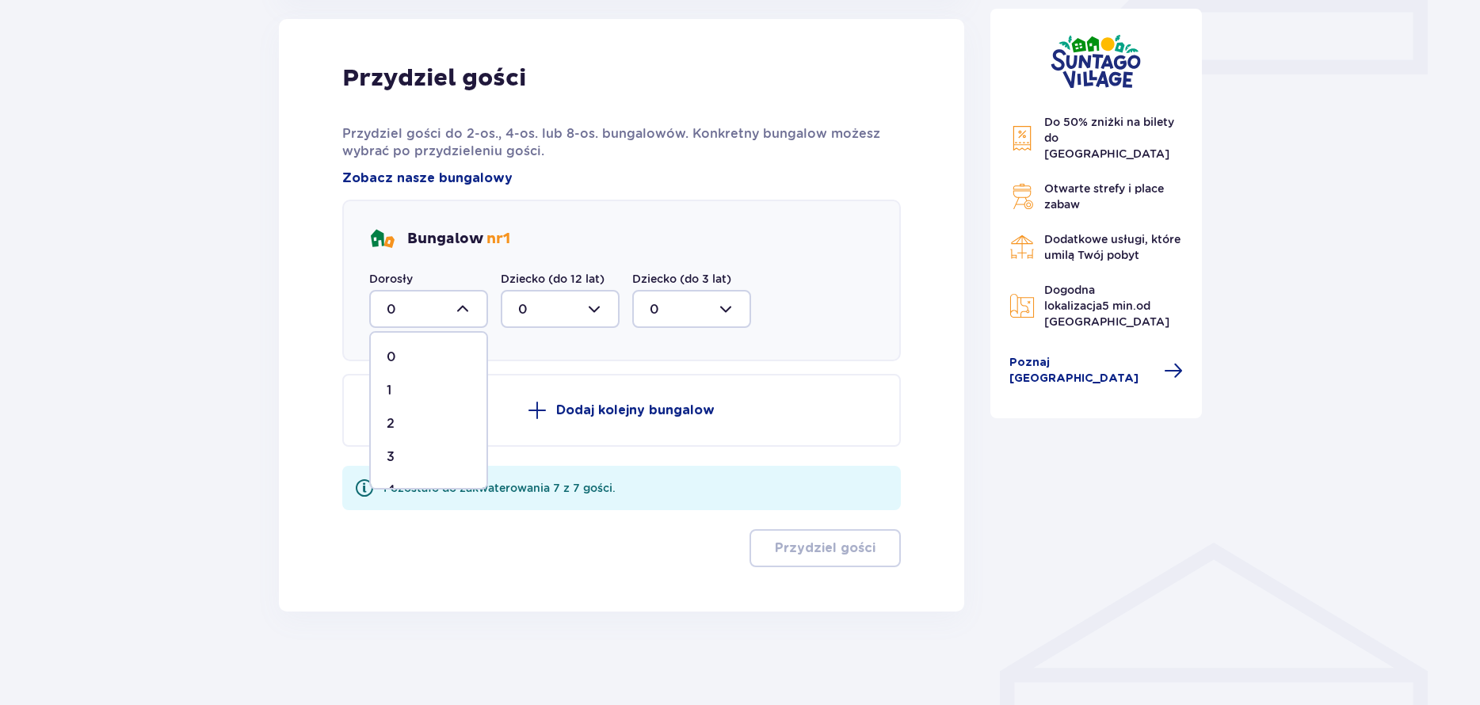
type input "4"
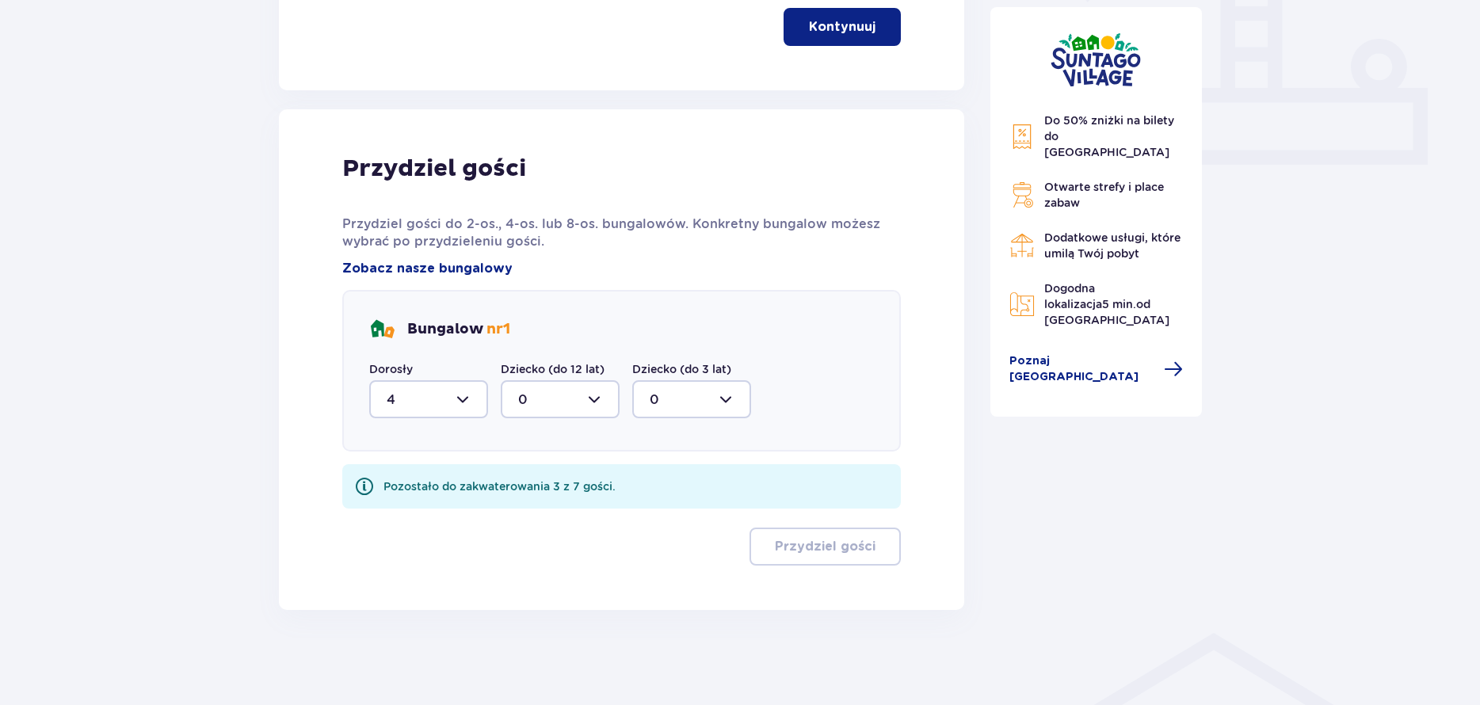
click at [565, 406] on div at bounding box center [560, 399] width 119 height 38
click at [556, 539] on div "3" at bounding box center [560, 547] width 84 height 17
type input "3"
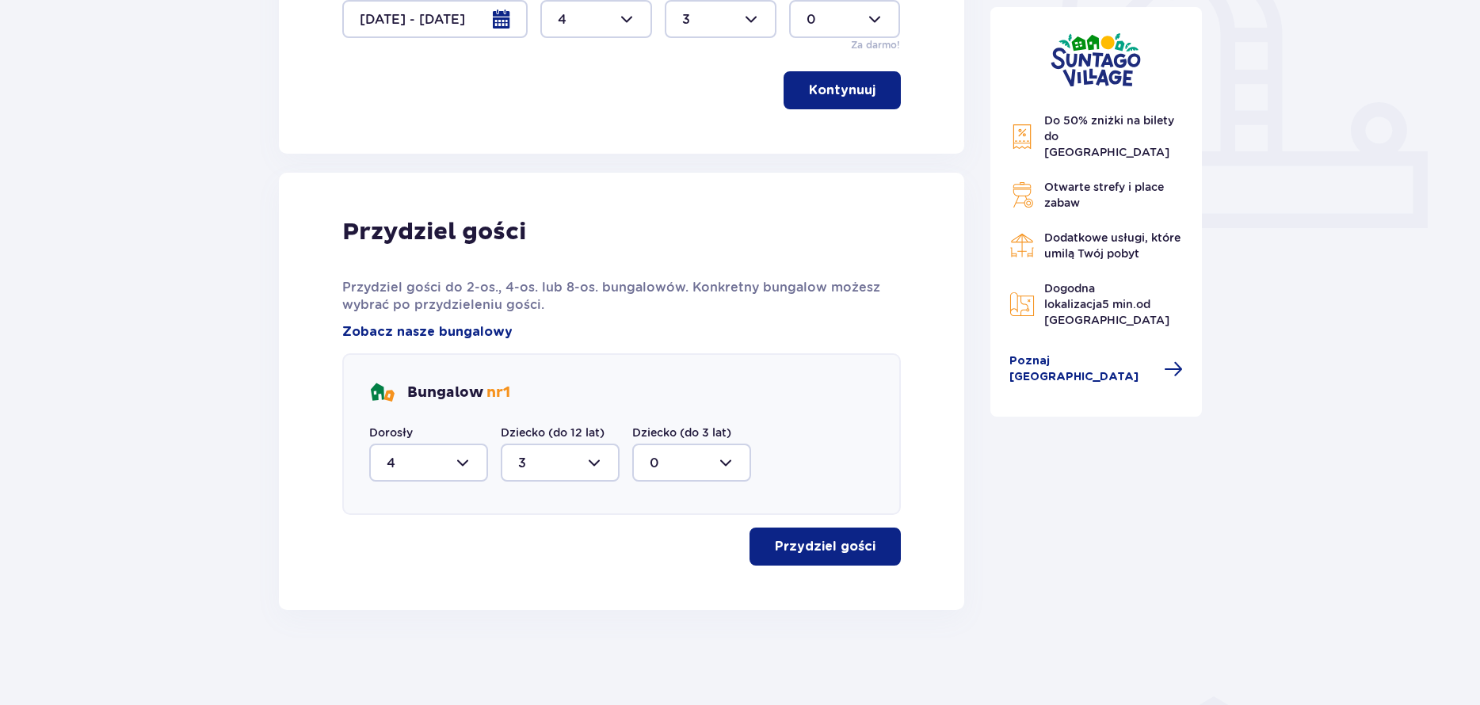
scroll to position [590, 0]
click at [780, 540] on p "Przydziel gości" at bounding box center [825, 546] width 101 height 17
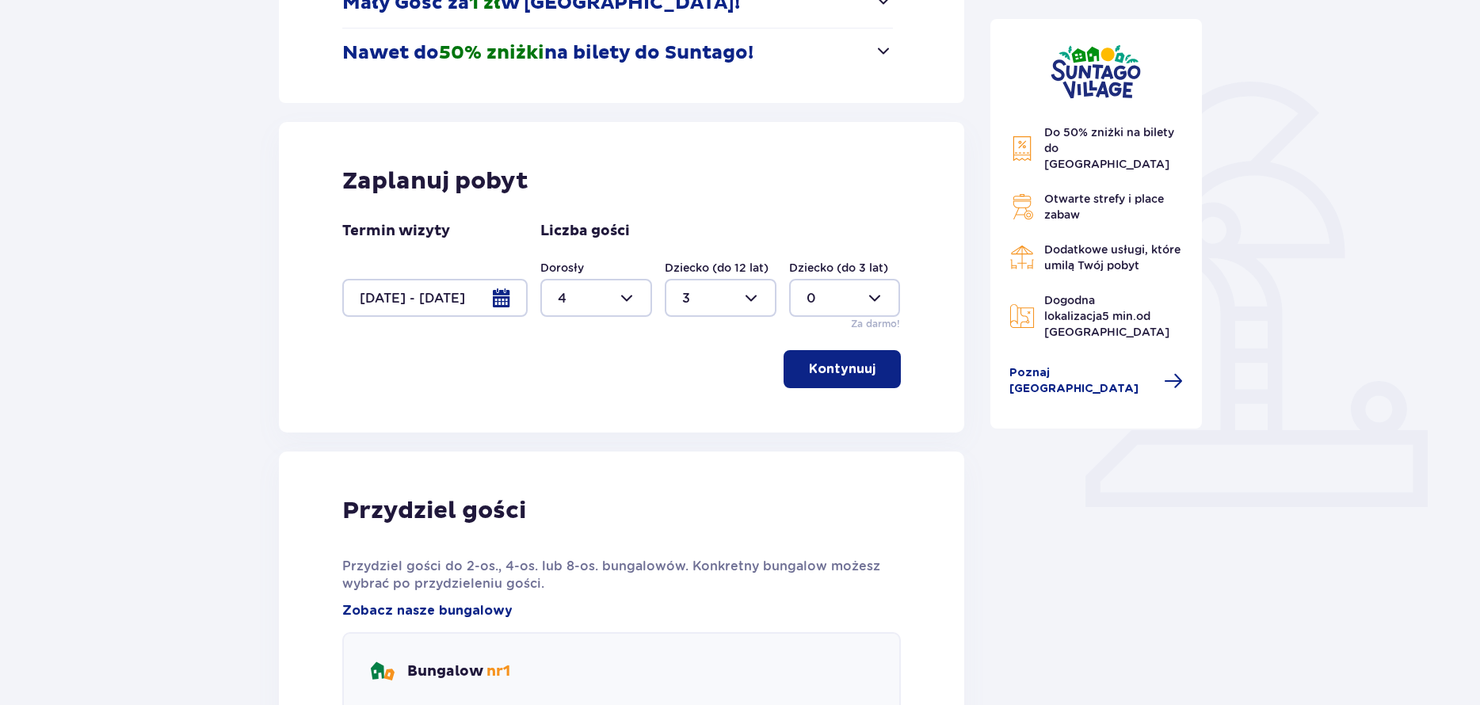
scroll to position [0, 0]
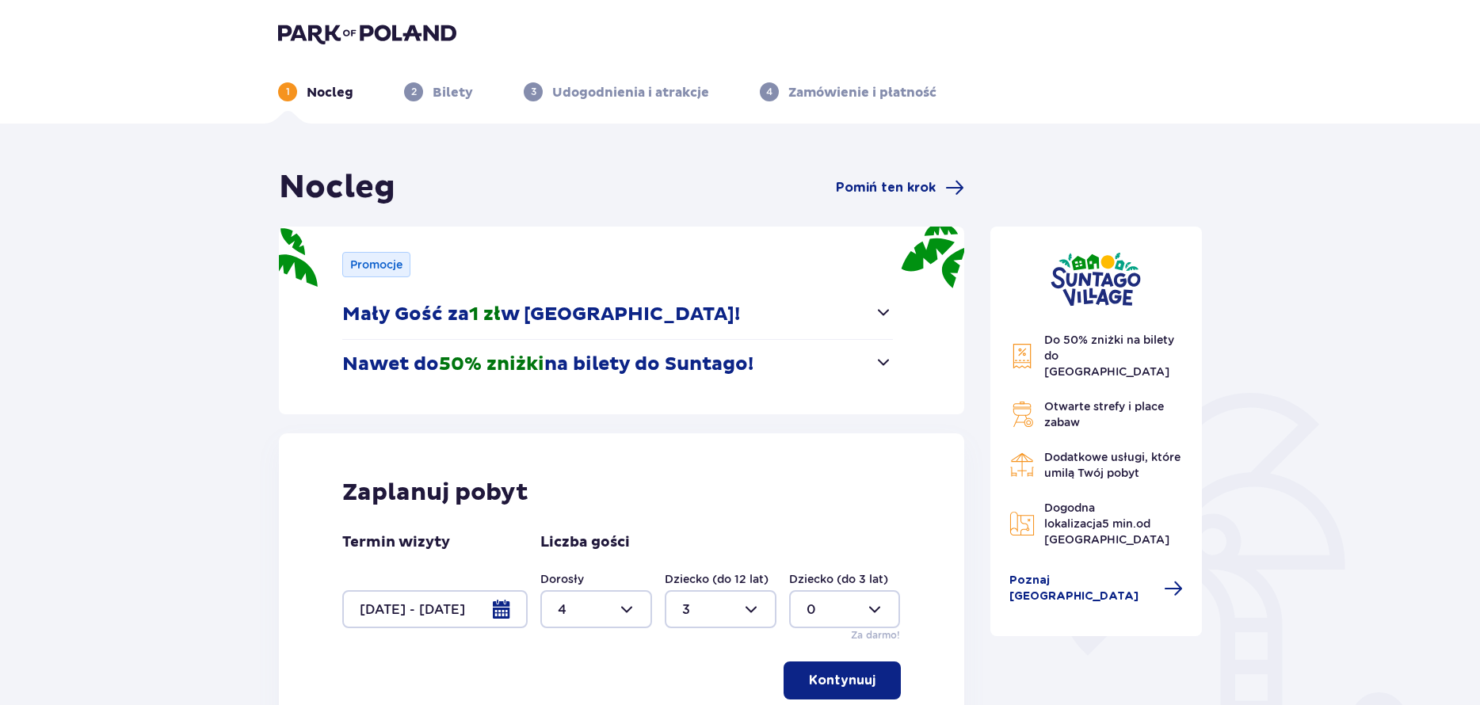
click at [890, 309] on span "button" at bounding box center [883, 312] width 19 height 19
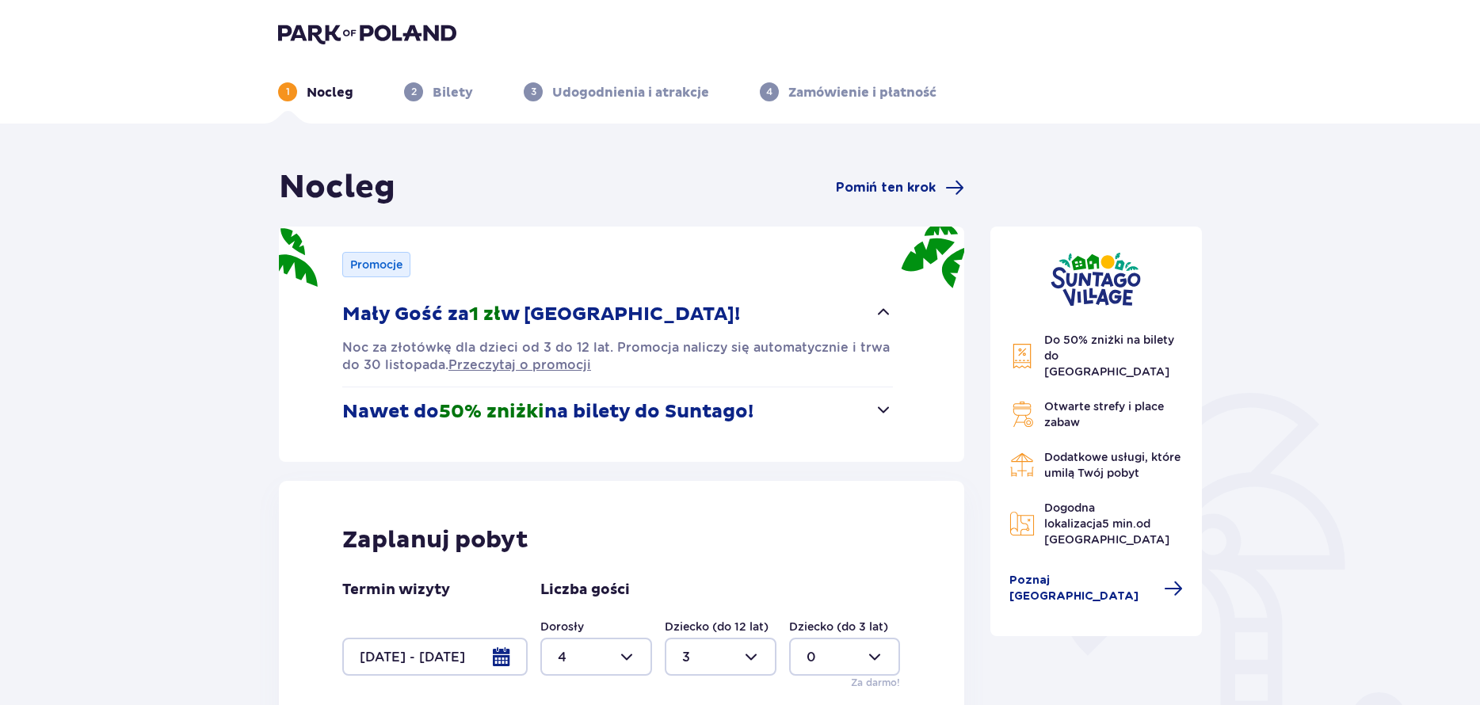
click at [868, 405] on button "Nawet do 50% zniżki na bilety do Suntago!" at bounding box center [617, 411] width 551 height 49
